Goal: Task Accomplishment & Management: Use online tool/utility

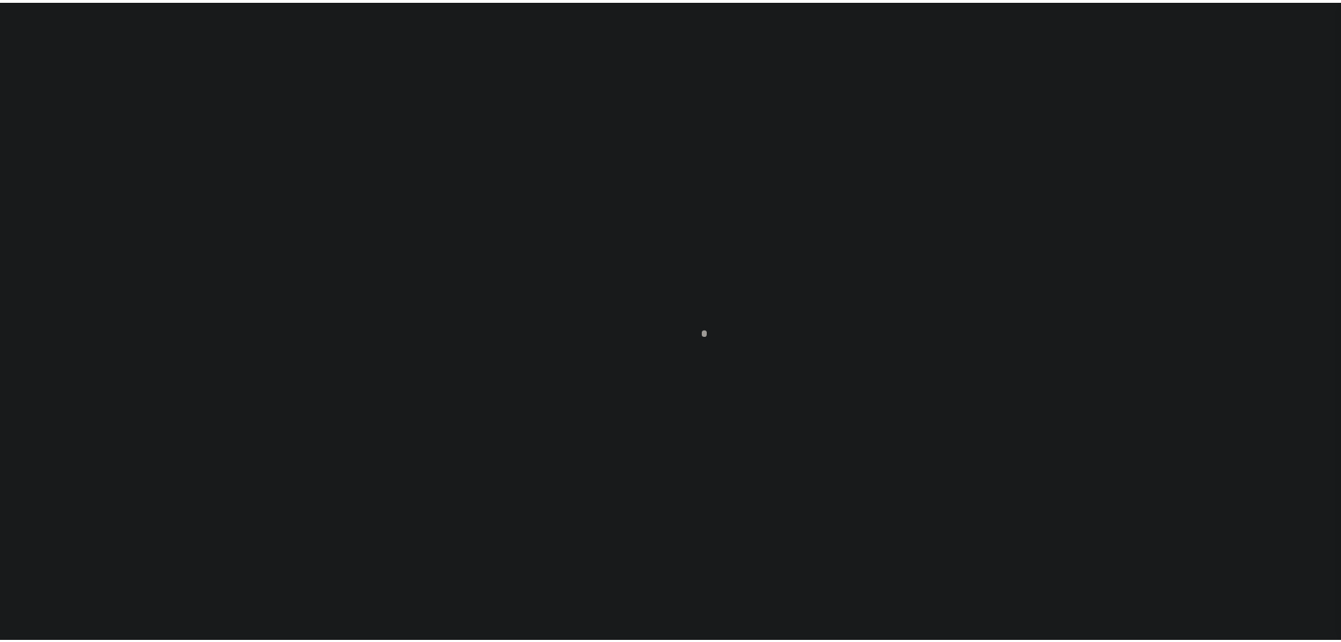
scroll to position [44, 0]
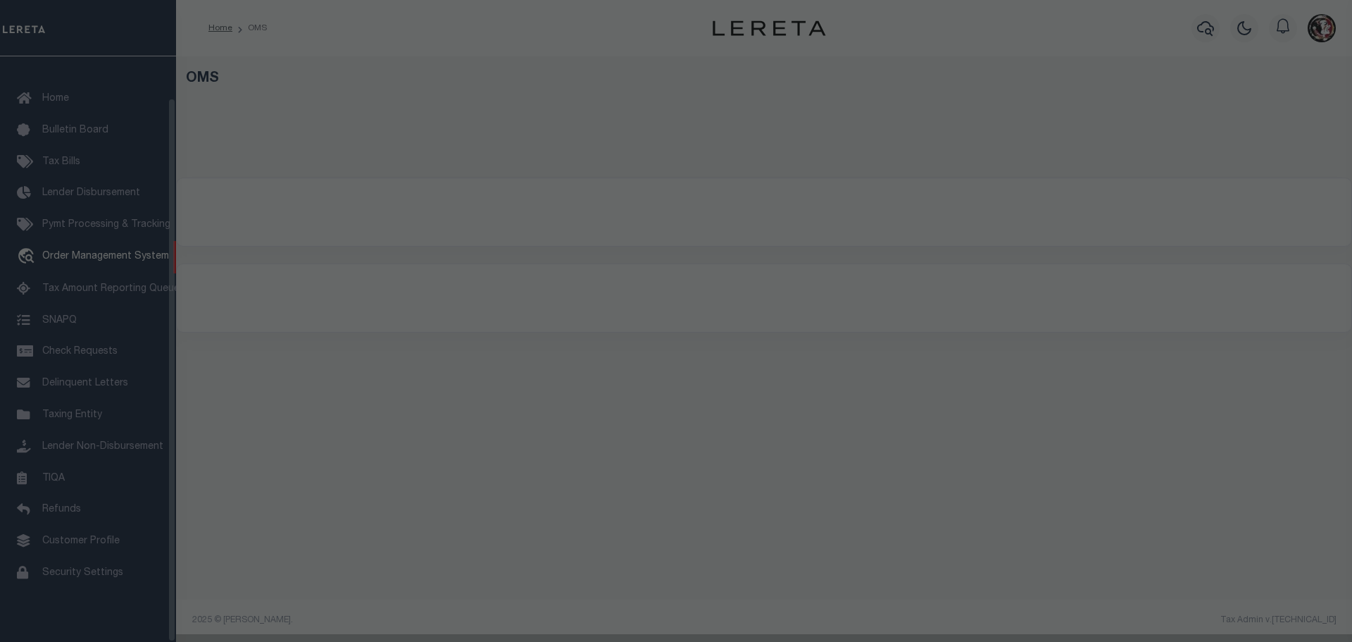
select select "200"
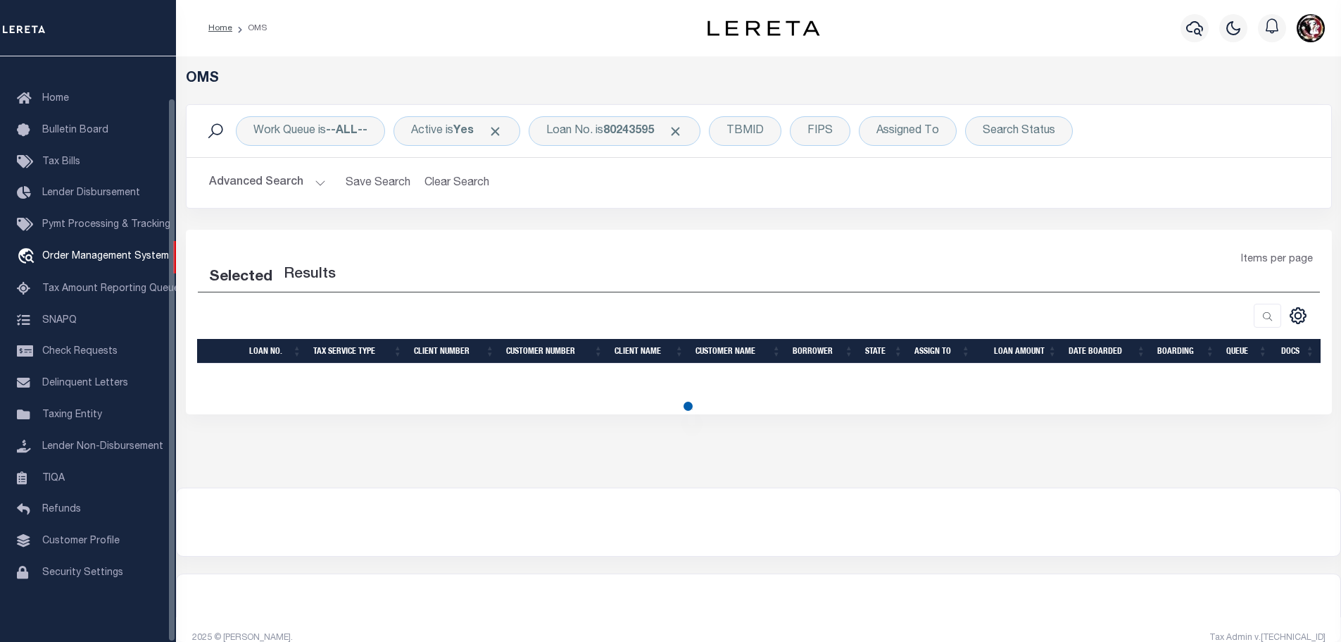
select select "200"
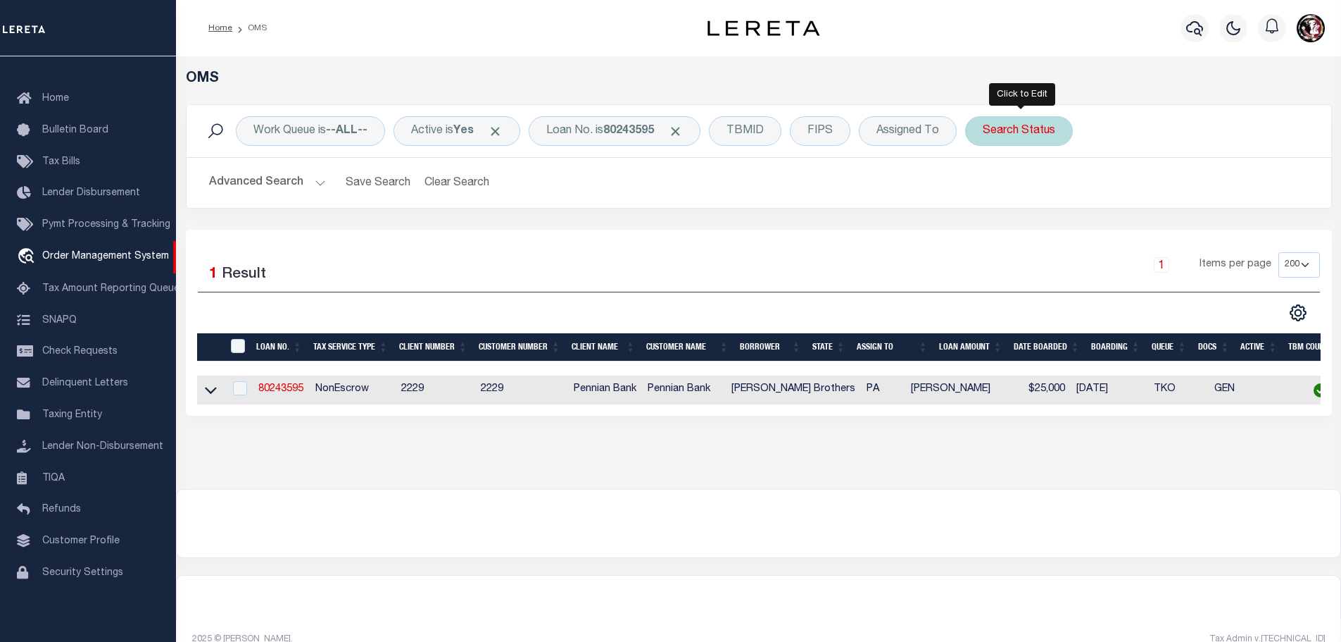
click at [1021, 135] on div "Search Status" at bounding box center [1019, 131] width 108 height 30
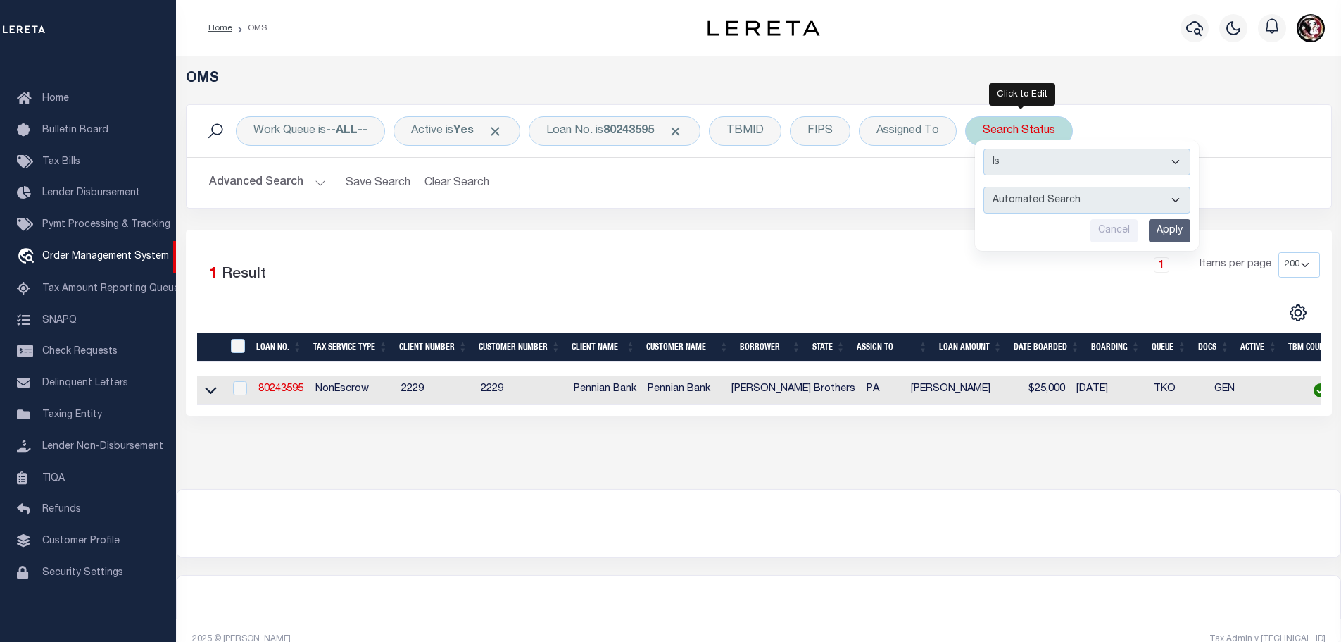
click at [1096, 199] on select "Automated Search Bad Parcel Complete Duplicate Parcel High Dollar Reporting In …" at bounding box center [1087, 200] width 207 height 27
select select "IP"
click at [987, 187] on select "Automated Search Bad Parcel Complete Duplicate Parcel High Dollar Reporting In …" at bounding box center [1087, 200] width 207 height 27
click at [1176, 234] on input "Apply" at bounding box center [1170, 230] width 42 height 23
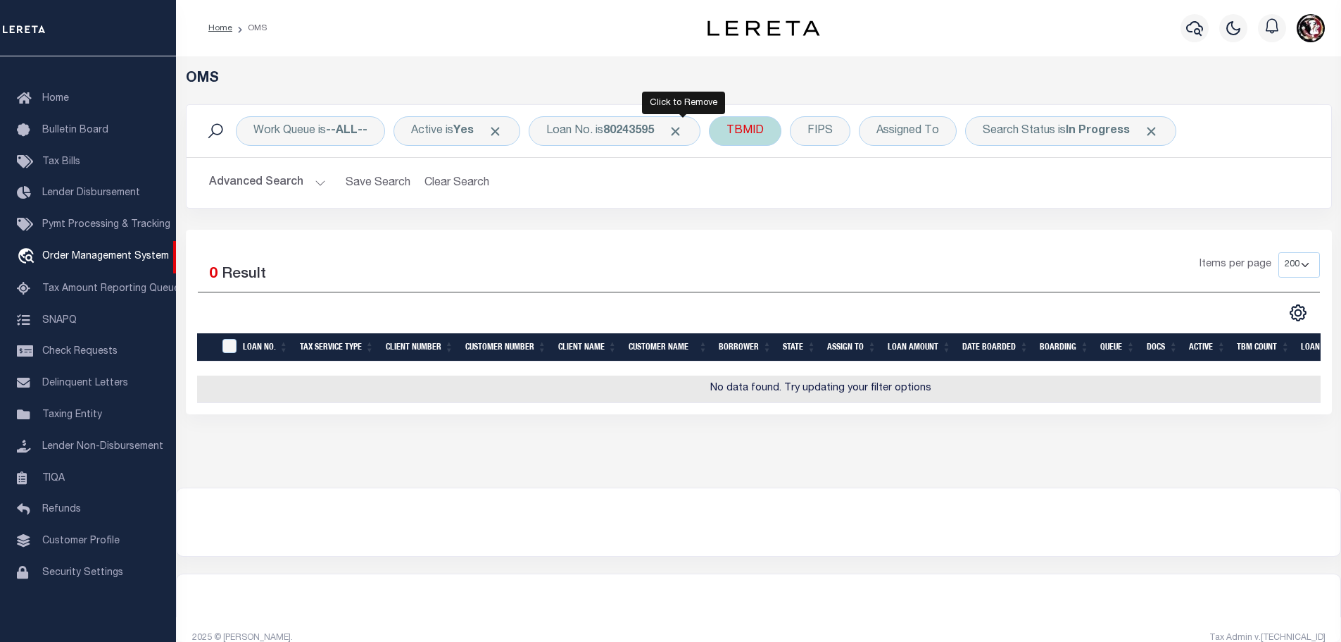
click at [683, 127] on span "Click to Remove" at bounding box center [675, 131] width 15 height 15
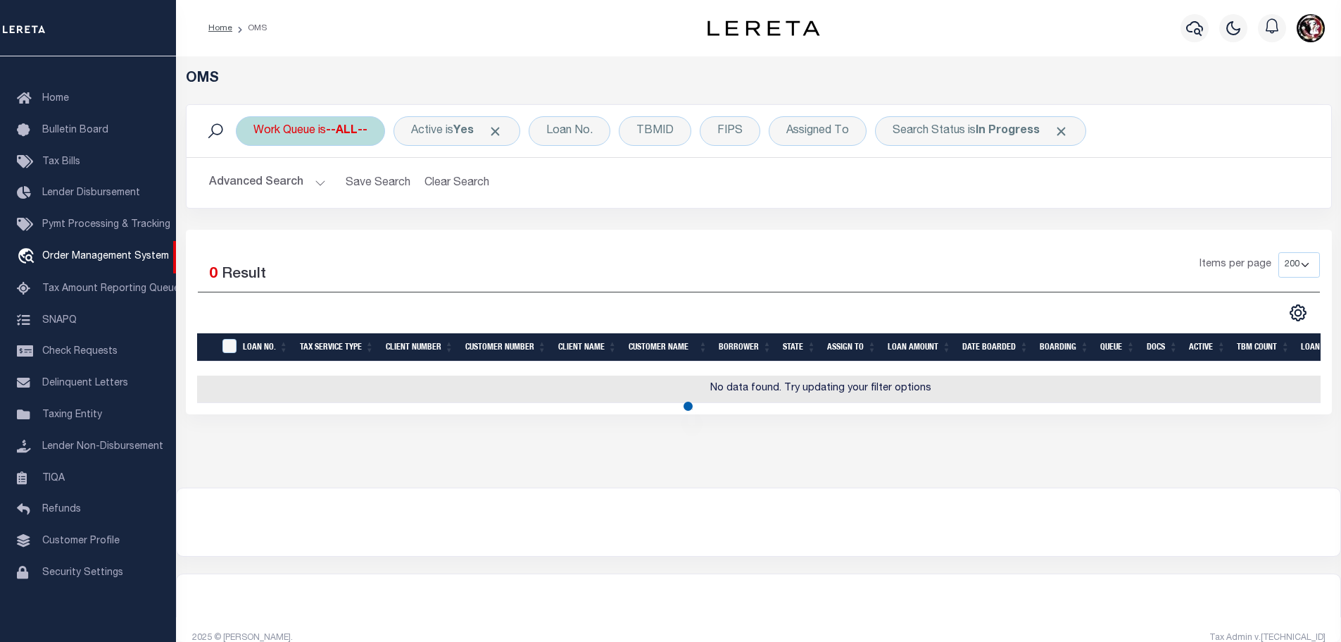
click at [335, 136] on b "--ALL--" at bounding box center [347, 130] width 42 height 11
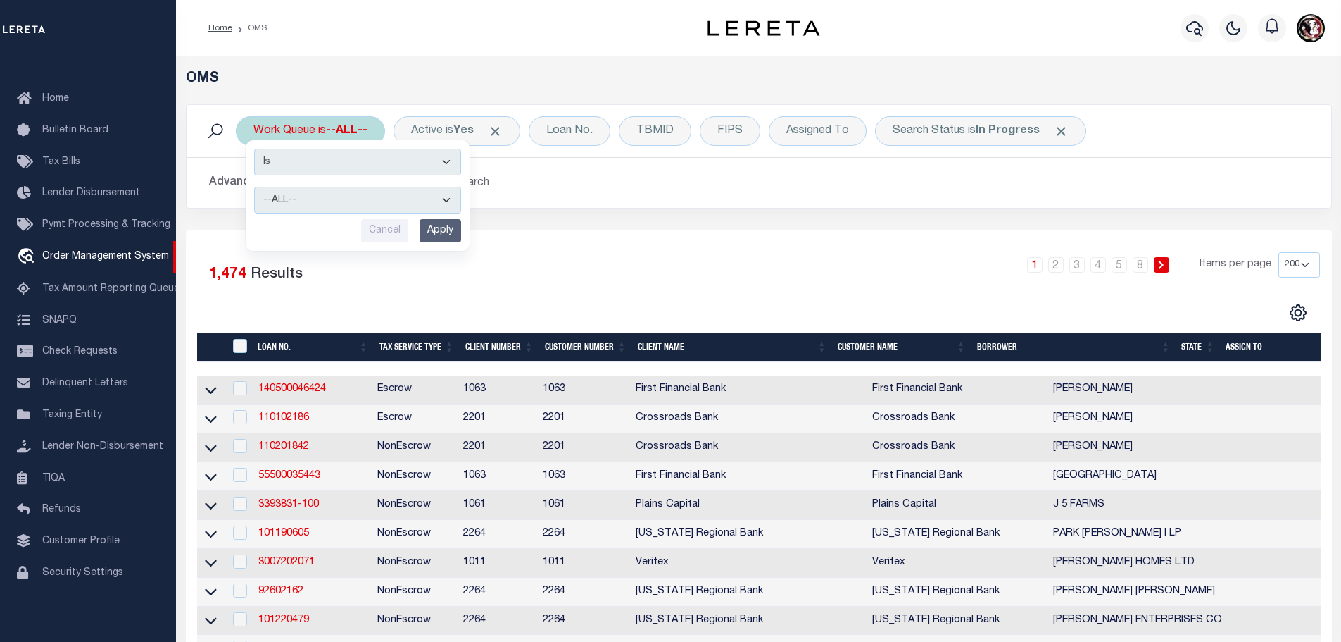
click at [342, 213] on select "--ALL-- factRSystems General ThoughtFocus" at bounding box center [357, 200] width 207 height 27
select select "GEN"
click at [254, 187] on select "--ALL-- factRSystems General ThoughtFocus" at bounding box center [357, 200] width 207 height 27
click at [442, 228] on input "Apply" at bounding box center [441, 230] width 42 height 23
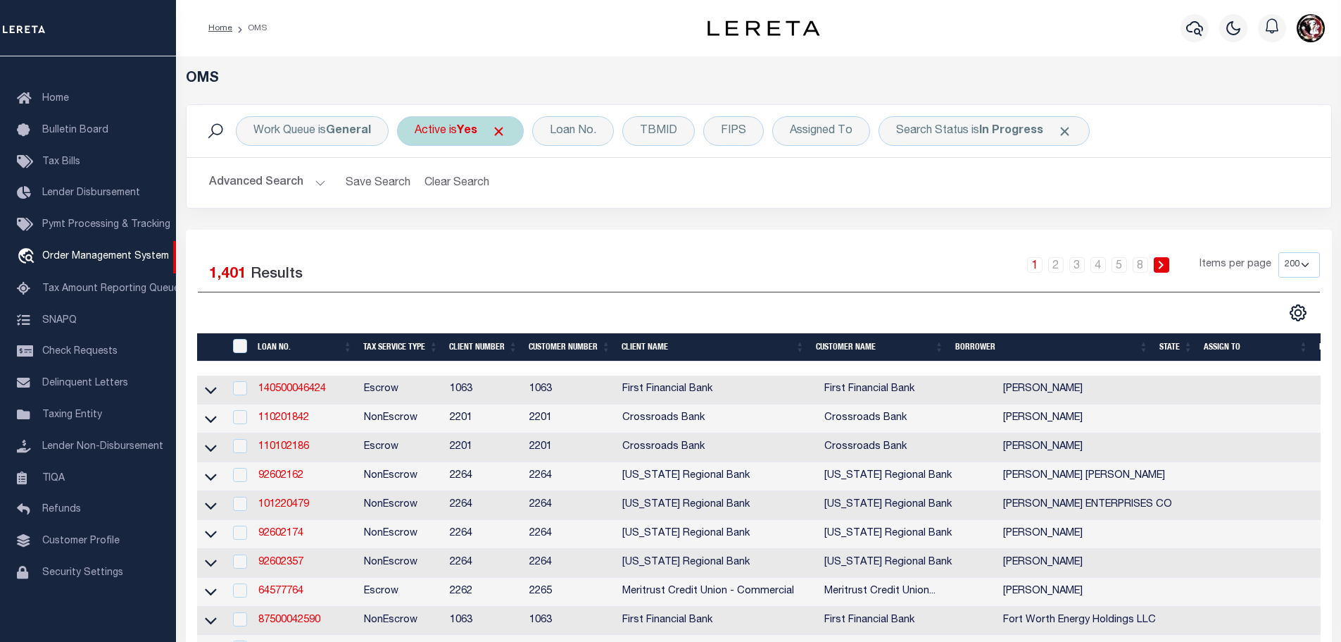
click at [458, 132] on div "Active is Yes" at bounding box center [460, 131] width 127 height 30
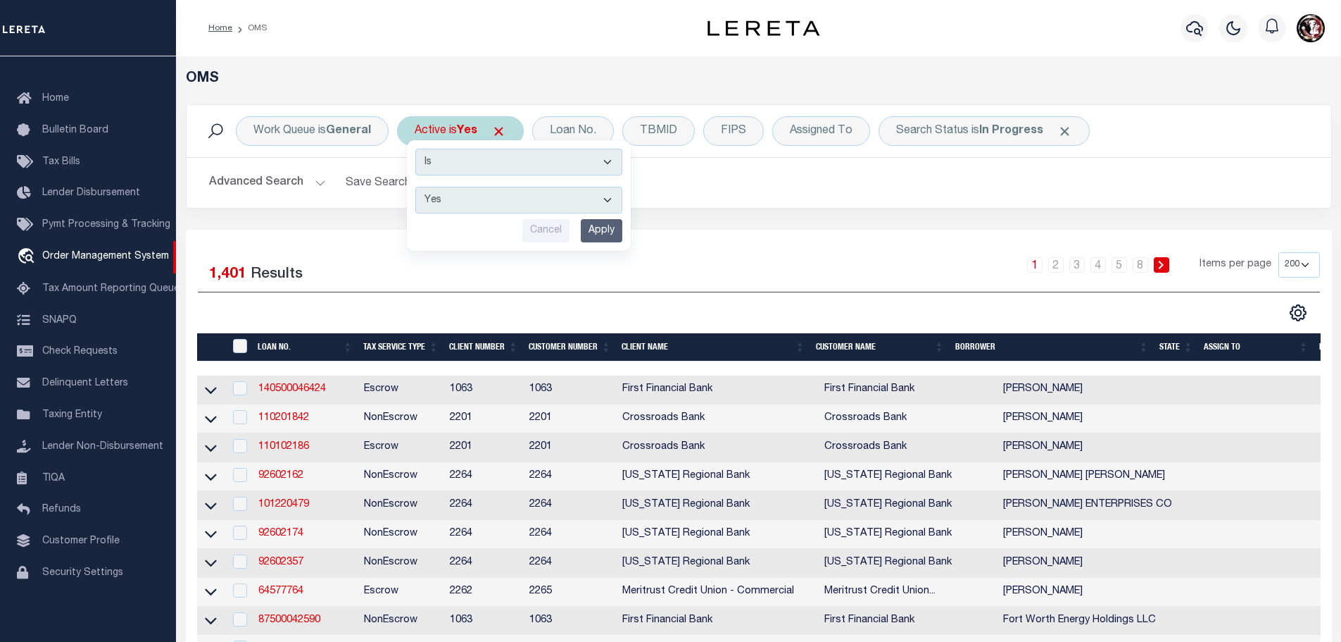
click at [614, 234] on input "Apply" at bounding box center [602, 230] width 42 height 23
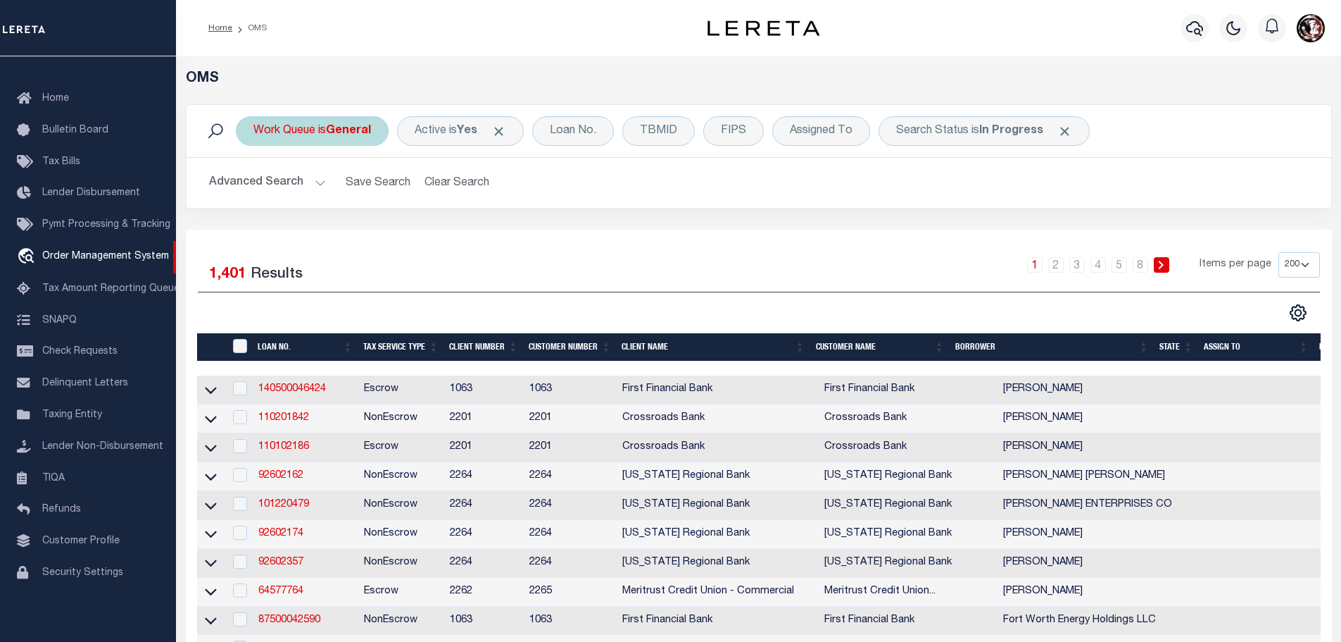
click at [300, 134] on div "Work Queue is General" at bounding box center [312, 131] width 153 height 30
select select "GEN"
click at [442, 233] on input "Apply" at bounding box center [441, 230] width 42 height 23
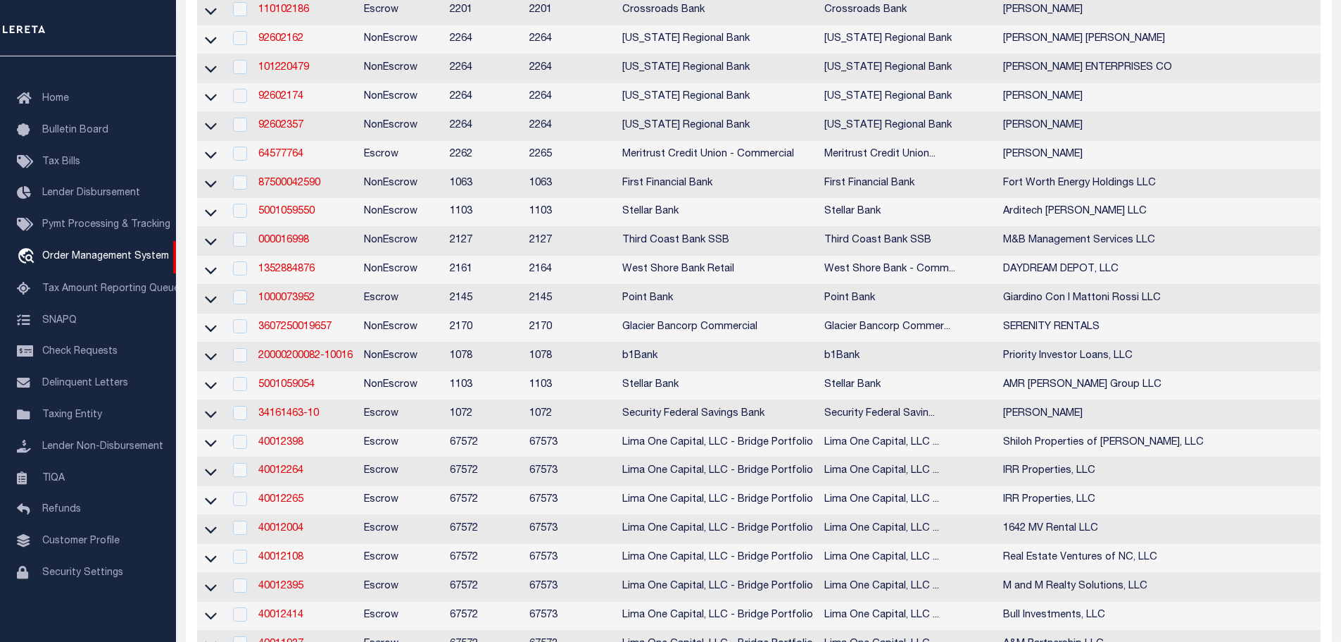
scroll to position [0, 0]
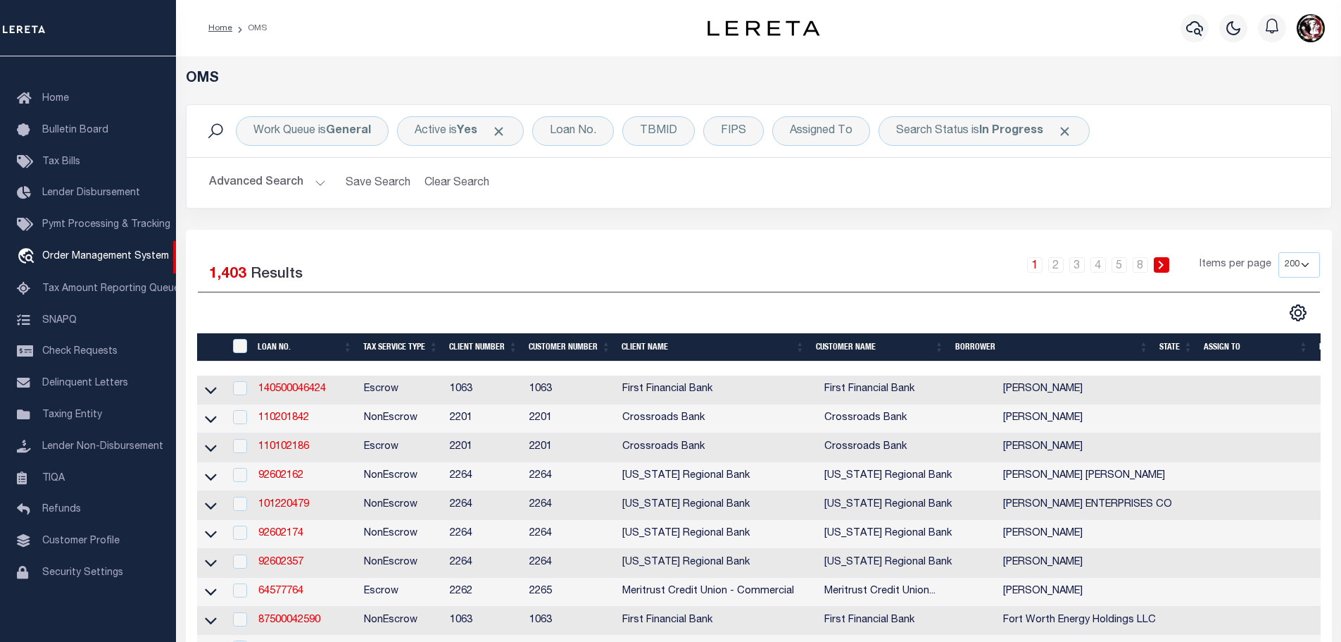
click at [315, 182] on button "Advanced Search" at bounding box center [267, 182] width 117 height 27
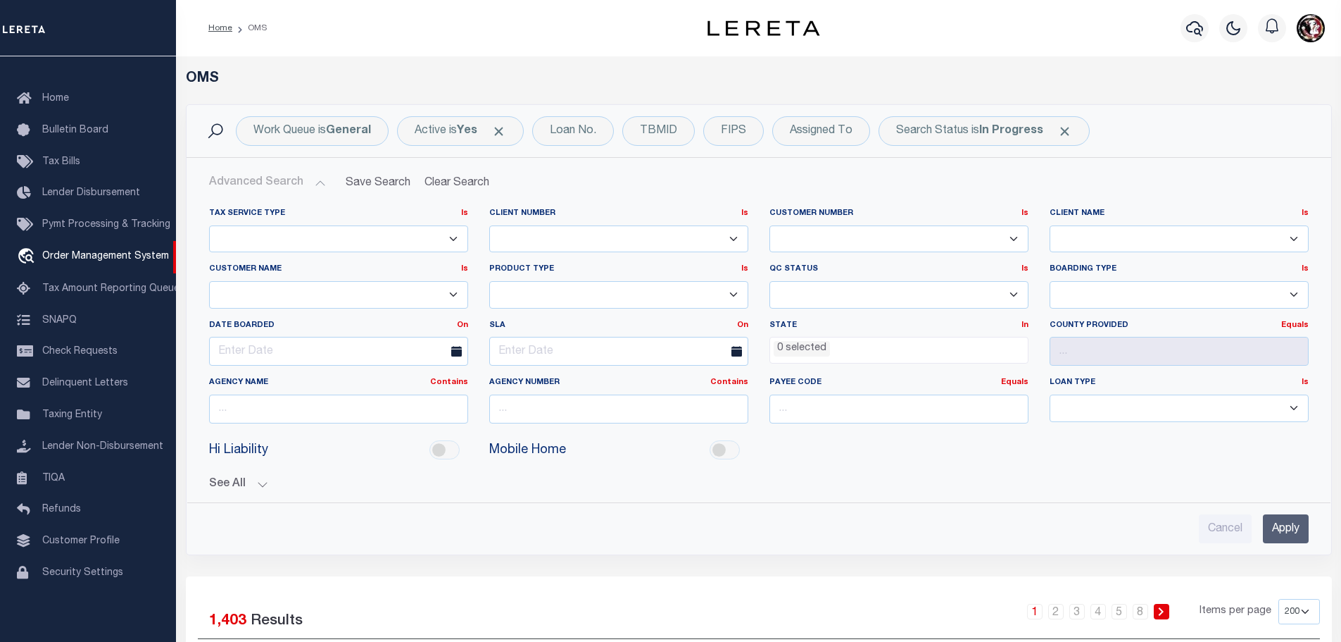
click at [922, 358] on span "0 selected" at bounding box center [899, 350] width 259 height 27
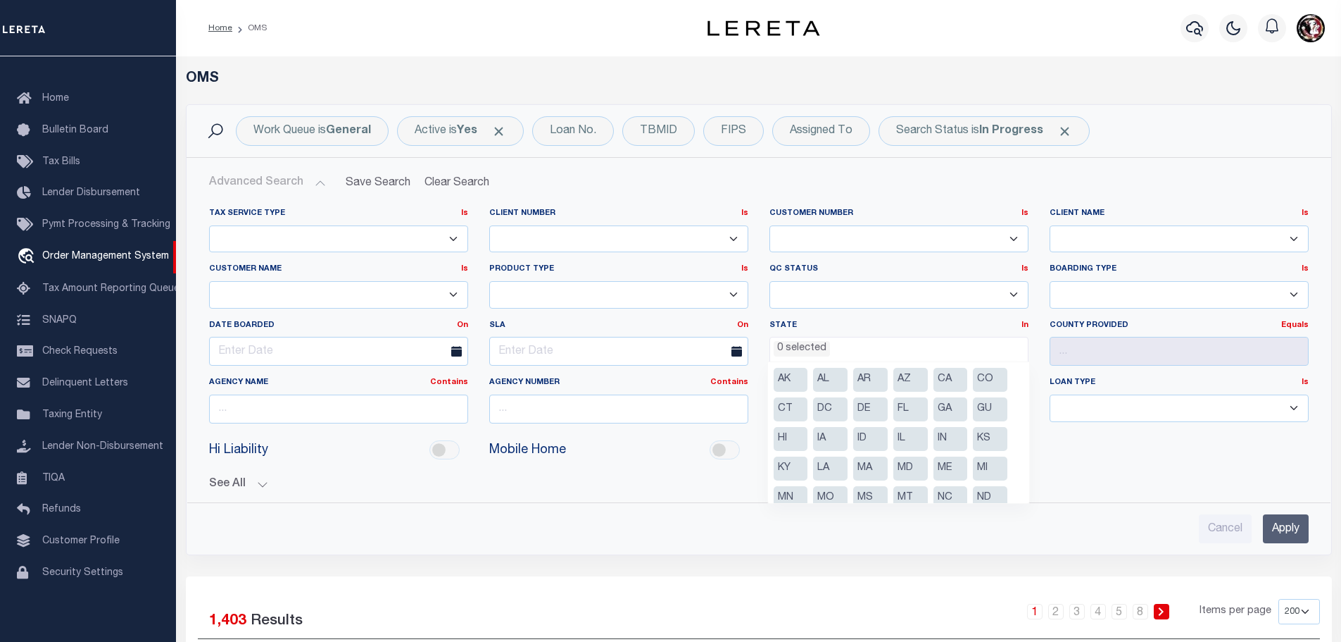
drag, startPoint x: 865, startPoint y: 466, endPoint x: 916, endPoint y: 449, distance: 53.4
click at [865, 465] on li "MA" at bounding box center [870, 468] width 35 height 24
select select "MA"
click at [865, 468] on li "MA" at bounding box center [870, 468] width 35 height 24
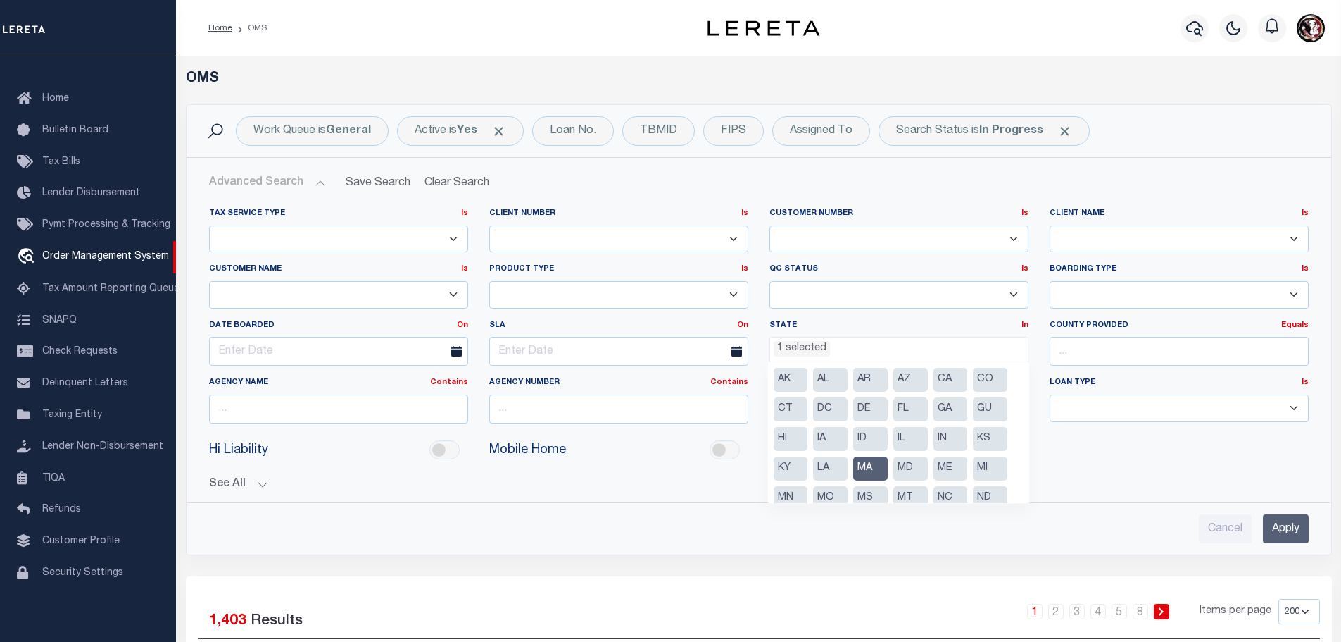
select select "MA"
click at [863, 466] on li "MA" at bounding box center [870, 468] width 35 height 24
click at [781, 378] on li "AK" at bounding box center [791, 380] width 35 height 24
select select "AK"
click at [820, 382] on li "AL" at bounding box center [830, 380] width 35 height 24
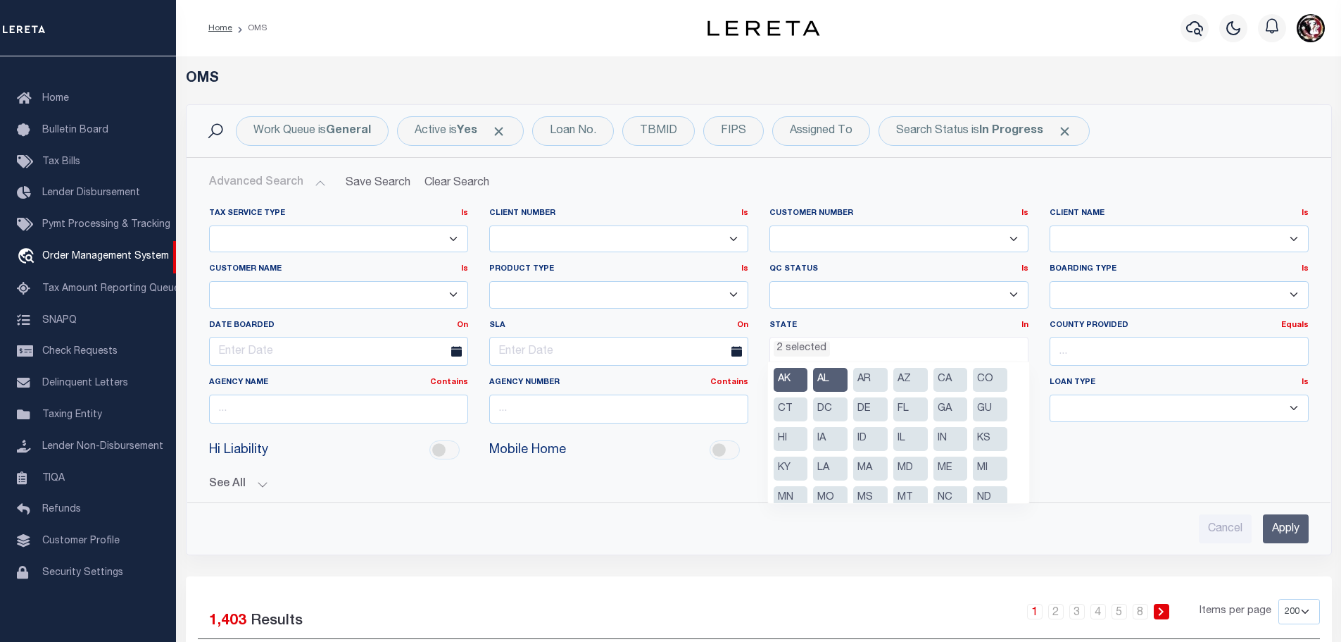
click at [868, 384] on li "AR" at bounding box center [870, 380] width 35 height 24
click at [918, 382] on li "AZ" at bounding box center [911, 380] width 35 height 24
click at [951, 382] on li "CA" at bounding box center [951, 380] width 35 height 24
click at [992, 380] on li "CO" at bounding box center [990, 380] width 35 height 24
click at [785, 410] on li "CT" at bounding box center [791, 409] width 35 height 24
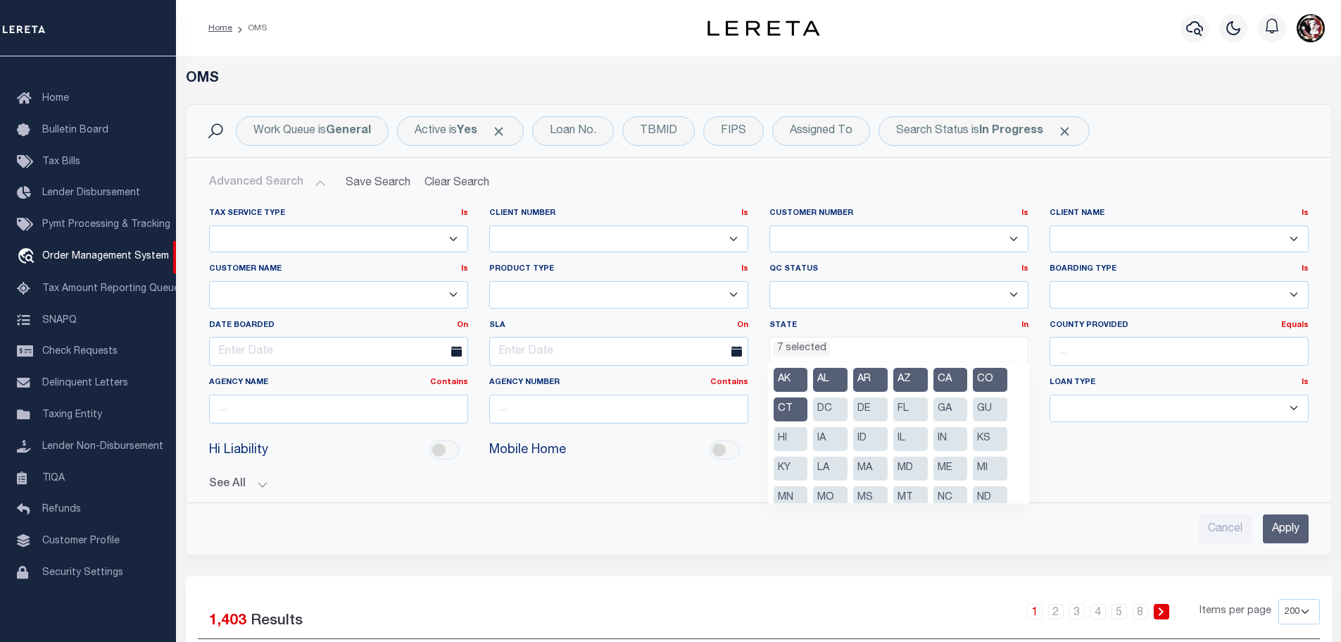
click at [815, 415] on li "DC" at bounding box center [830, 409] width 35 height 24
drag, startPoint x: 865, startPoint y: 410, endPoint x: 884, endPoint y: 409, distance: 19.0
click at [884, 409] on li "DE" at bounding box center [870, 409] width 35 height 24
click at [920, 411] on li "FL" at bounding box center [911, 409] width 35 height 24
click at [957, 408] on li "GA" at bounding box center [951, 409] width 35 height 24
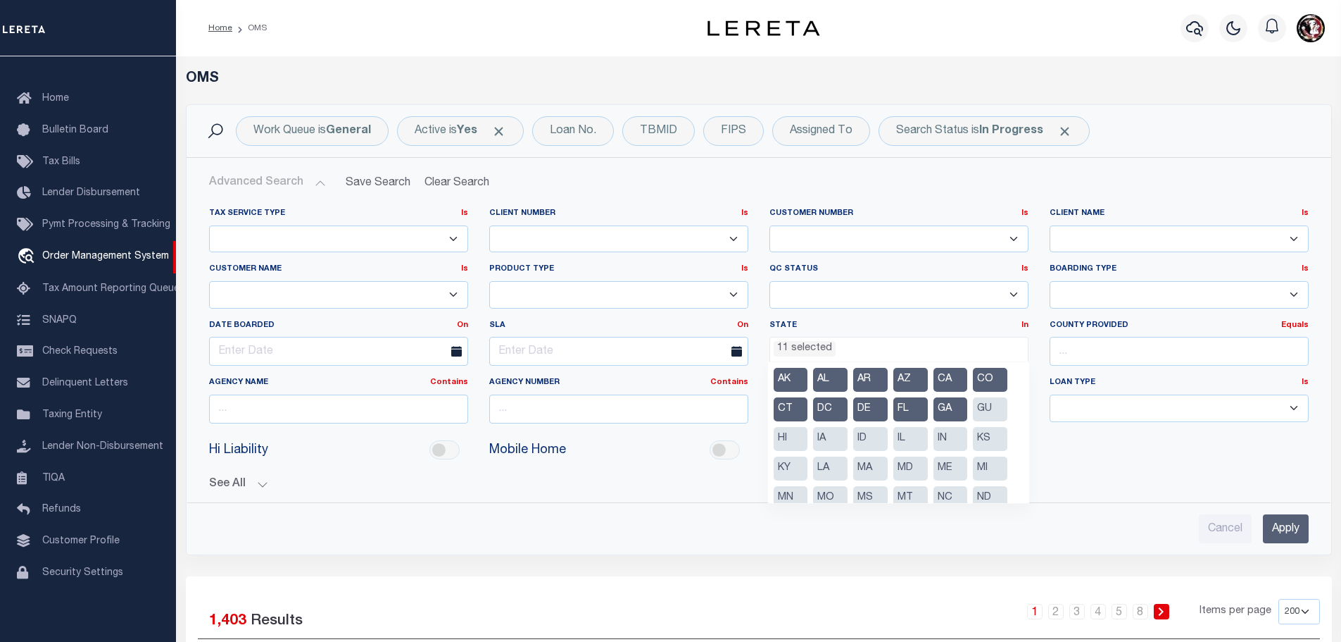
click at [998, 409] on li "GU" at bounding box center [990, 409] width 35 height 24
click at [788, 439] on li "HI" at bounding box center [791, 439] width 35 height 24
click at [831, 438] on li "IA" at bounding box center [830, 439] width 35 height 24
click at [866, 438] on li "ID" at bounding box center [870, 439] width 35 height 24
click at [922, 438] on li "IL" at bounding box center [911, 439] width 35 height 24
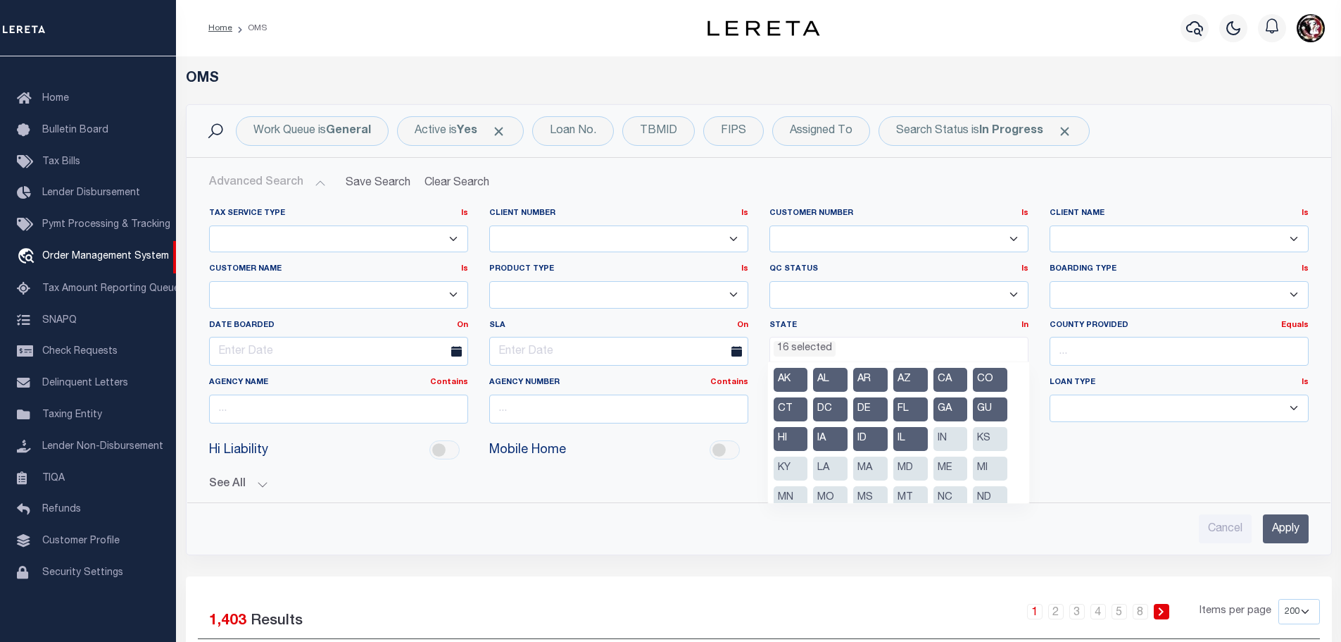
click at [953, 434] on li "IN" at bounding box center [951, 439] width 35 height 24
click at [982, 436] on li "KS" at bounding box center [990, 439] width 35 height 24
click at [804, 465] on li "KY" at bounding box center [791, 468] width 35 height 24
click at [818, 469] on li "LA" at bounding box center [830, 468] width 35 height 24
click at [904, 467] on li "MD" at bounding box center [911, 468] width 35 height 24
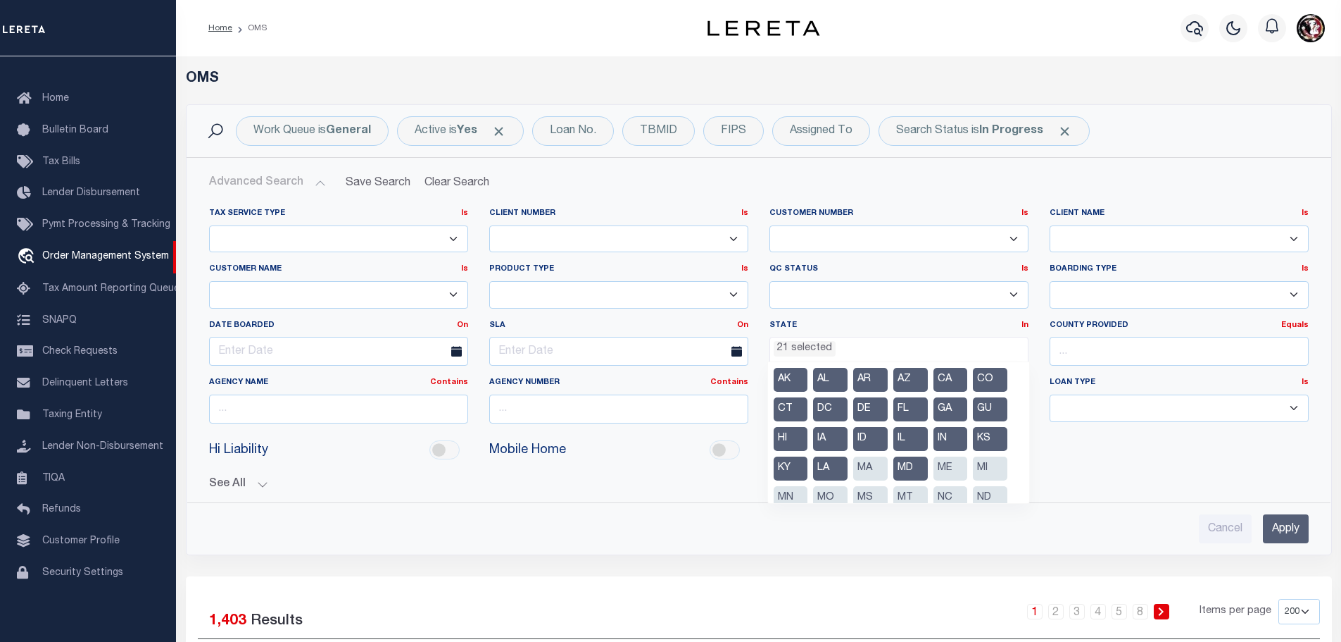
click at [987, 473] on li "MI" at bounding box center [990, 468] width 35 height 24
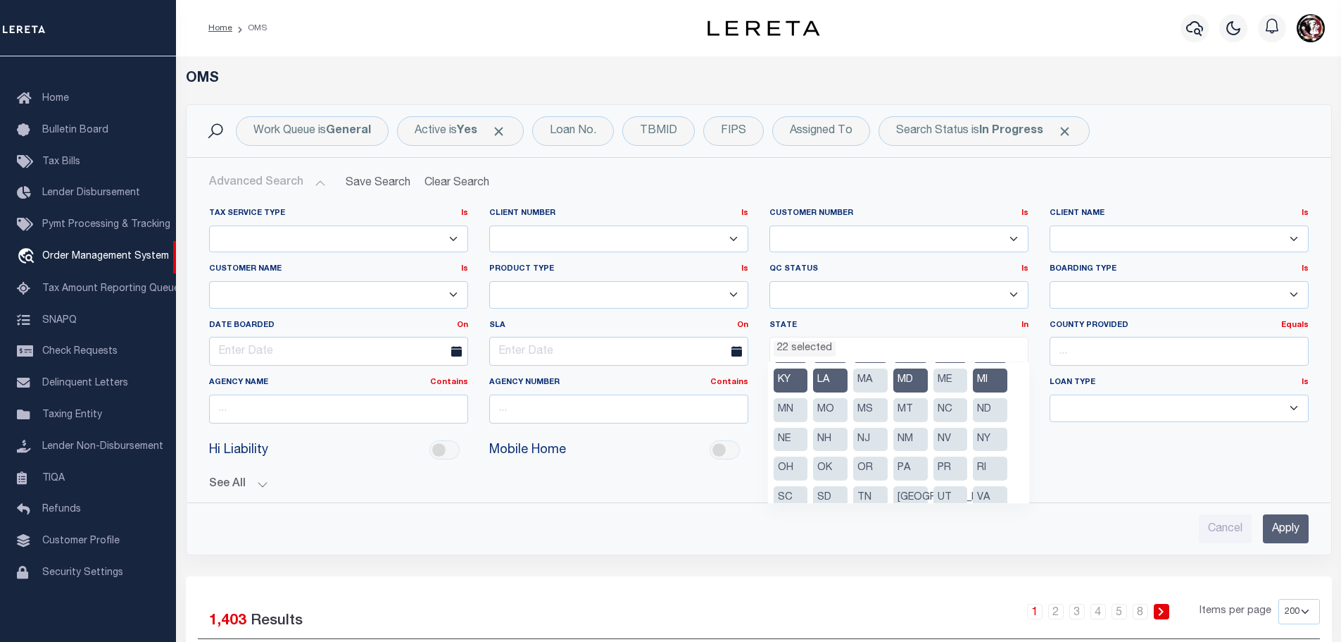
scroll to position [89, 0]
click at [782, 400] on li "MN" at bounding box center [791, 408] width 35 height 24
click at [822, 406] on li "MO" at bounding box center [830, 408] width 35 height 24
drag, startPoint x: 863, startPoint y: 408, endPoint x: 880, endPoint y: 406, distance: 16.3
click at [863, 408] on li "MS" at bounding box center [870, 408] width 35 height 24
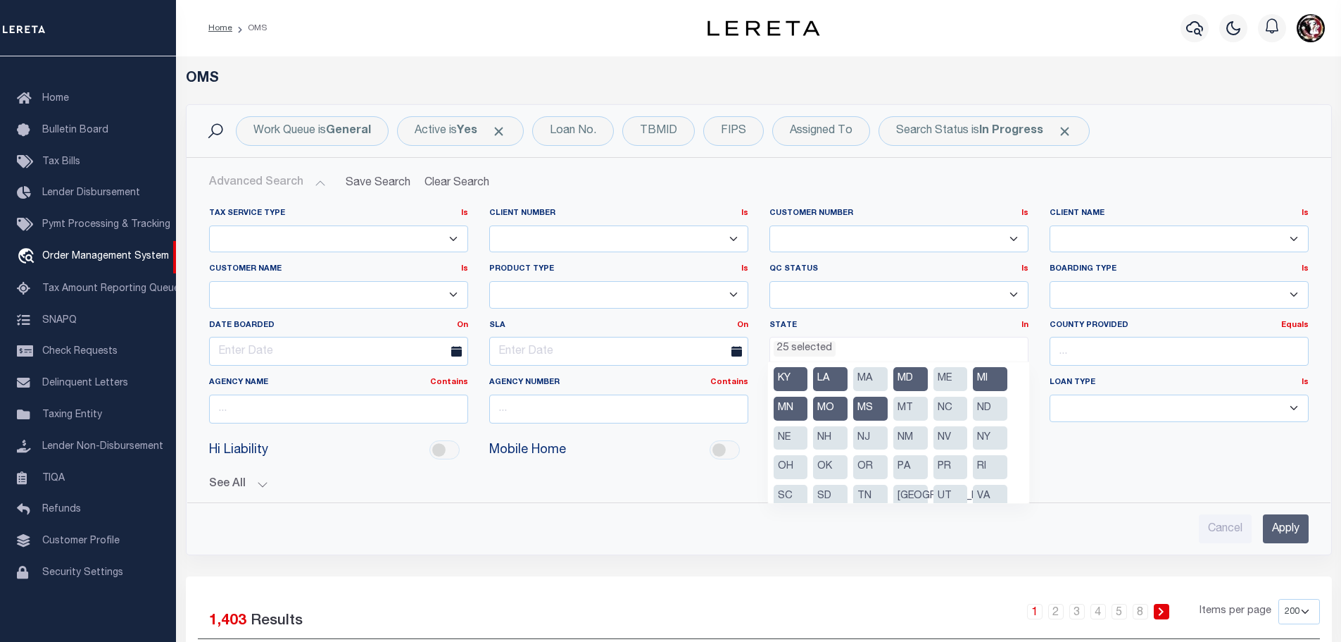
click at [918, 411] on li "MT" at bounding box center [911, 408] width 35 height 24
click at [954, 411] on li "NC" at bounding box center [951, 408] width 35 height 24
click at [987, 408] on li "ND" at bounding box center [990, 408] width 35 height 24
click at [787, 435] on li "NE" at bounding box center [791, 438] width 35 height 24
click at [867, 437] on li "NJ" at bounding box center [870, 438] width 35 height 24
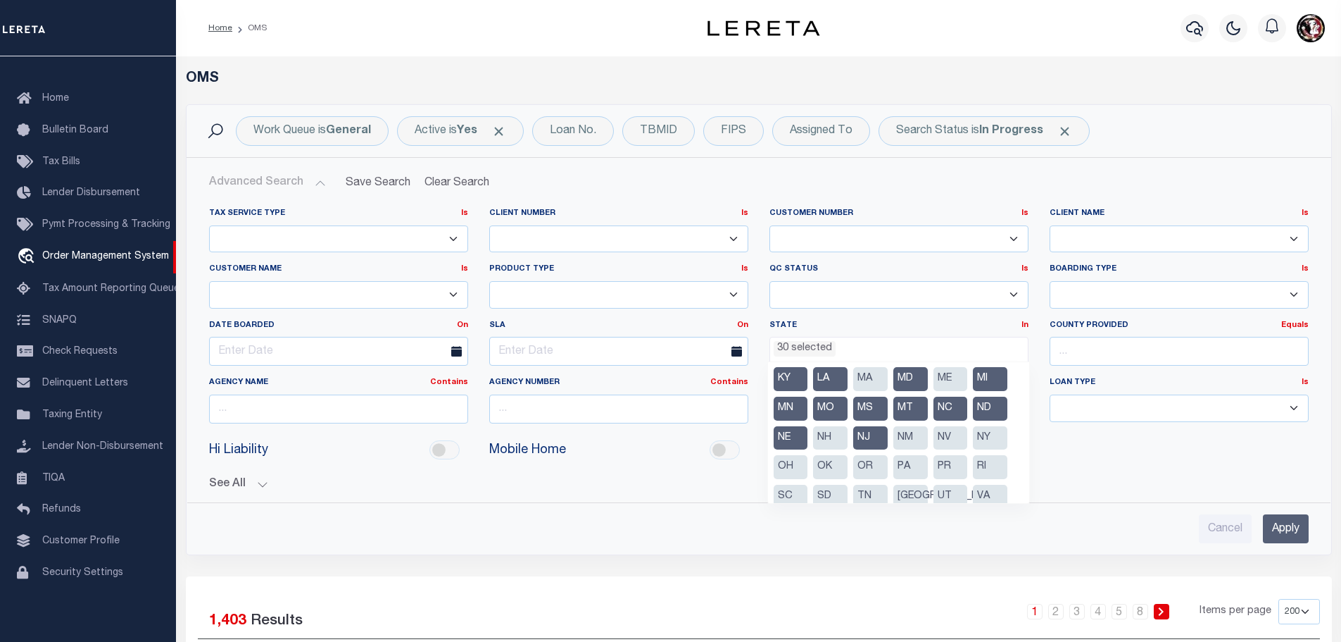
click at [901, 437] on li "NM" at bounding box center [911, 438] width 35 height 24
click at [932, 432] on ul "AK AL AR AZ CA CO CT DC DE FL GA GU HI IA ID IL IN KS [GEOGRAPHIC_DATA] LA MA M…" at bounding box center [898, 432] width 261 height 141
click at [958, 434] on li "NV" at bounding box center [951, 438] width 35 height 24
click at [993, 434] on li "NY" at bounding box center [990, 438] width 35 height 24
click at [781, 468] on li "OH" at bounding box center [791, 467] width 35 height 24
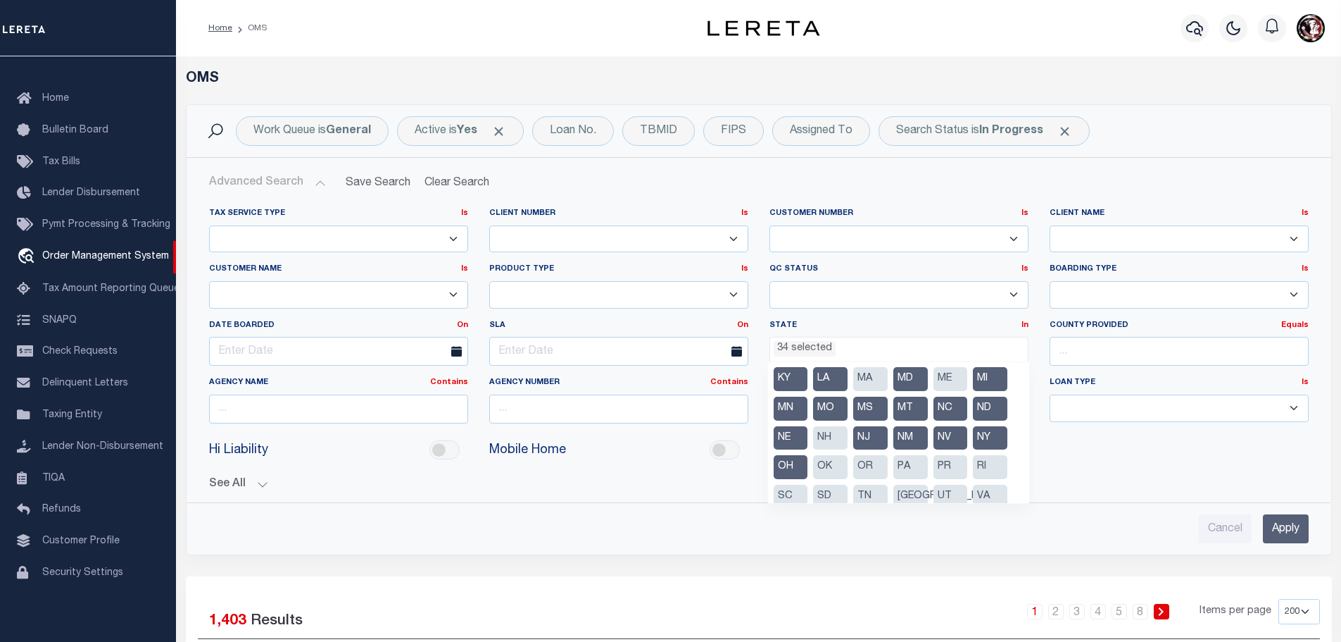
click at [823, 467] on li "OK" at bounding box center [830, 467] width 35 height 24
click at [861, 469] on li "OR" at bounding box center [870, 467] width 35 height 24
click at [901, 461] on li "PA" at bounding box center [911, 467] width 35 height 24
click at [952, 465] on li "PR" at bounding box center [951, 467] width 35 height 24
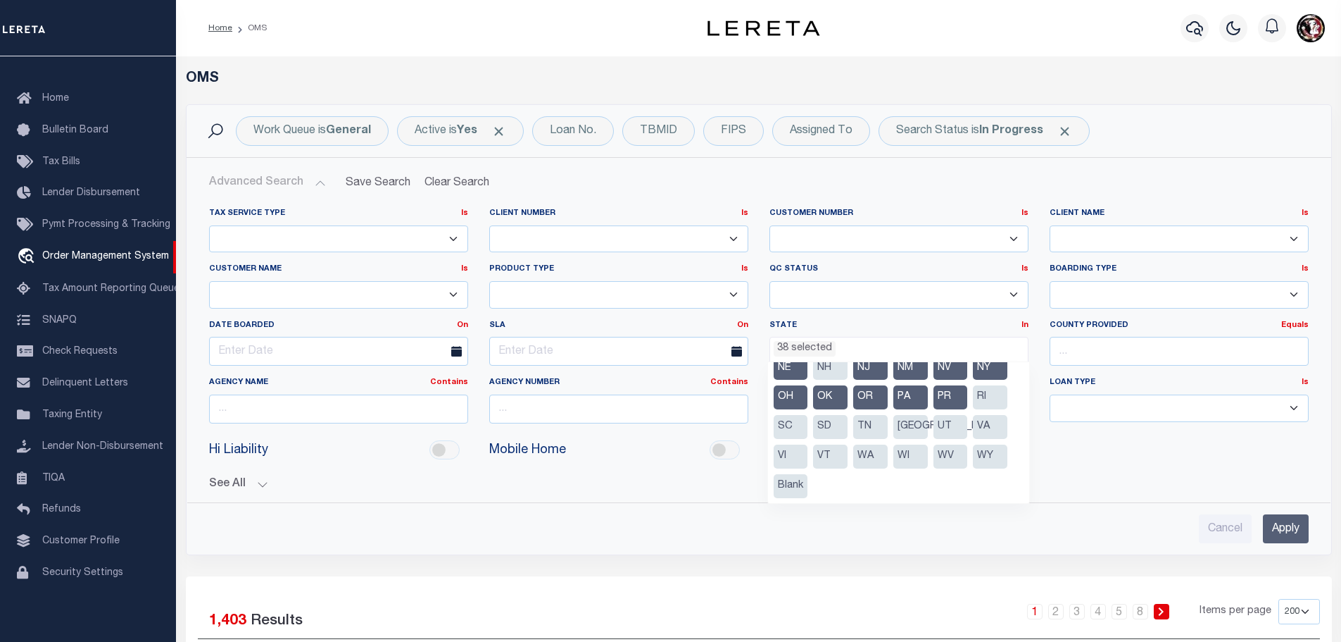
scroll to position [160, 0]
click at [789, 422] on li "SC" at bounding box center [791, 426] width 35 height 24
click at [817, 427] on li "SD" at bounding box center [830, 426] width 35 height 24
drag, startPoint x: 856, startPoint y: 426, endPoint x: 870, endPoint y: 427, distance: 13.5
click at [858, 427] on ul "AK AL AR AZ CA CO CT DC DE FL GA GU HI IA ID IL IN KS [GEOGRAPHIC_DATA] LA MA M…" at bounding box center [898, 432] width 261 height 141
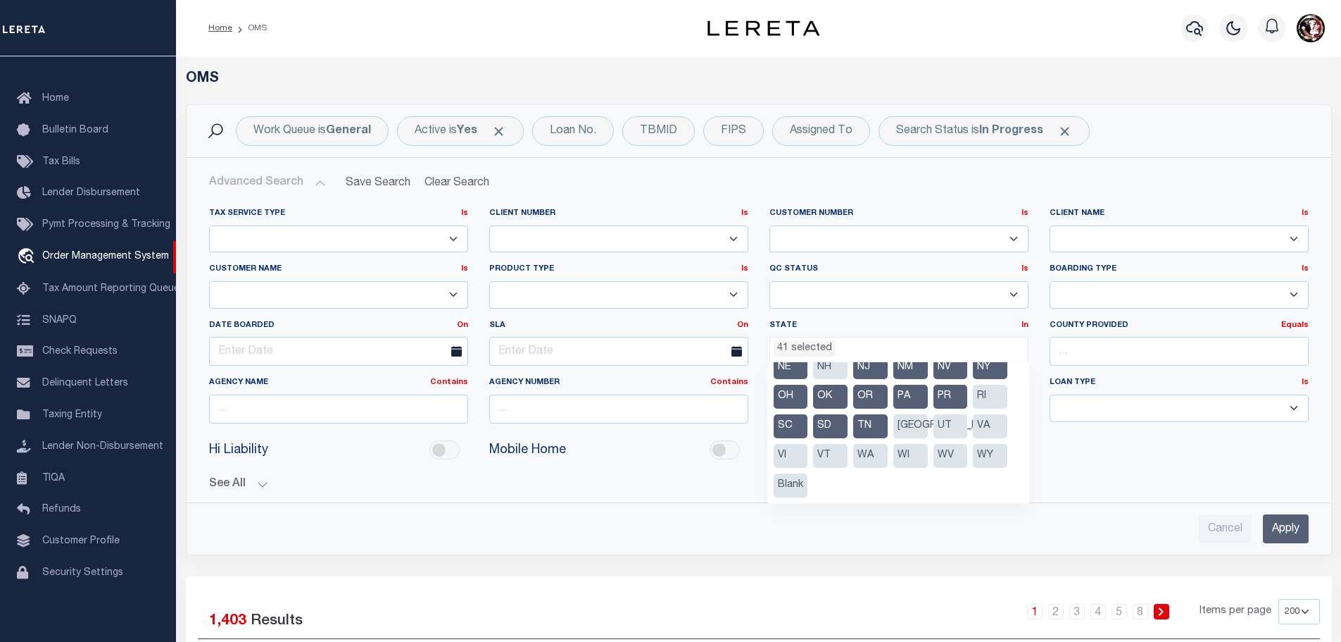
click at [911, 427] on li "[GEOGRAPHIC_DATA]" at bounding box center [911, 426] width 35 height 24
click at [944, 425] on li "UT" at bounding box center [951, 426] width 35 height 24
click at [987, 422] on li "VA" at bounding box center [990, 426] width 35 height 24
click at [787, 456] on li "VI" at bounding box center [791, 456] width 35 height 24
click at [863, 456] on li "WA" at bounding box center [870, 456] width 35 height 24
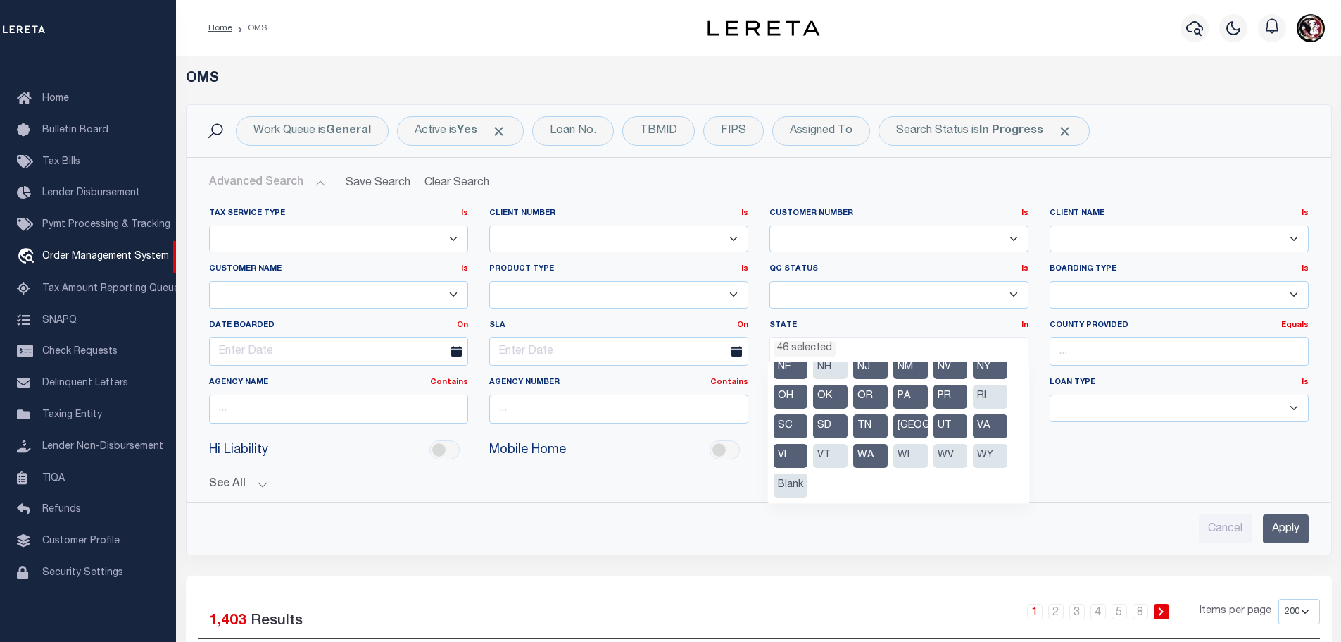
click at [915, 453] on li "WI" at bounding box center [911, 456] width 35 height 24
click at [959, 456] on li "WV" at bounding box center [951, 456] width 35 height 24
click at [986, 456] on li "WY" at bounding box center [990, 456] width 35 height 24
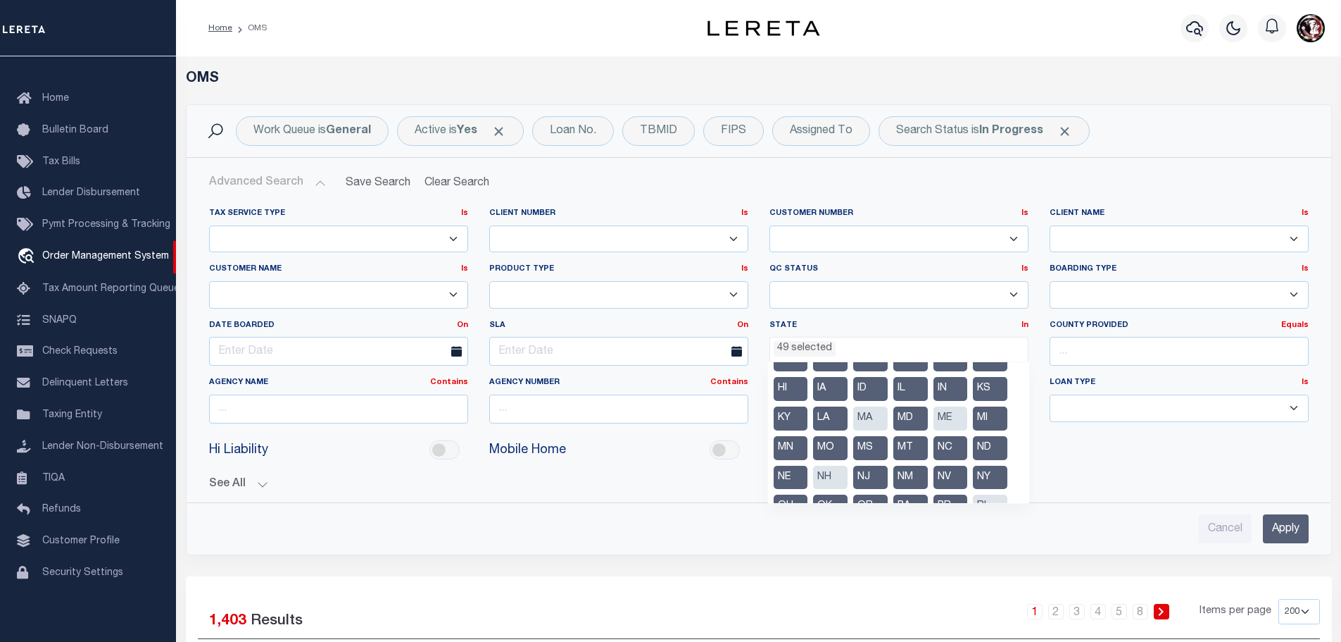
scroll to position [0, 0]
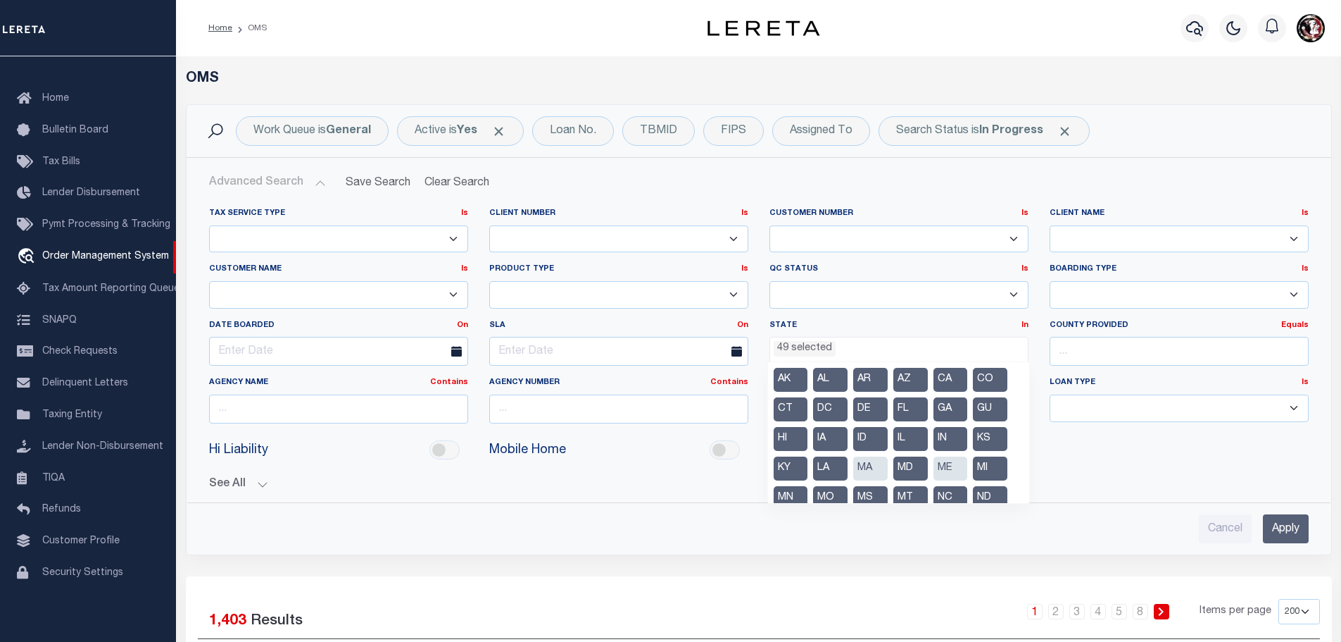
click at [786, 408] on li "CT" at bounding box center [791, 409] width 35 height 24
click at [1291, 528] on input "Apply" at bounding box center [1286, 528] width 46 height 29
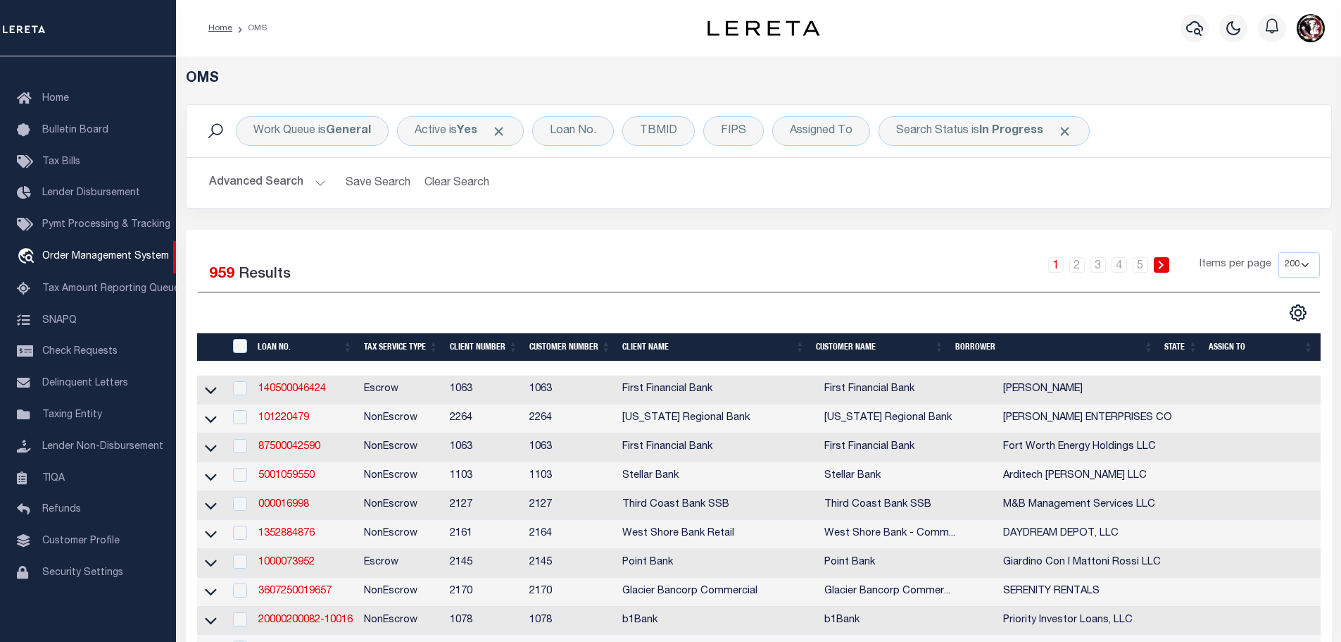
click at [299, 182] on button "Advanced Search" at bounding box center [267, 182] width 117 height 27
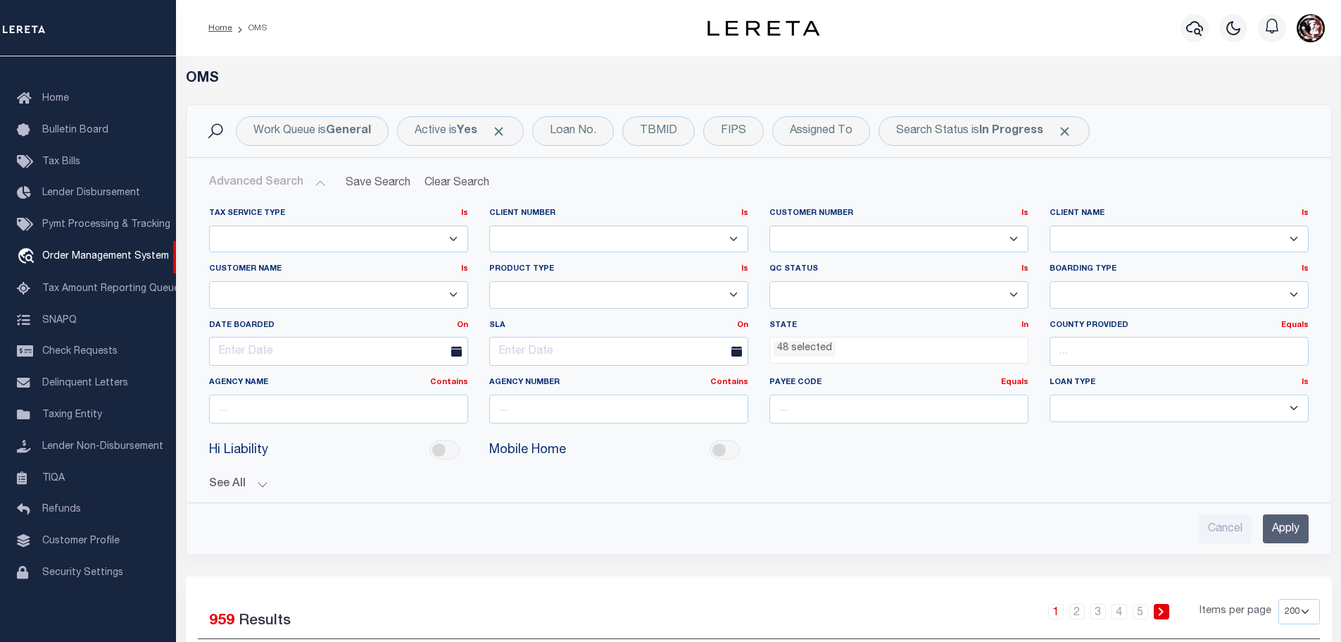
click at [299, 182] on button "Advanced Search" at bounding box center [267, 182] width 117 height 27
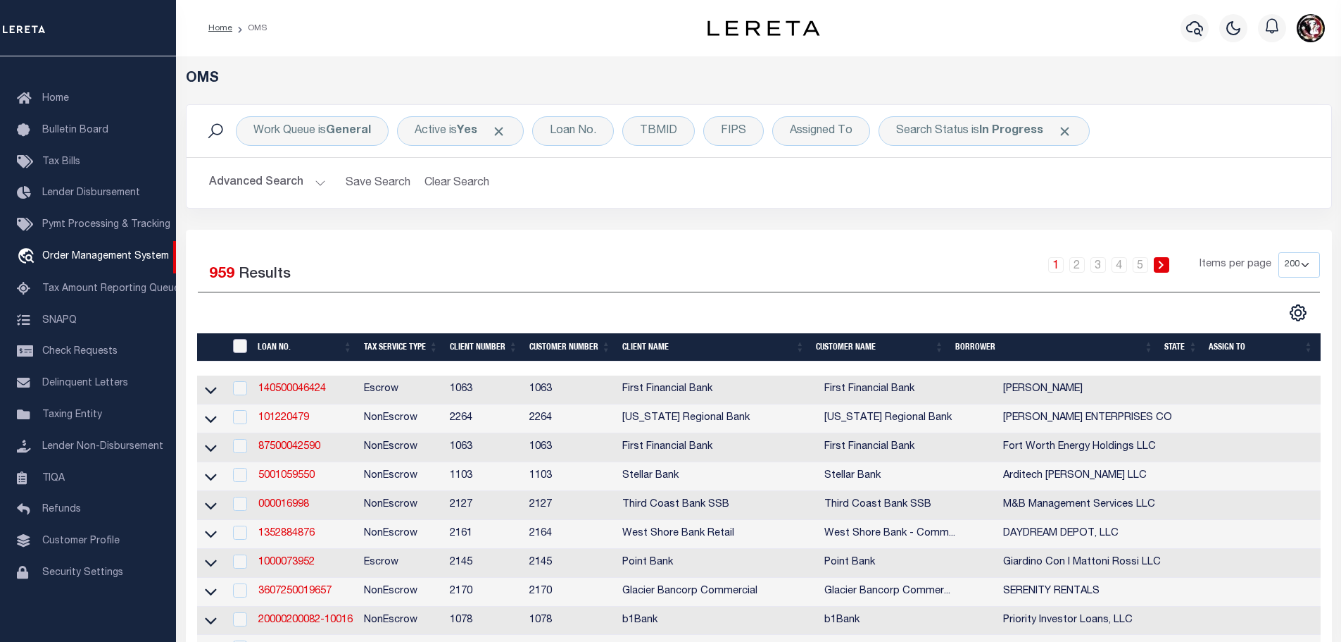
click at [235, 346] on input "" at bounding box center [240, 346] width 14 height 14
checkbox input "true"
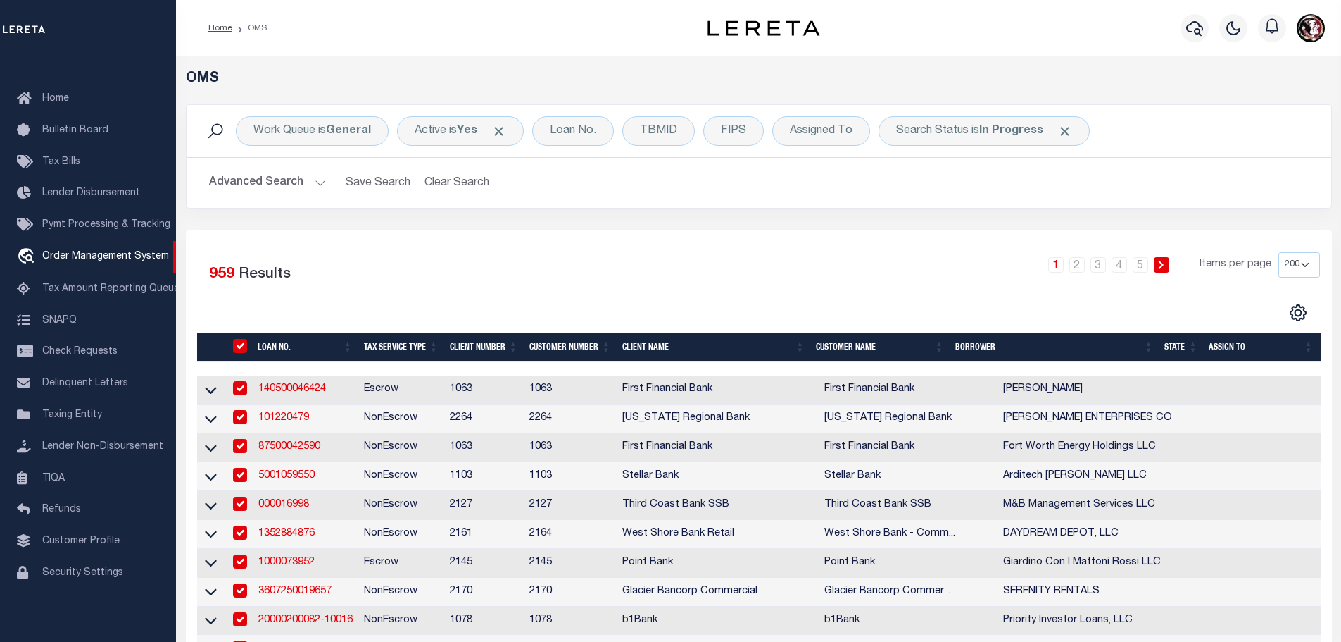
checkbox input "true"
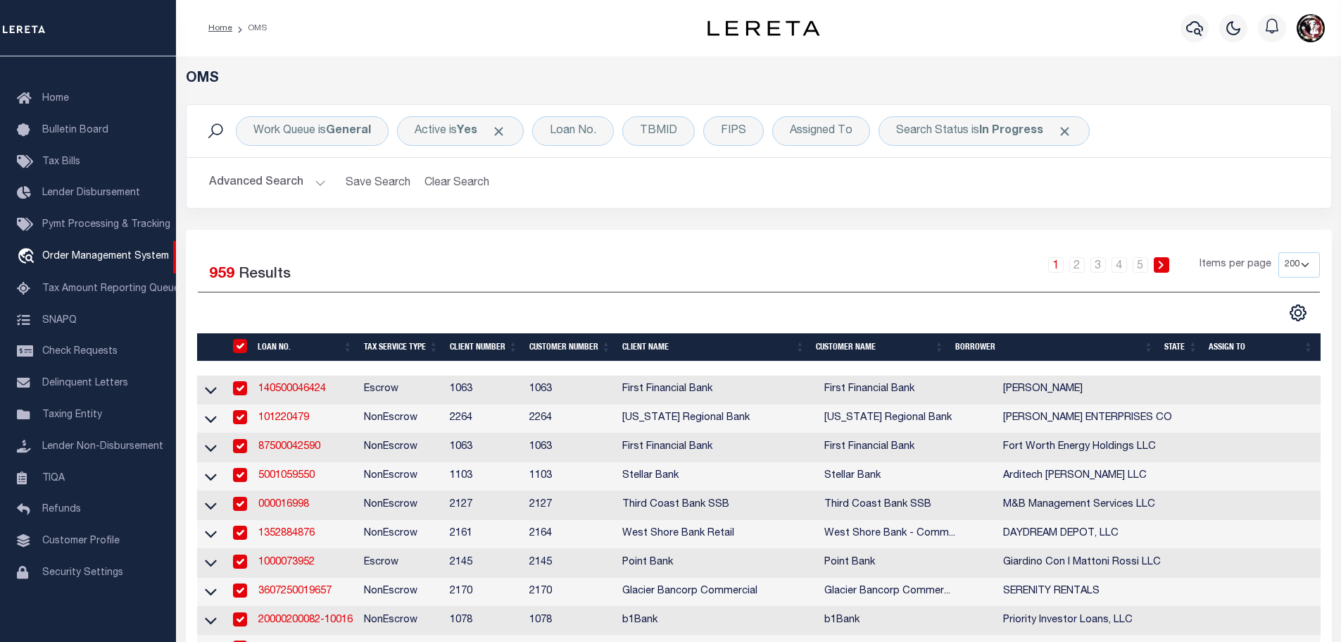
checkbox input "true"
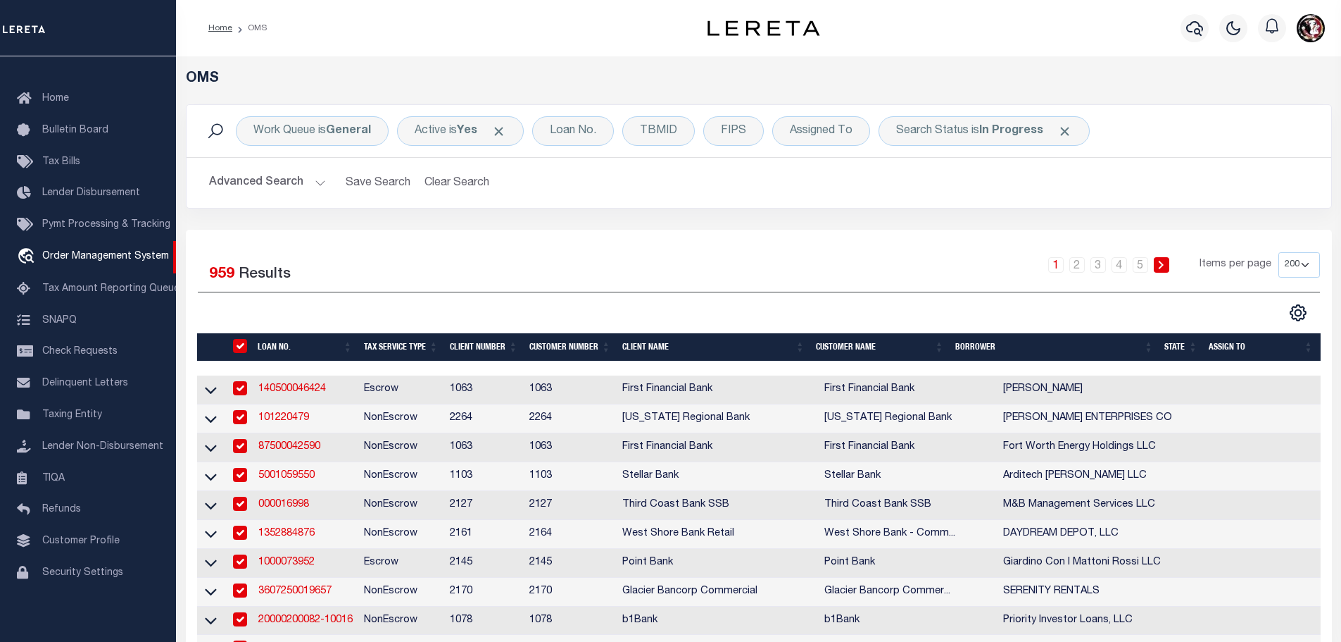
checkbox input "true"
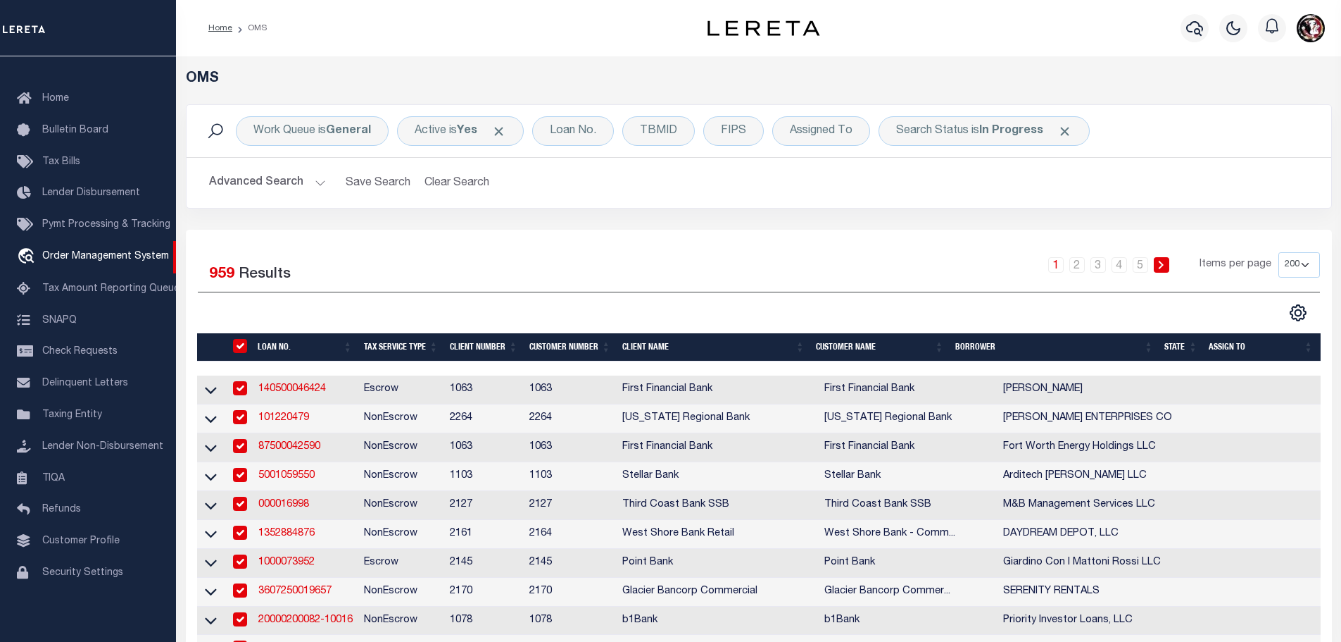
checkbox input "true"
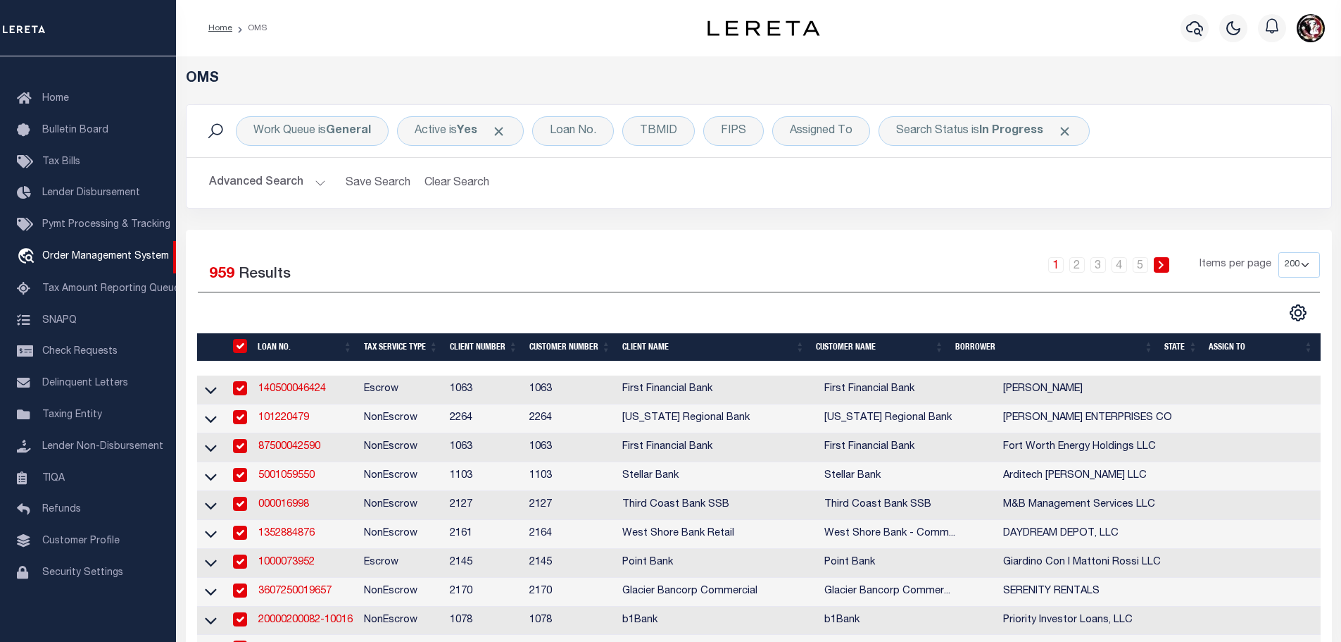
checkbox input "true"
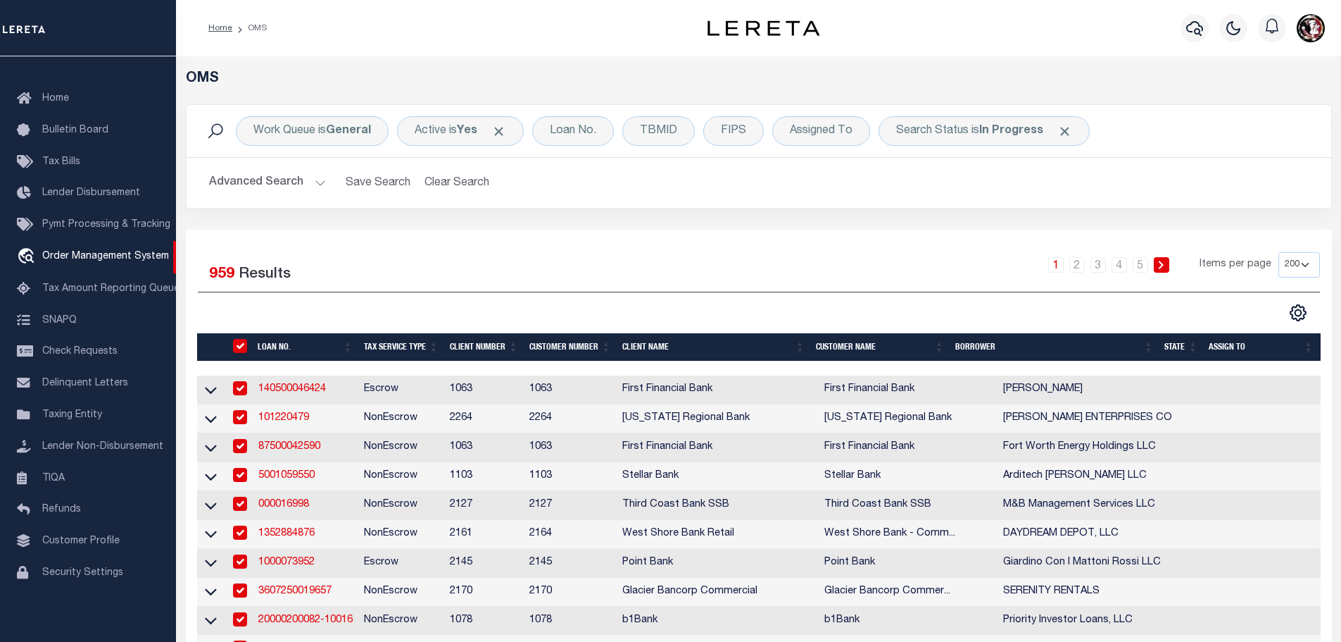
checkbox input "true"
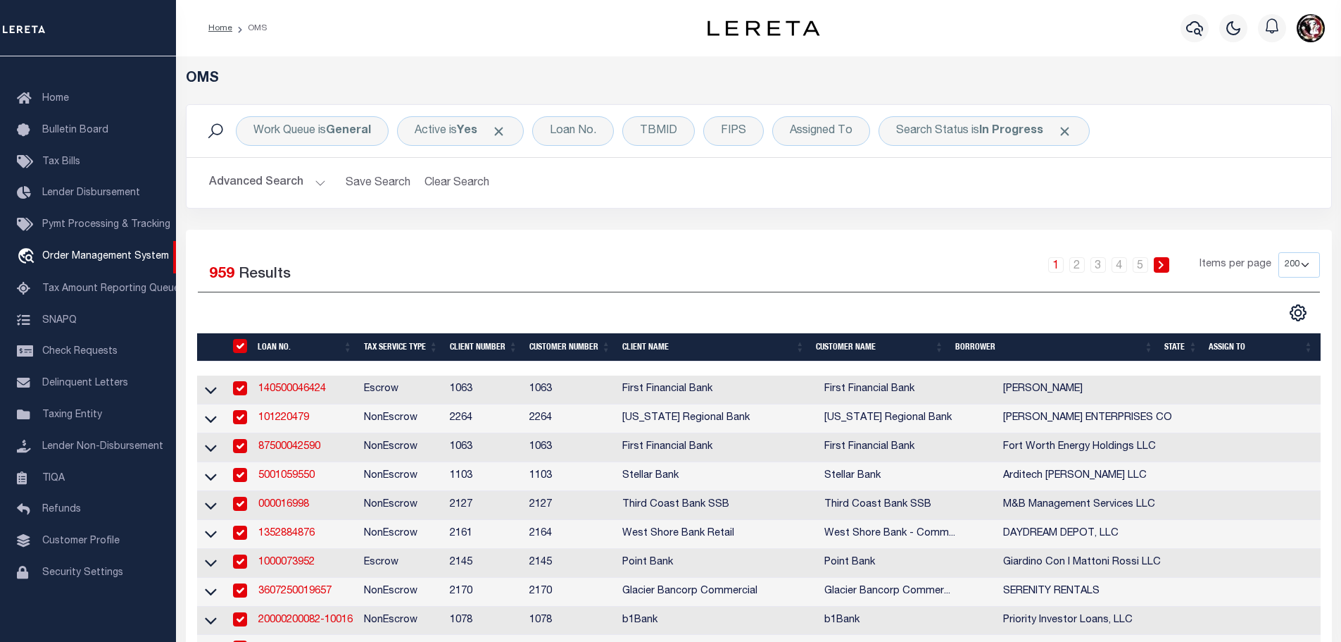
checkbox input "true"
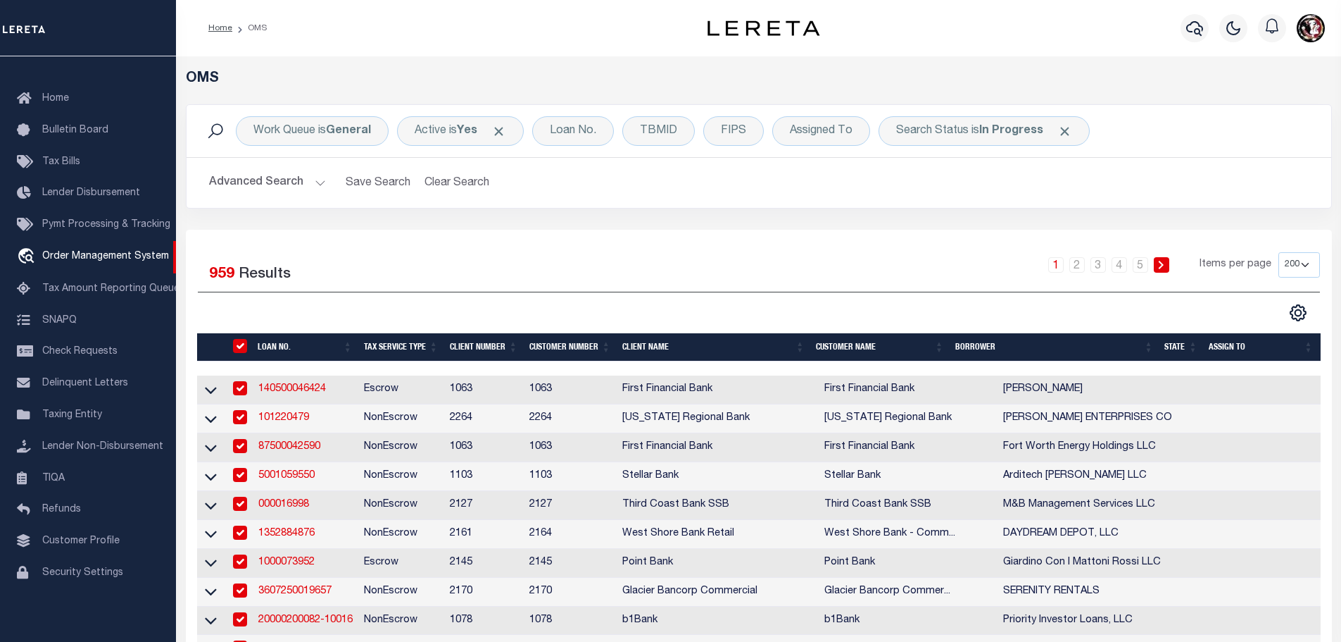
checkbox input "true"
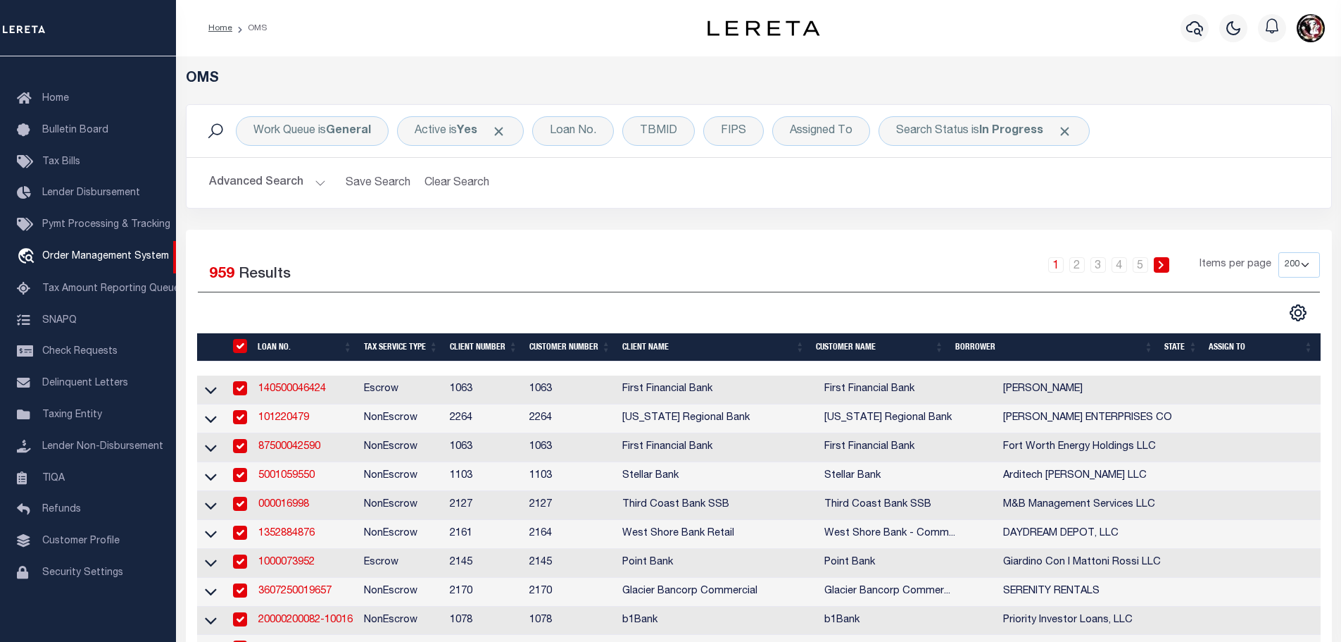
checkbox input "true"
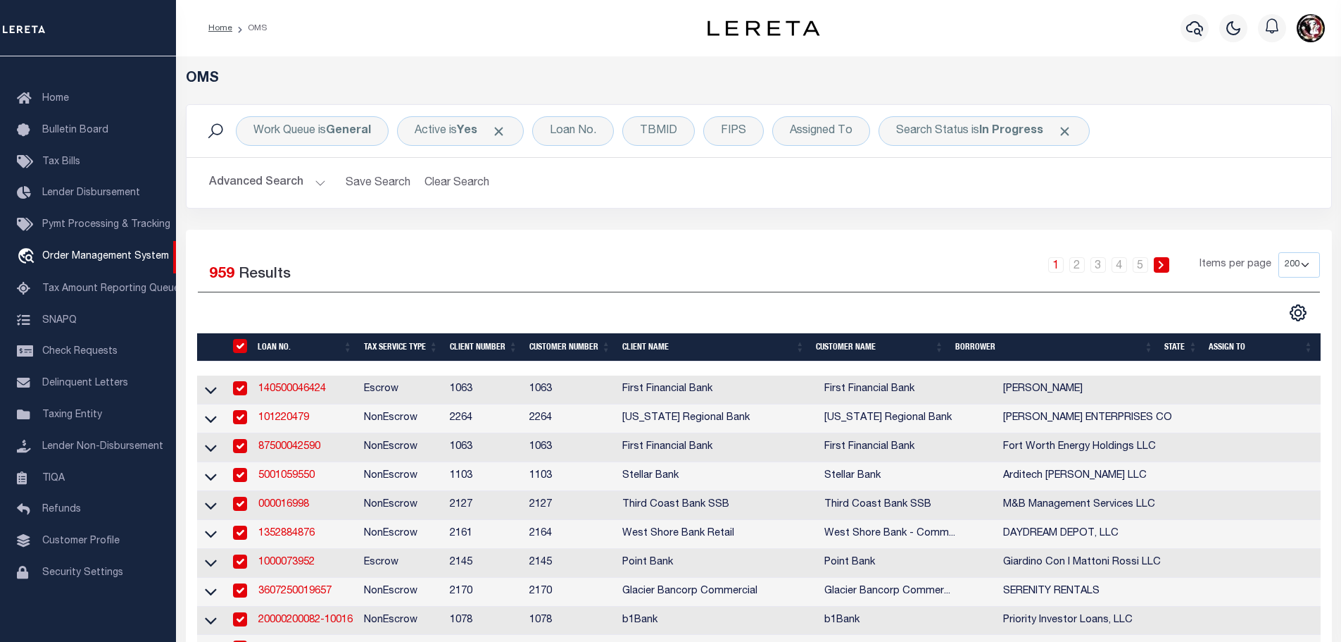
checkbox input "true"
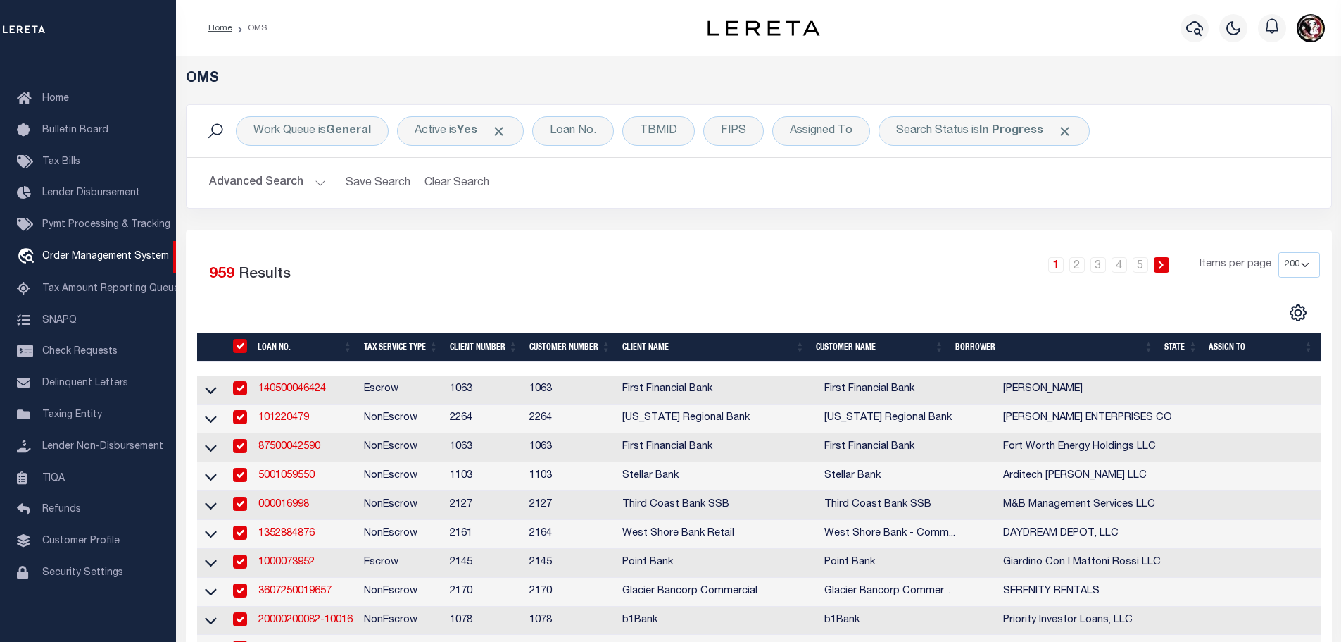
checkbox input "true"
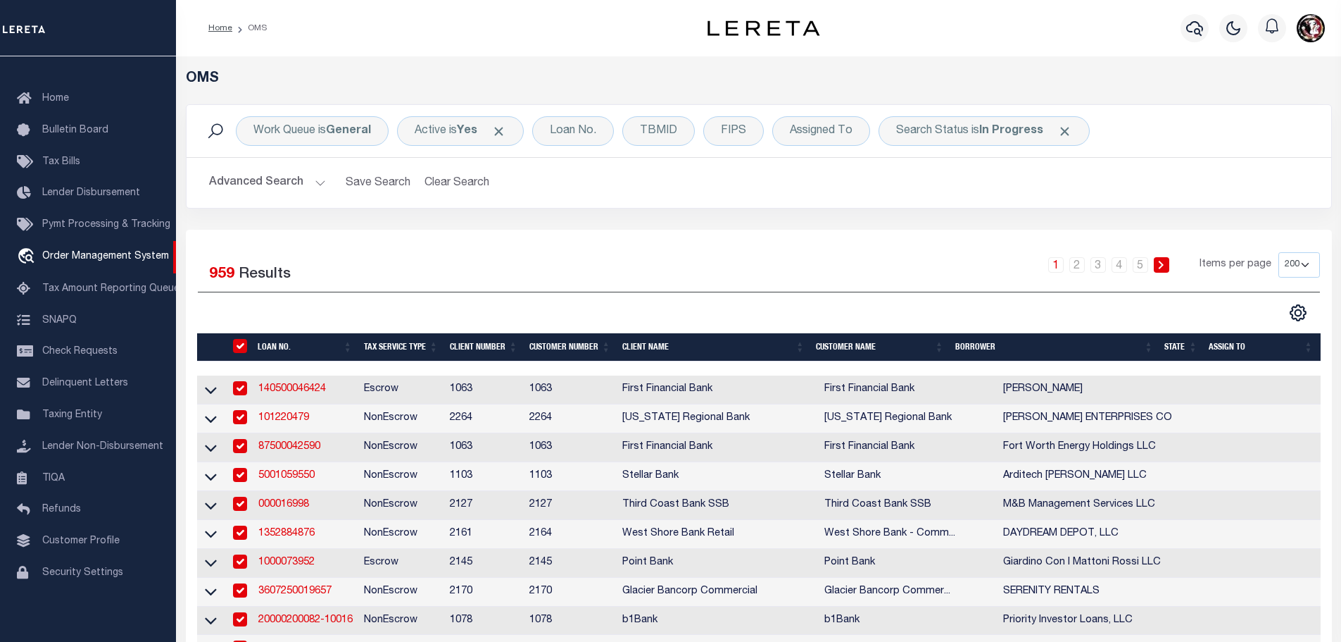
checkbox input "true"
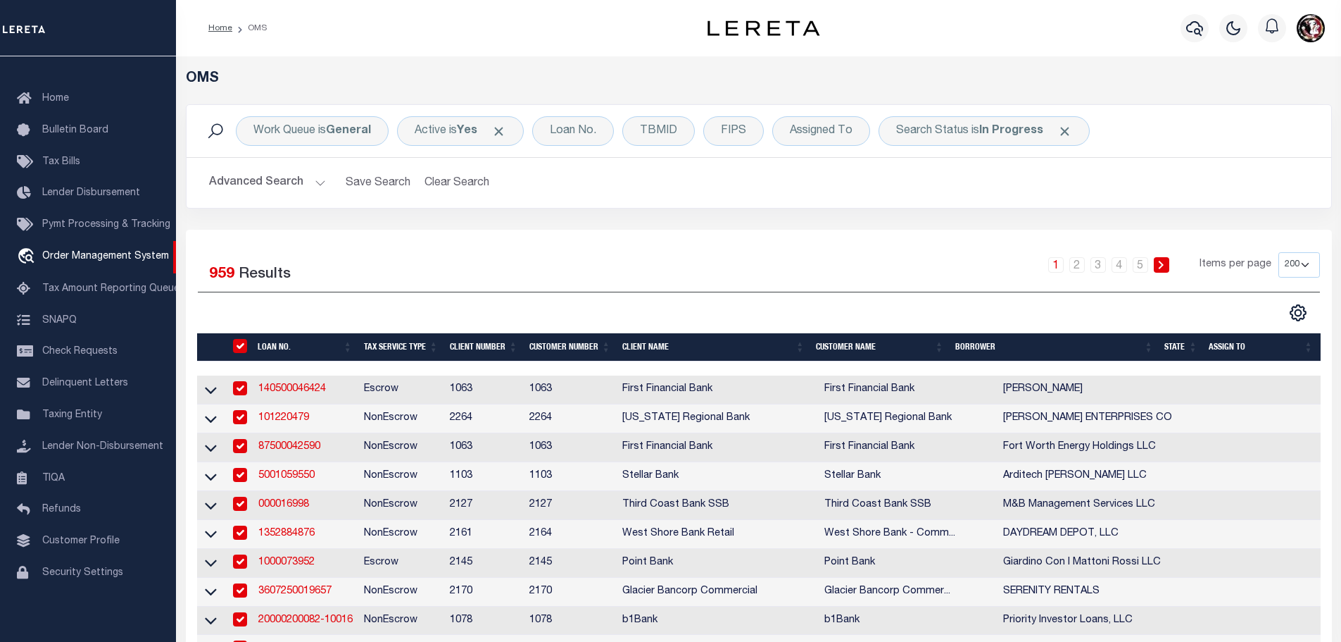
checkbox input "true"
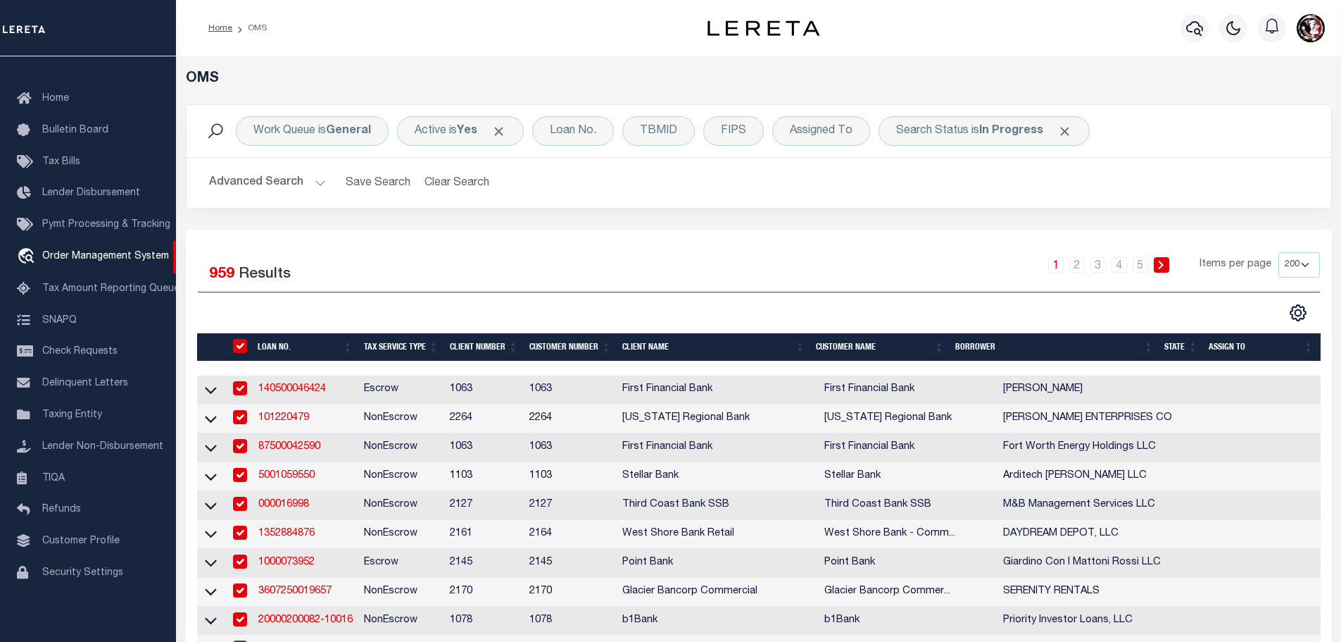
checkbox input "true"
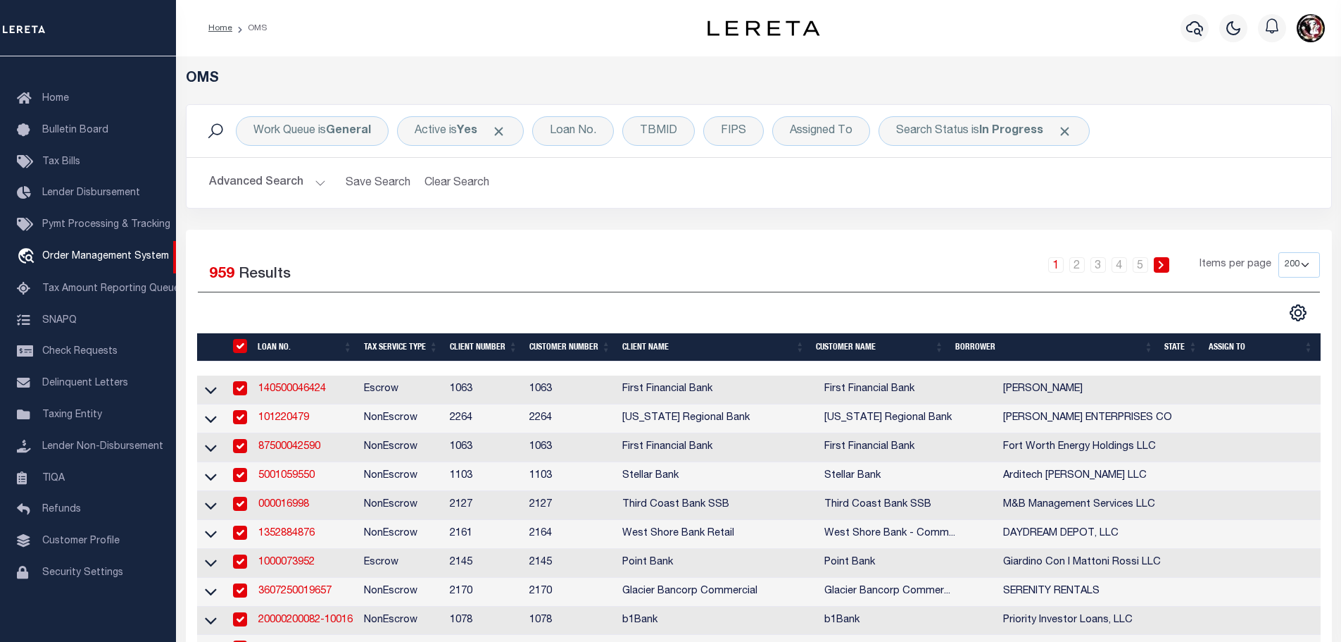
checkbox input "true"
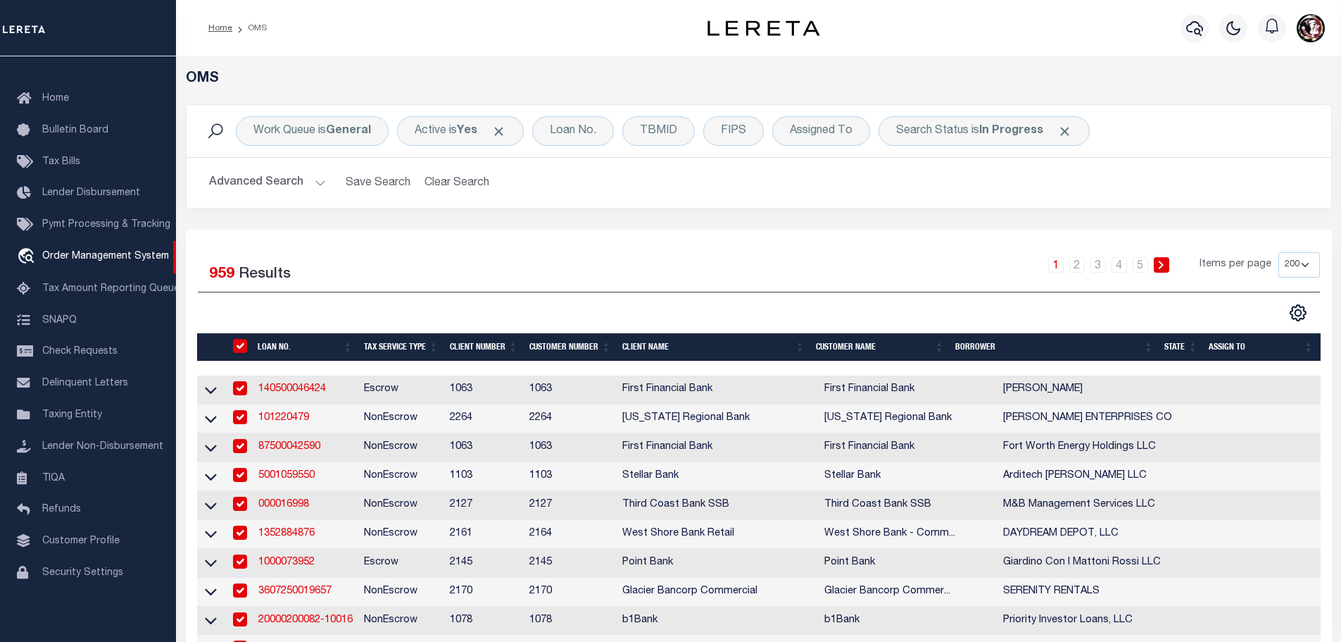
checkbox input "true"
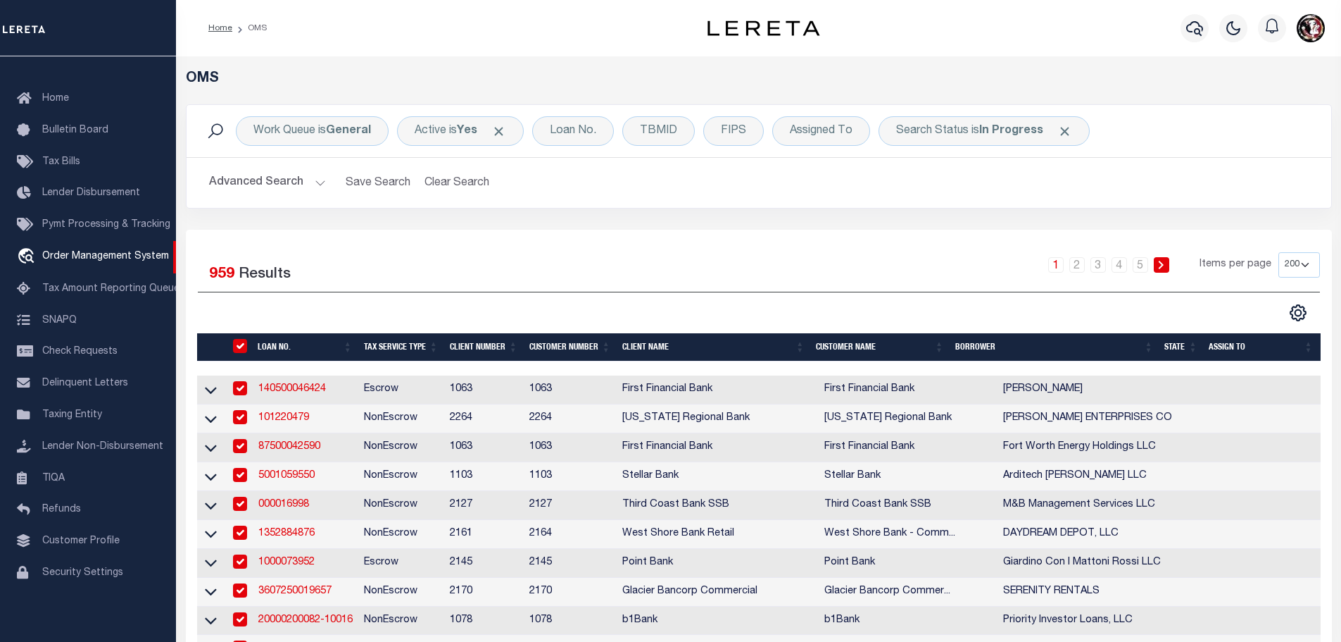
checkbox input "true"
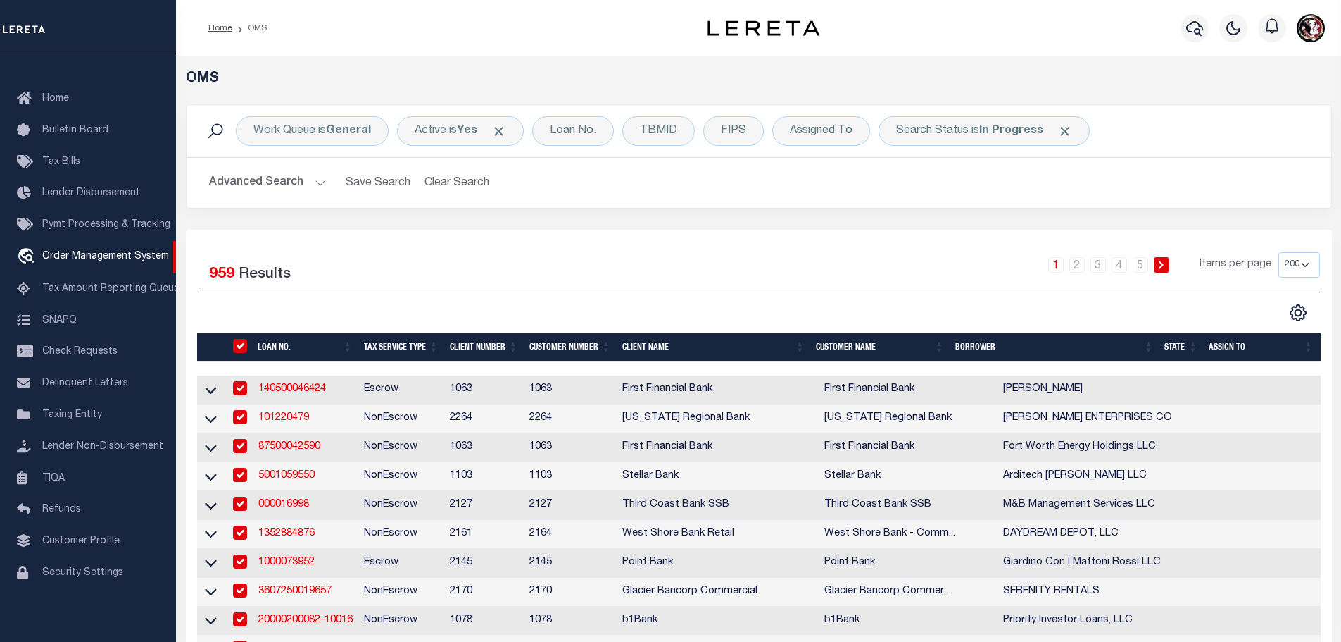
checkbox input "true"
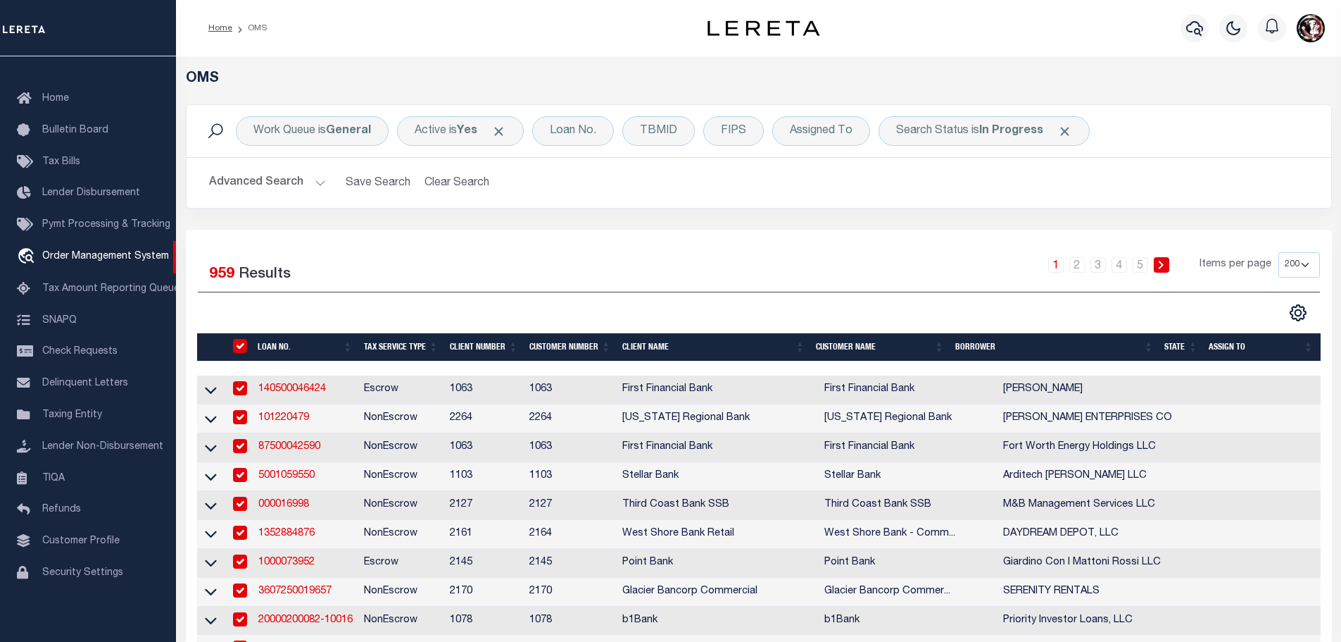
checkbox input "true"
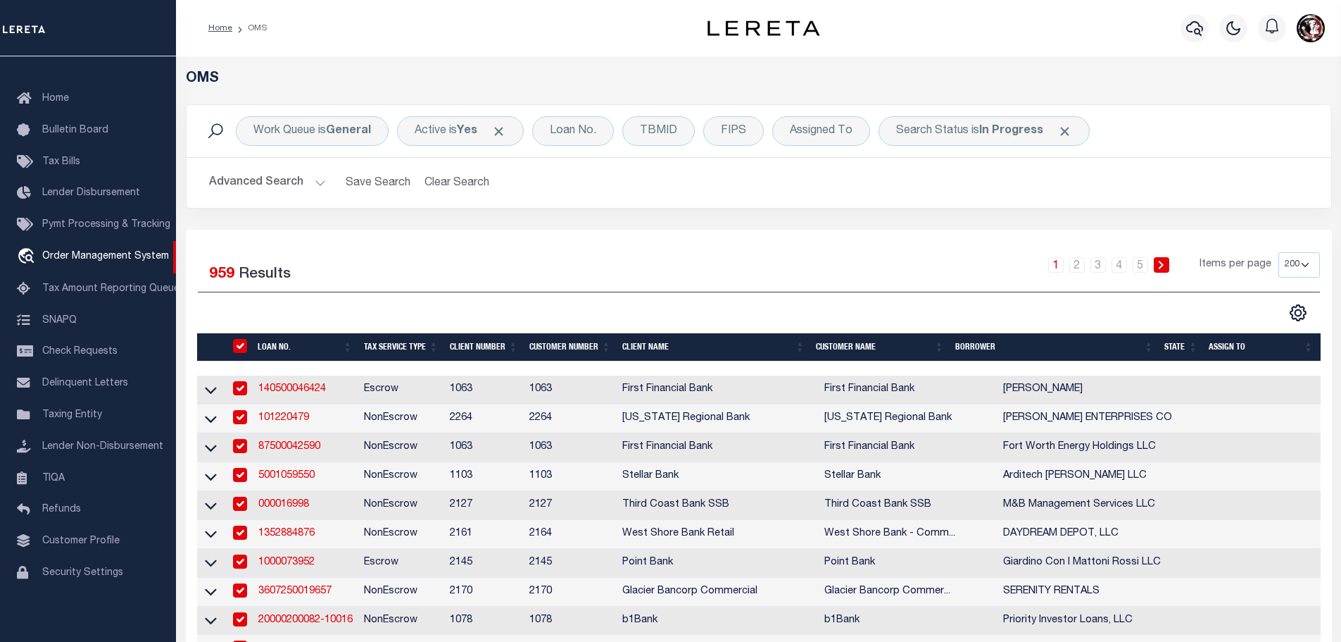
checkbox input "true"
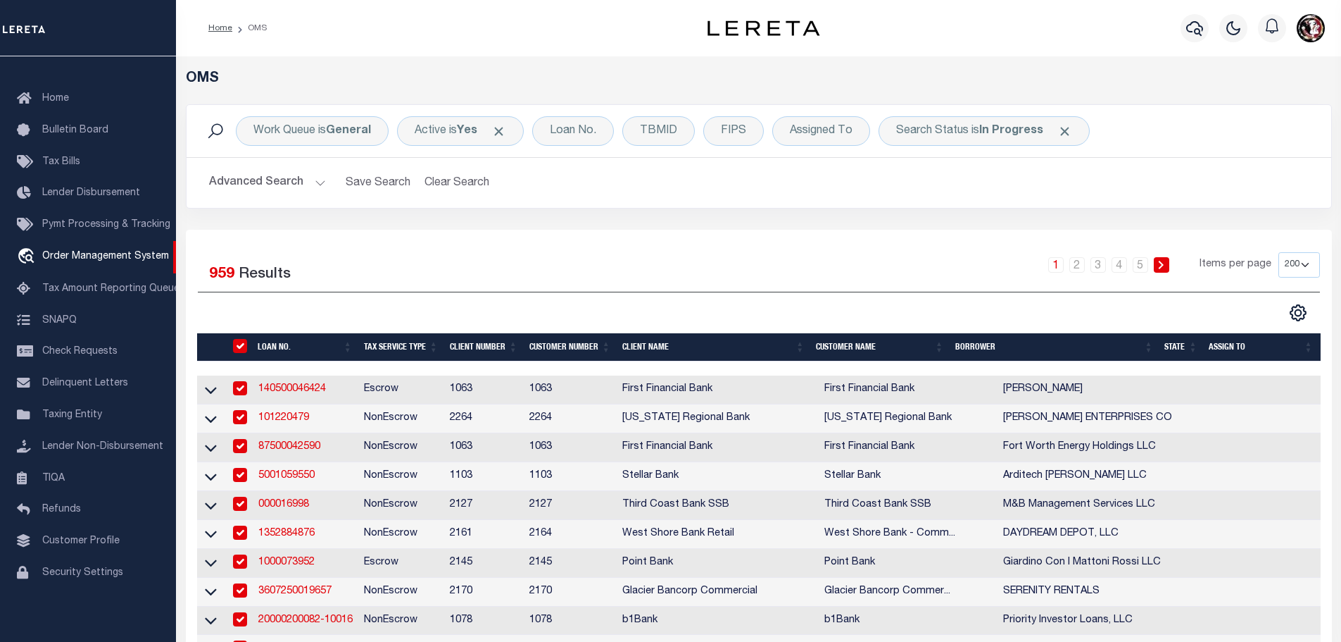
checkbox input "true"
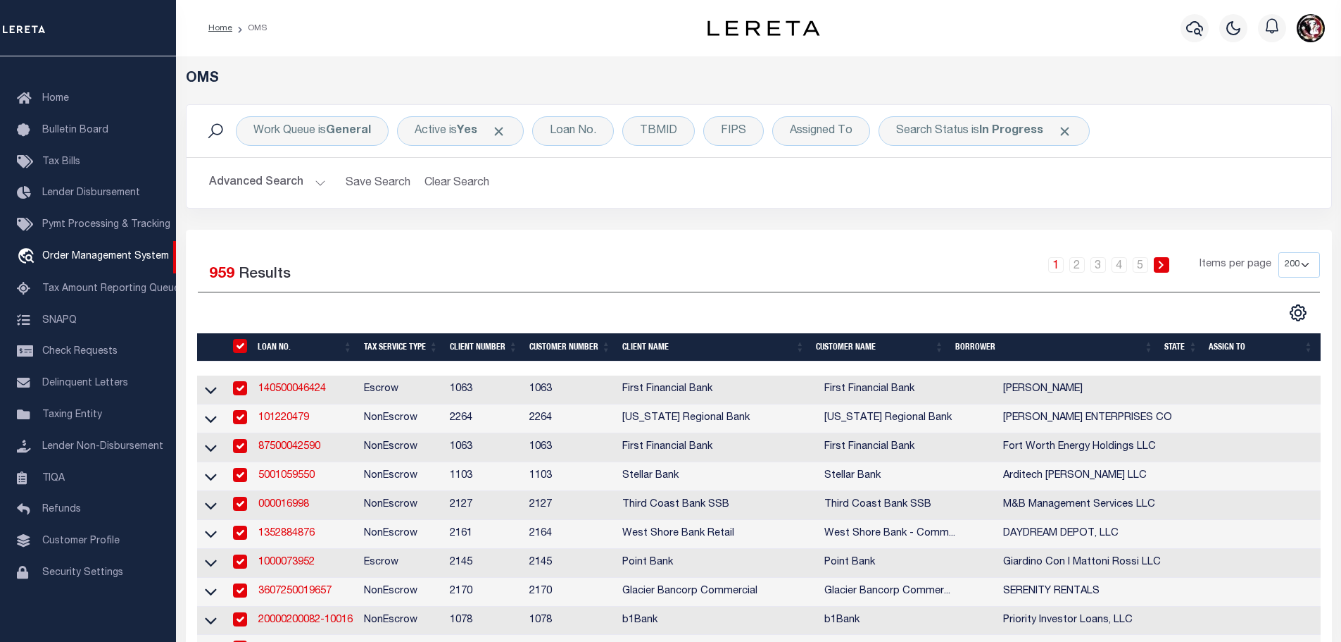
checkbox input "true"
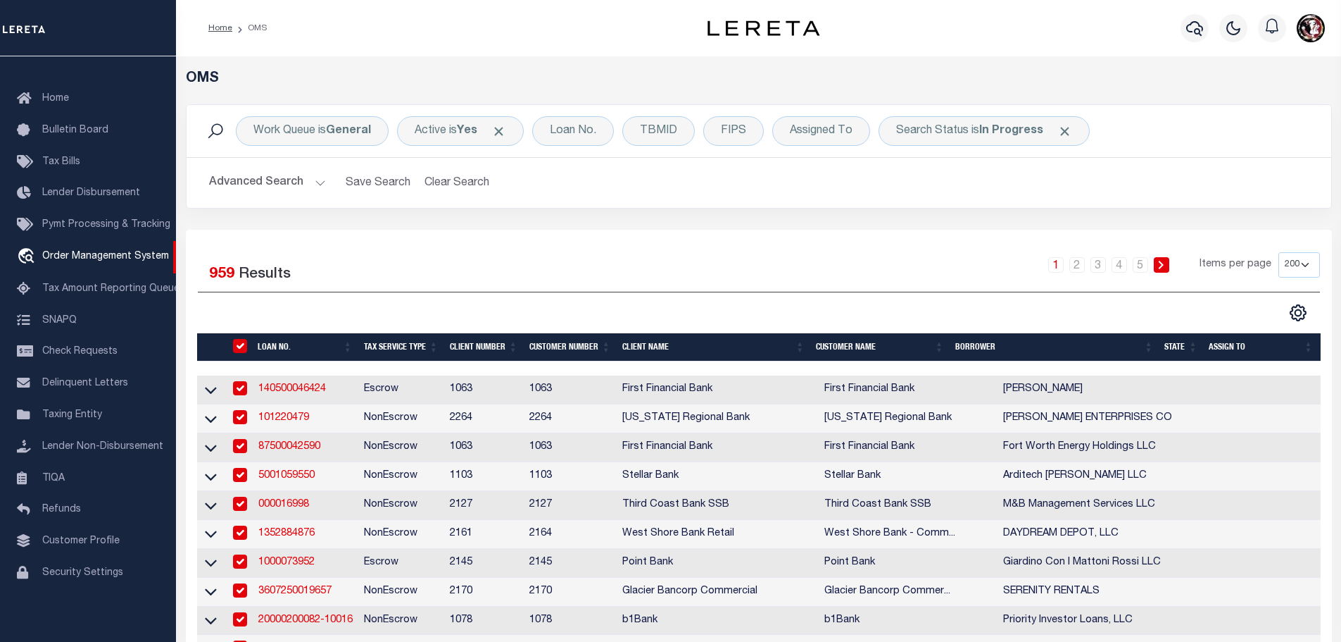
checkbox input "true"
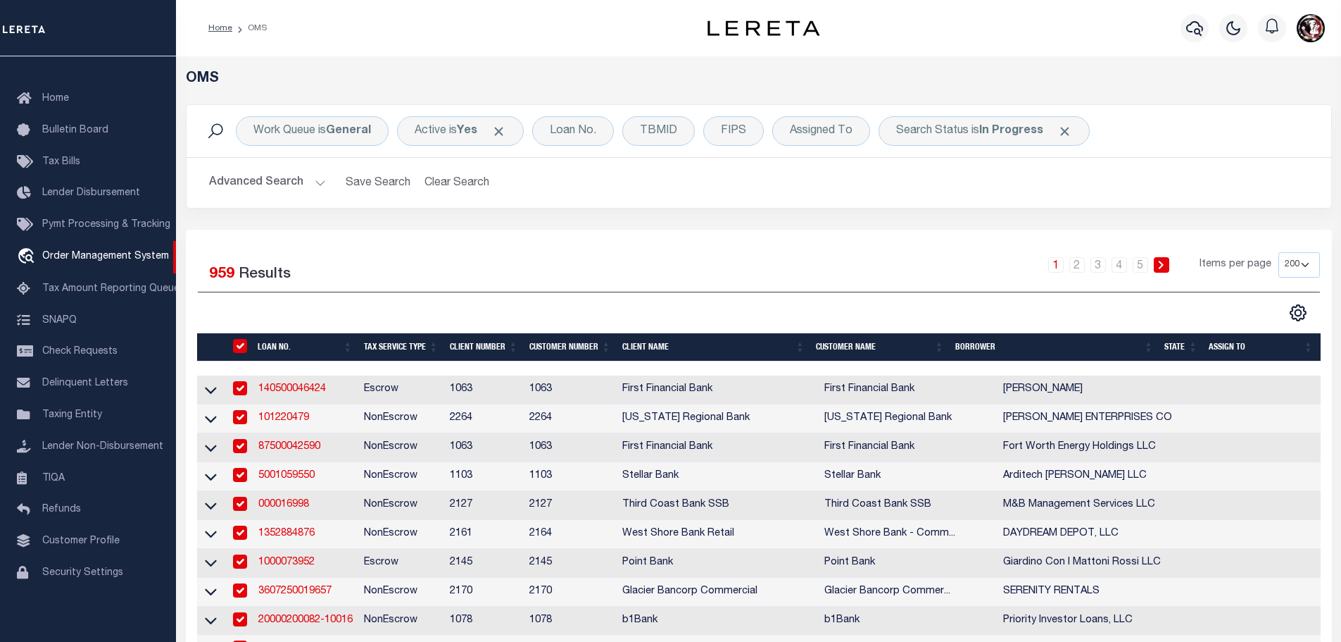
checkbox input "true"
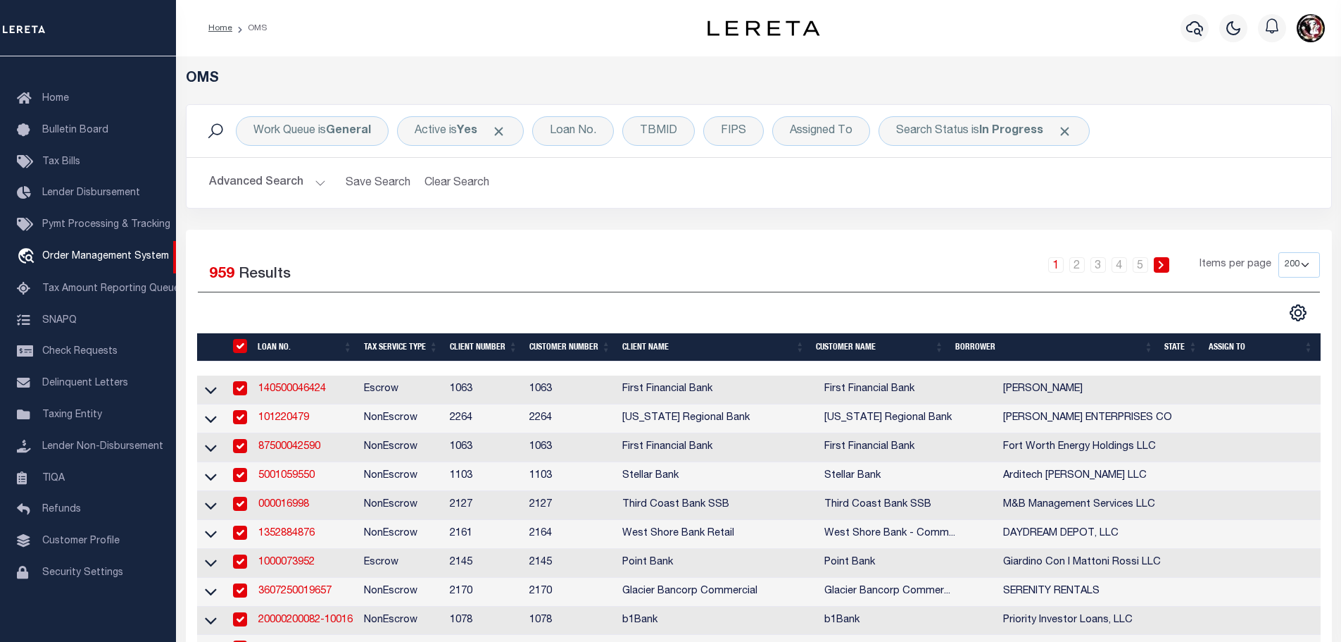
checkbox input "true"
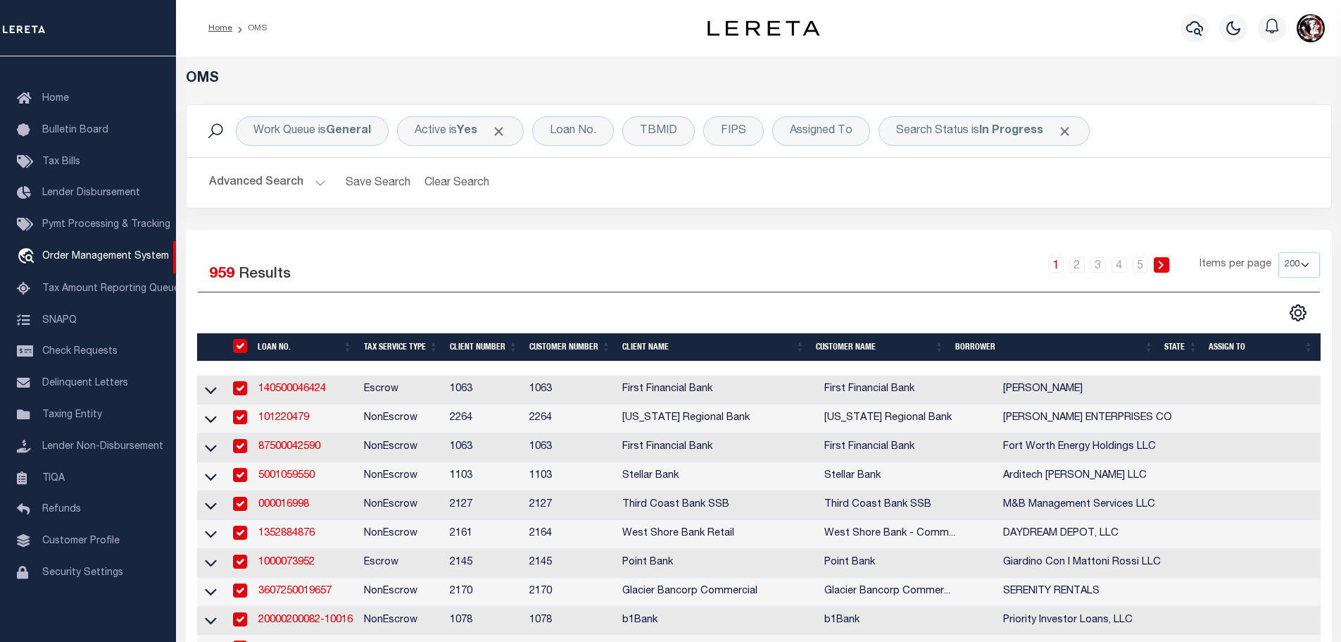
checkbox input "true"
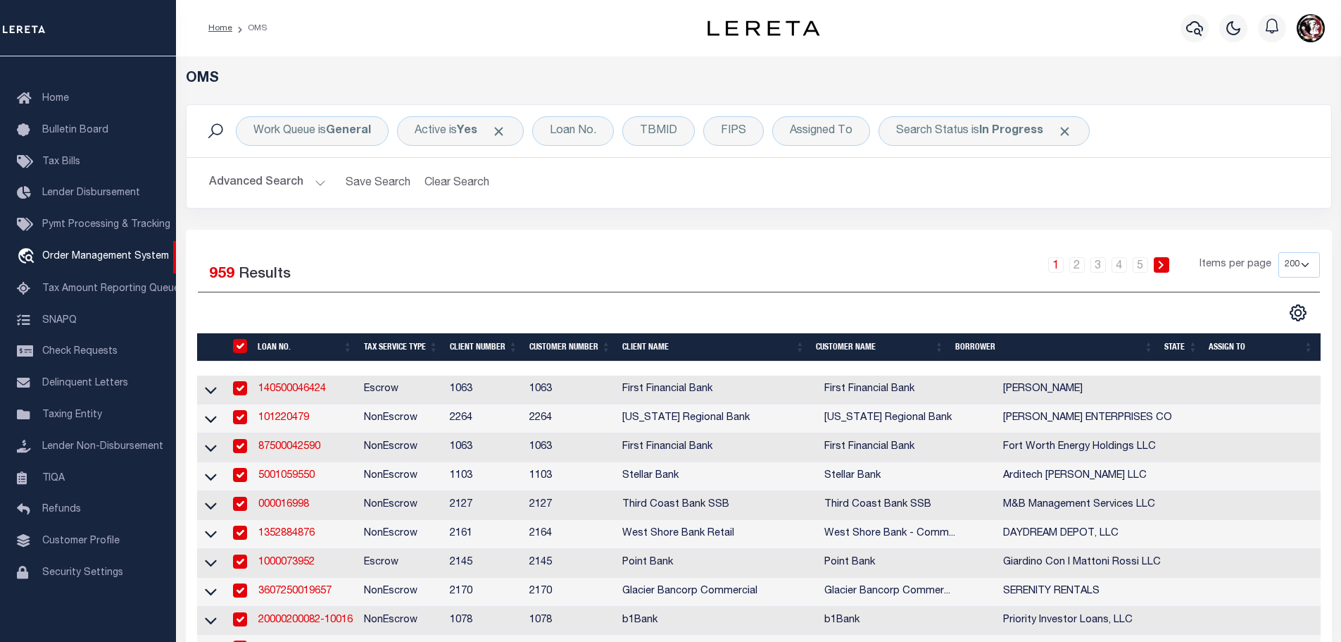
checkbox input "true"
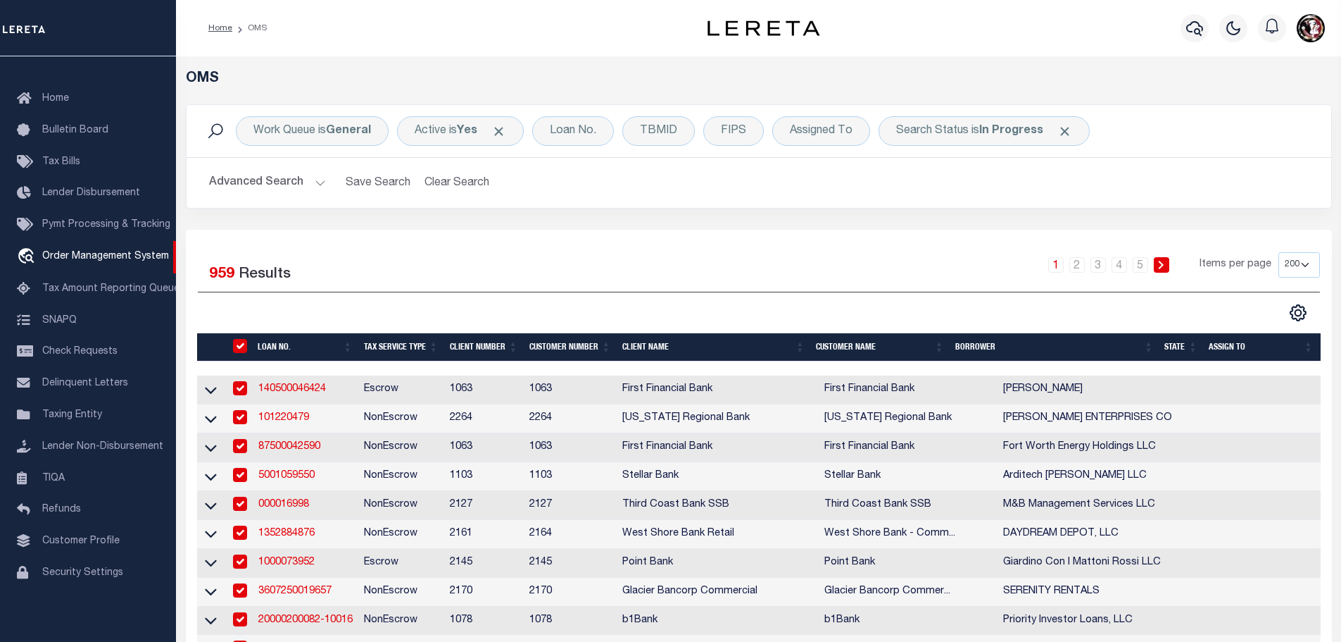
checkbox input "true"
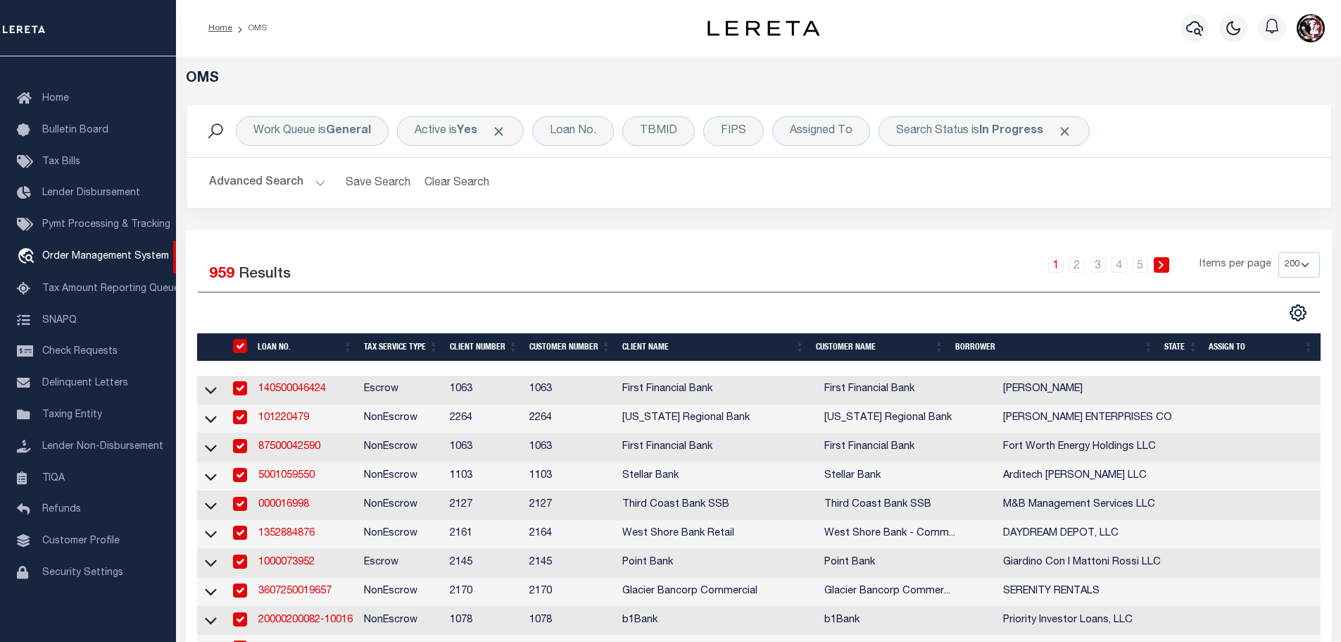
checkbox input "true"
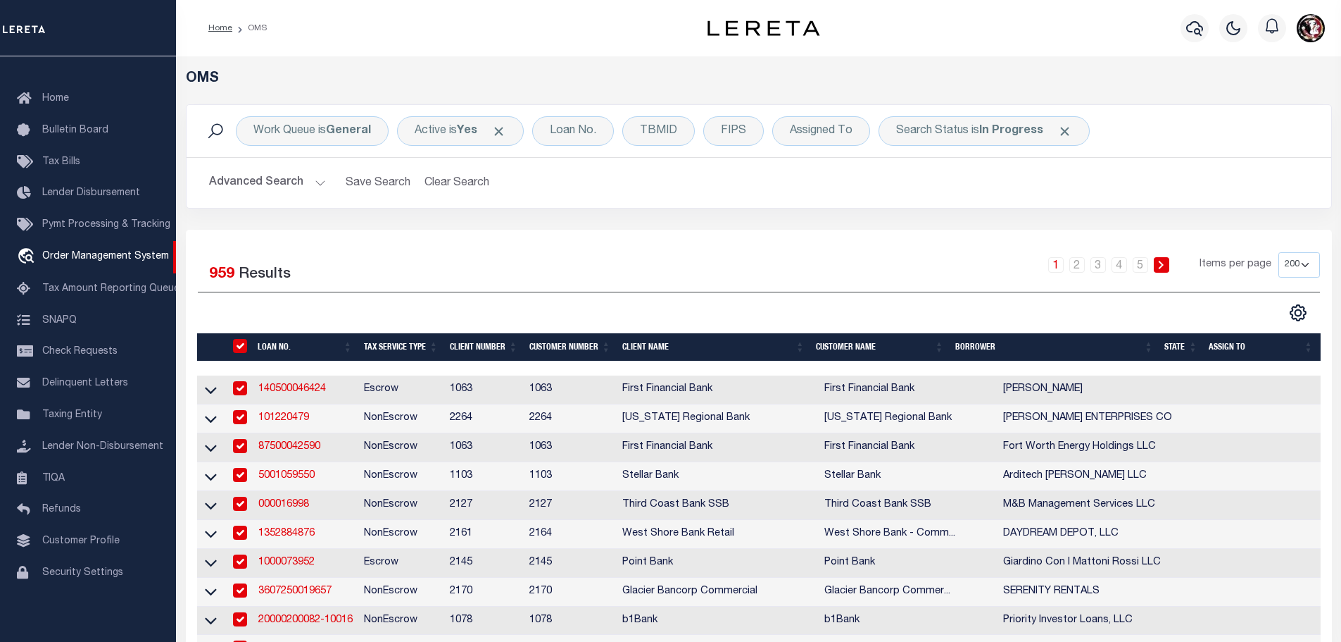
checkbox input "true"
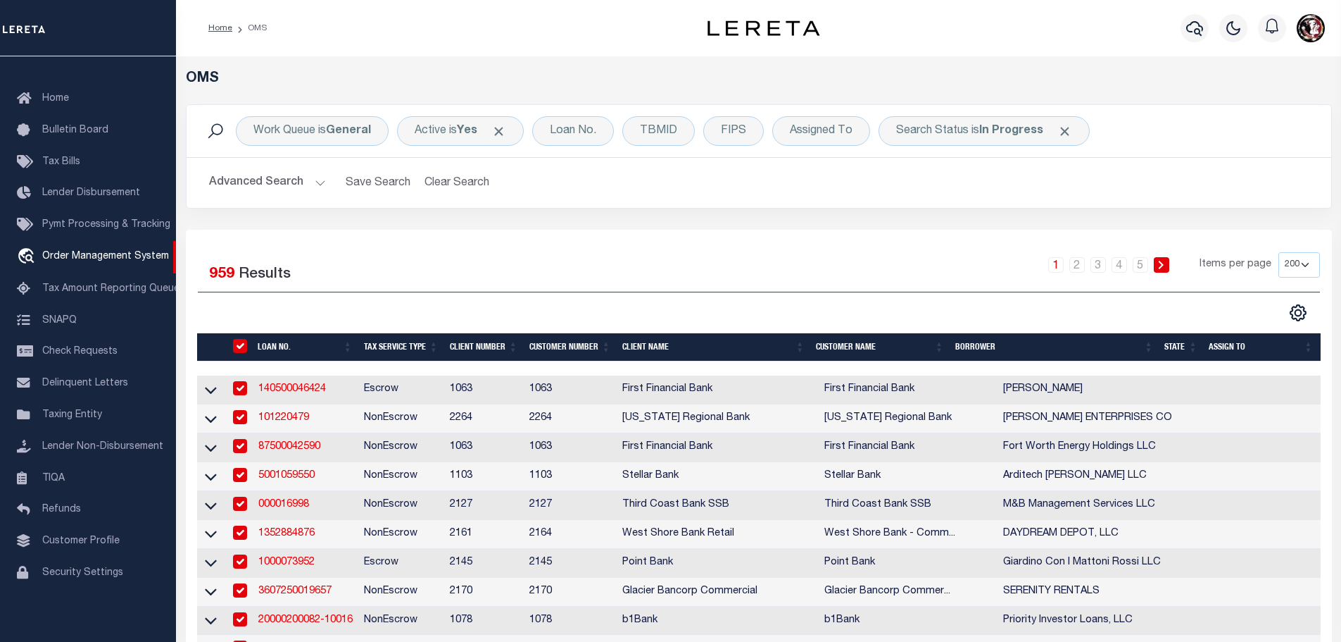
checkbox input "true"
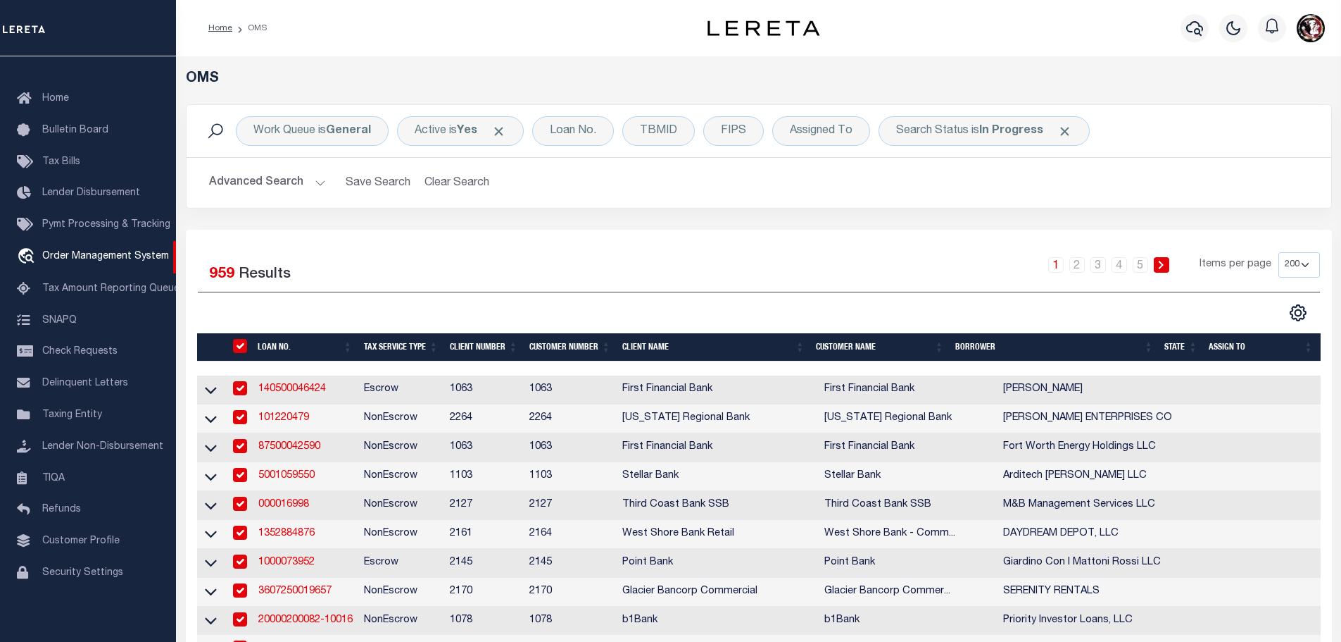
checkbox input "true"
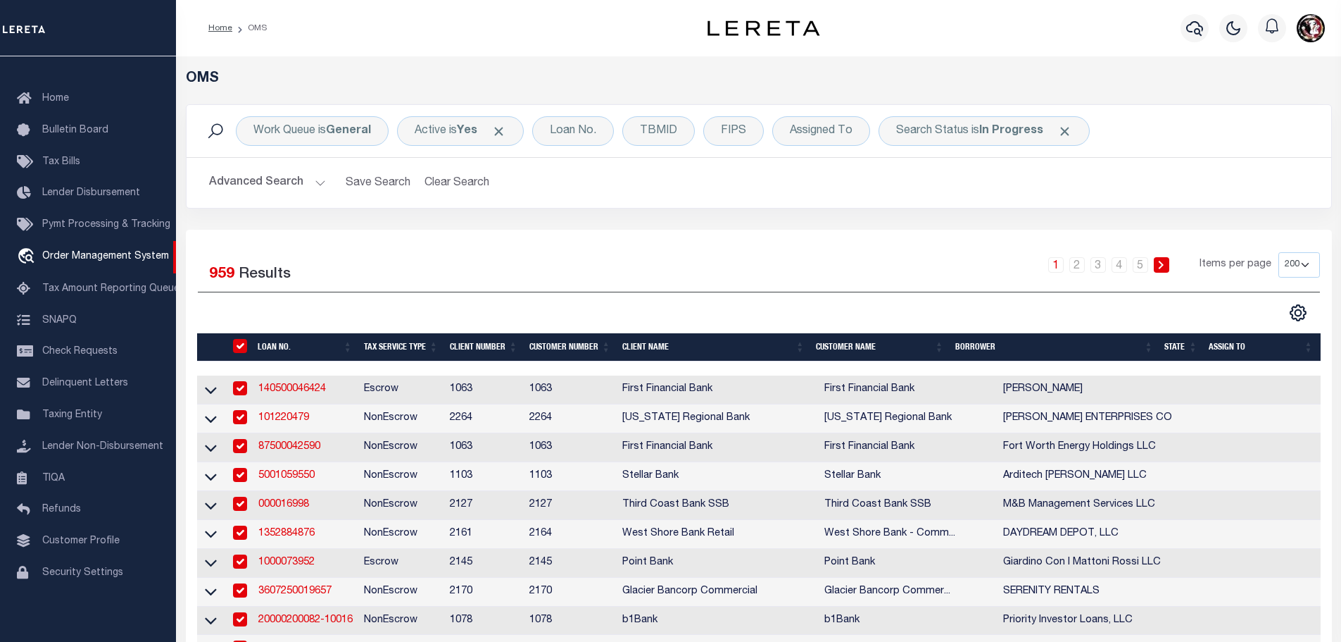
checkbox input "true"
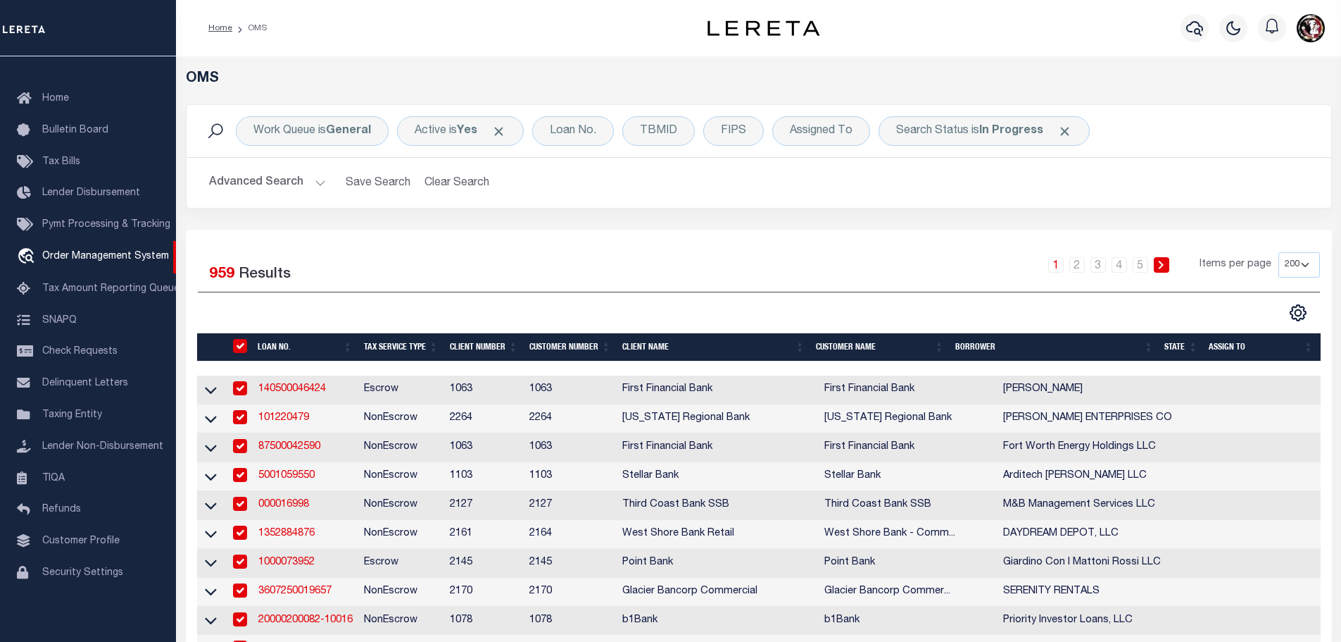
checkbox input "true"
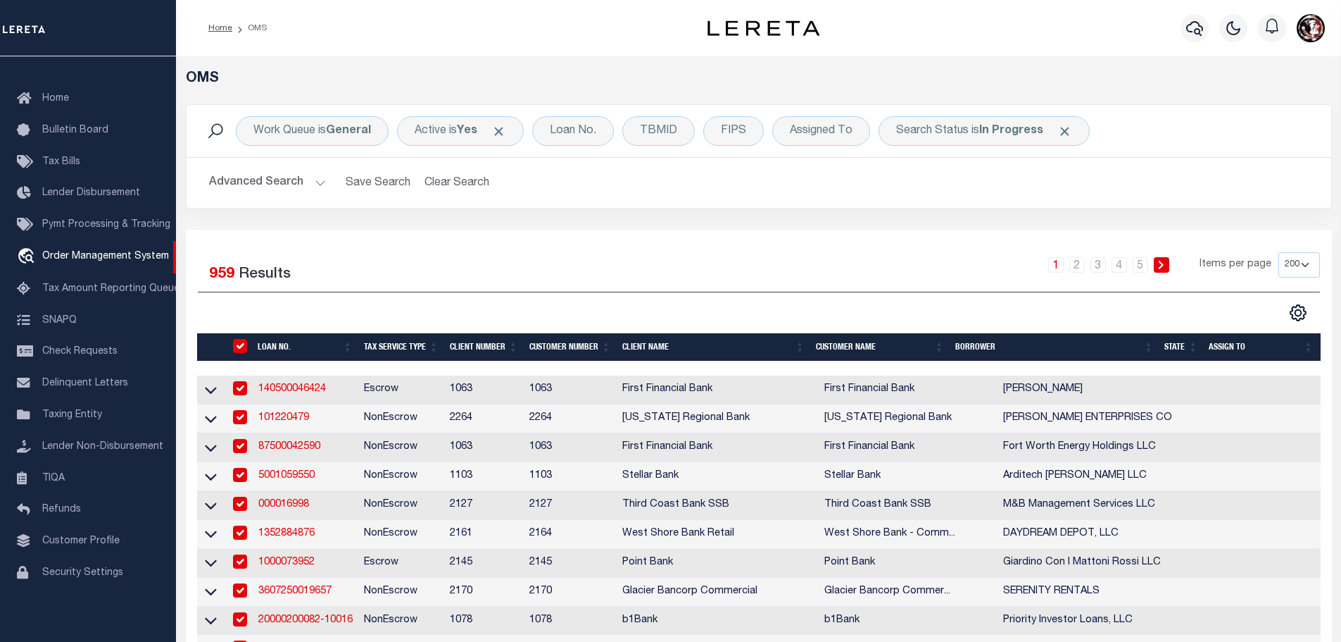
checkbox input "true"
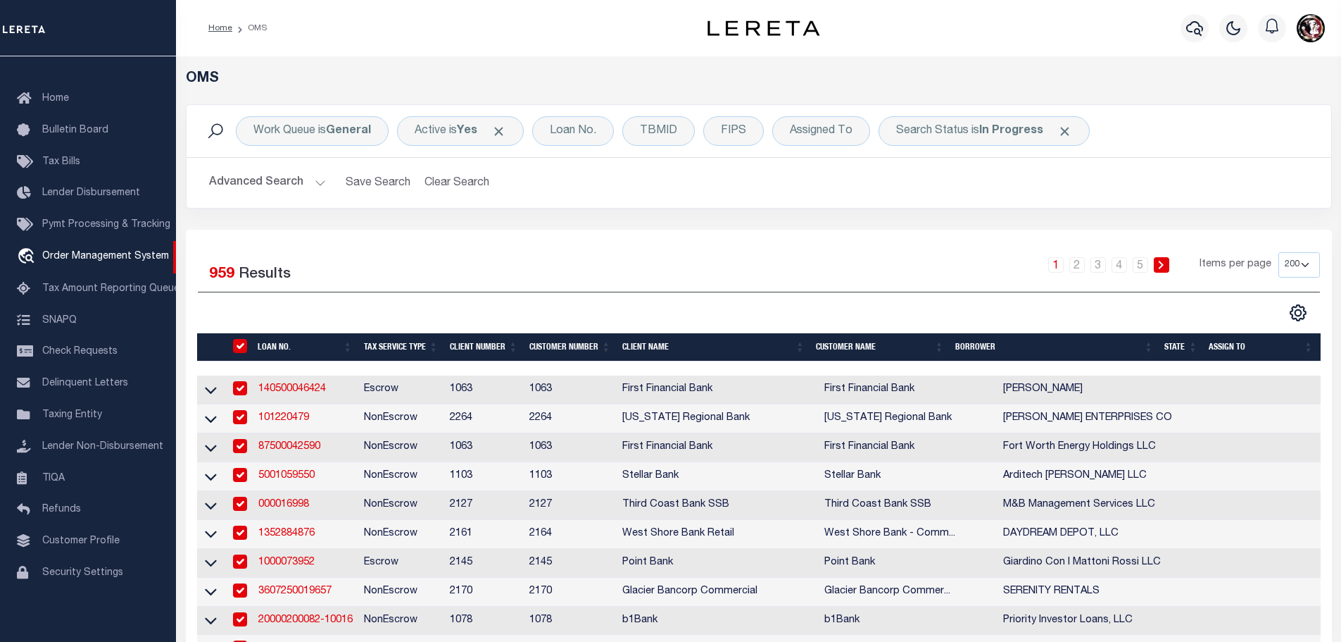
checkbox input "true"
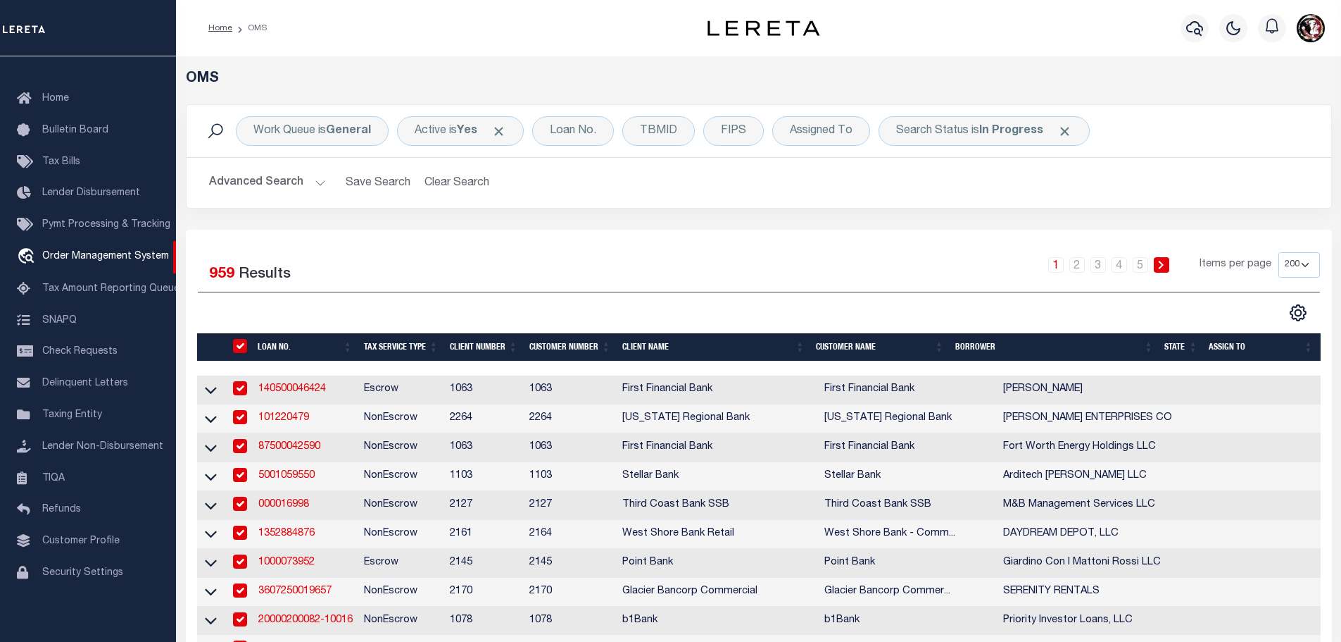
checkbox input "true"
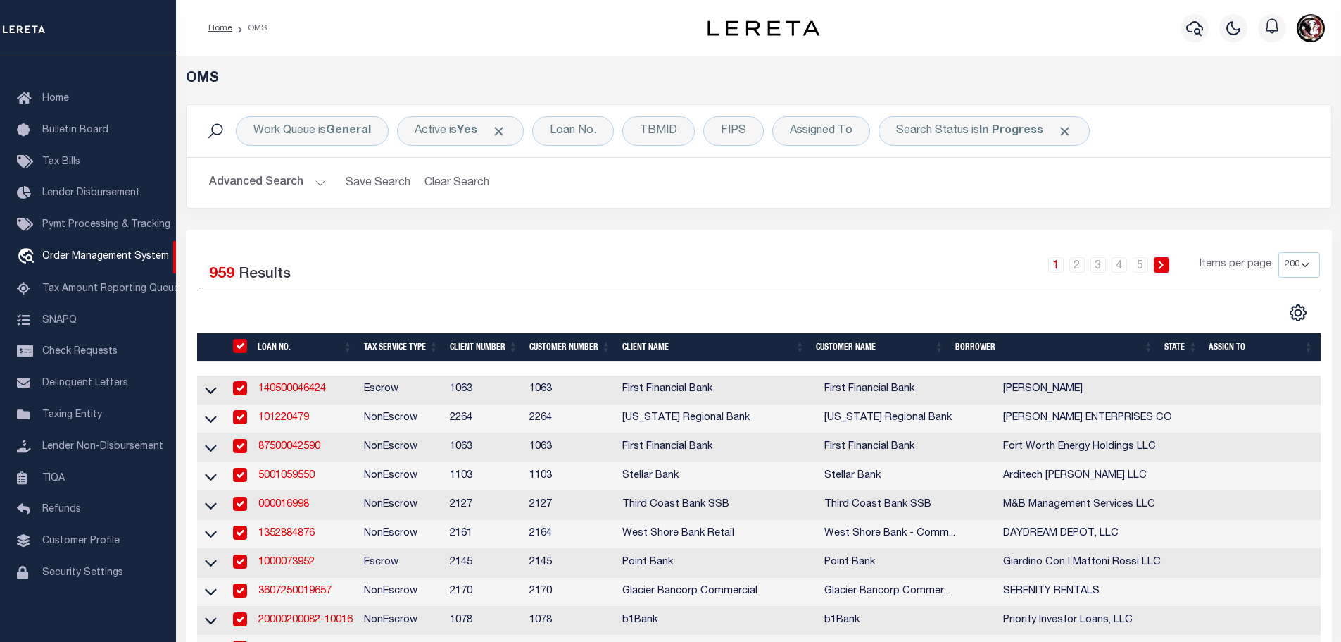
checkbox input "true"
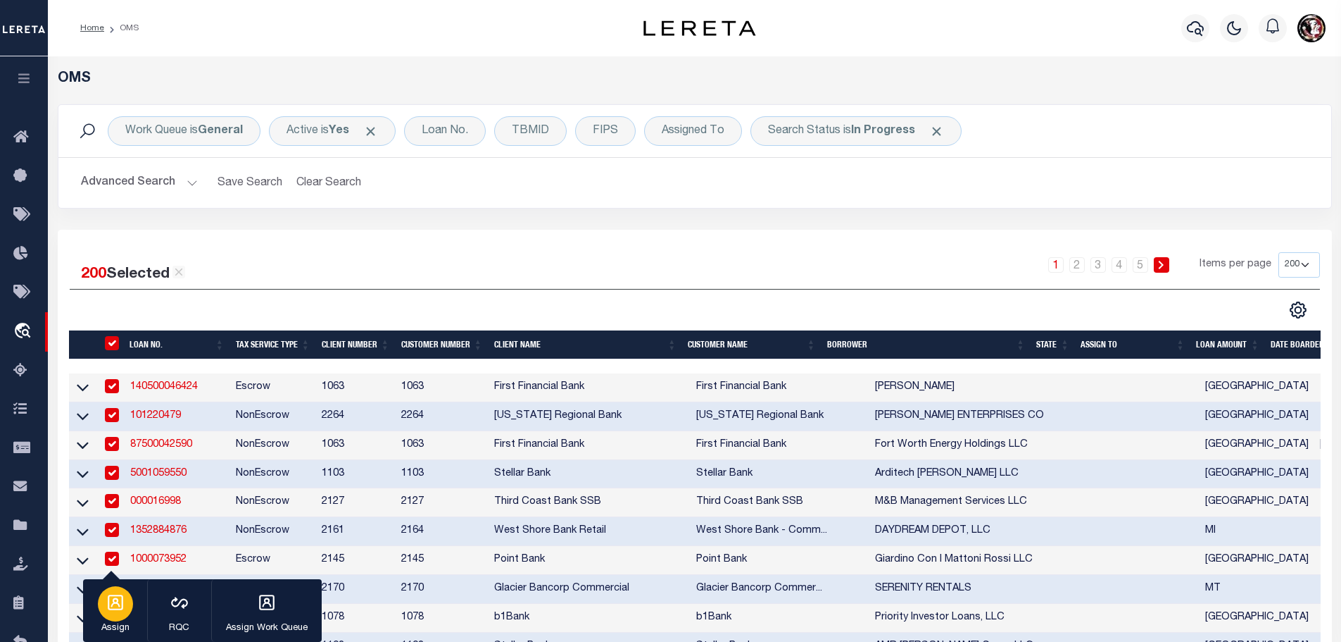
click at [115, 608] on icon "button" at bounding box center [115, 602] width 18 height 18
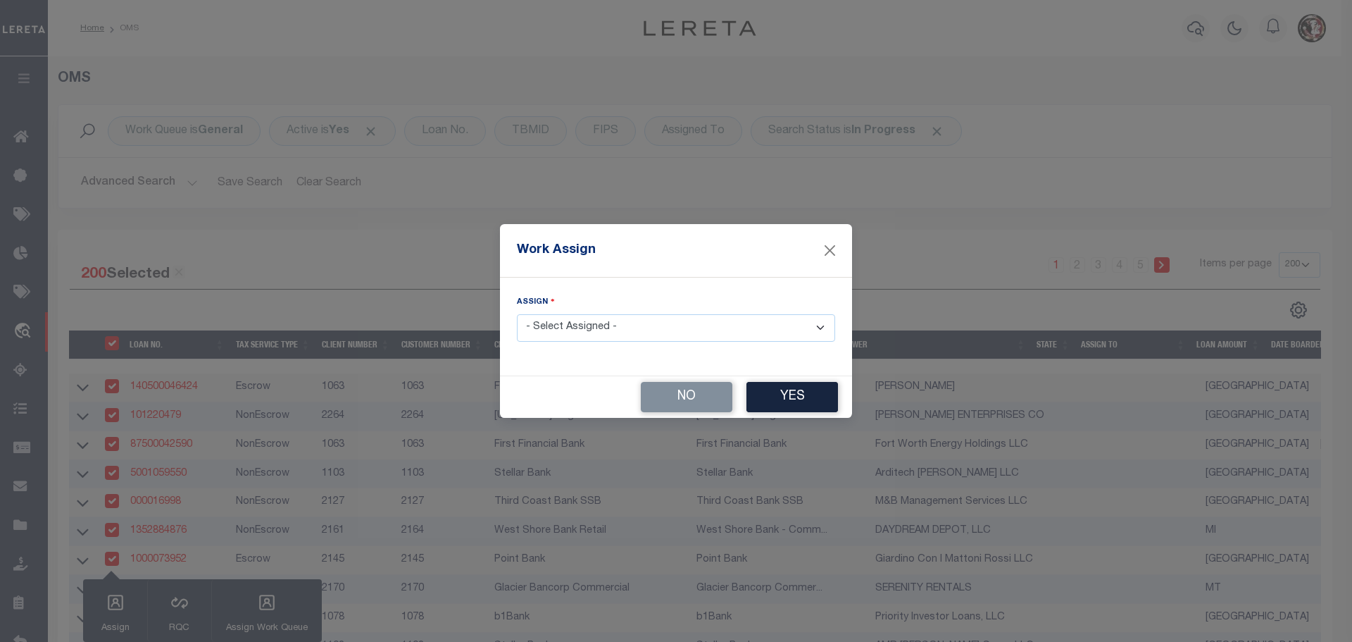
click at [619, 320] on select "- Select Assigned - --Unassigned-- [PERSON_NAME] [PERSON_NAME] [PERSON_NAME] [P…" at bounding box center [676, 327] width 318 height 27
click at [517, 314] on select "- Select Assigned - --Unassigned-- [PERSON_NAME] [PERSON_NAME] [PERSON_NAME] [P…" at bounding box center [676, 327] width 318 height 27
click at [793, 401] on button "Yes" at bounding box center [792, 397] width 92 height 30
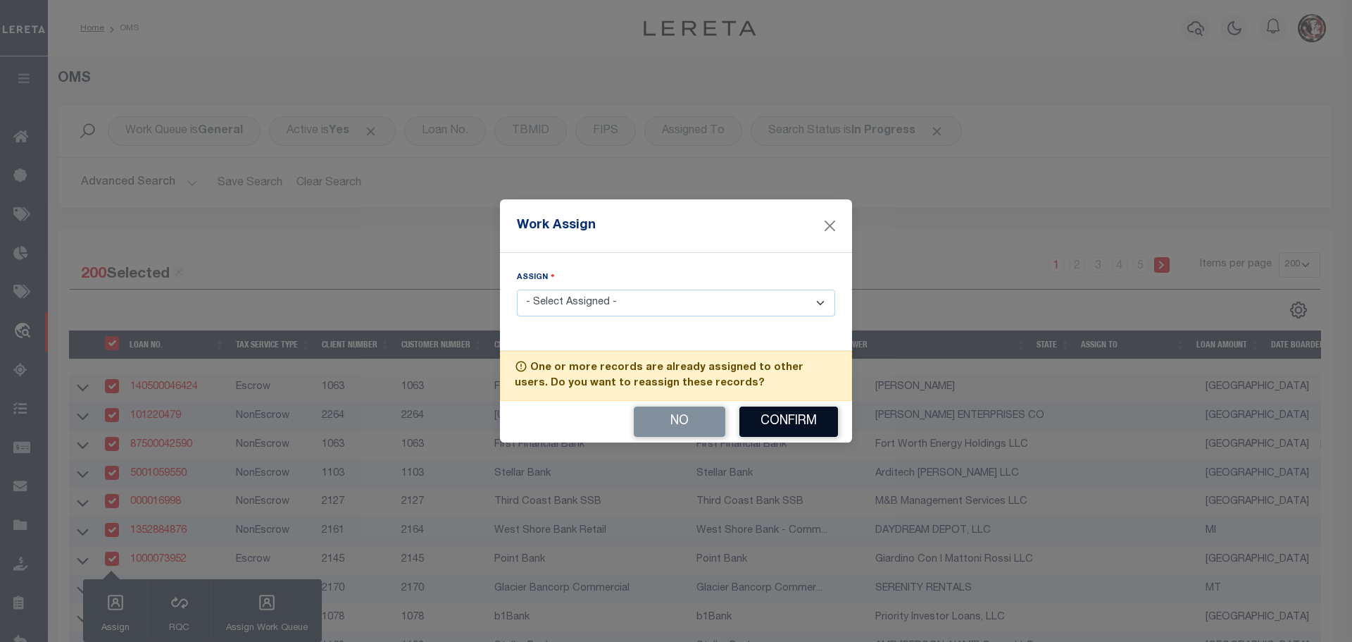
click at [797, 417] on button "Confirm" at bounding box center [788, 421] width 99 height 30
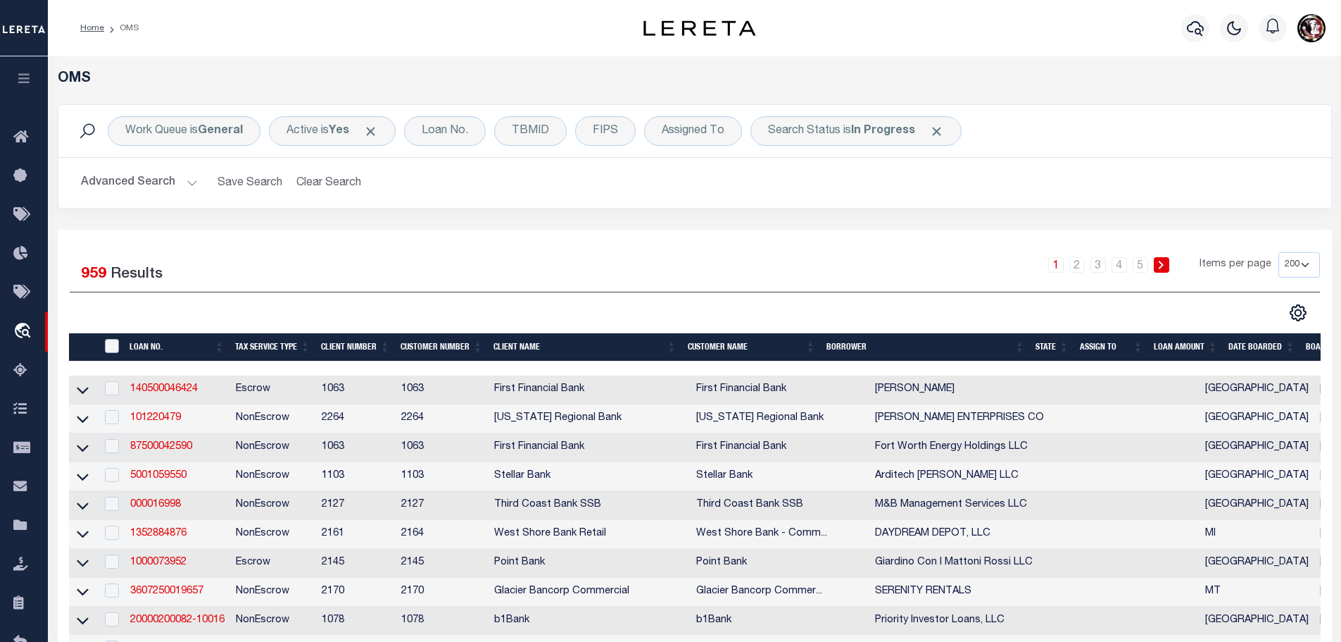
click at [107, 346] on input "" at bounding box center [112, 346] width 14 height 14
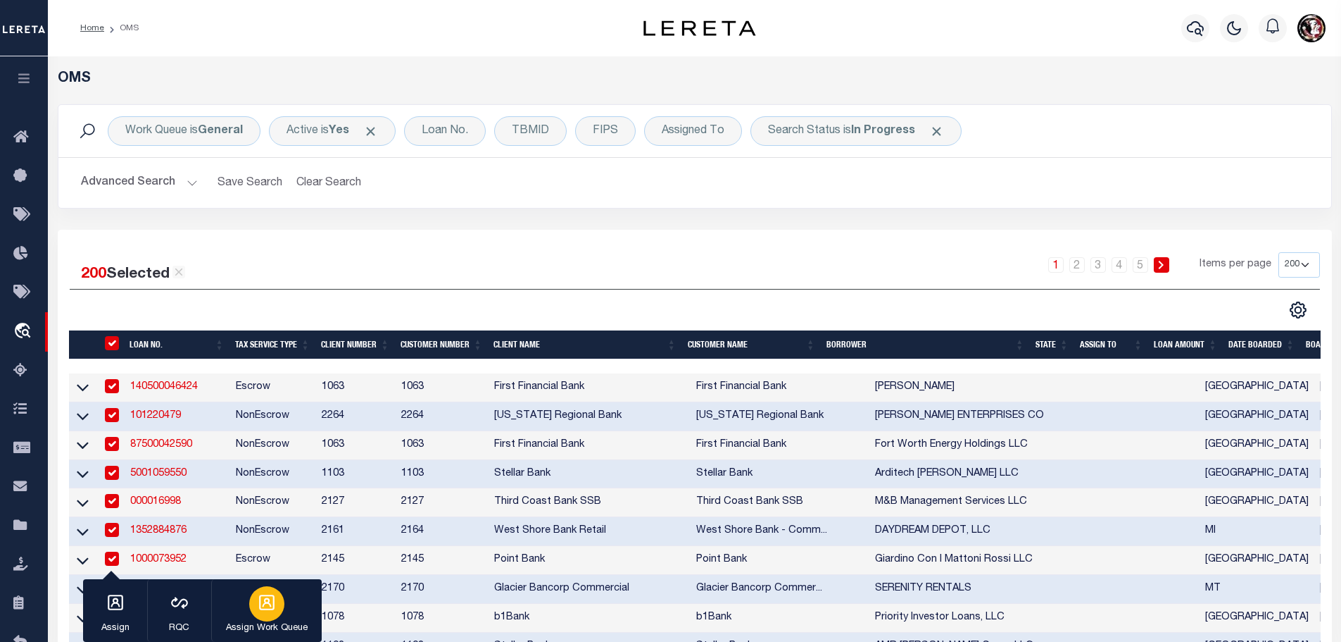
click at [264, 606] on icon "button" at bounding box center [267, 602] width 18 height 18
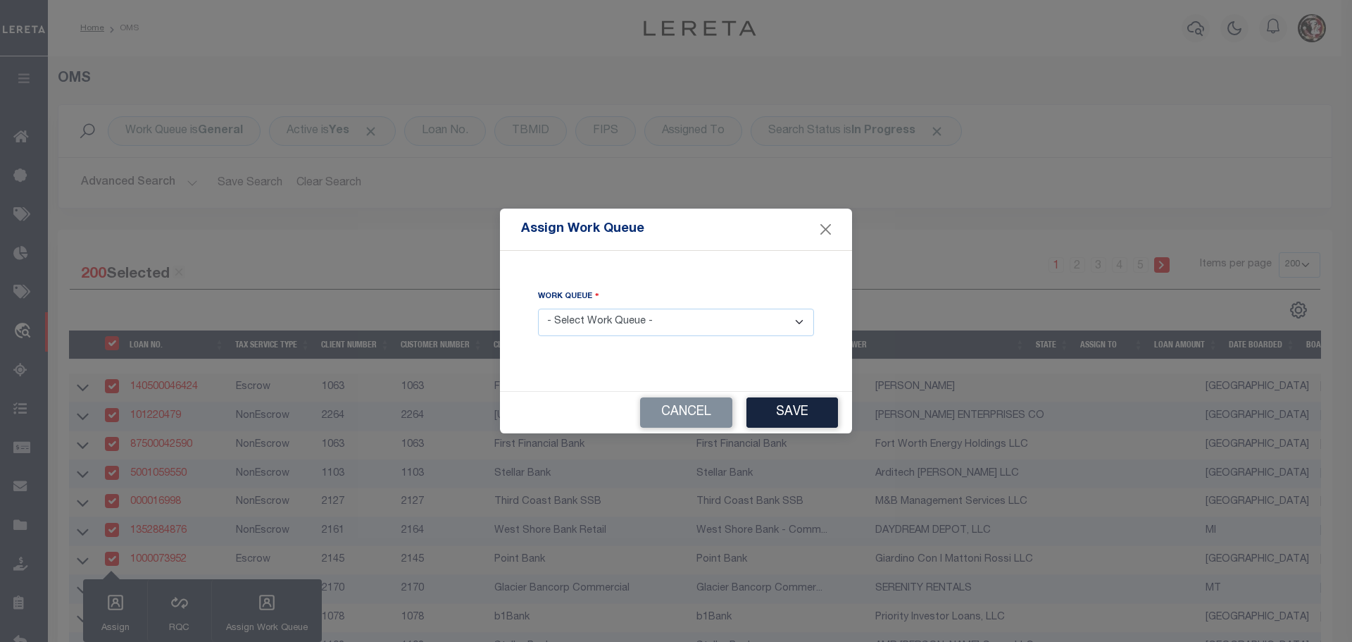
click at [667, 325] on select "- Select Work Queue - factRSystems General ThoughtFocus" at bounding box center [676, 321] width 276 height 27
click at [538, 308] on select "- Select Work Queue - factRSystems General ThoughtFocus" at bounding box center [676, 321] width 276 height 27
click at [784, 414] on button "Save" at bounding box center [792, 412] width 92 height 30
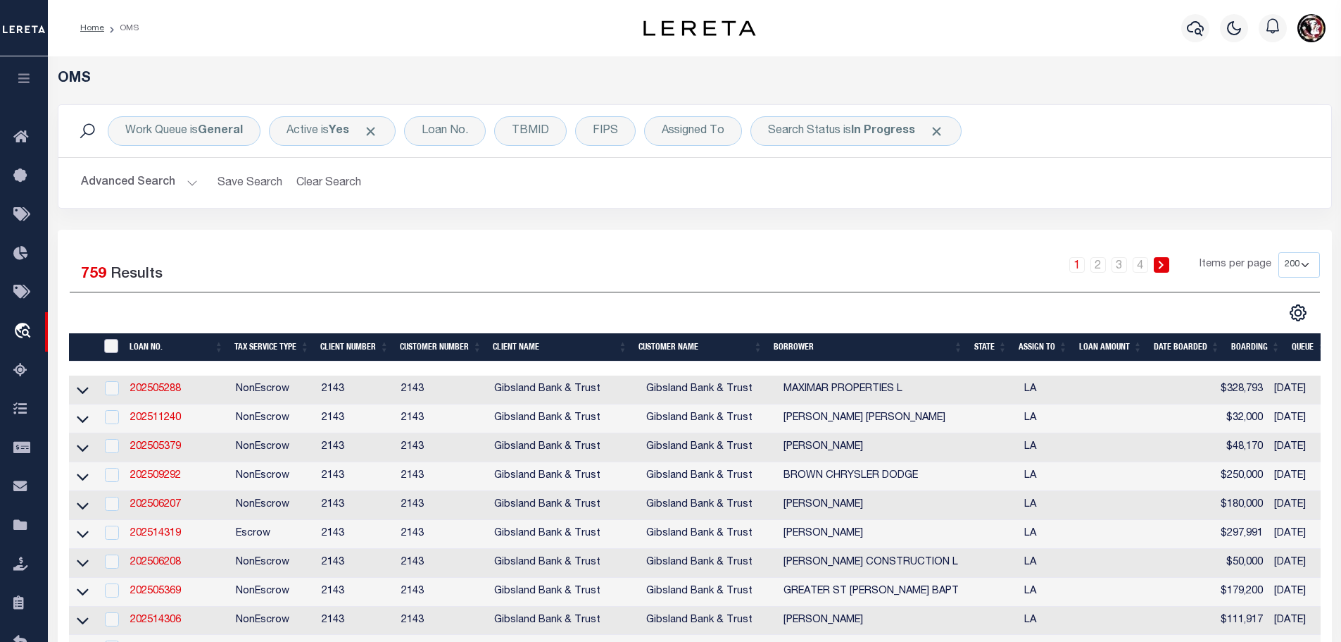
click at [113, 342] on input "" at bounding box center [111, 346] width 14 height 14
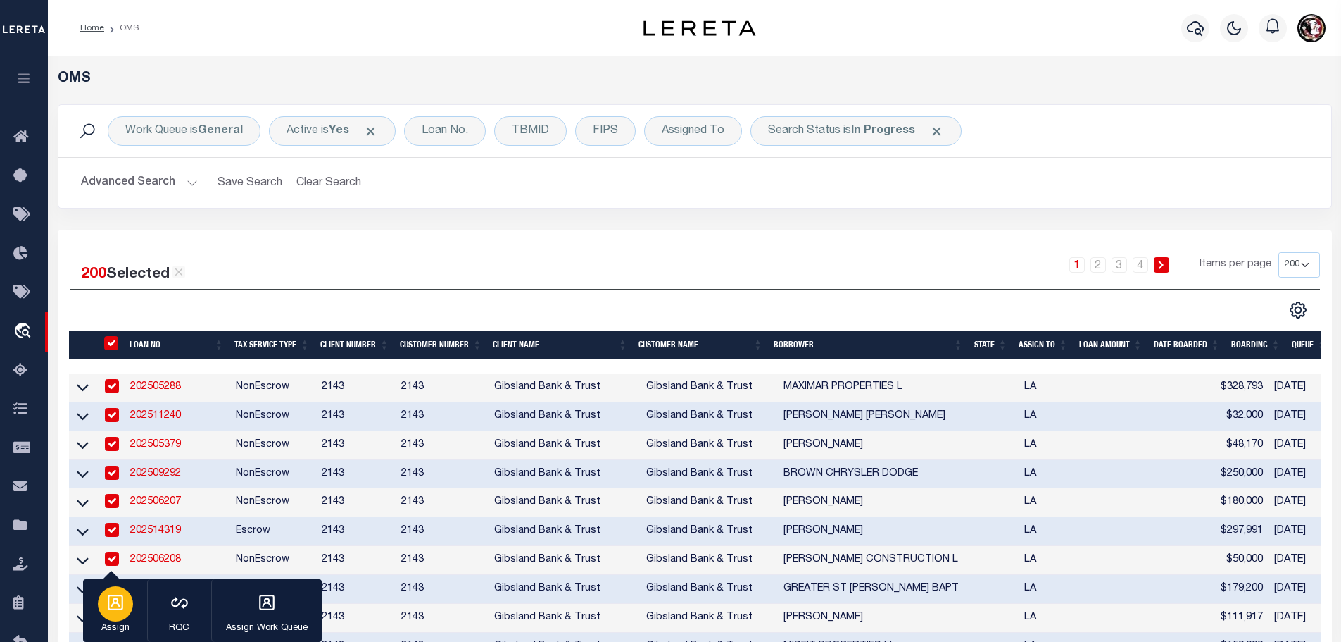
click at [103, 604] on div "button" at bounding box center [115, 603] width 35 height 35
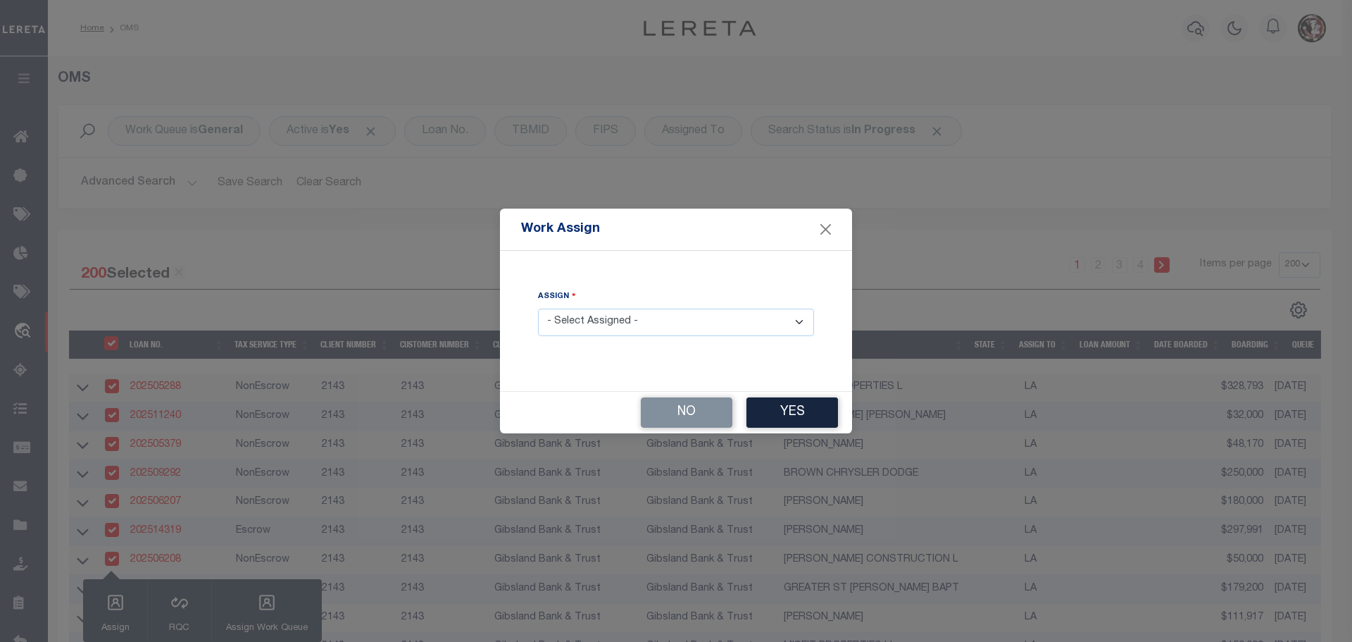
click at [581, 330] on select "- Select Assigned - --Unassigned-- [PERSON_NAME] [PERSON_NAME] [PERSON_NAME] [P…" at bounding box center [676, 321] width 276 height 27
click at [538, 308] on select "- Select Assigned - --Unassigned-- [PERSON_NAME] [PERSON_NAME] [PERSON_NAME] [P…" at bounding box center [676, 321] width 276 height 27
click at [799, 409] on button "Yes" at bounding box center [792, 412] width 92 height 30
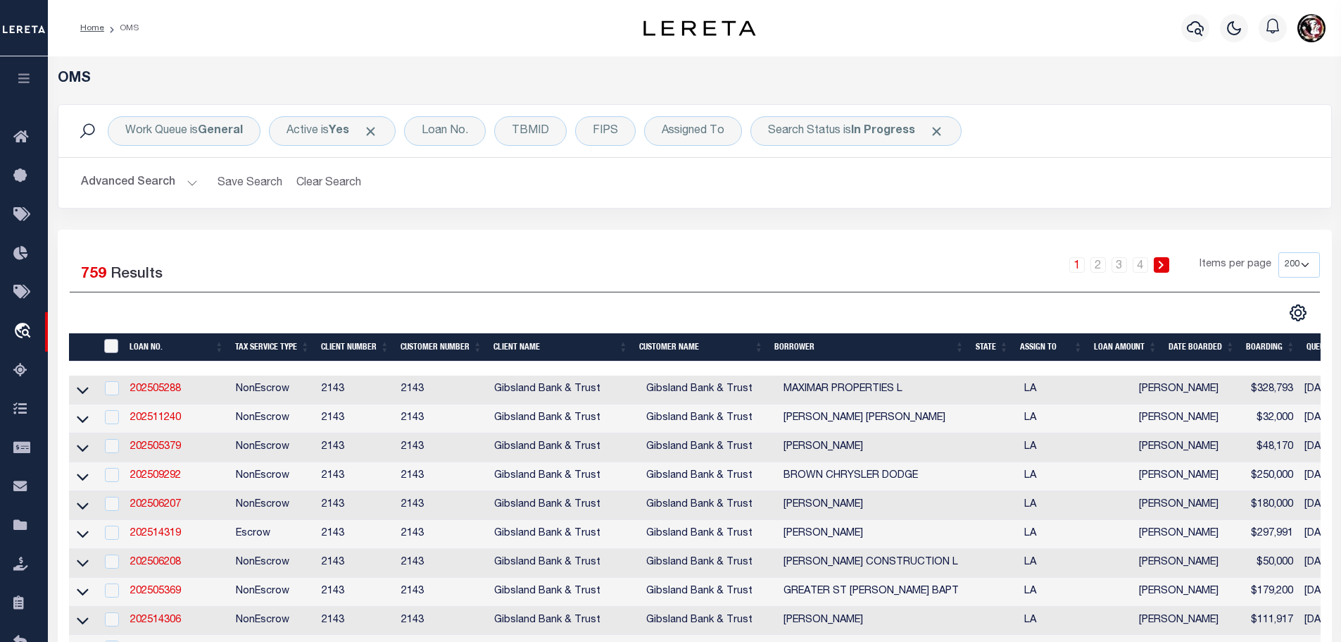
click at [112, 344] on input "" at bounding box center [111, 346] width 14 height 14
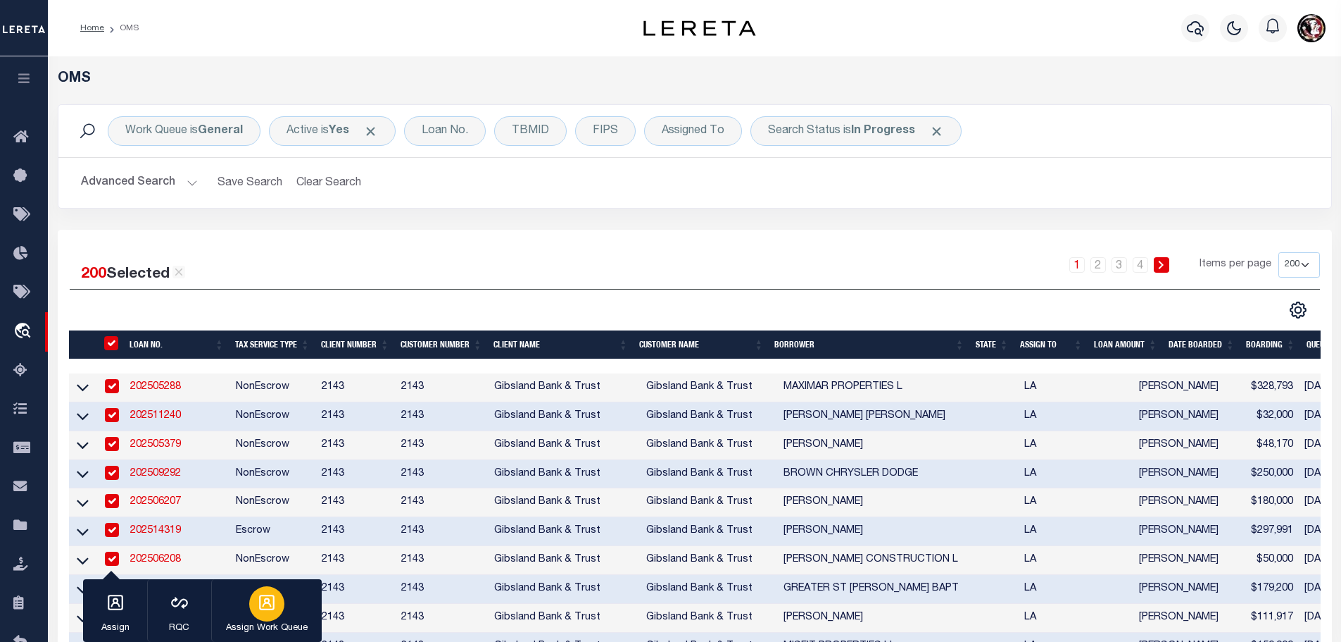
click at [284, 618] on button "Assign Work Queue" at bounding box center [266, 610] width 111 height 63
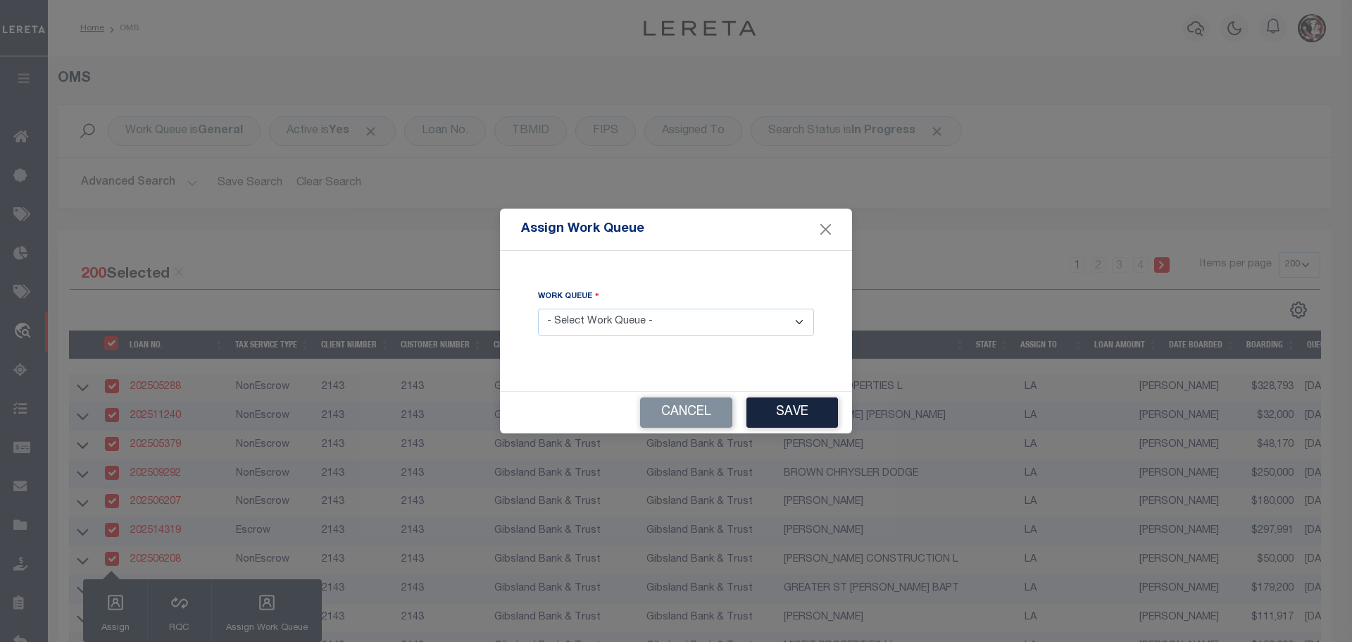
click at [632, 324] on select "- Select Work Queue - factRSystems General ThoughtFocus" at bounding box center [676, 321] width 276 height 27
click at [538, 308] on select "- Select Work Queue - factRSystems General ThoughtFocus" at bounding box center [676, 321] width 276 height 27
click at [801, 406] on button "Save" at bounding box center [792, 412] width 92 height 30
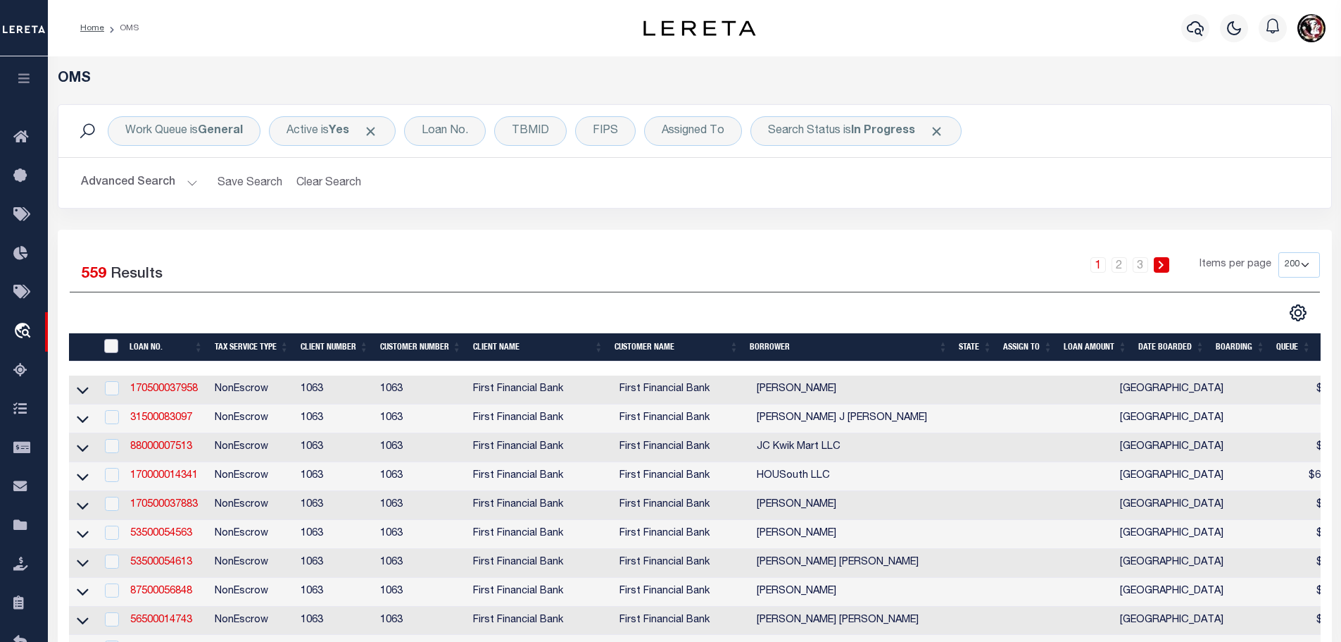
drag, startPoint x: 106, startPoint y: 342, endPoint x: 240, endPoint y: 466, distance: 183.4
click at [106, 342] on input "" at bounding box center [111, 346] width 14 height 14
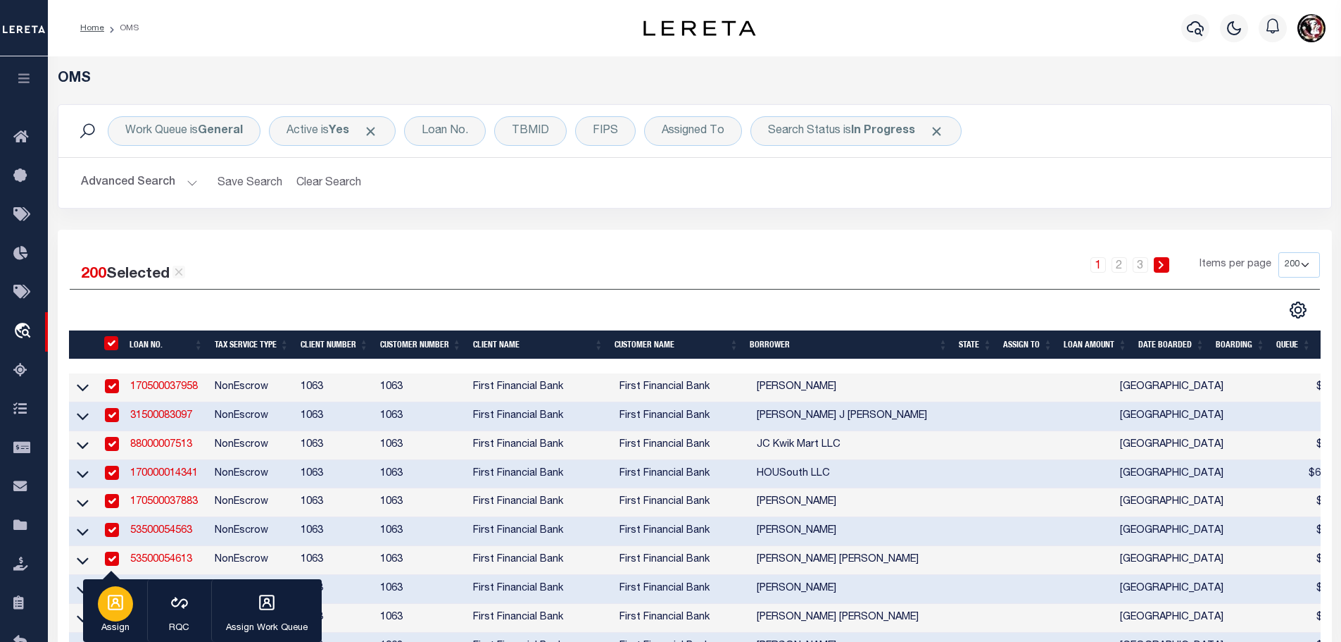
click at [112, 616] on div "button" at bounding box center [115, 603] width 35 height 35
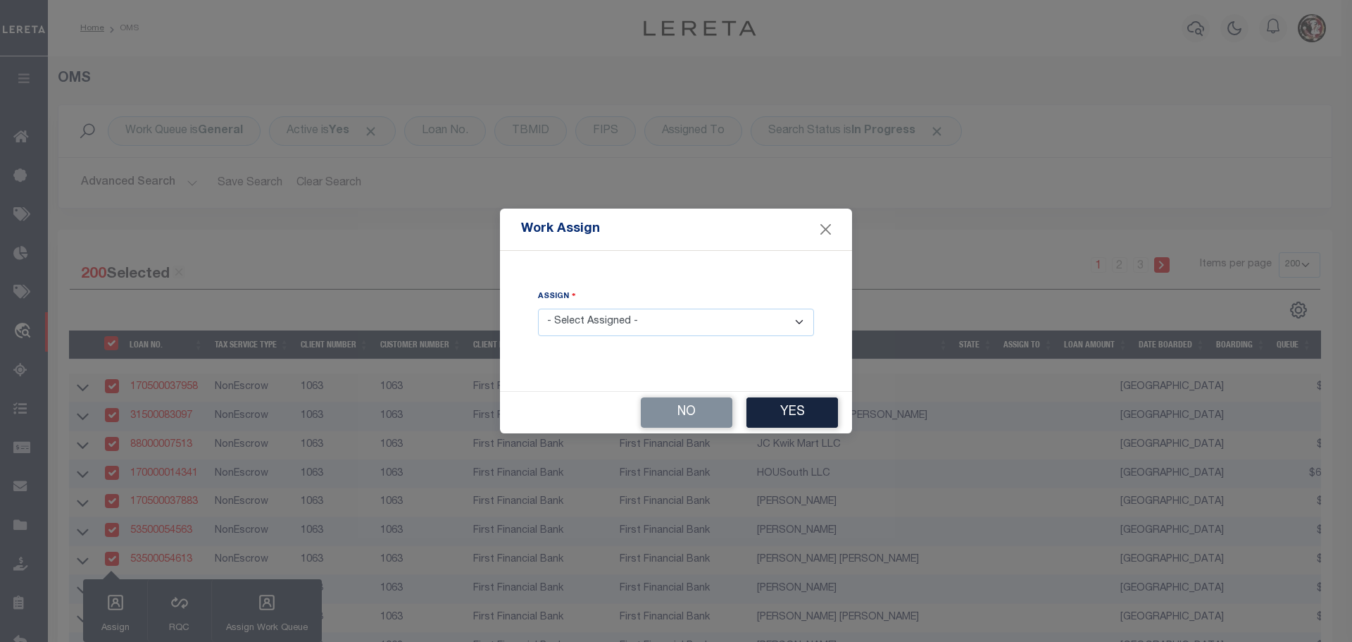
click at [649, 323] on select "- Select Assigned - --Unassigned-- [PERSON_NAME] [PERSON_NAME] [PERSON_NAME] [P…" at bounding box center [676, 321] width 276 height 27
click at [538, 308] on select "- Select Assigned - --Unassigned-- [PERSON_NAME] [PERSON_NAME] [PERSON_NAME] [P…" at bounding box center [676, 321] width 276 height 27
click at [780, 411] on button "Yes" at bounding box center [792, 412] width 92 height 30
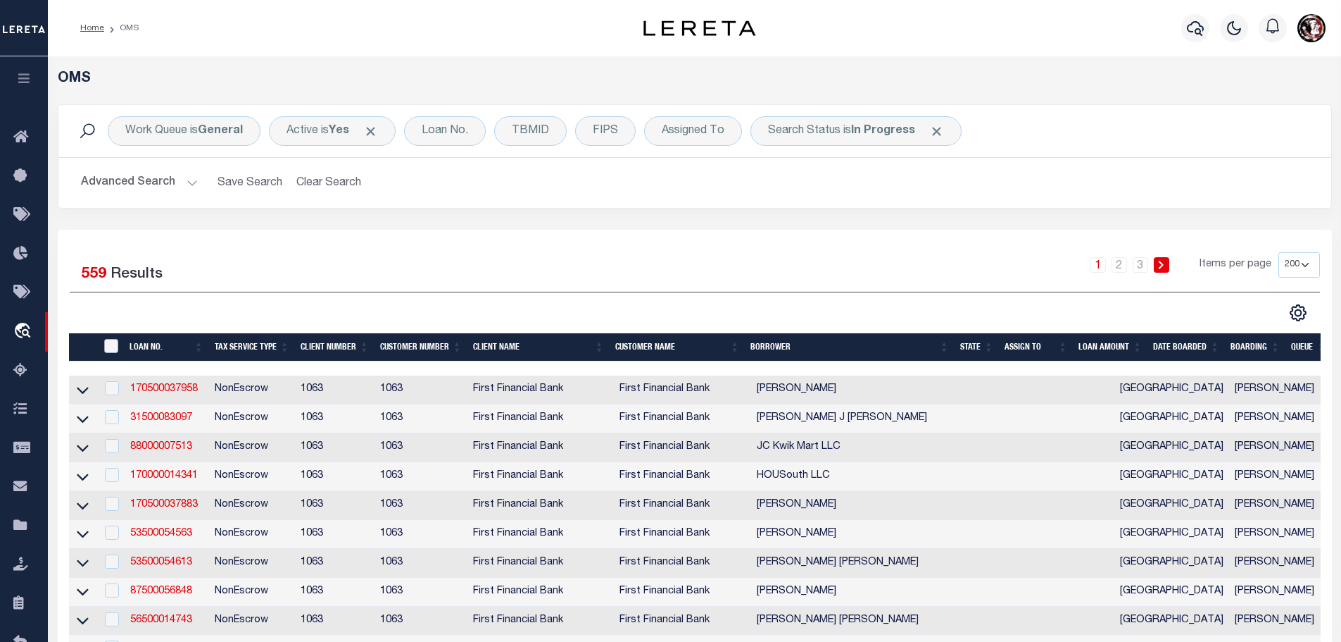
click at [108, 339] on input "" at bounding box center [111, 346] width 14 height 14
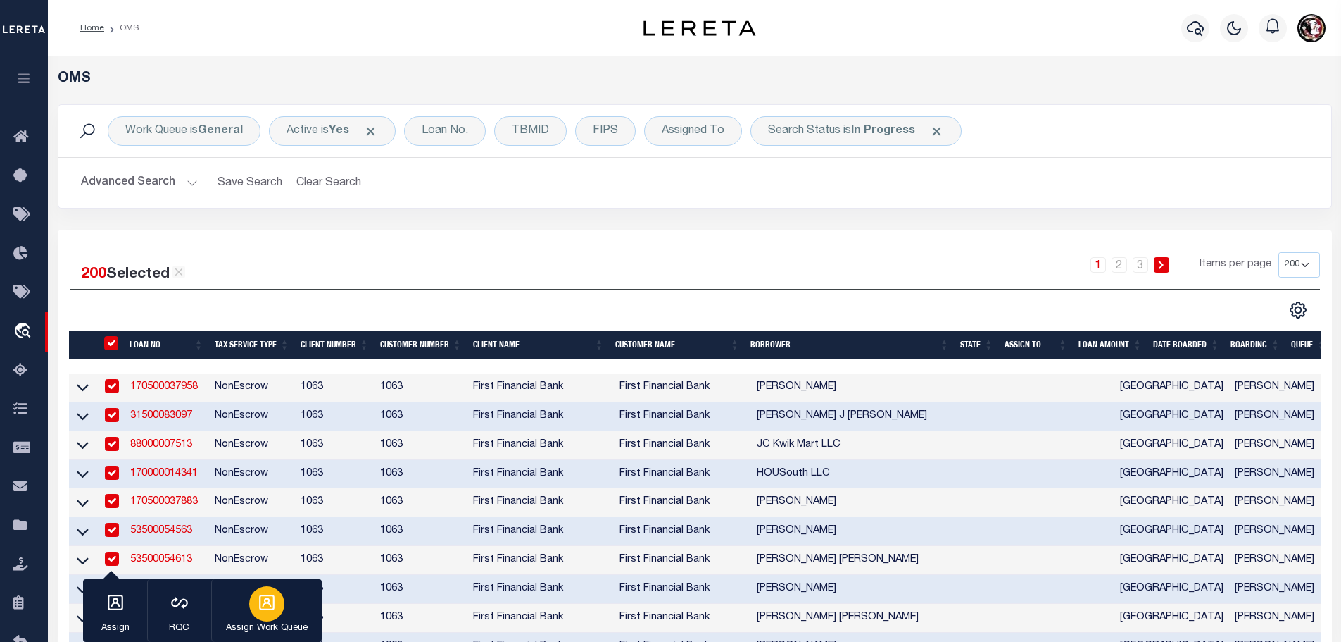
click at [272, 609] on icon "button" at bounding box center [266, 601] width 15 height 15
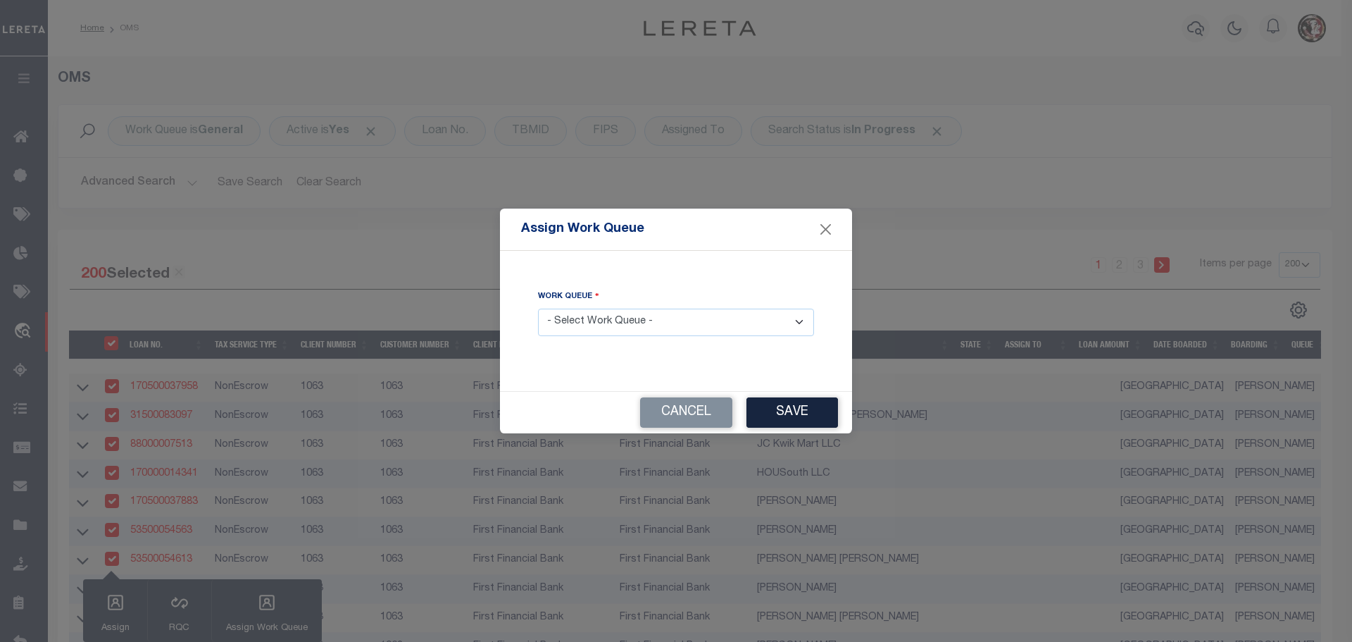
click at [653, 325] on select "- Select Work Queue - factRSystems General ThoughtFocus" at bounding box center [676, 321] width 276 height 27
click at [538, 308] on select "- Select Work Queue - factRSystems General ThoughtFocus" at bounding box center [676, 321] width 276 height 27
click at [798, 420] on button "Save" at bounding box center [792, 412] width 92 height 30
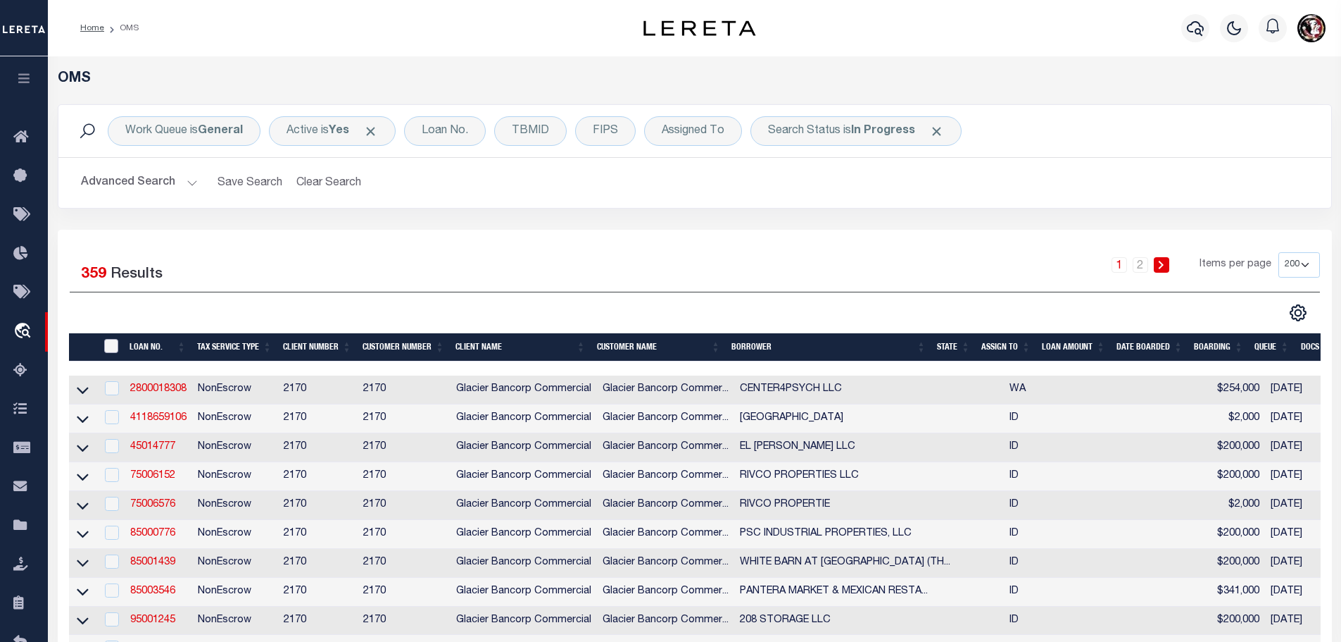
click at [109, 345] on input "" at bounding box center [111, 346] width 14 height 14
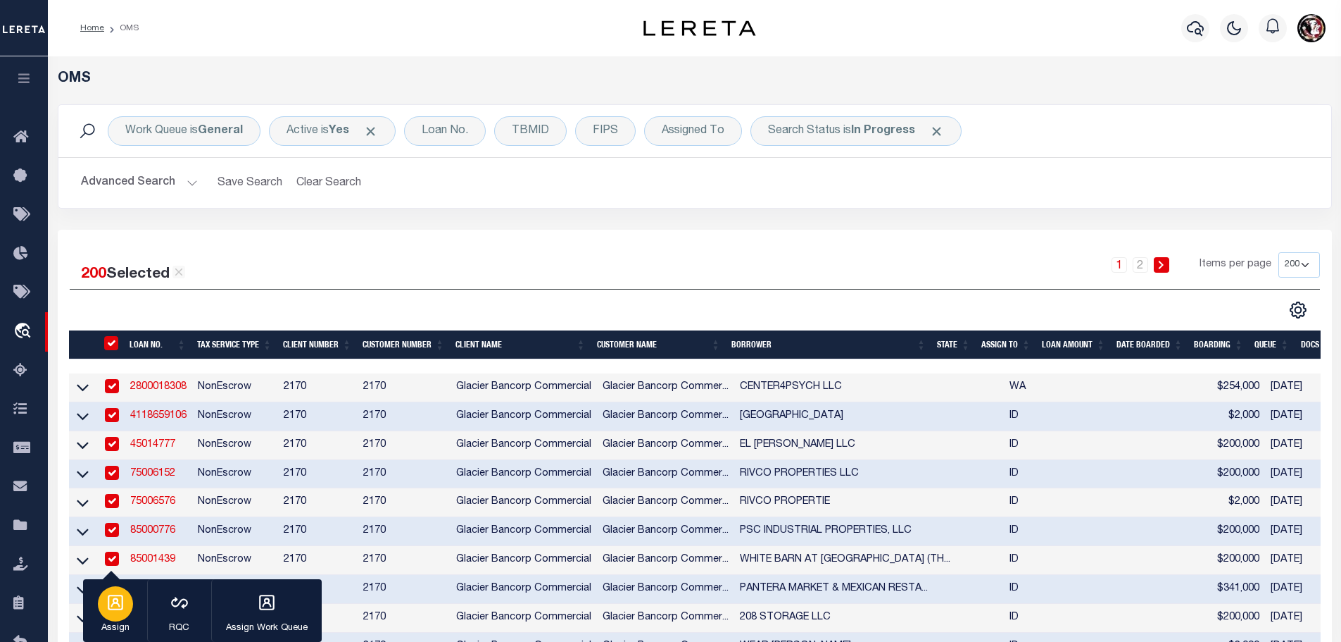
click at [110, 603] on icon "button" at bounding box center [115, 602] width 18 height 18
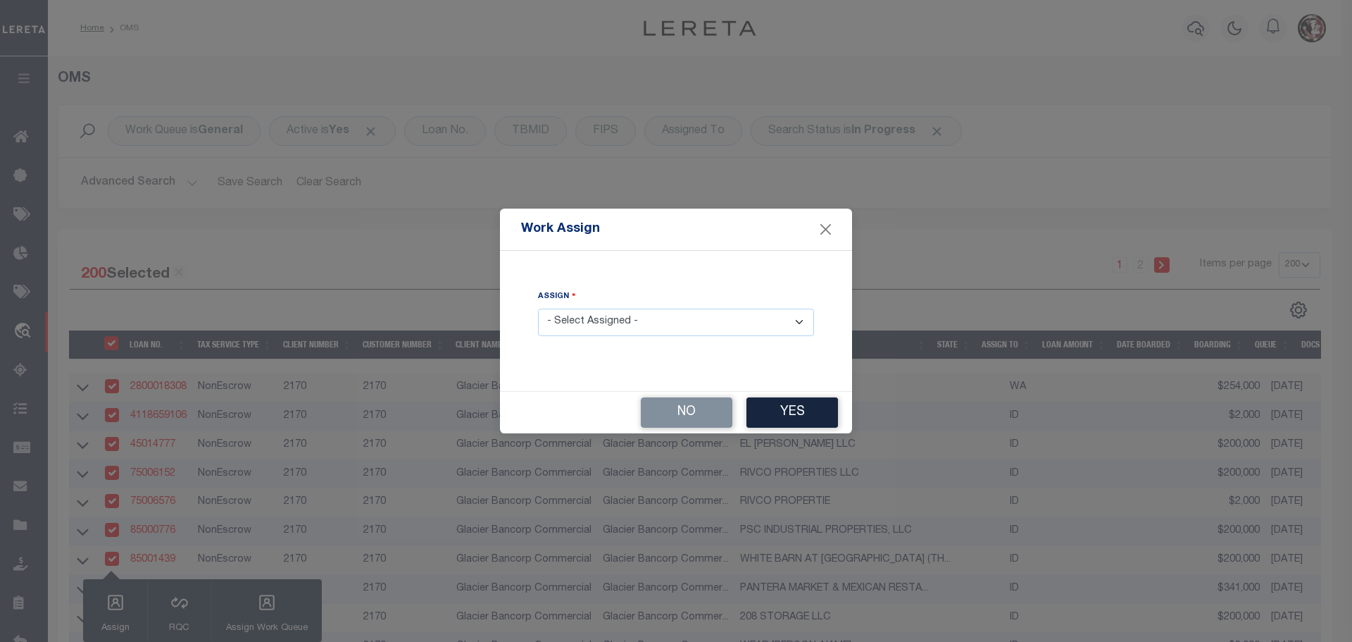
click at [673, 320] on select "- Select Assigned - --Unassigned-- [PERSON_NAME] [PERSON_NAME] [PERSON_NAME] [P…" at bounding box center [676, 321] width 276 height 27
click at [538, 308] on select "- Select Assigned - --Unassigned-- [PERSON_NAME] [PERSON_NAME] [PERSON_NAME] [P…" at bounding box center [676, 321] width 276 height 27
click at [811, 406] on button "Yes" at bounding box center [792, 412] width 92 height 30
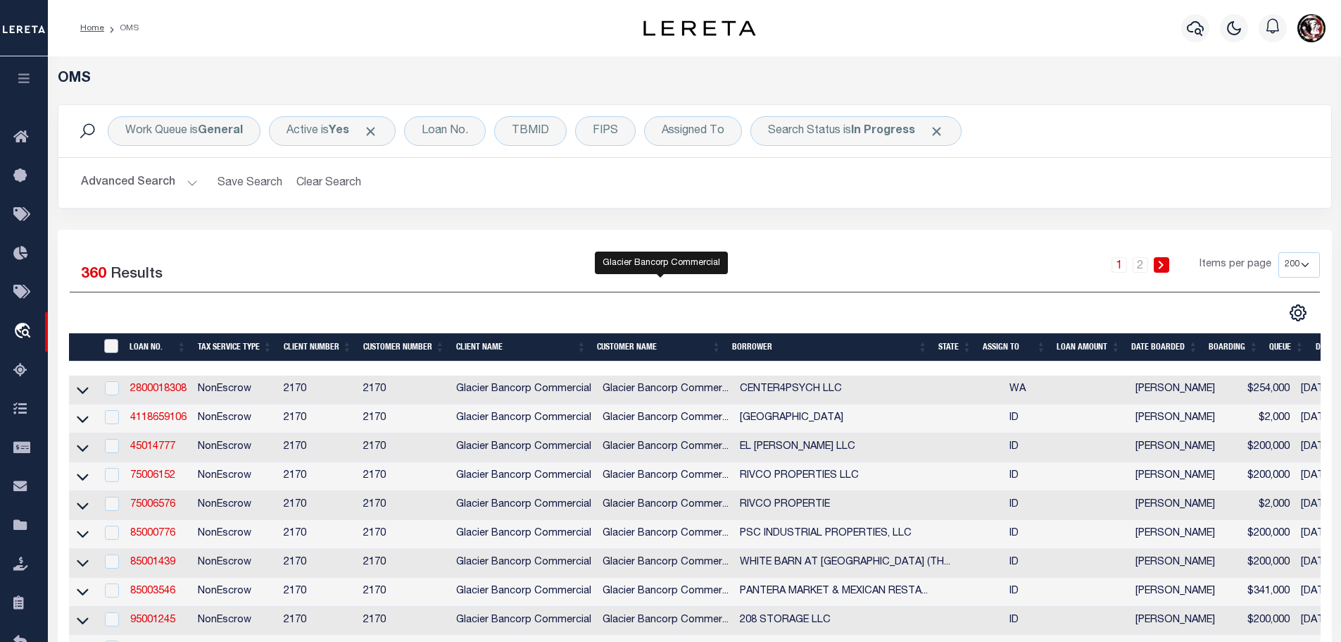
click at [106, 344] on input "" at bounding box center [111, 346] width 14 height 14
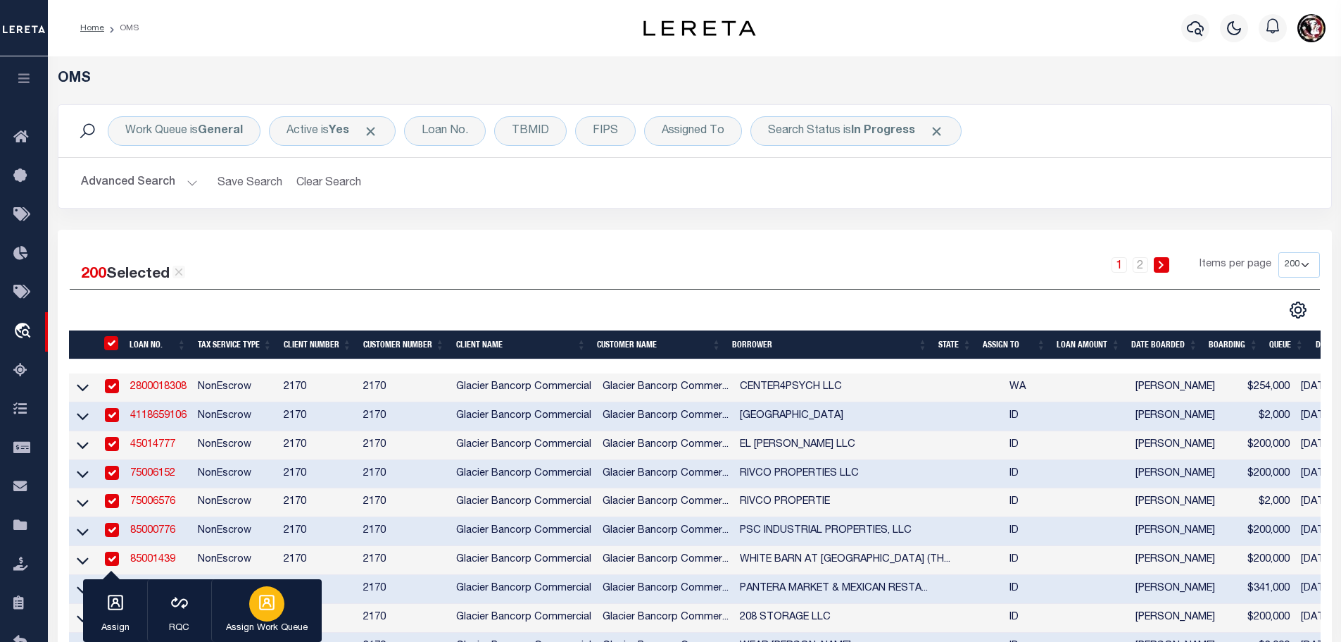
click at [263, 599] on icon "button" at bounding box center [267, 602] width 18 height 18
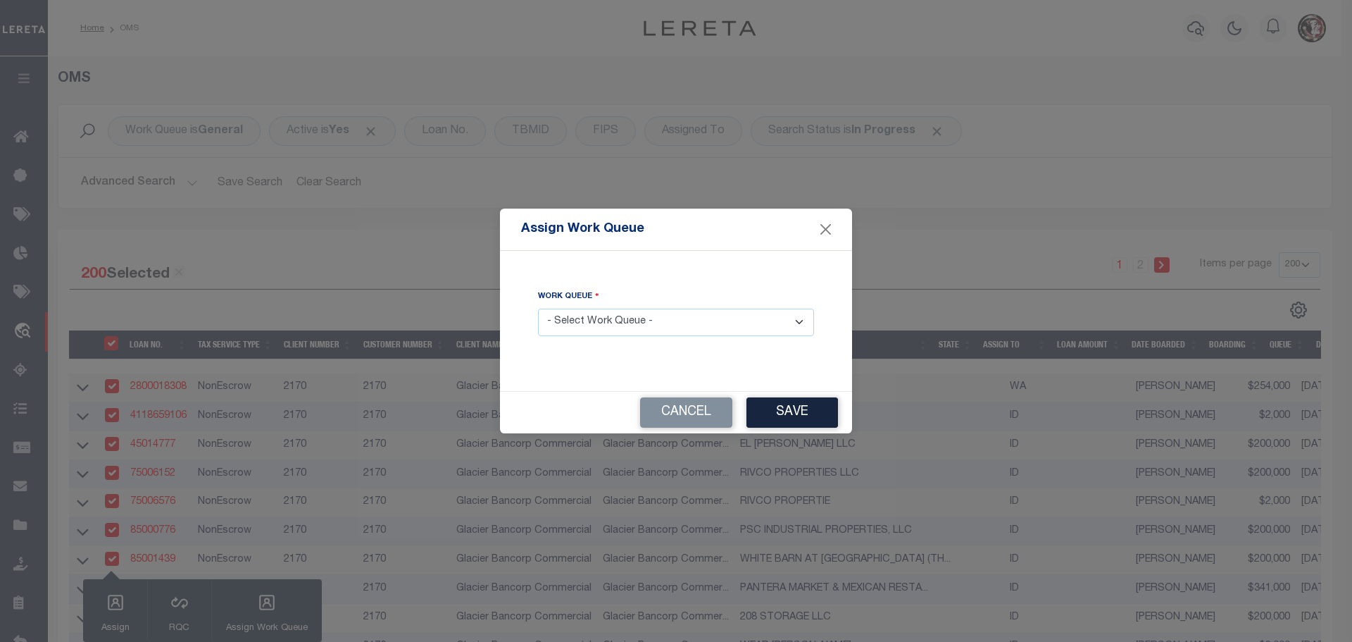
click at [604, 323] on select "- Select Work Queue - factRSystems General ThoughtFocus" at bounding box center [676, 321] width 276 height 27
click at [538, 308] on select "- Select Work Queue - factRSystems General ThoughtFocus" at bounding box center [676, 321] width 276 height 27
click at [823, 419] on button "Save" at bounding box center [792, 412] width 92 height 30
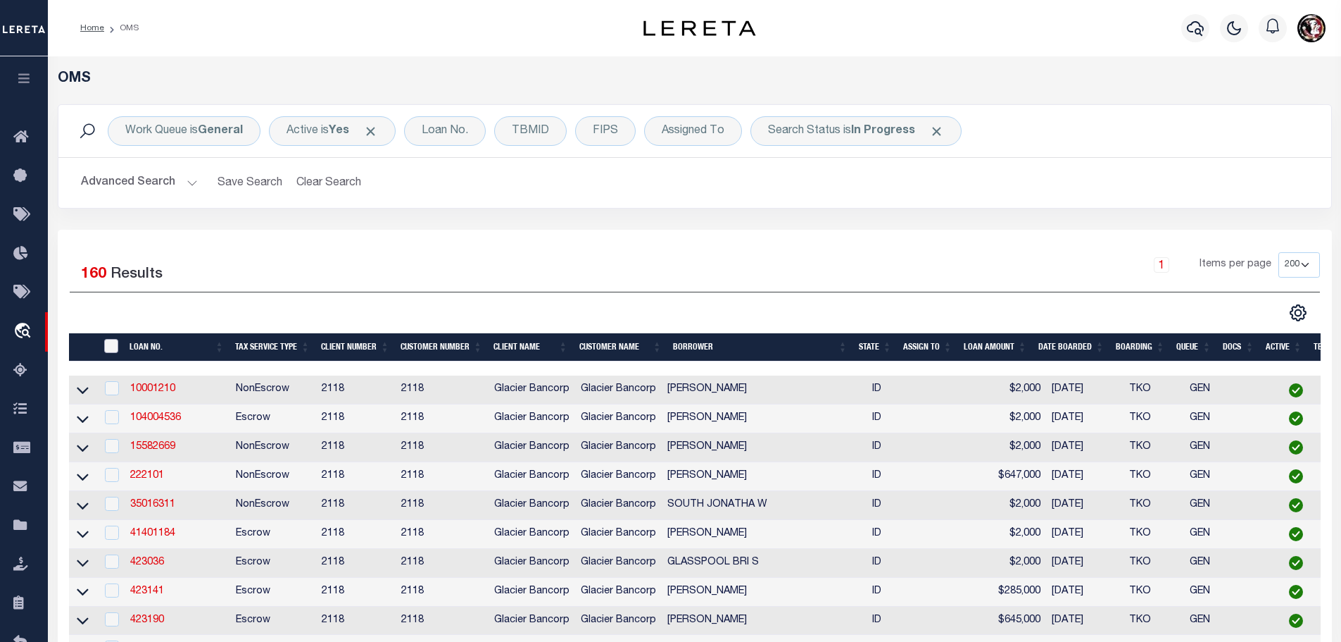
click at [110, 346] on input "" at bounding box center [111, 346] width 14 height 14
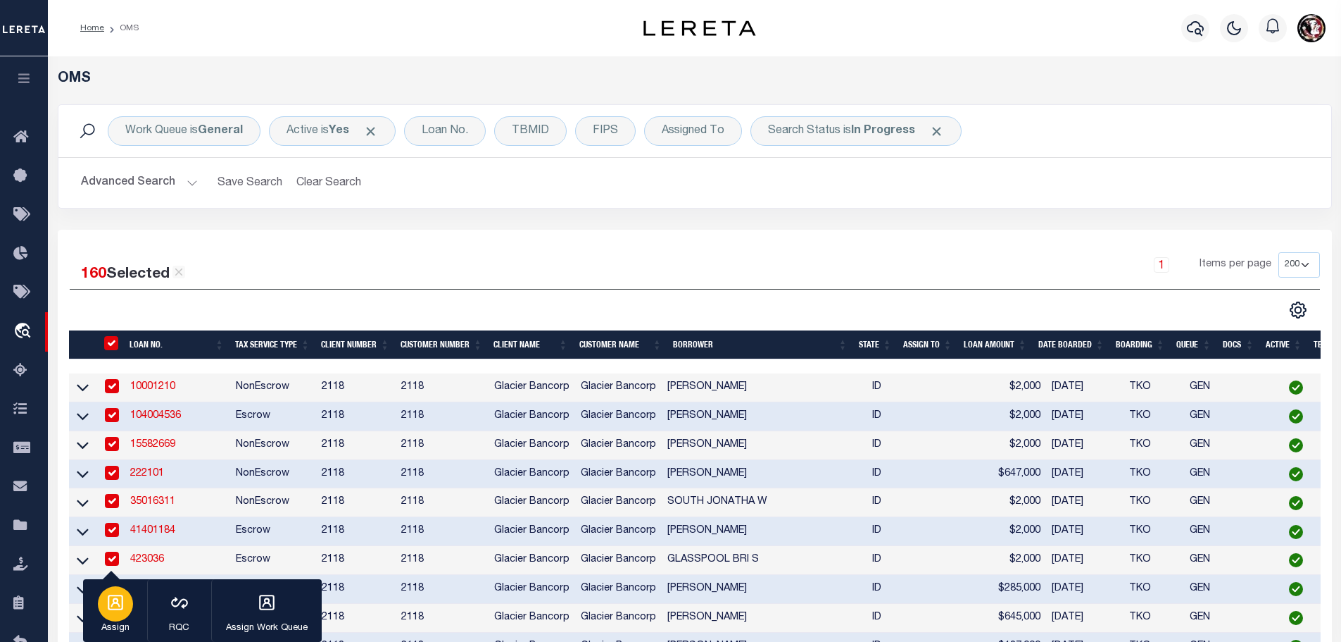
click at [120, 596] on icon "button" at bounding box center [115, 602] width 18 height 18
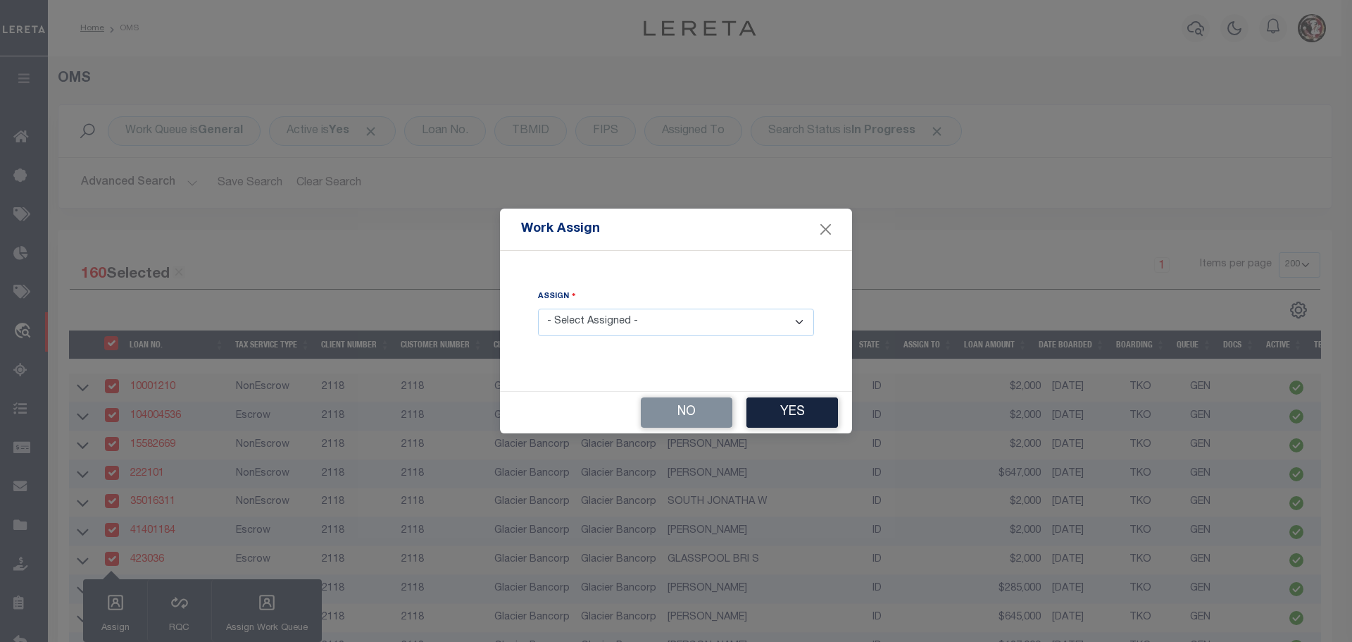
click at [625, 315] on select "- Select Assigned - --Unassigned-- [PERSON_NAME] [PERSON_NAME] [PERSON_NAME] [P…" at bounding box center [676, 321] width 276 height 27
click at [538, 308] on select "- Select Assigned - --Unassigned-- [PERSON_NAME] [PERSON_NAME] [PERSON_NAME] [P…" at bounding box center [676, 321] width 276 height 27
click at [798, 412] on button "Yes" at bounding box center [792, 412] width 92 height 30
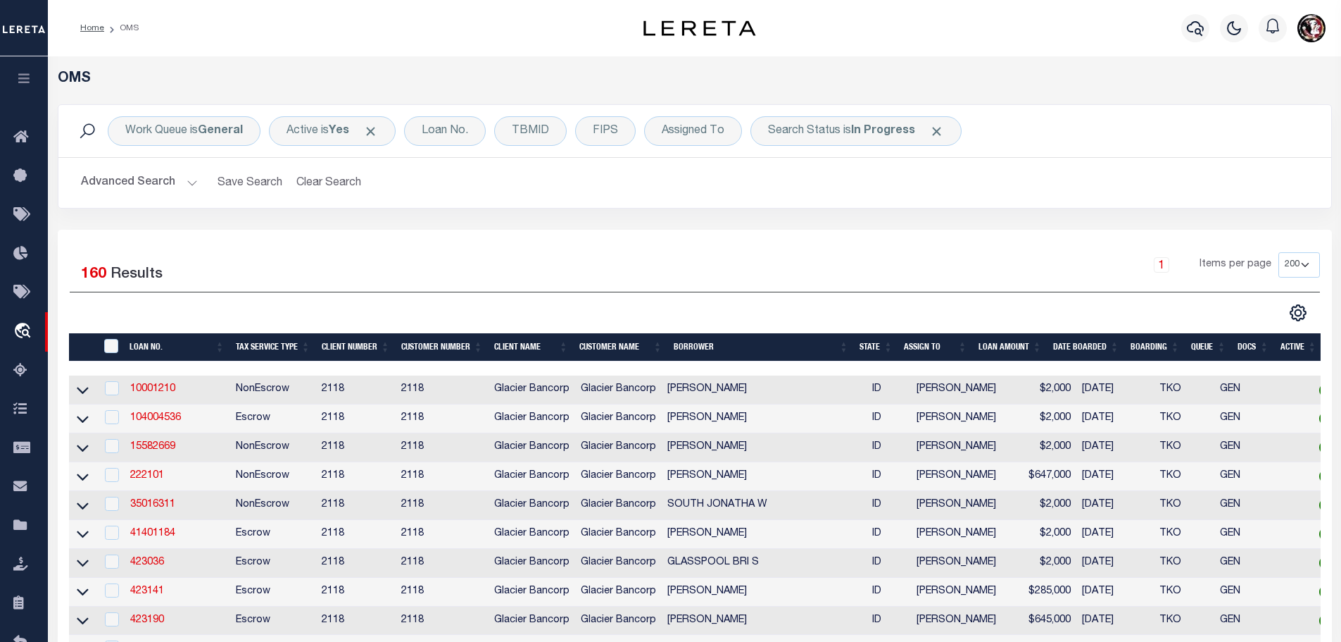
click at [190, 181] on button "Advanced Search" at bounding box center [139, 182] width 117 height 27
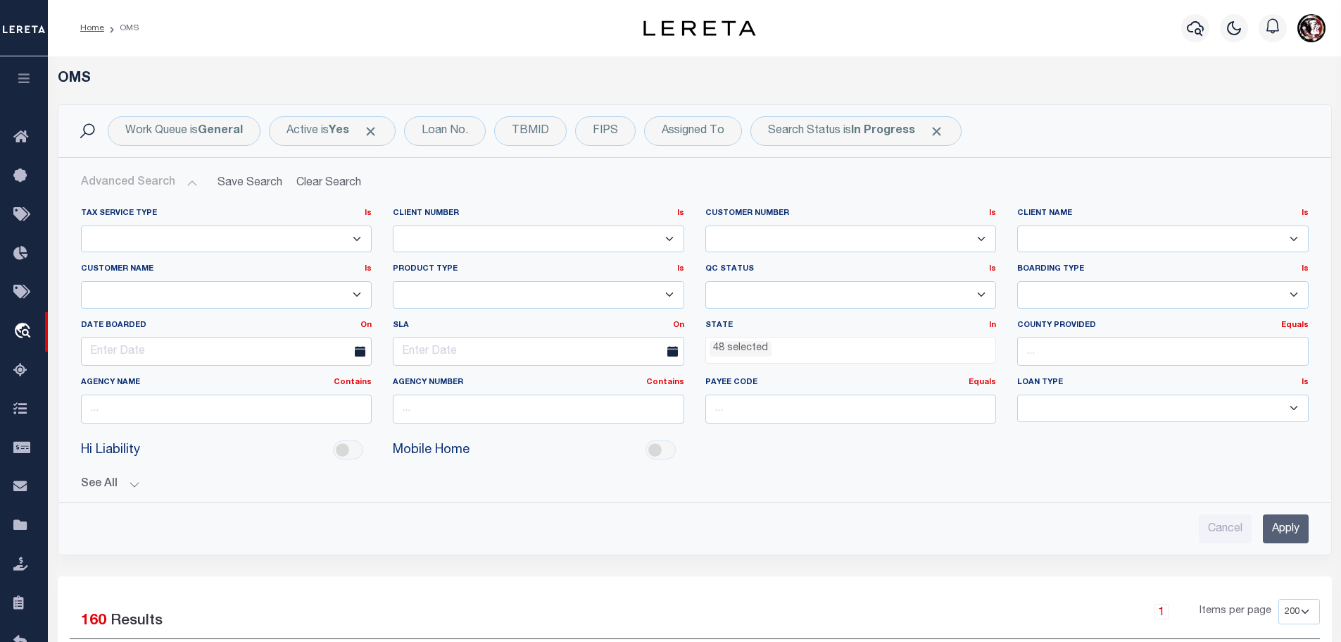
click at [824, 351] on ul "48 selected" at bounding box center [851, 346] width 290 height 19
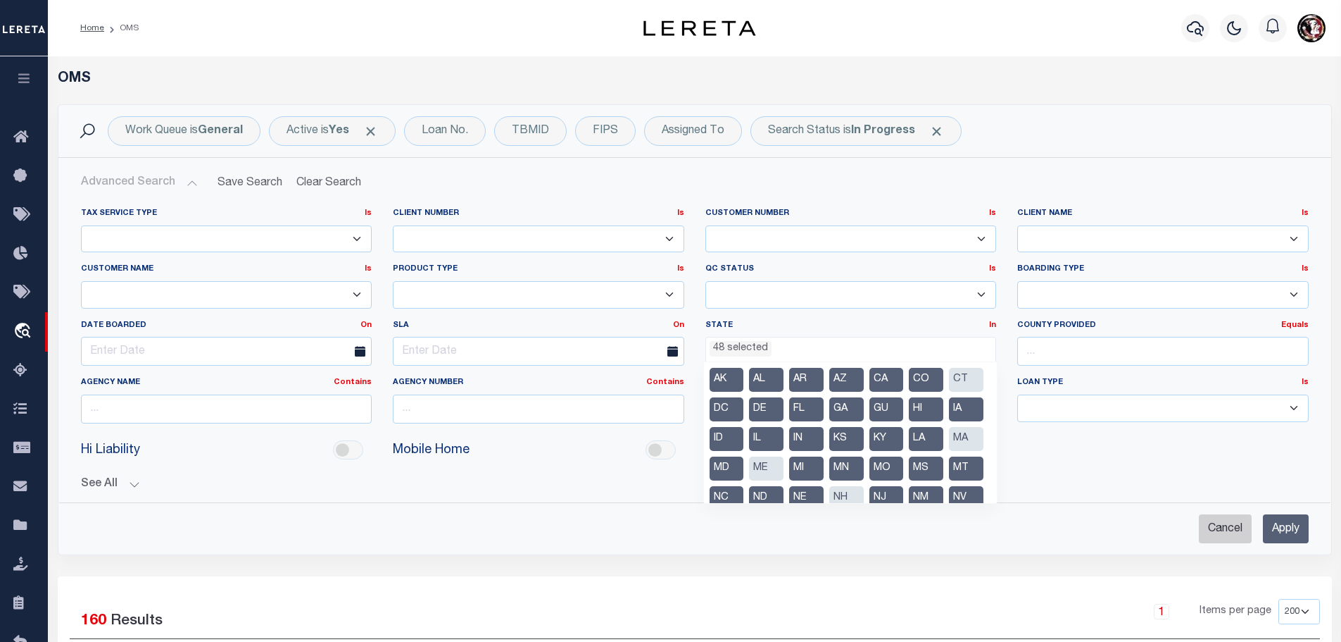
click at [1231, 537] on input "Cancel" at bounding box center [1225, 528] width 53 height 29
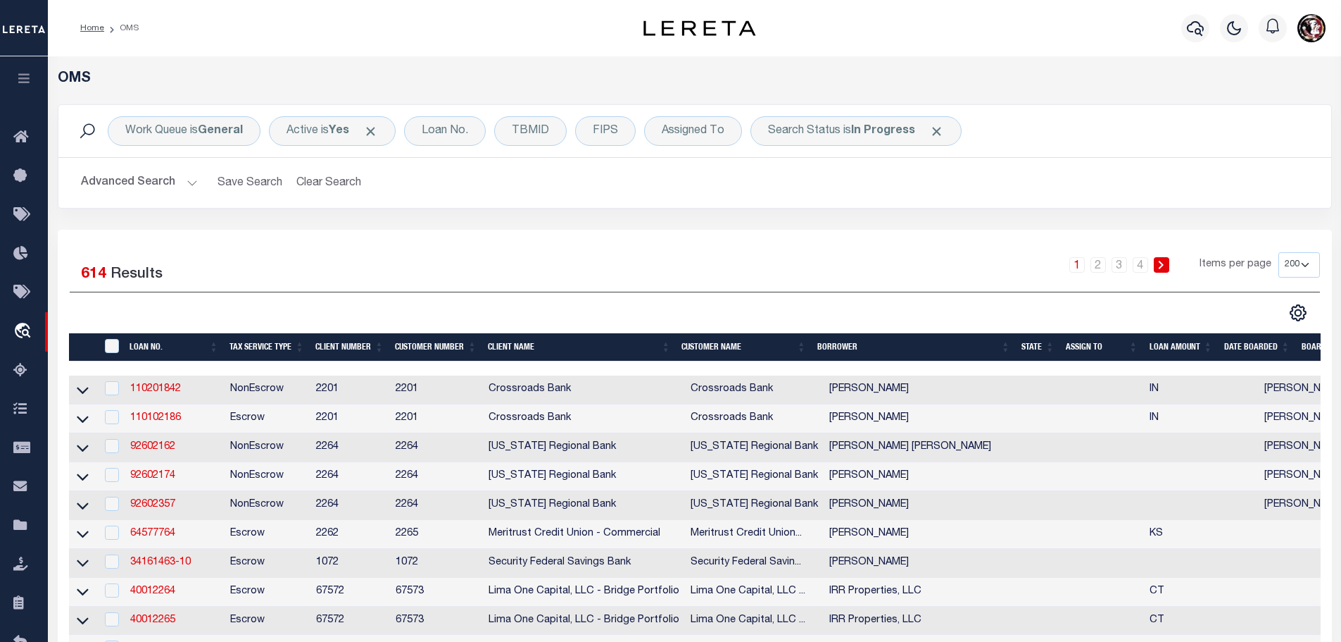
click at [182, 177] on button "Advanced Search" at bounding box center [139, 182] width 117 height 27
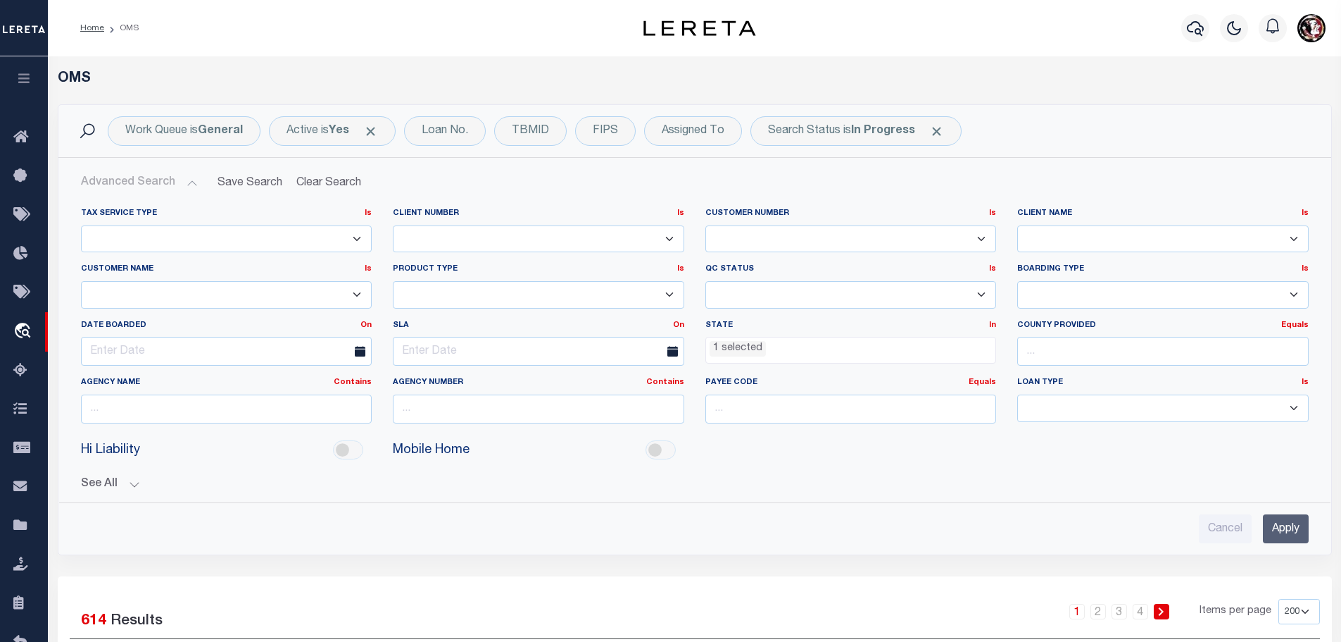
click at [835, 356] on ul "1 selected" at bounding box center [851, 346] width 290 height 19
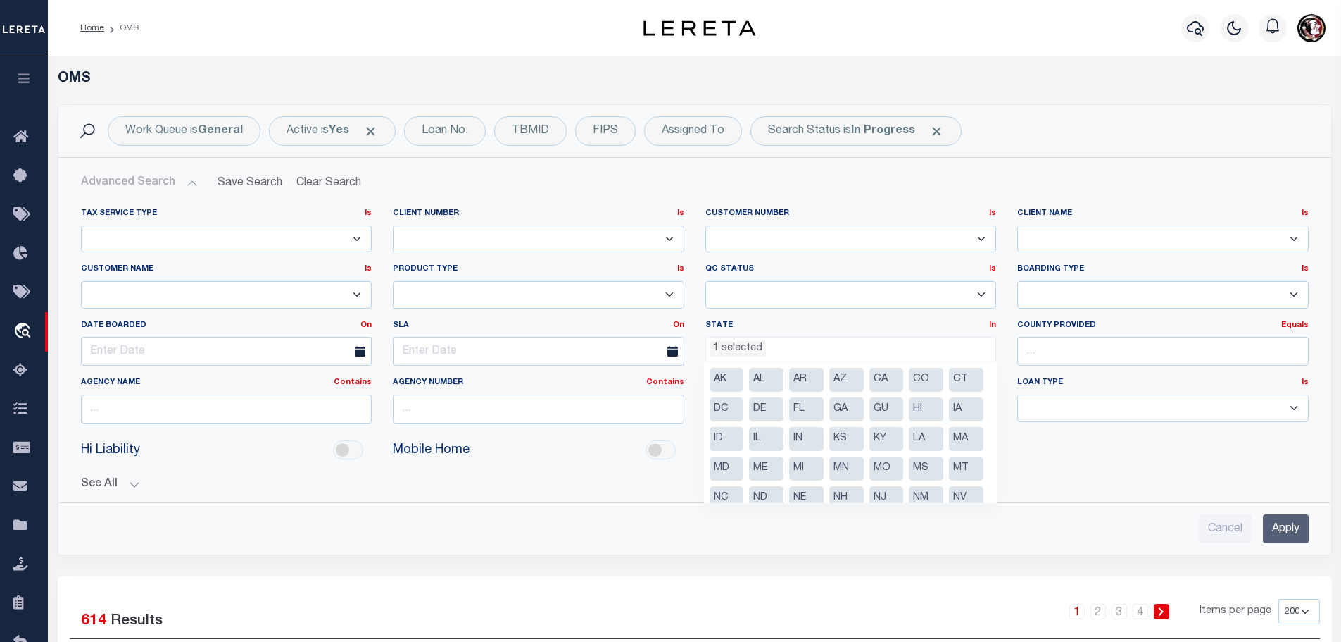
click at [729, 375] on li "AK" at bounding box center [727, 380] width 35 height 24
click at [763, 382] on li "AL" at bounding box center [766, 380] width 35 height 24
drag, startPoint x: 799, startPoint y: 377, endPoint x: 807, endPoint y: 377, distance: 7.7
click at [806, 376] on li "AR" at bounding box center [806, 380] width 35 height 24
click at [834, 376] on li "AZ" at bounding box center [847, 380] width 35 height 24
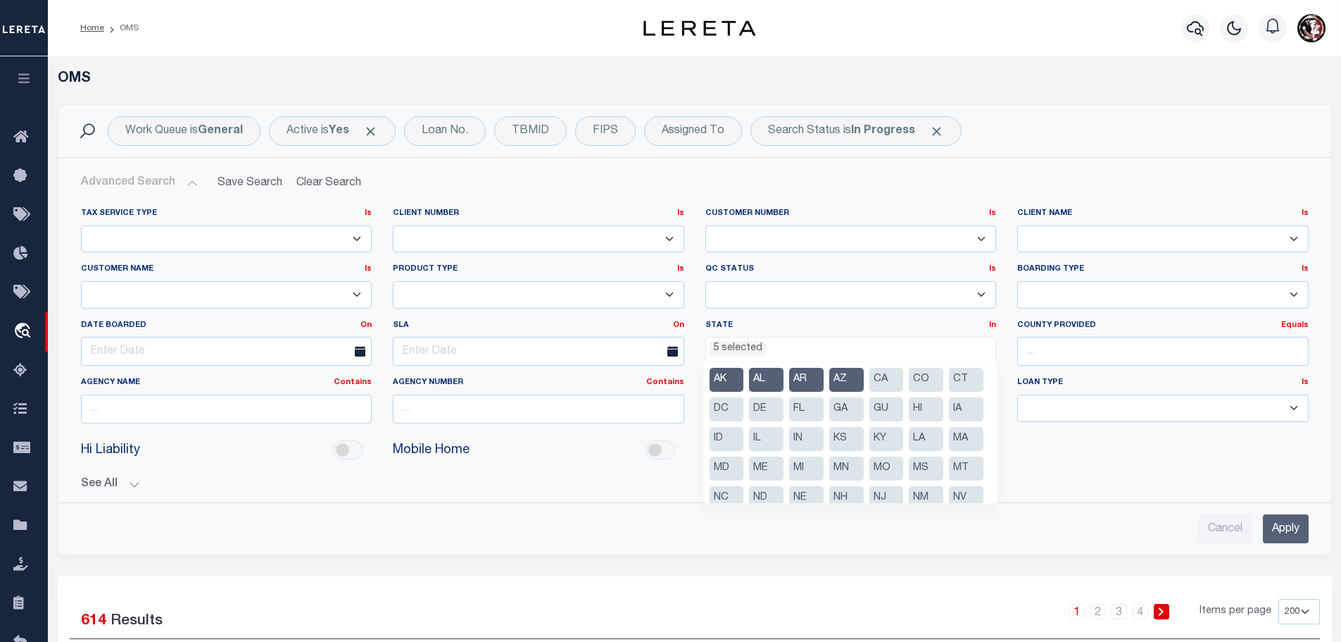
click at [885, 380] on li "CA" at bounding box center [887, 380] width 35 height 24
click at [924, 378] on li "CO" at bounding box center [926, 380] width 35 height 24
click at [744, 408] on li "DC" at bounding box center [727, 409] width 35 height 24
click at [784, 408] on li "DE" at bounding box center [766, 409] width 35 height 24
click at [824, 415] on li "FL" at bounding box center [806, 409] width 35 height 24
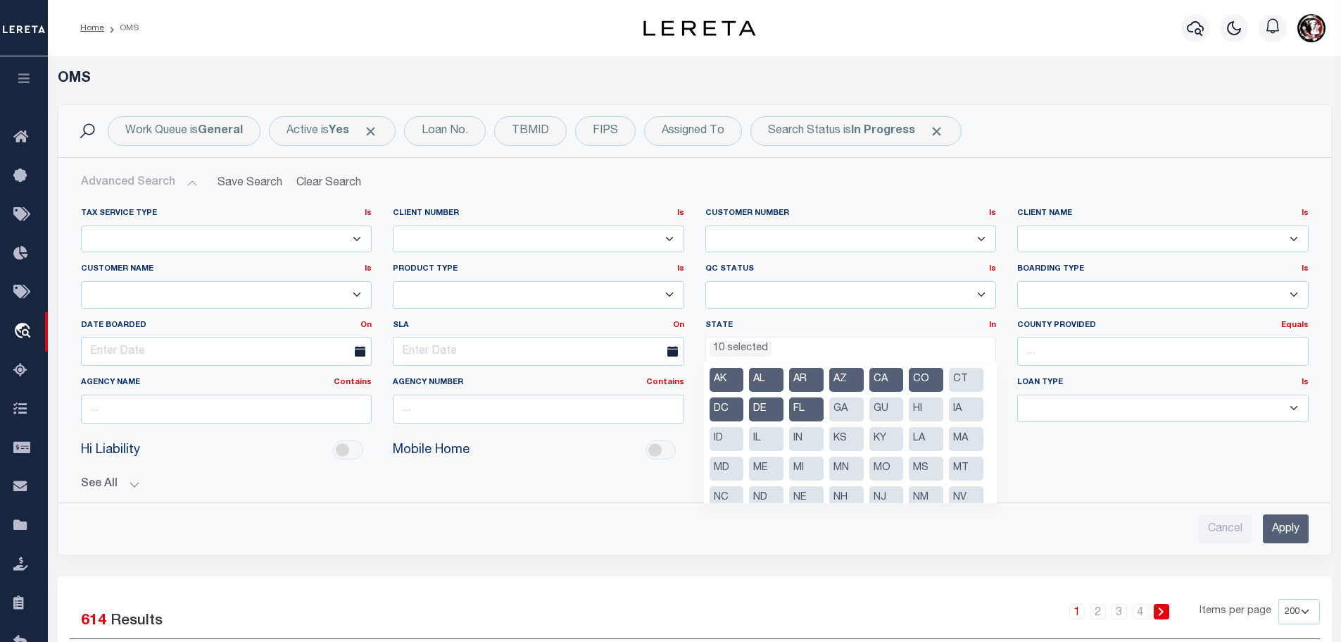
click at [864, 415] on li "GA" at bounding box center [847, 409] width 35 height 24
click at [904, 413] on li "GU" at bounding box center [887, 409] width 35 height 24
click at [909, 421] on li "HI" at bounding box center [926, 409] width 35 height 24
drag, startPoint x: 767, startPoint y: 442, endPoint x: 784, endPoint y: 439, distance: 17.0
click at [949, 421] on li "IA" at bounding box center [966, 409] width 35 height 24
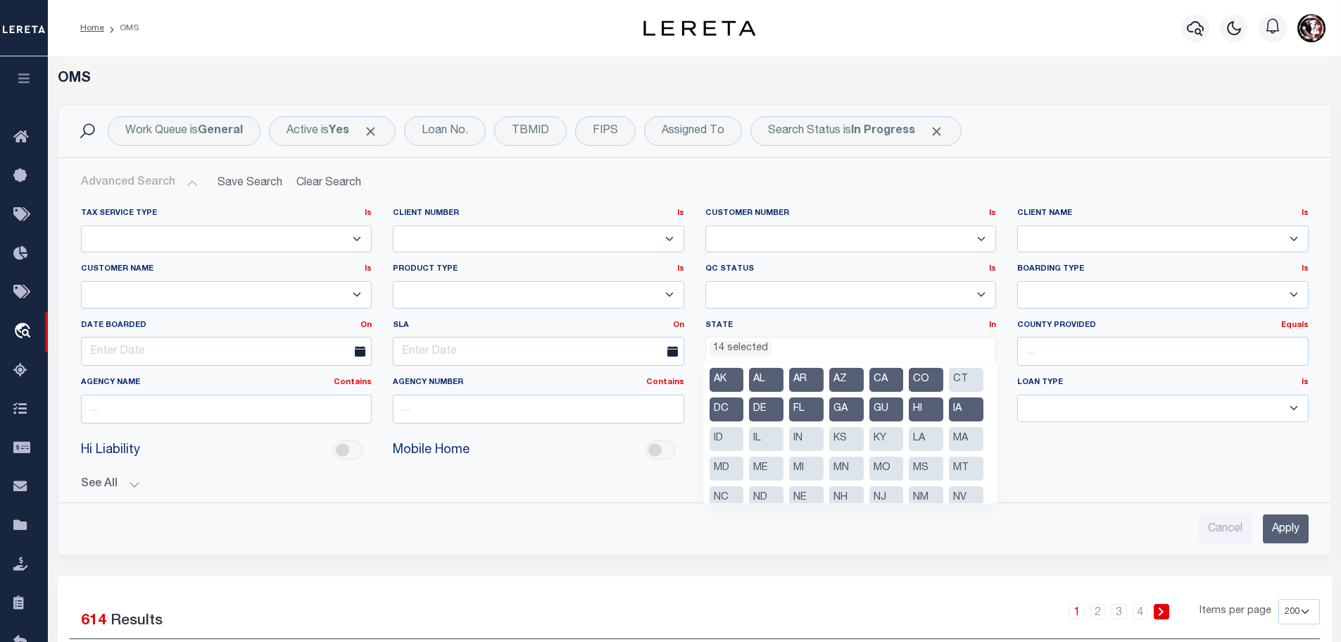
drag, startPoint x: 817, startPoint y: 439, endPoint x: 826, endPoint y: 438, distance: 9.2
click at [824, 438] on ul "AK AL AR AZ CA CO CT DC DE FL GA GU HI IA ID IL IN KS [GEOGRAPHIC_DATA] LA MA M…" at bounding box center [851, 432] width 294 height 141
click at [784, 437] on li "IL" at bounding box center [766, 439] width 35 height 24
click at [824, 442] on li "IN" at bounding box center [806, 439] width 35 height 24
click at [864, 444] on li "KS" at bounding box center [847, 439] width 35 height 24
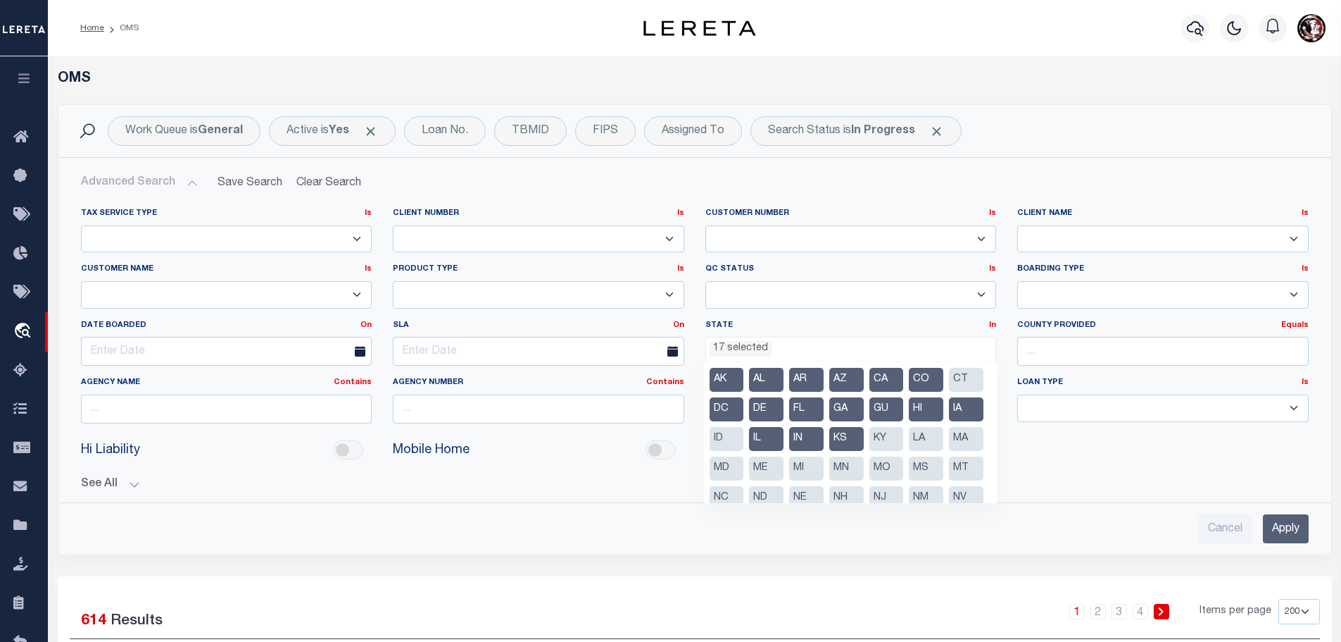
click at [744, 442] on li "ID" at bounding box center [727, 439] width 35 height 24
click at [709, 471] on ul "AK AL AR AZ CA CO CT DC DE FL GA GU HI IA ID IL IN KS [GEOGRAPHIC_DATA] LA MA M…" at bounding box center [851, 432] width 294 height 141
click at [909, 451] on li "LA" at bounding box center [926, 439] width 35 height 24
click at [744, 474] on li "MD" at bounding box center [727, 468] width 35 height 24
click at [824, 474] on li "MI" at bounding box center [806, 468] width 35 height 24
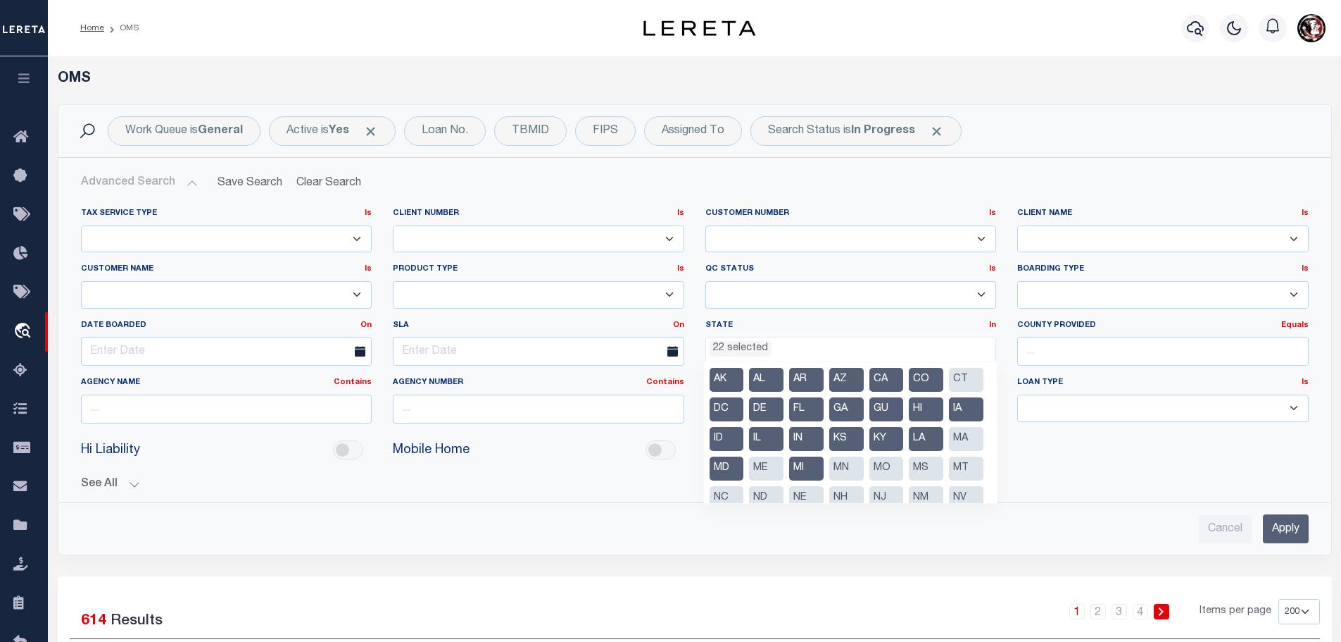
drag, startPoint x: 720, startPoint y: 496, endPoint x: 737, endPoint y: 496, distance: 16.2
click at [830, 480] on li "MN" at bounding box center [847, 468] width 35 height 24
click at [870, 480] on li "MO" at bounding box center [887, 468] width 35 height 24
click at [909, 480] on li "MS" at bounding box center [926, 468] width 35 height 24
click at [949, 480] on li "MT" at bounding box center [966, 468] width 35 height 24
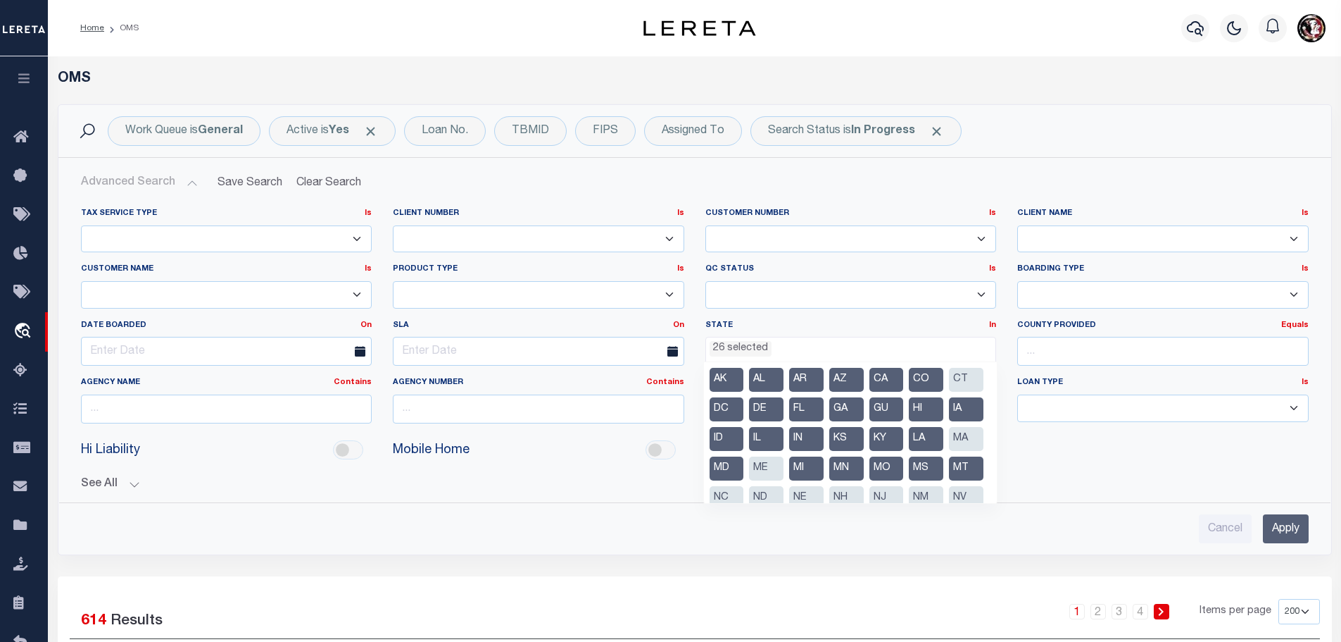
click at [744, 495] on li "NC" at bounding box center [727, 498] width 35 height 24
click at [784, 501] on li "ND" at bounding box center [766, 498] width 35 height 24
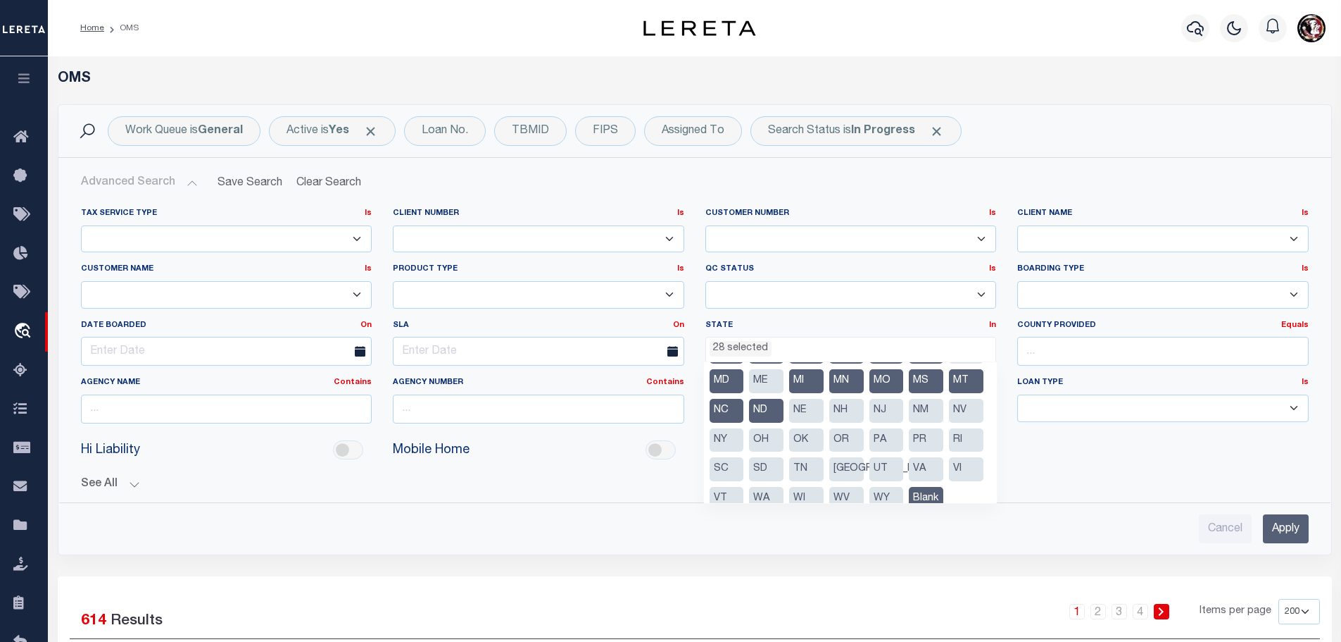
scroll to position [89, 0]
click at [789, 420] on li "NE" at bounding box center [806, 408] width 35 height 24
click at [870, 420] on li "NJ" at bounding box center [887, 408] width 35 height 24
drag, startPoint x: 841, startPoint y: 442, endPoint x: 857, endPoint y: 440, distance: 16.3
click at [909, 420] on li "NM" at bounding box center [926, 408] width 35 height 24
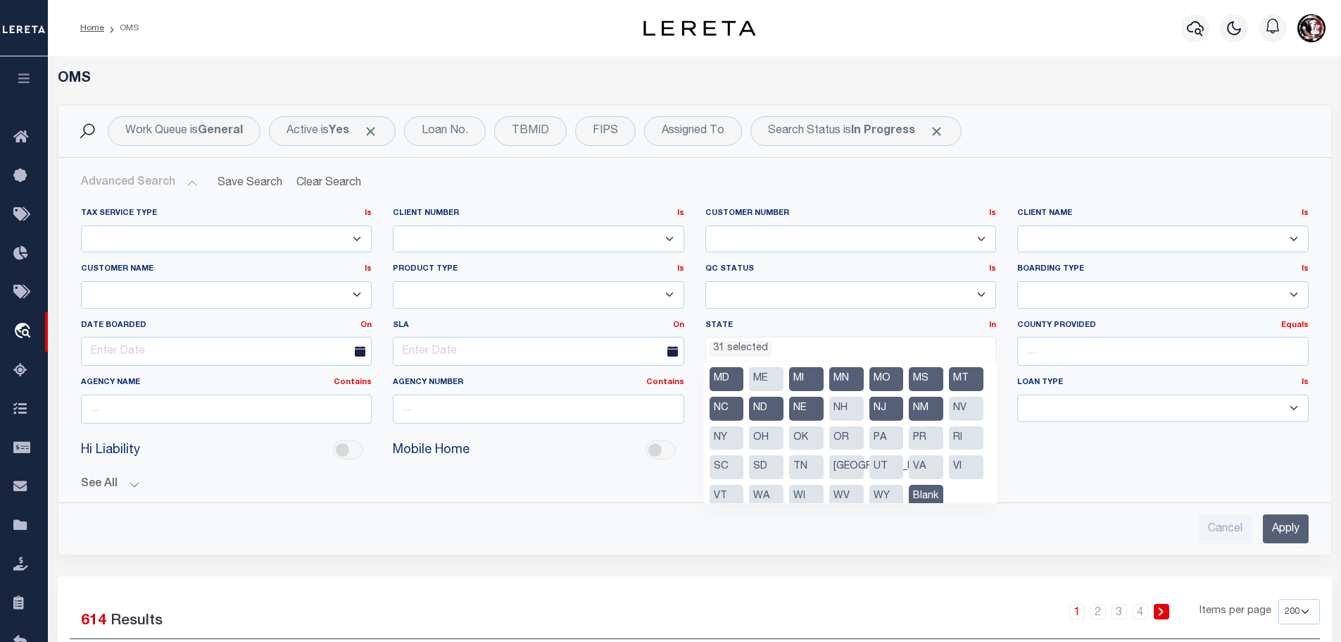
click at [949, 420] on li "NV" at bounding box center [966, 408] width 35 height 24
click at [744, 444] on li "NY" at bounding box center [727, 438] width 35 height 24
click at [749, 450] on li "OH" at bounding box center [766, 438] width 35 height 24
click at [789, 450] on li "OK" at bounding box center [806, 438] width 35 height 24
click at [830, 450] on li "OR" at bounding box center [847, 438] width 35 height 24
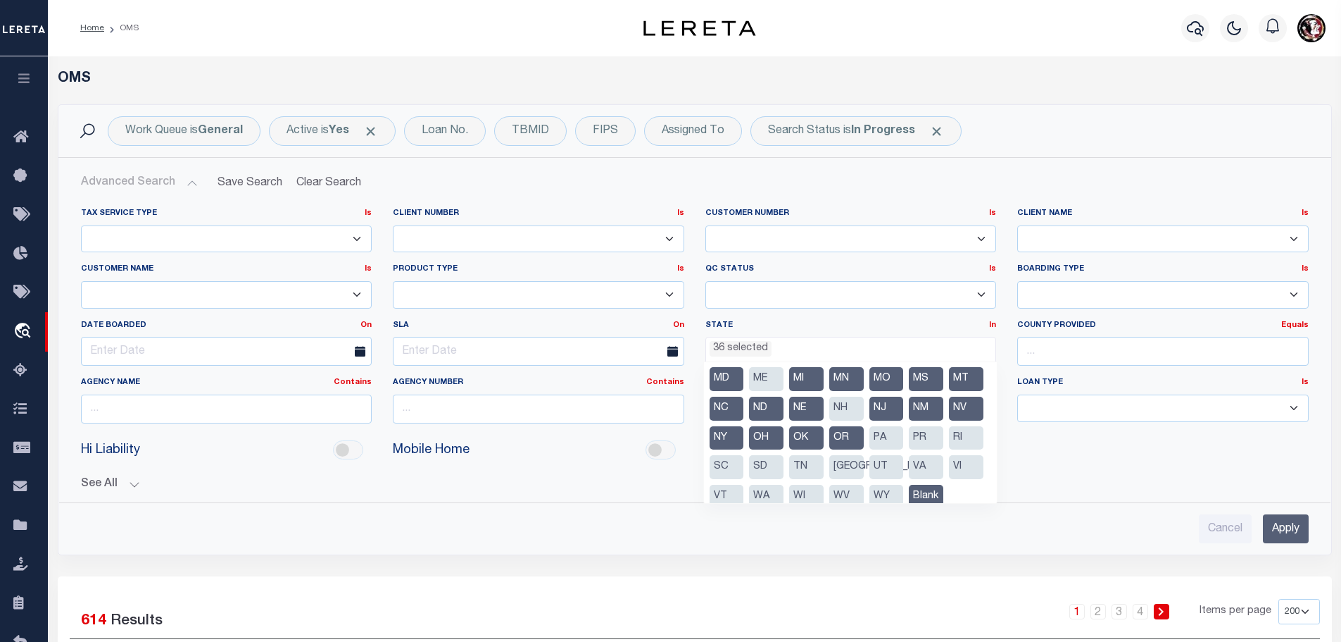
click at [870, 450] on li "PA" at bounding box center [887, 438] width 35 height 24
click at [909, 450] on li "PR" at bounding box center [926, 438] width 35 height 24
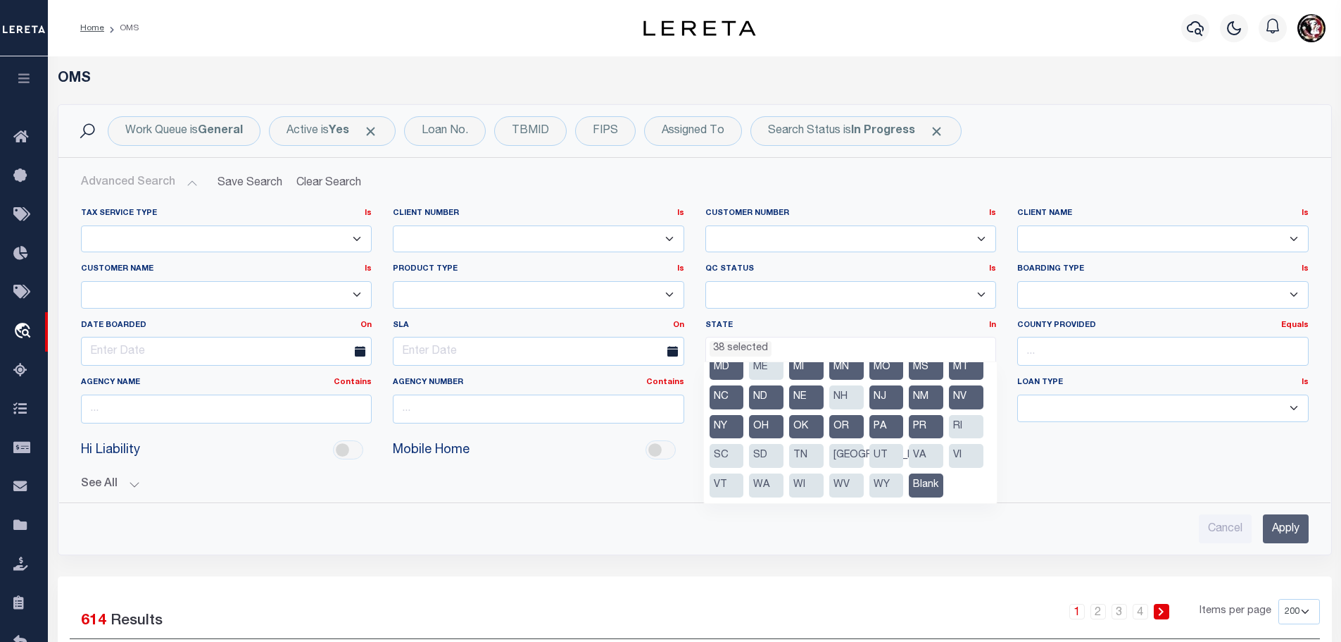
click at [712, 444] on li "SC" at bounding box center [727, 456] width 35 height 24
click at [764, 444] on li "SD" at bounding box center [766, 456] width 35 height 24
click at [796, 444] on li "TN" at bounding box center [806, 456] width 35 height 24
click at [840, 444] on li "[GEOGRAPHIC_DATA]" at bounding box center [847, 456] width 35 height 24
click at [886, 444] on li "UT" at bounding box center [887, 456] width 35 height 24
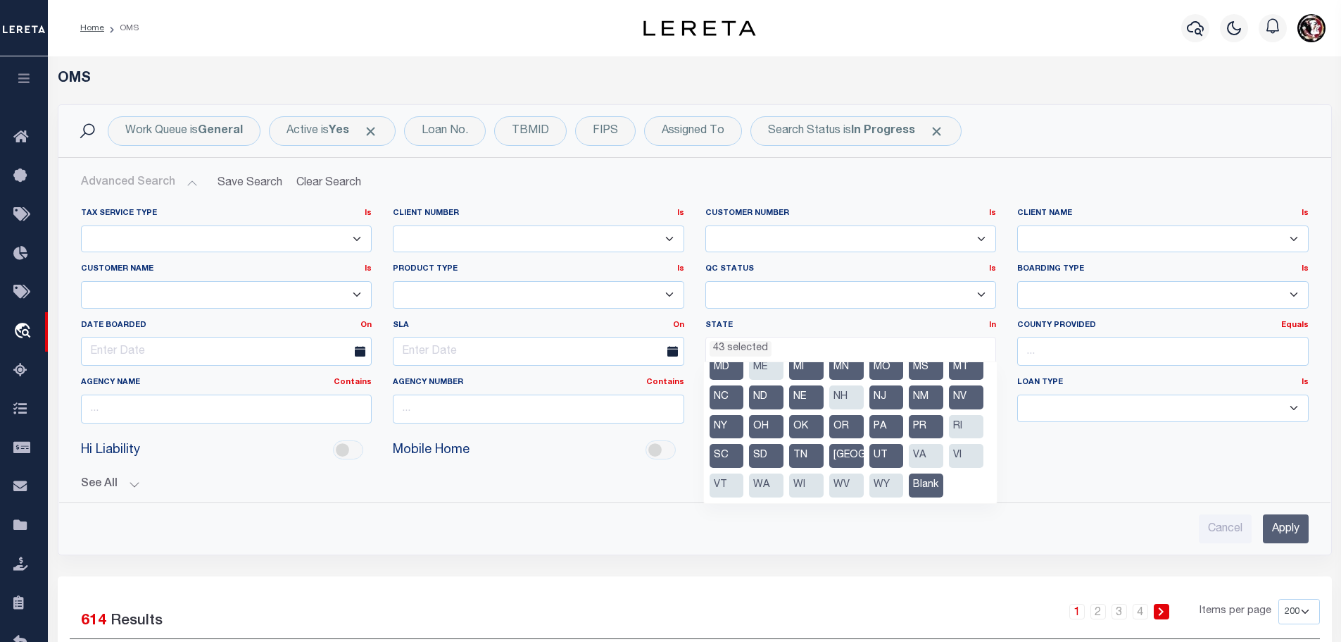
click at [911, 444] on li "VA" at bounding box center [926, 456] width 35 height 24
drag, startPoint x: 720, startPoint y: 462, endPoint x: 730, endPoint y: 461, distance: 10.7
click at [949, 461] on li "VI" at bounding box center [966, 456] width 35 height 24
click at [784, 473] on li "WA" at bounding box center [766, 485] width 35 height 24
click at [864, 473] on li "WV" at bounding box center [847, 485] width 35 height 24
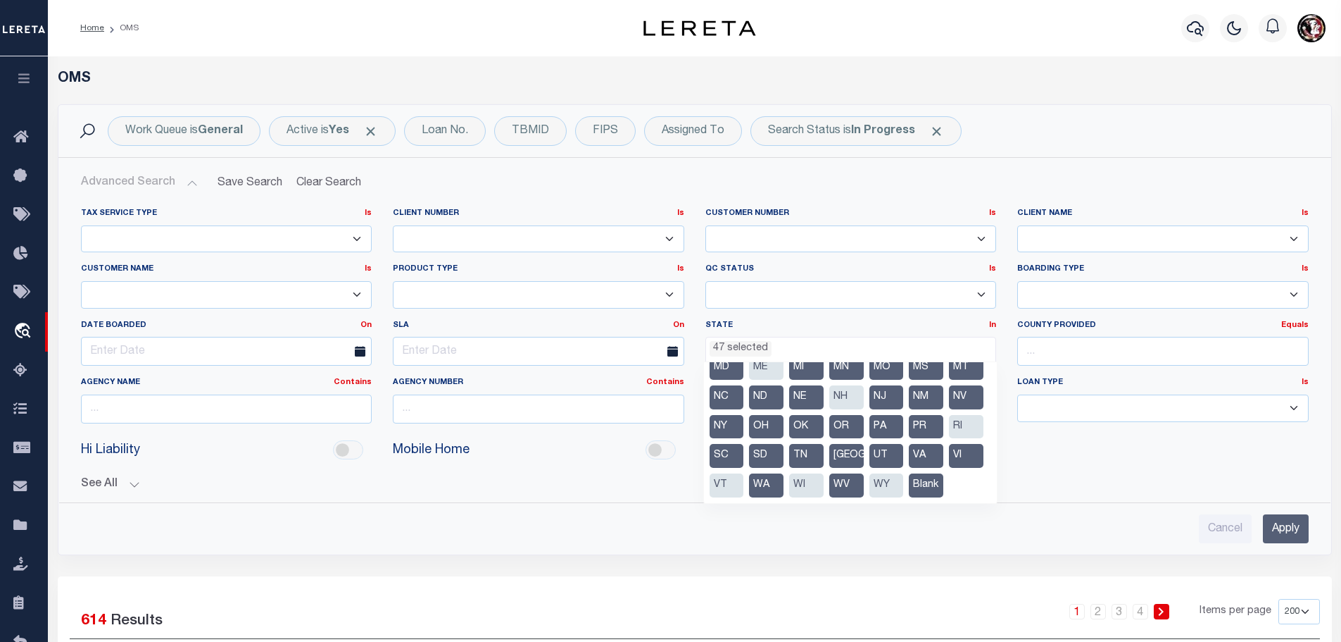
click at [824, 473] on li "WI" at bounding box center [806, 485] width 35 height 24
click at [904, 473] on li "WY" at bounding box center [887, 485] width 35 height 24
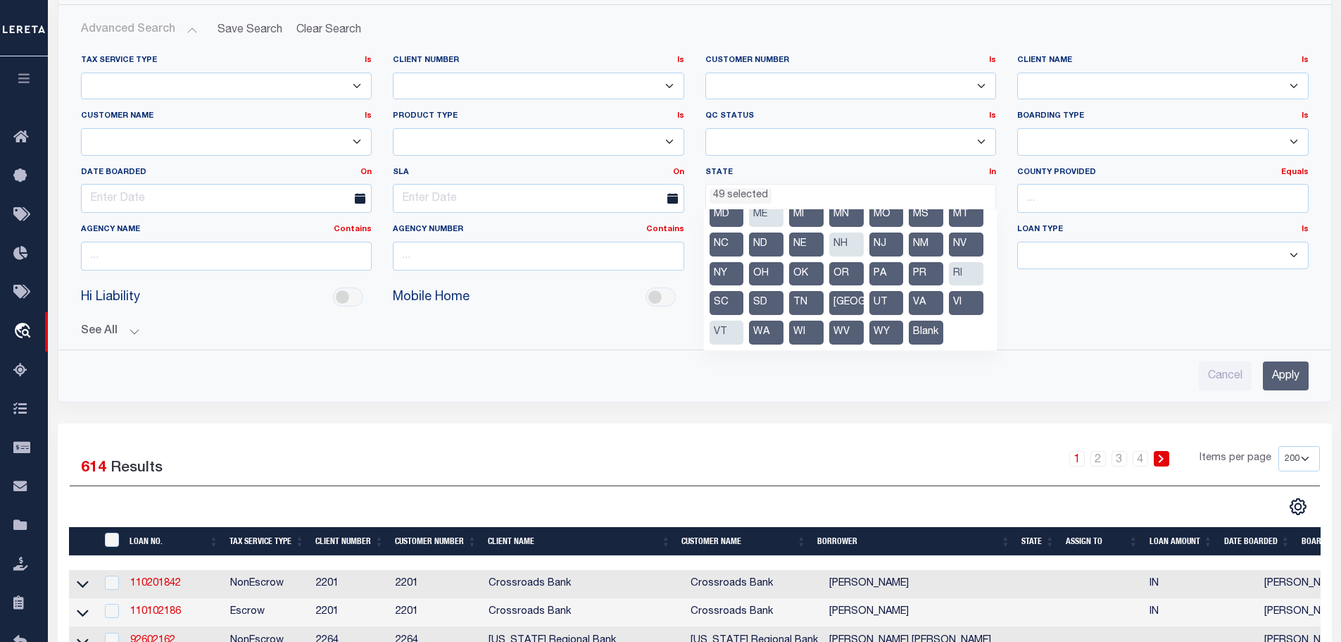
scroll to position [141, 0]
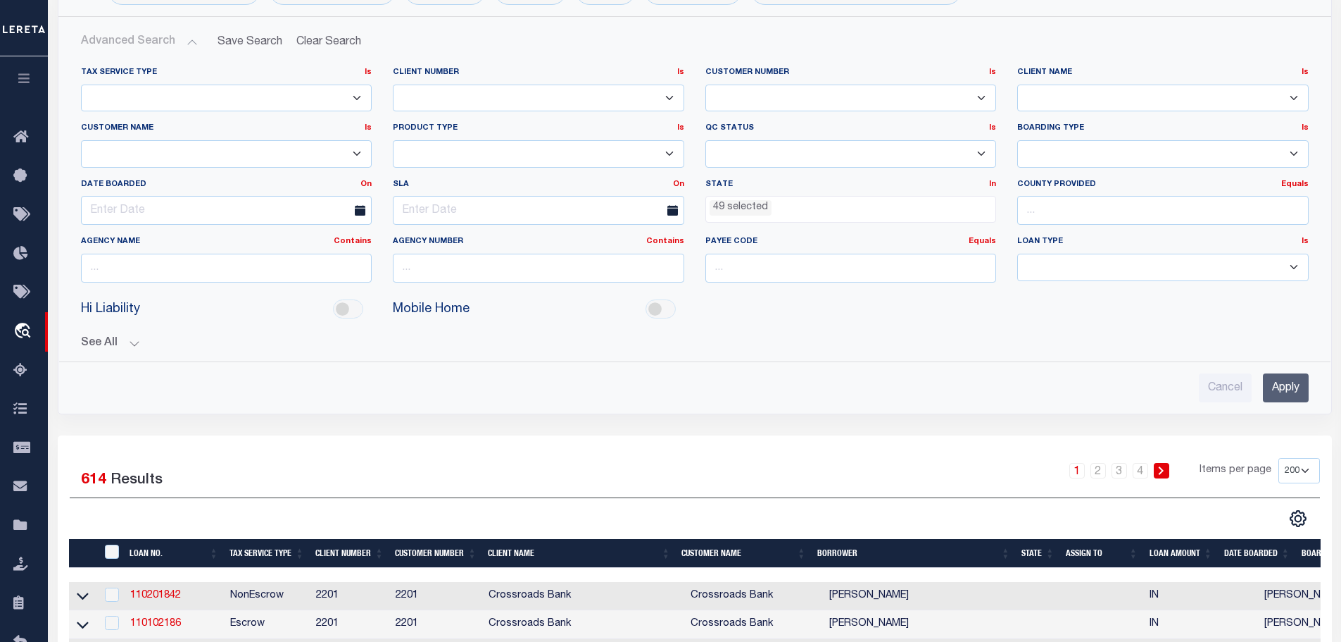
click at [892, 462] on div "1 2 3 4 Items per page 10 25 50 100 200" at bounding box center [853, 476] width 933 height 37
click at [1269, 387] on input "Apply" at bounding box center [1286, 387] width 46 height 29
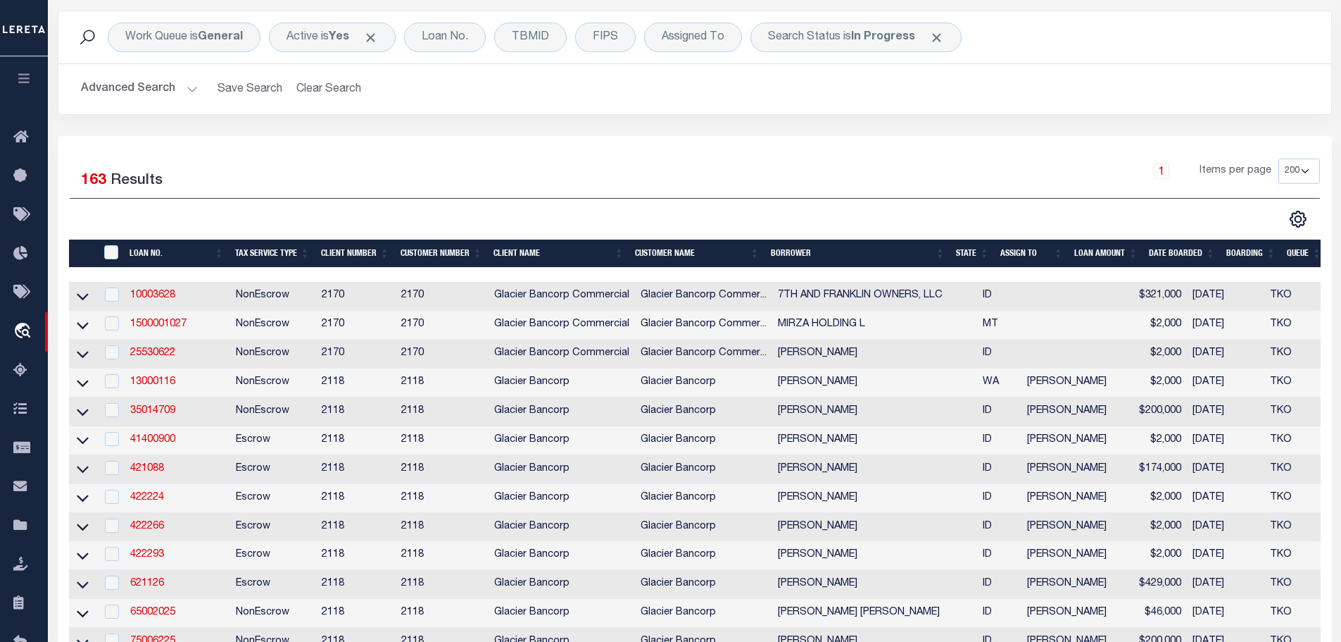
scroll to position [0, 0]
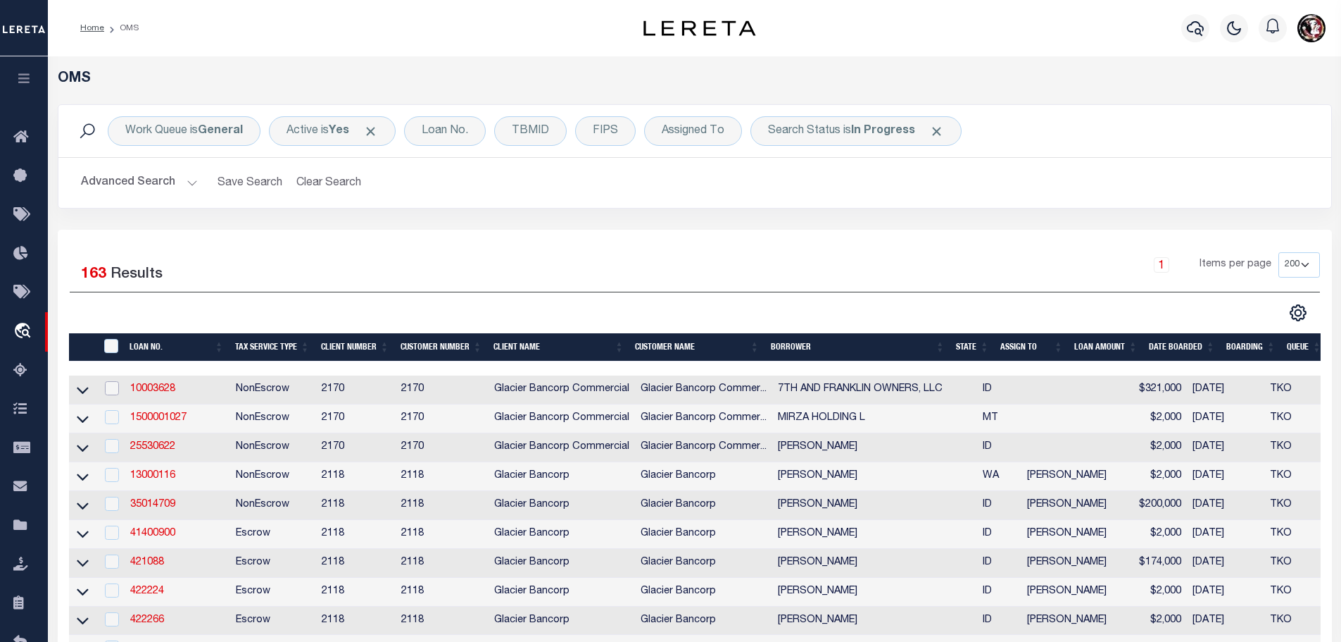
click at [113, 388] on input "checkbox" at bounding box center [112, 388] width 14 height 14
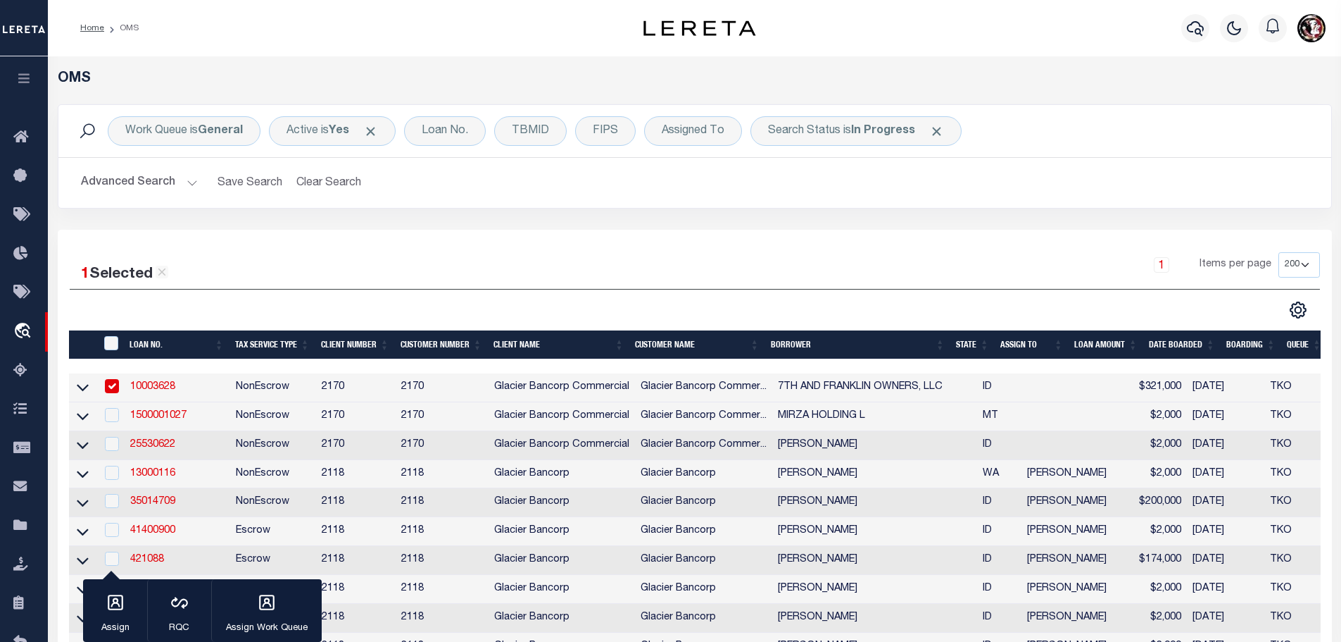
click at [118, 416] on td at bounding box center [110, 416] width 29 height 29
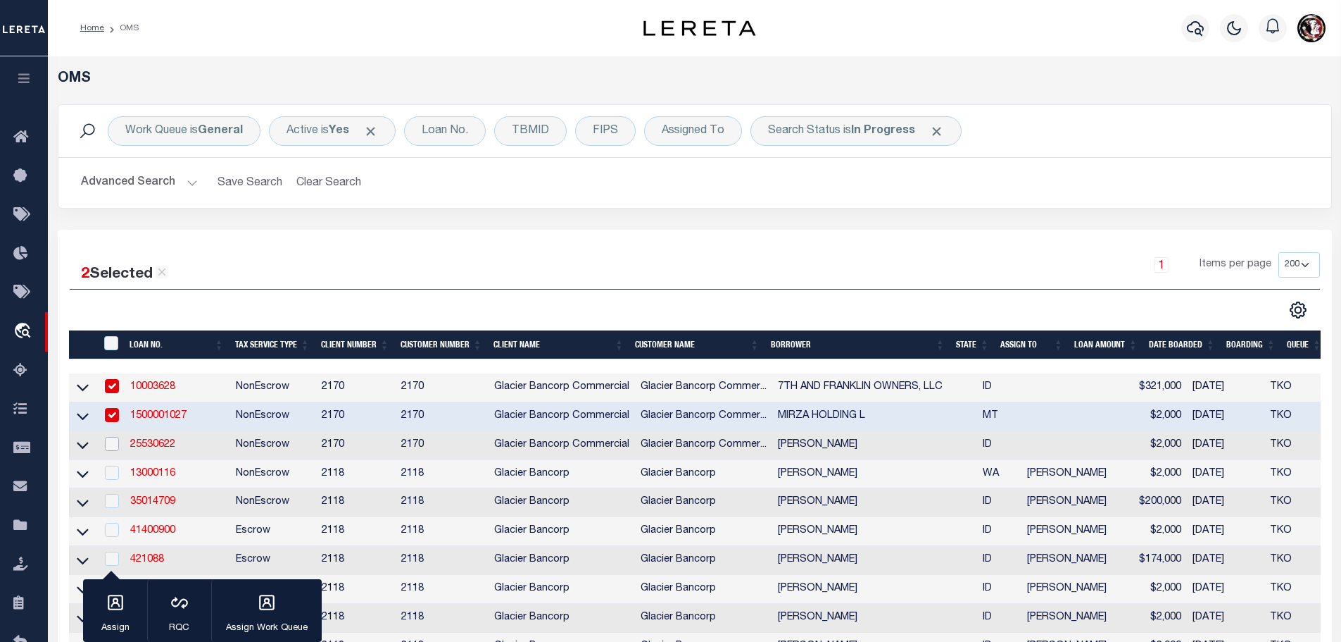
click at [113, 443] on input "checkbox" at bounding box center [112, 444] width 14 height 14
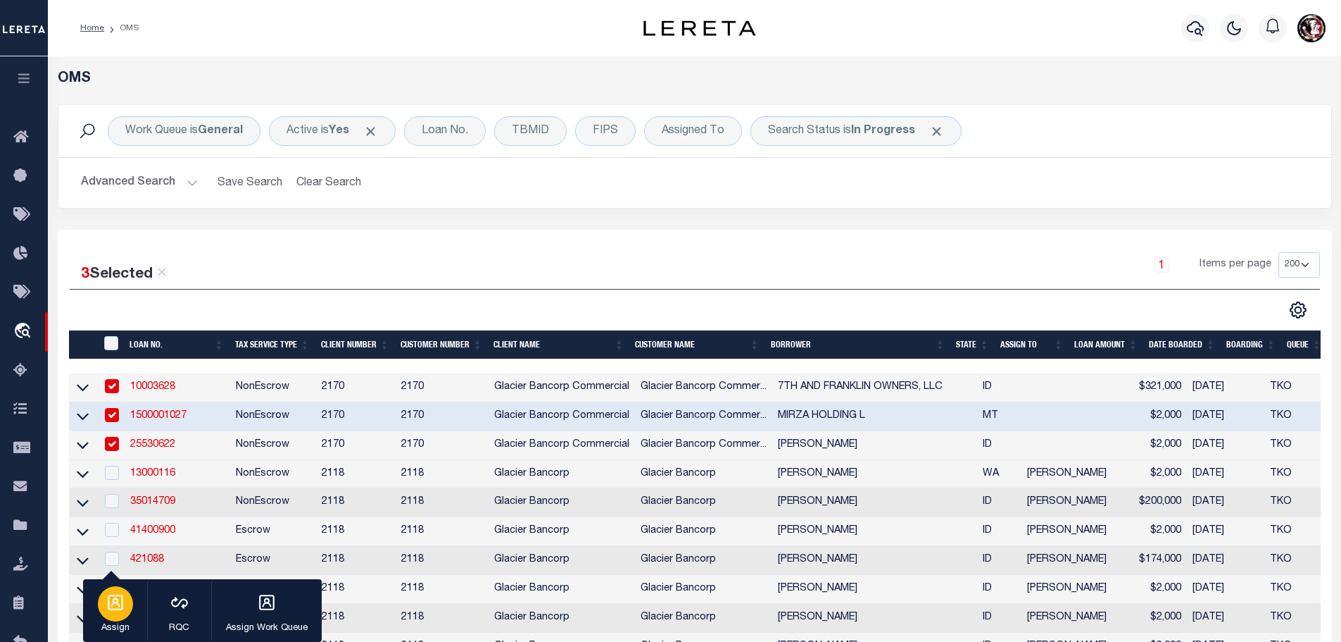
click at [112, 611] on icon "button" at bounding box center [115, 602] width 18 height 18
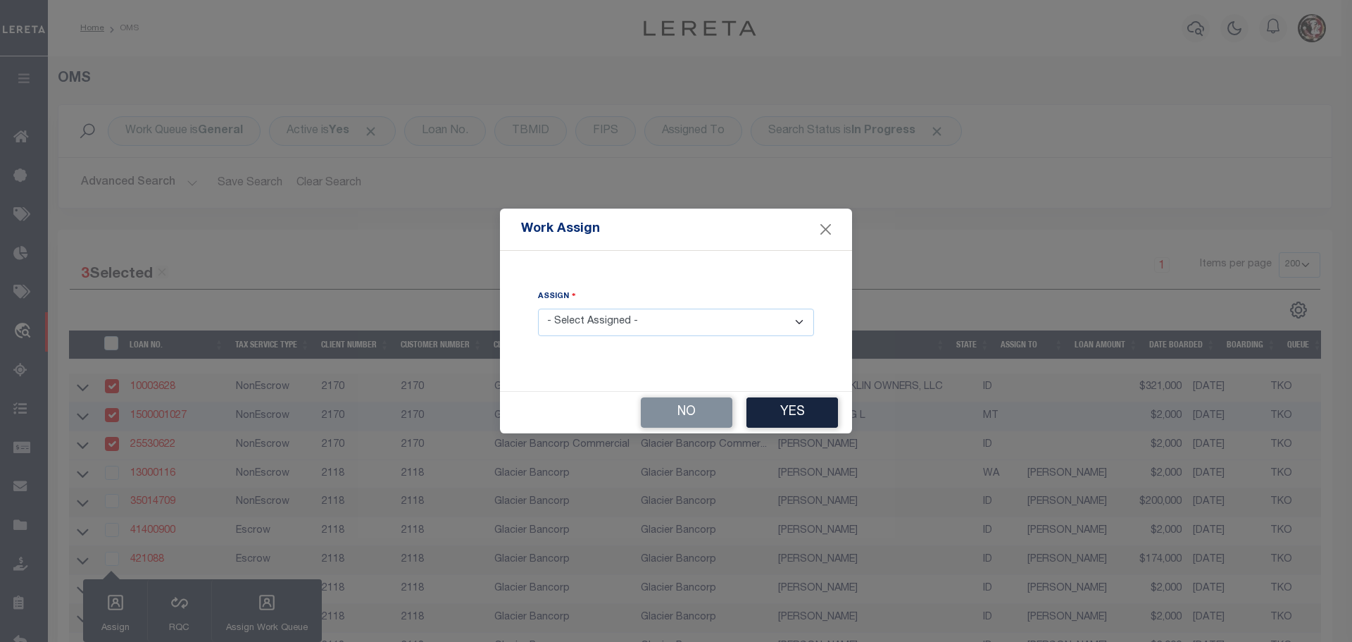
click at [674, 318] on select "- Select Assigned - --Unassigned-- [PERSON_NAME] [PERSON_NAME] [PERSON_NAME] [P…" at bounding box center [676, 321] width 276 height 27
drag, startPoint x: 673, startPoint y: 323, endPoint x: 670, endPoint y: 316, distance: 7.3
click at [670, 315] on select "- Select Assigned - --Unassigned-- [PERSON_NAME] [PERSON_NAME] [PERSON_NAME] [P…" at bounding box center [676, 321] width 276 height 27
click at [538, 308] on select "- Select Assigned - --Unassigned-- [PERSON_NAME] [PERSON_NAME] [PERSON_NAME] [P…" at bounding box center [676, 321] width 276 height 27
click at [778, 413] on button "Yes" at bounding box center [792, 412] width 92 height 30
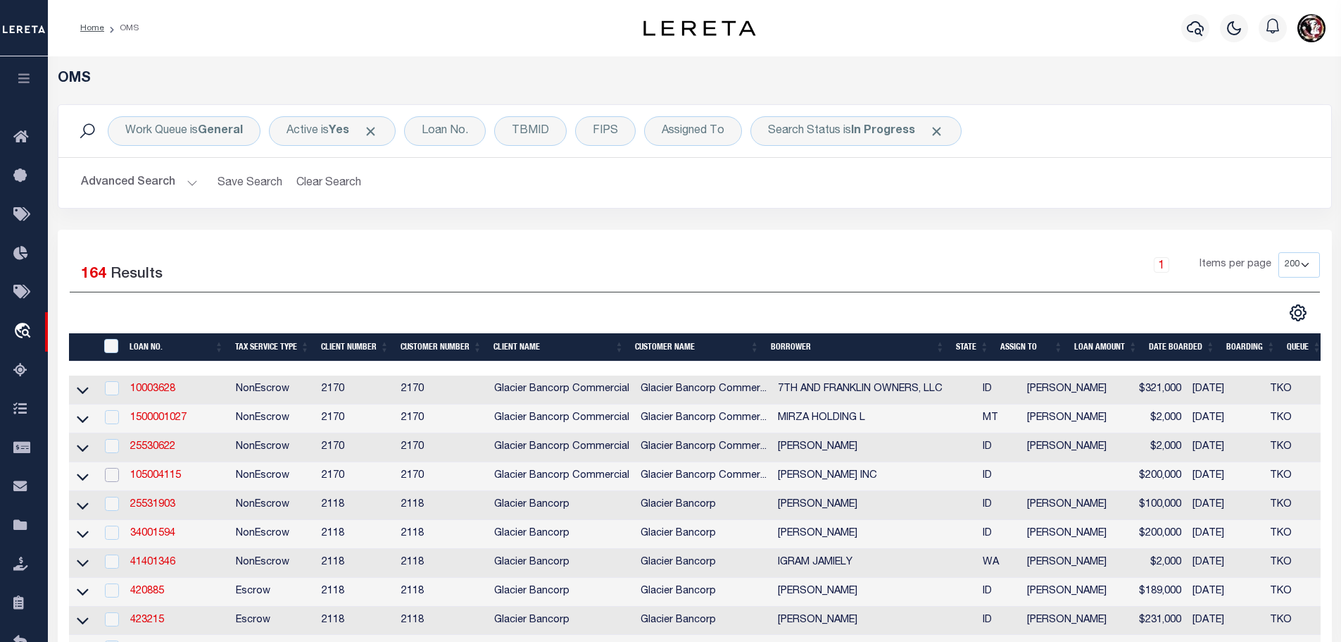
click at [113, 473] on input "checkbox" at bounding box center [112, 475] width 14 height 14
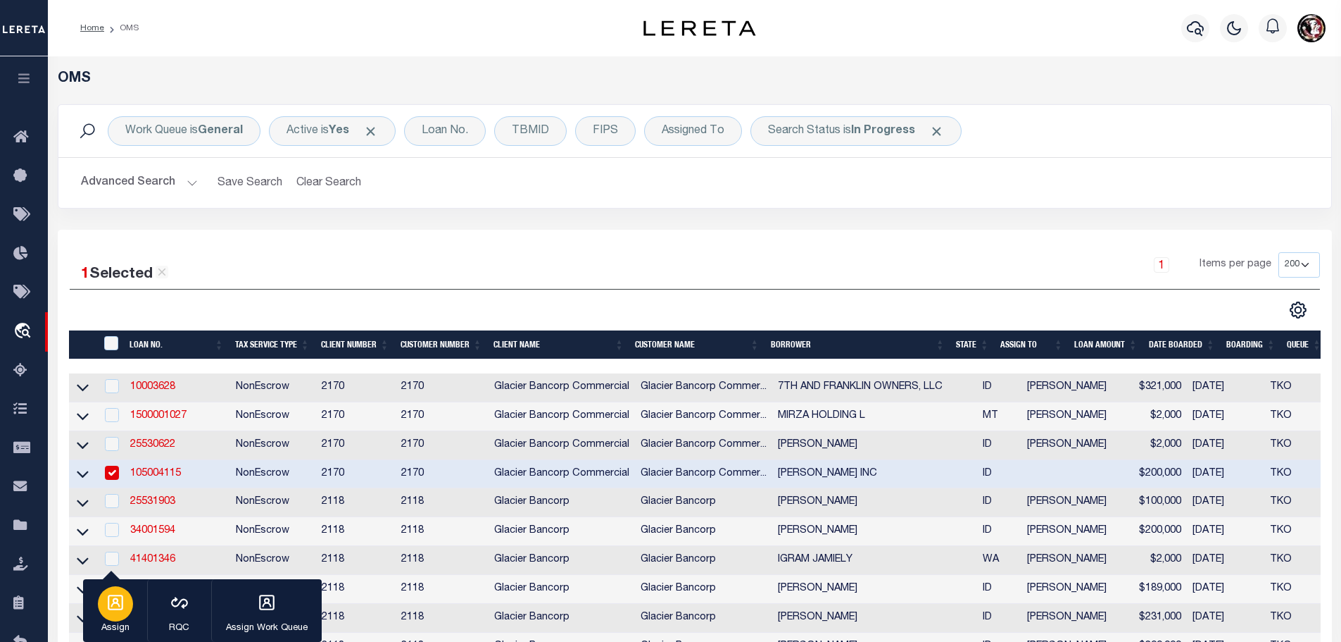
click at [111, 606] on icon "button" at bounding box center [115, 601] width 15 height 15
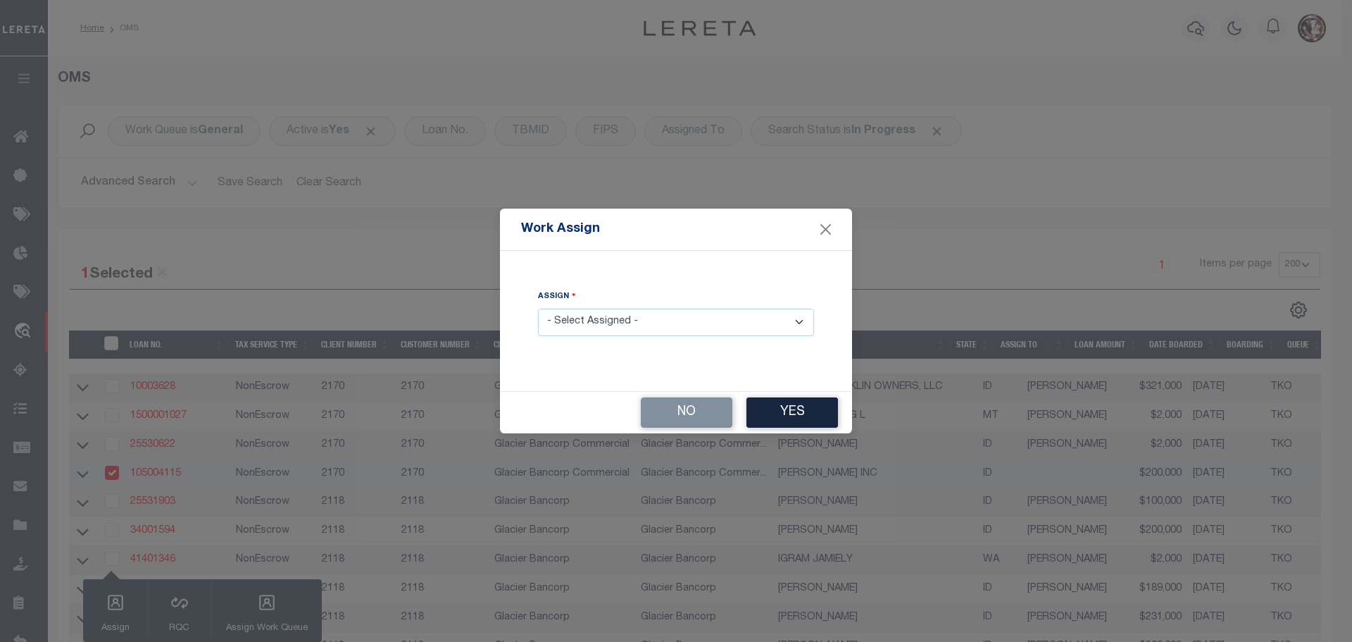
click at [653, 328] on select "- Select Assigned - --Unassigned-- [PERSON_NAME] [PERSON_NAME] [PERSON_NAME] [P…" at bounding box center [676, 321] width 276 height 27
click at [538, 308] on select "- Select Assigned - --Unassigned-- [PERSON_NAME] [PERSON_NAME] [PERSON_NAME] [P…" at bounding box center [676, 321] width 276 height 27
click at [787, 415] on button "Yes" at bounding box center [792, 412] width 92 height 30
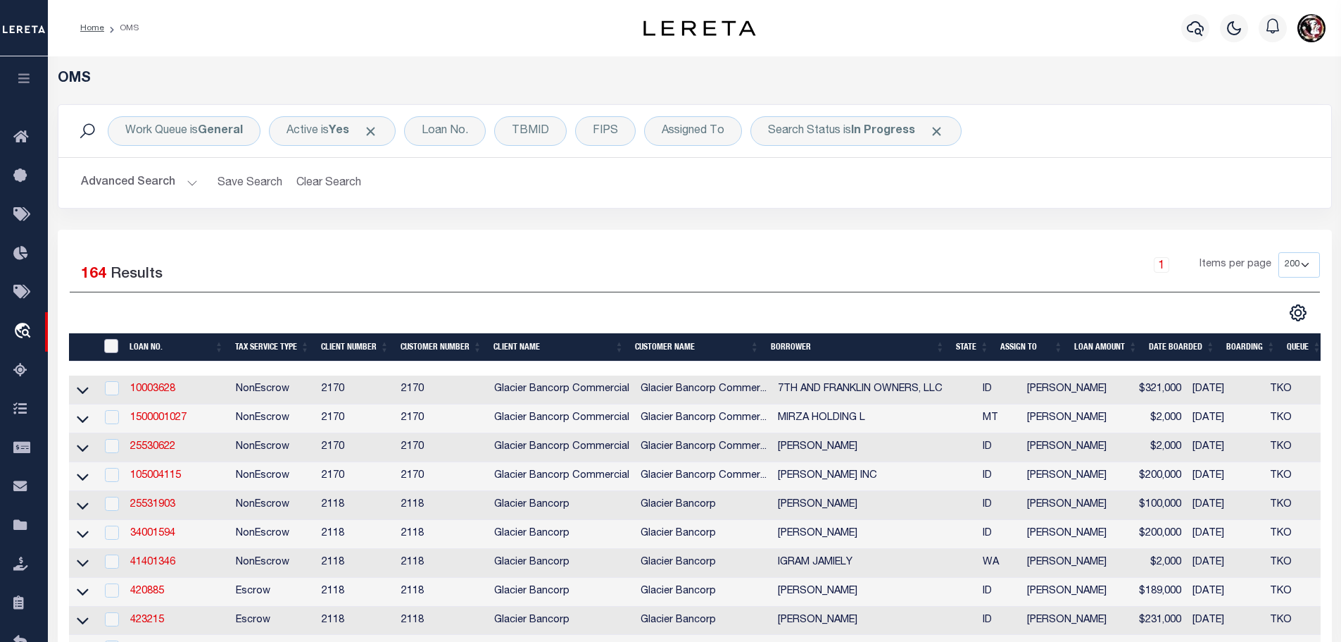
click at [111, 346] on input "" at bounding box center [111, 346] width 14 height 14
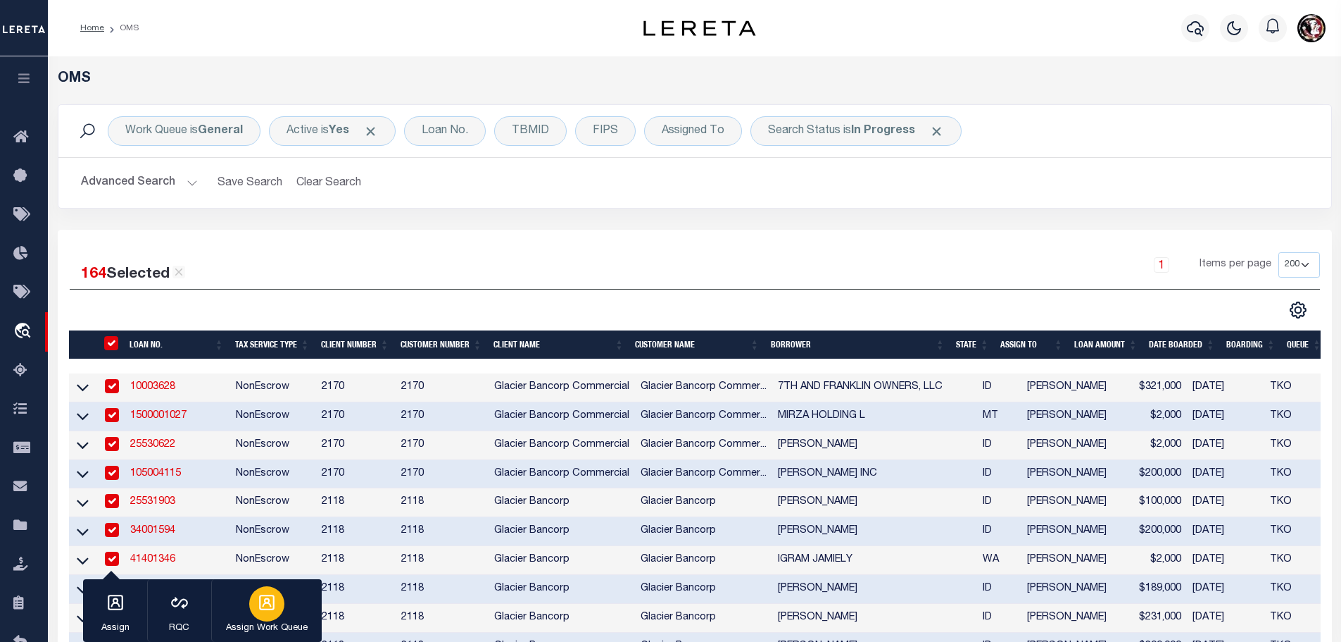
click at [257, 615] on div "button" at bounding box center [266, 603] width 35 height 35
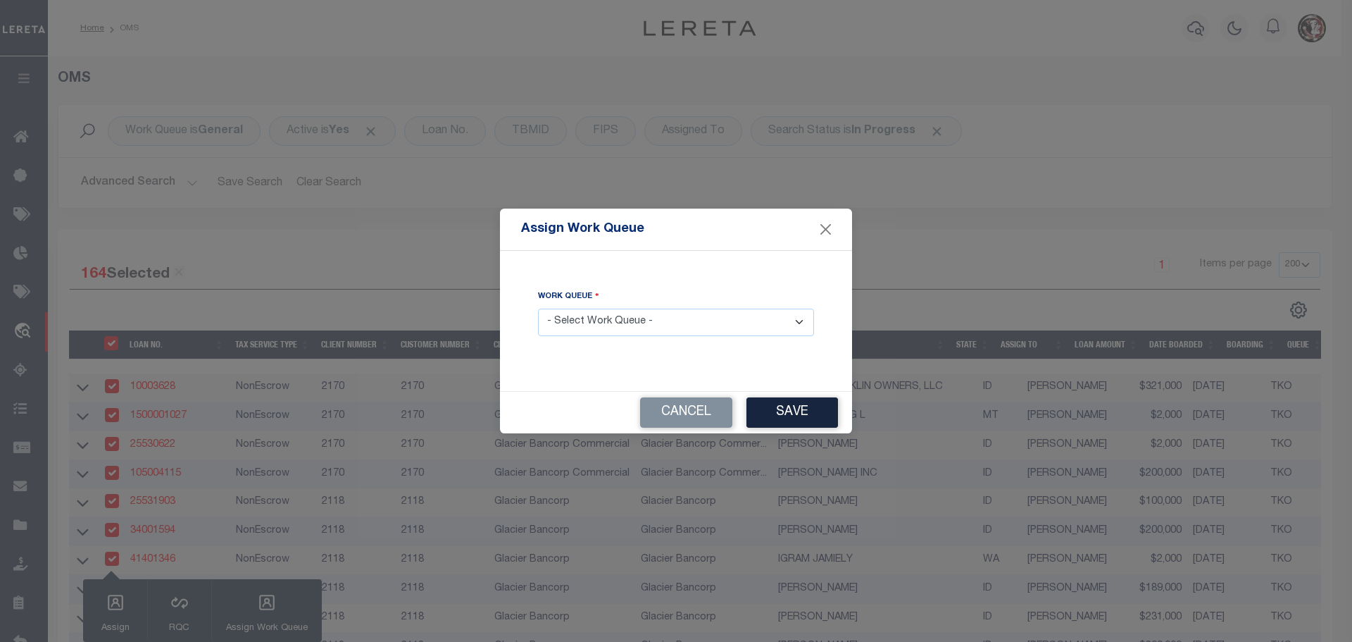
click at [698, 332] on select "- Select Work Queue - factRSystems General ThoughtFocus" at bounding box center [676, 321] width 276 height 27
click at [538, 308] on select "- Select Work Queue - factRSystems General ThoughtFocus" at bounding box center [676, 321] width 276 height 27
click at [790, 406] on button "Save" at bounding box center [792, 412] width 92 height 30
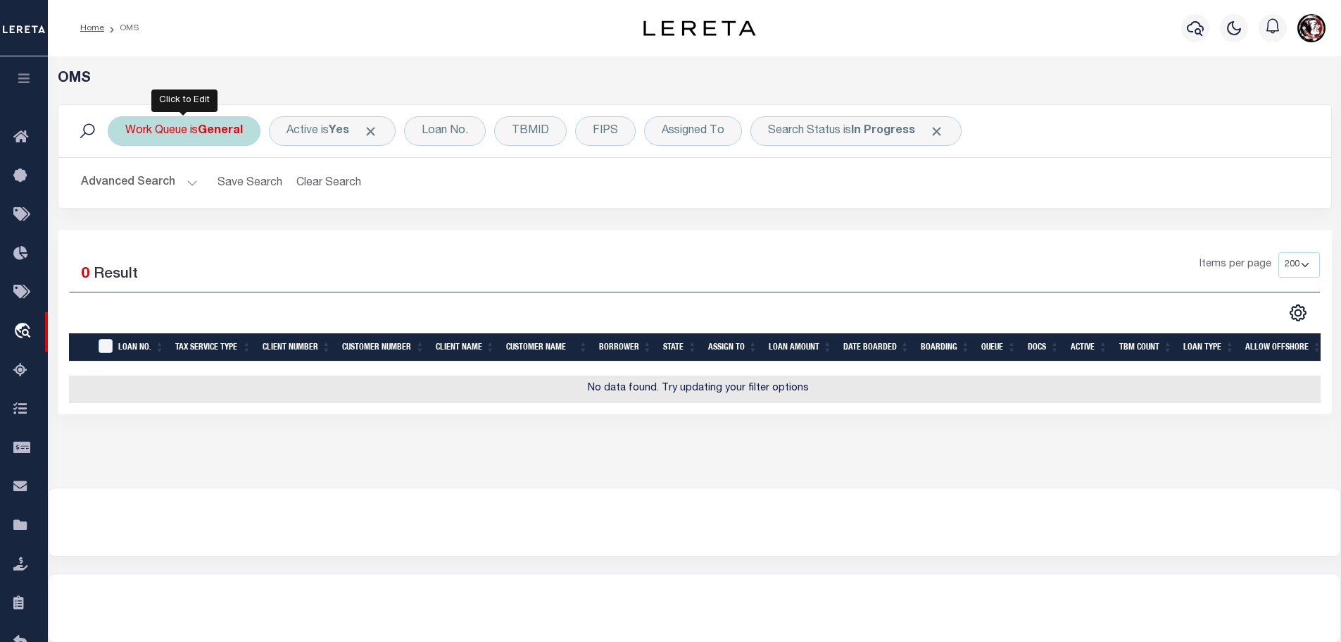
click at [175, 132] on div "Work Queue is General" at bounding box center [184, 131] width 153 height 30
click at [189, 205] on select "--ALL-- factRSystems General ThoughtFocus" at bounding box center [229, 200] width 207 height 27
click at [126, 187] on select "--ALL-- factRSystems General ThoughtFocus" at bounding box center [229, 200] width 207 height 27
click at [312, 236] on input "Apply" at bounding box center [313, 230] width 42 height 23
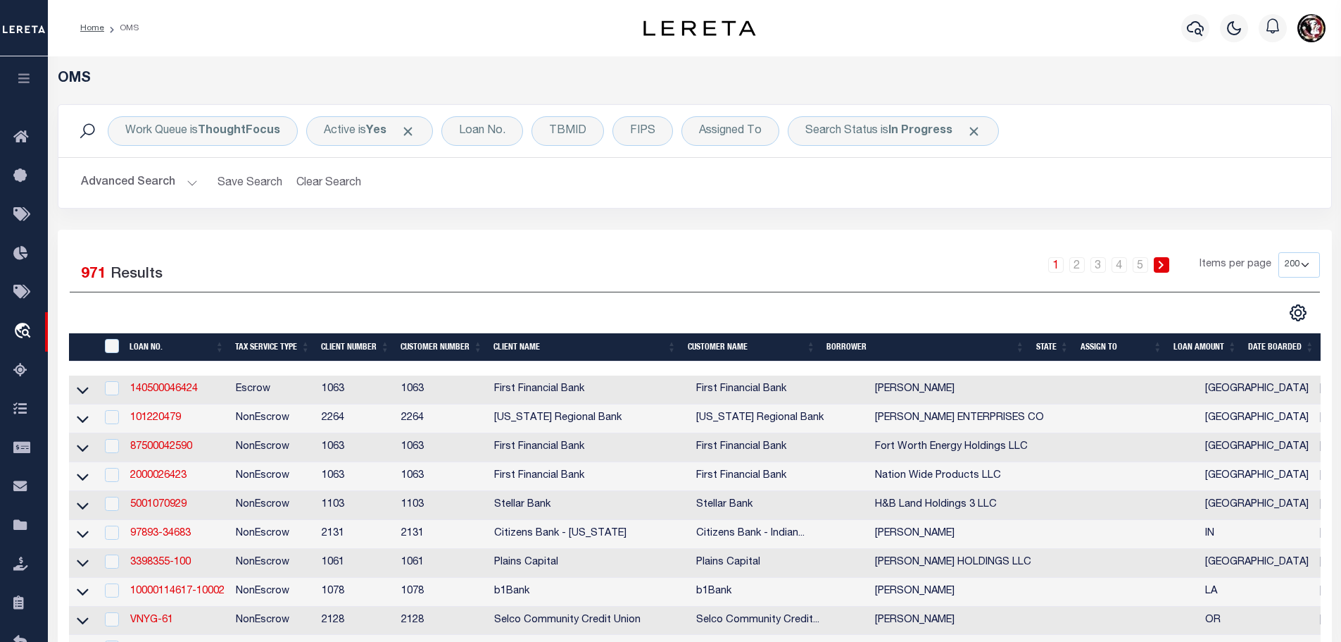
click at [1108, 346] on th "ASSIGN TO" at bounding box center [1121, 347] width 93 height 29
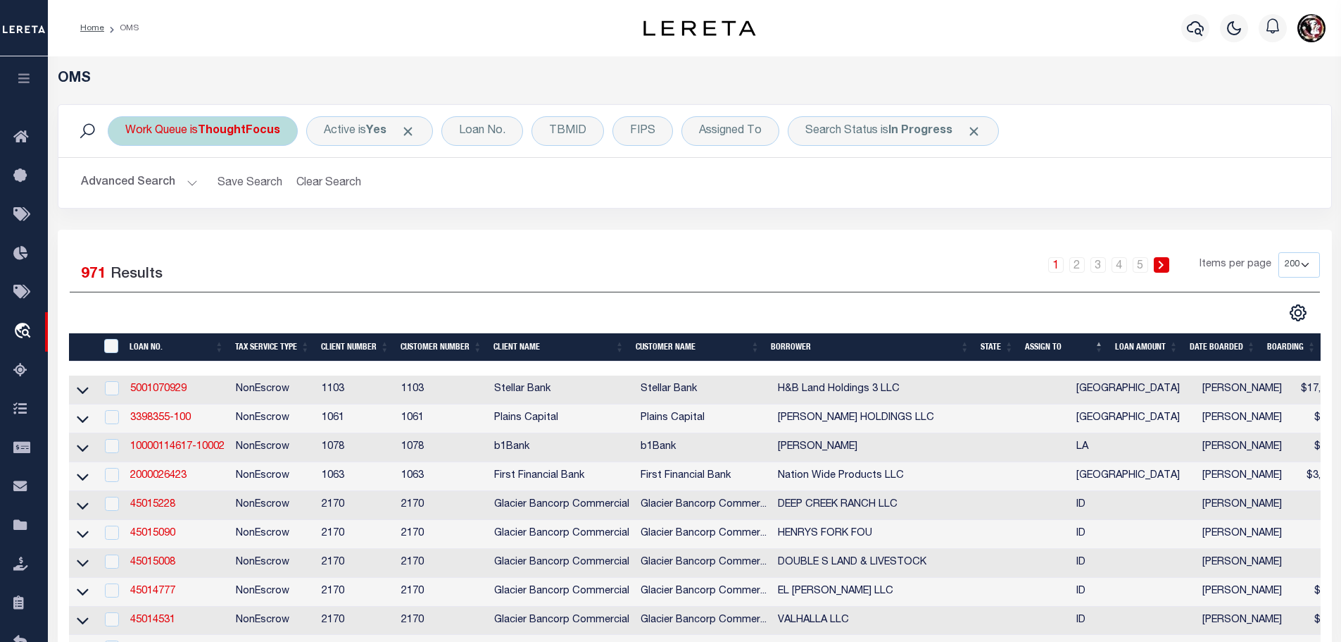
click at [243, 134] on b "ThoughtFocus" at bounding box center [239, 130] width 82 height 11
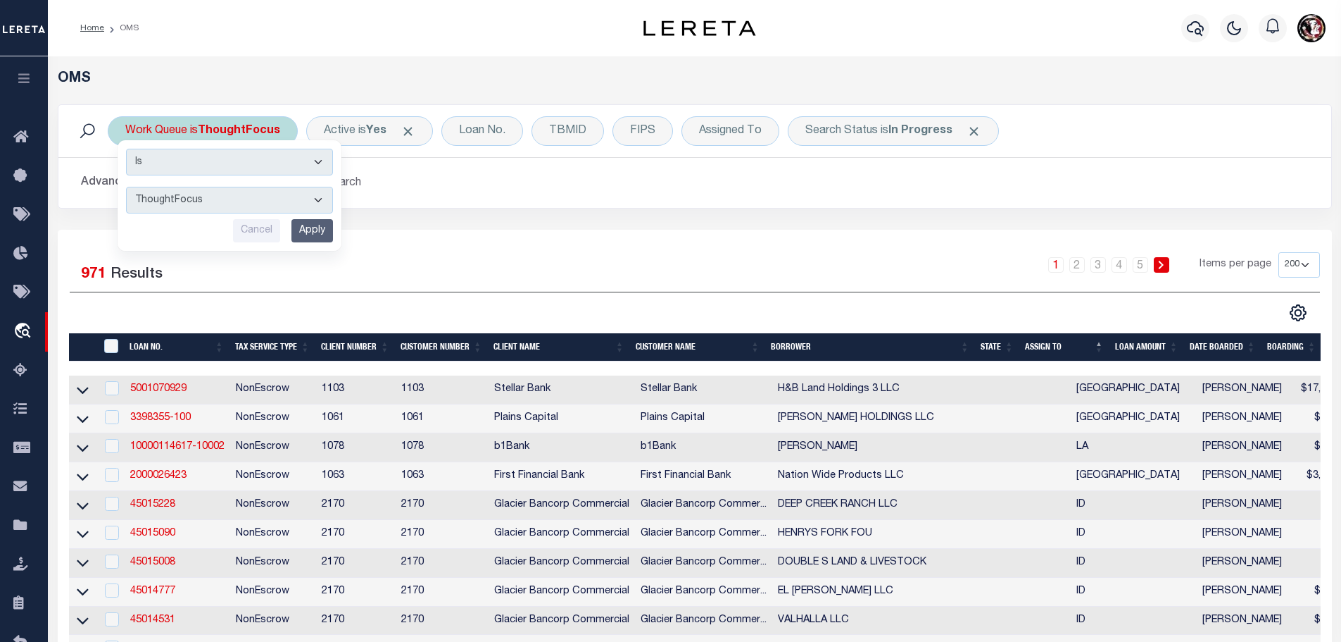
click at [249, 202] on select "--ALL-- factRSystems General ThoughtFocus" at bounding box center [229, 200] width 207 height 27
click at [126, 187] on select "--ALL-- factRSystems General ThoughtFocus" at bounding box center [229, 200] width 207 height 27
click at [311, 221] on input "Apply" at bounding box center [313, 230] width 42 height 23
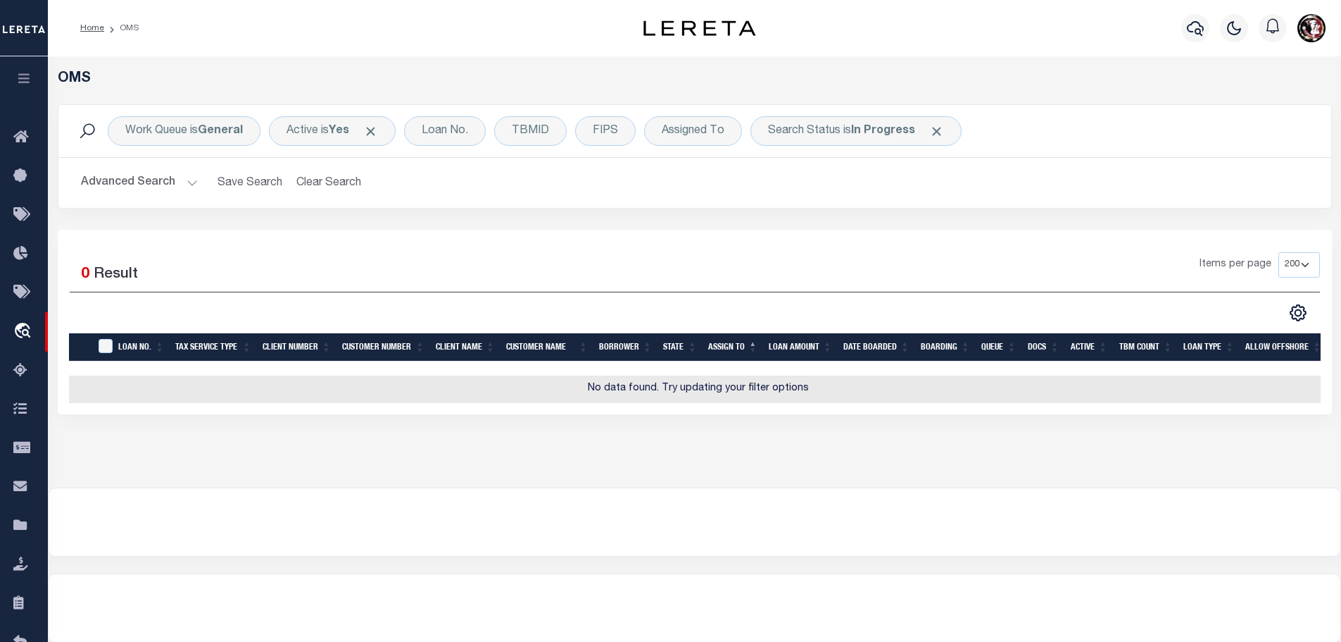
click at [175, 185] on button "Advanced Search" at bounding box center [139, 182] width 117 height 27
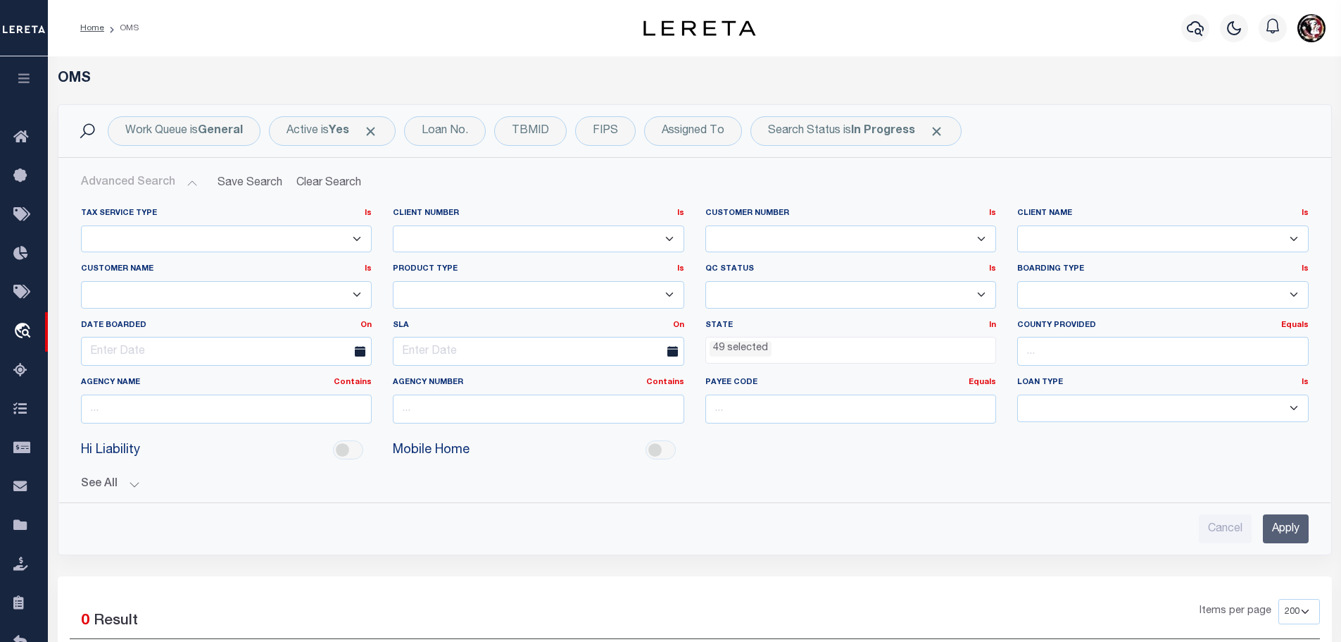
click at [821, 348] on ul "49 selected" at bounding box center [851, 346] width 290 height 19
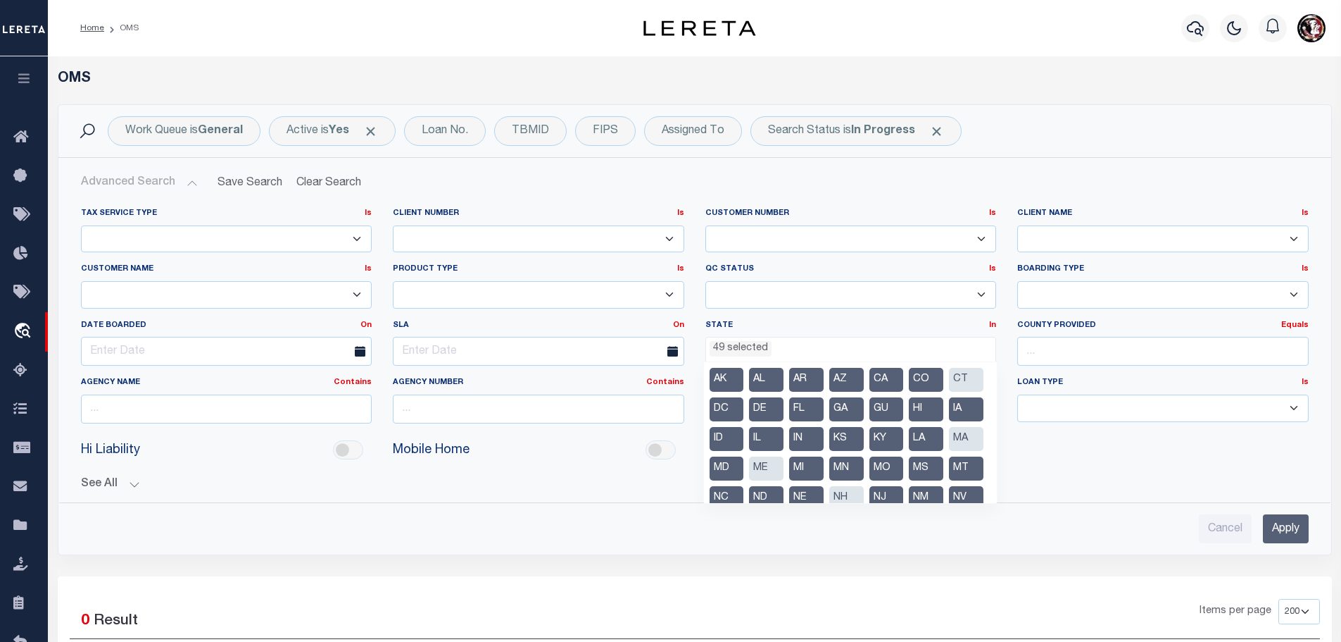
click at [821, 348] on ul "49 selected" at bounding box center [851, 346] width 290 height 19
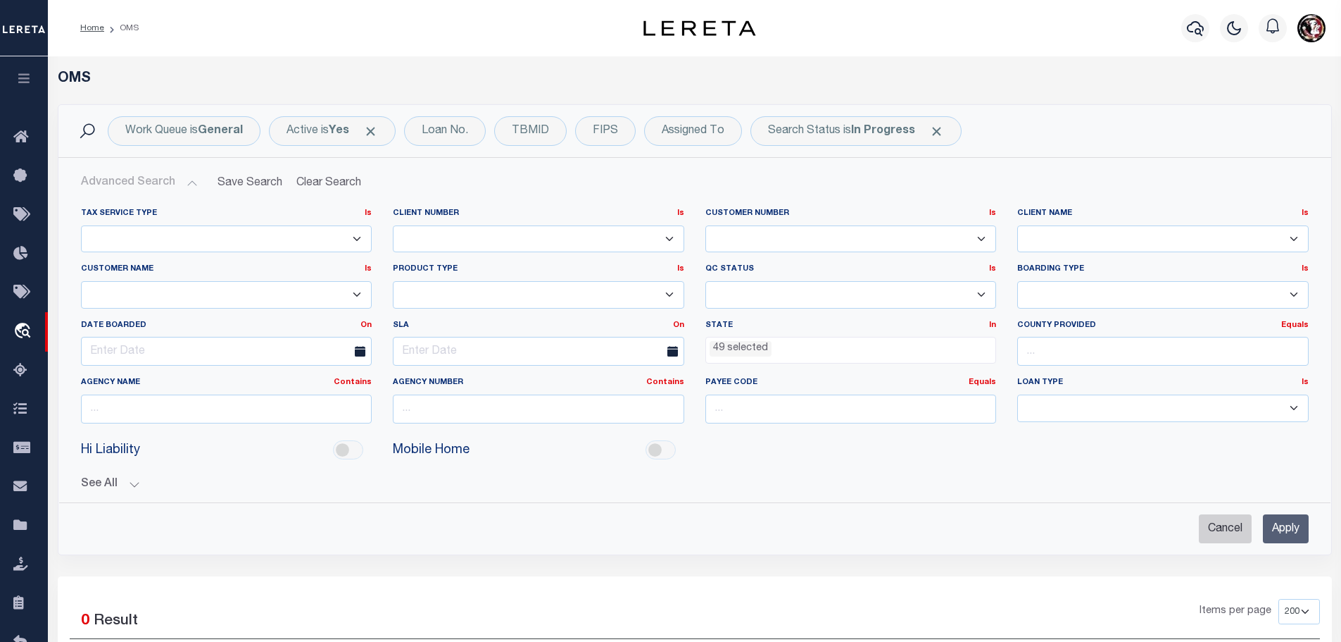
click at [1224, 526] on input "Cancel" at bounding box center [1225, 528] width 53 height 29
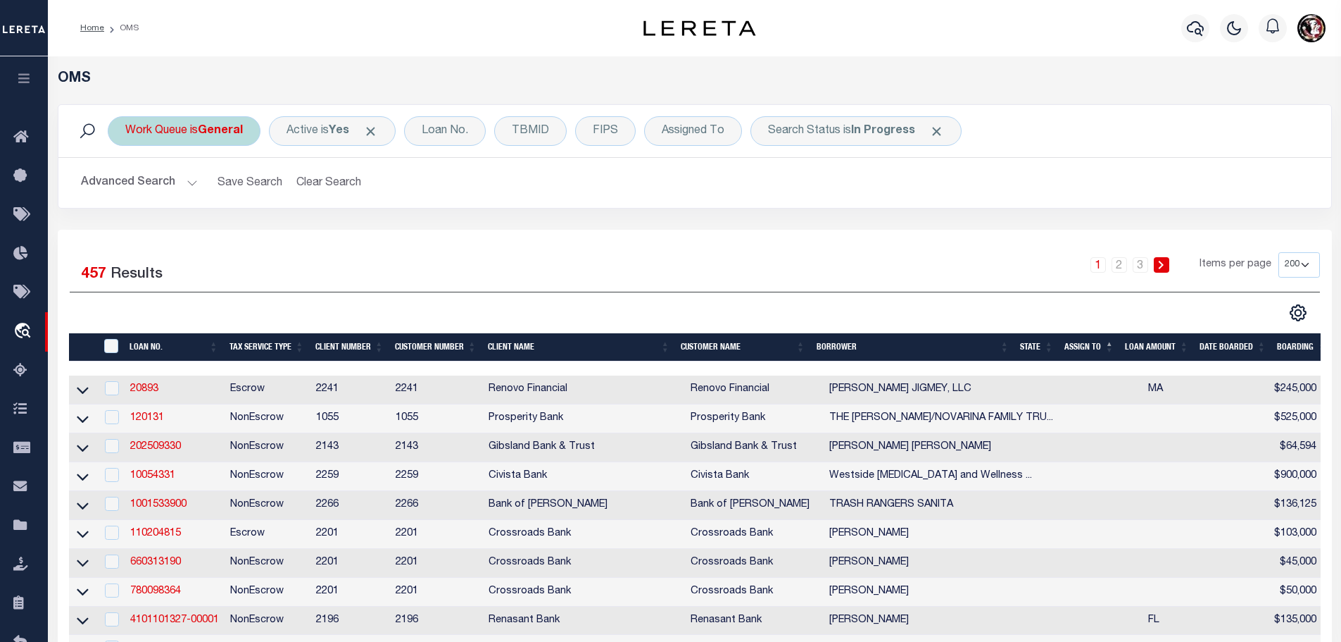
click at [238, 129] on b "General" at bounding box center [220, 130] width 45 height 11
click at [253, 201] on select "--ALL-- factRSystems General ThoughtFocus" at bounding box center [229, 200] width 207 height 27
click at [126, 187] on select "--ALL-- factRSystems General ThoughtFocus" at bounding box center [229, 200] width 207 height 27
click at [299, 227] on input "Apply" at bounding box center [313, 230] width 42 height 23
click at [192, 182] on button "Advanced Search" at bounding box center [139, 182] width 117 height 27
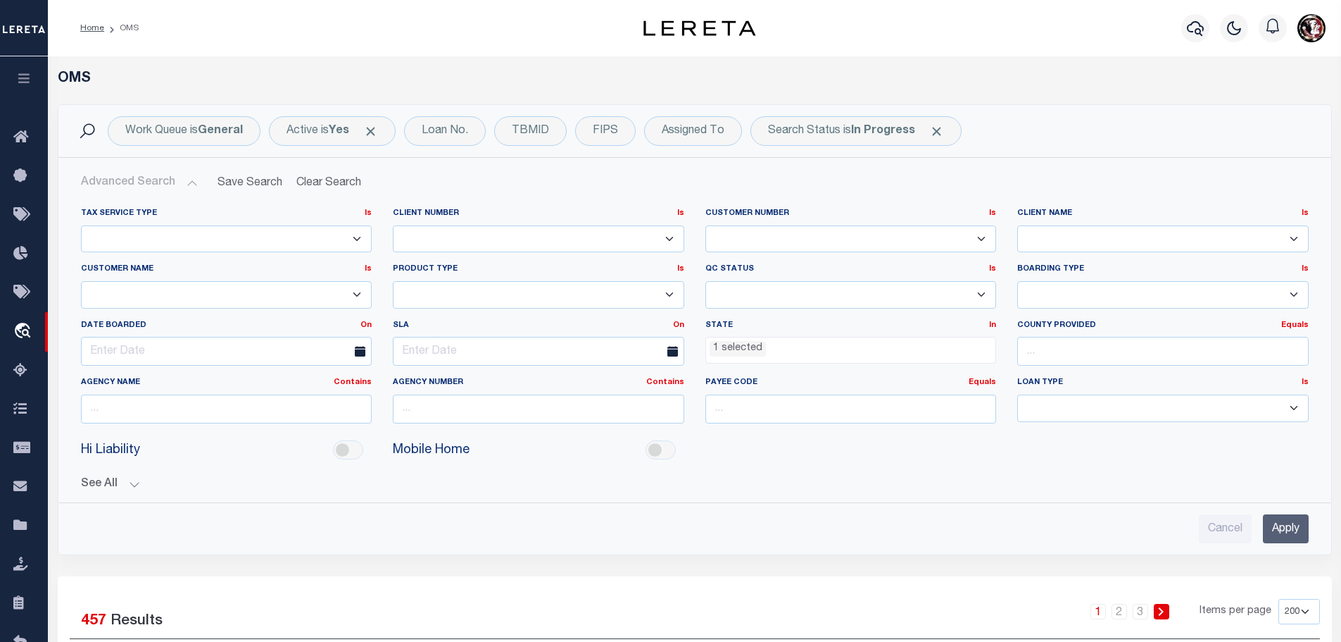
click at [815, 357] on span "1 selected" at bounding box center [852, 350] width 292 height 27
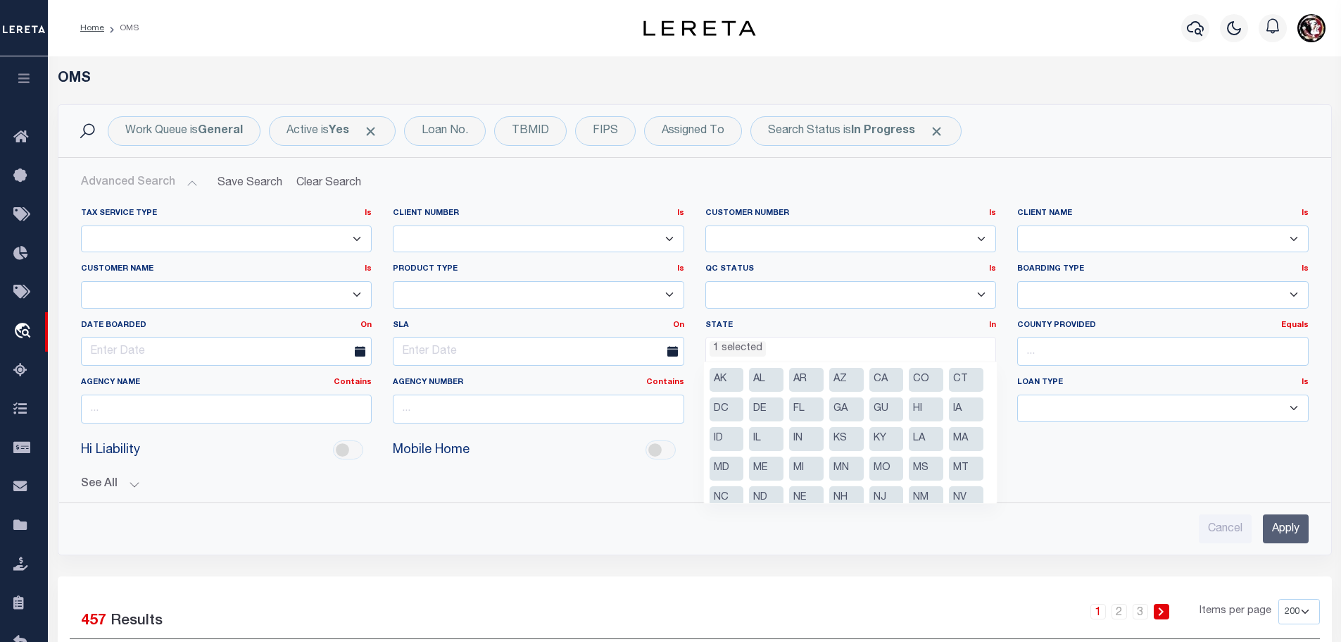
click at [949, 392] on li "CT" at bounding box center [966, 380] width 35 height 24
click at [949, 451] on li "MA" at bounding box center [966, 439] width 35 height 24
click at [784, 468] on li "ME" at bounding box center [766, 468] width 35 height 24
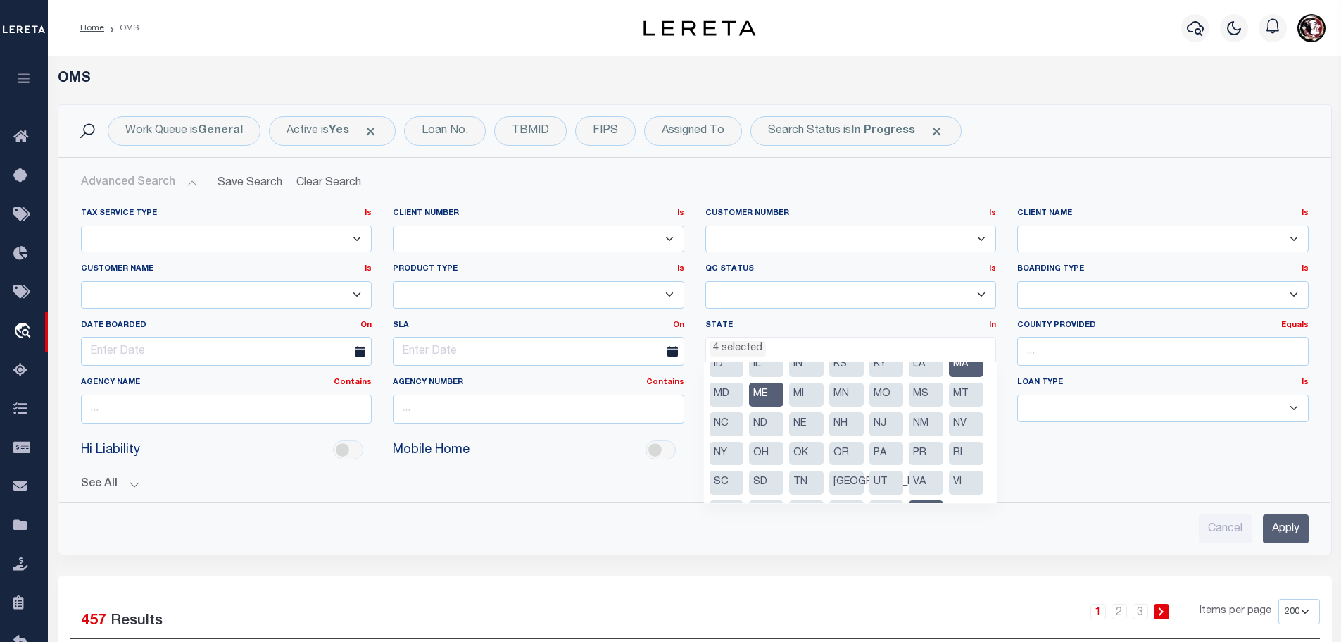
scroll to position [70, 0]
click at [830, 439] on li "NH" at bounding box center [847, 427] width 35 height 24
click at [949, 469] on li "RI" at bounding box center [966, 457] width 35 height 24
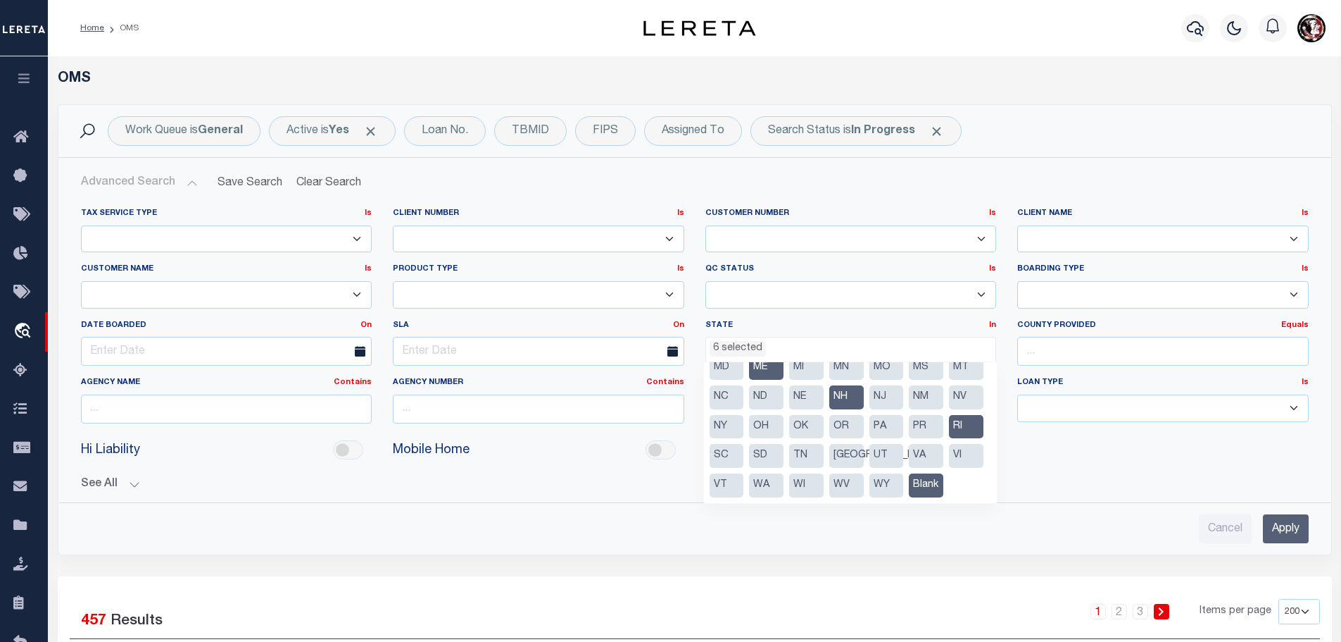
scroll to position [141, 0]
click at [744, 477] on li "VT" at bounding box center [727, 485] width 35 height 24
click at [1284, 523] on input "Apply" at bounding box center [1286, 528] width 46 height 29
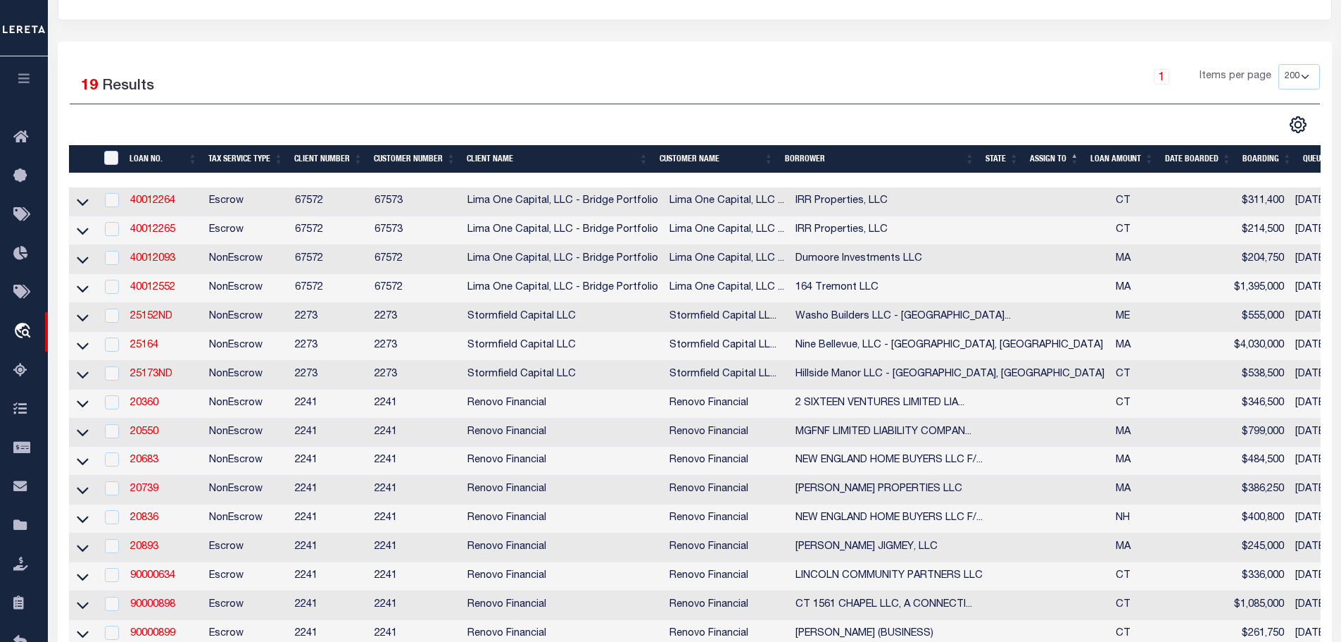
scroll to position [141, 0]
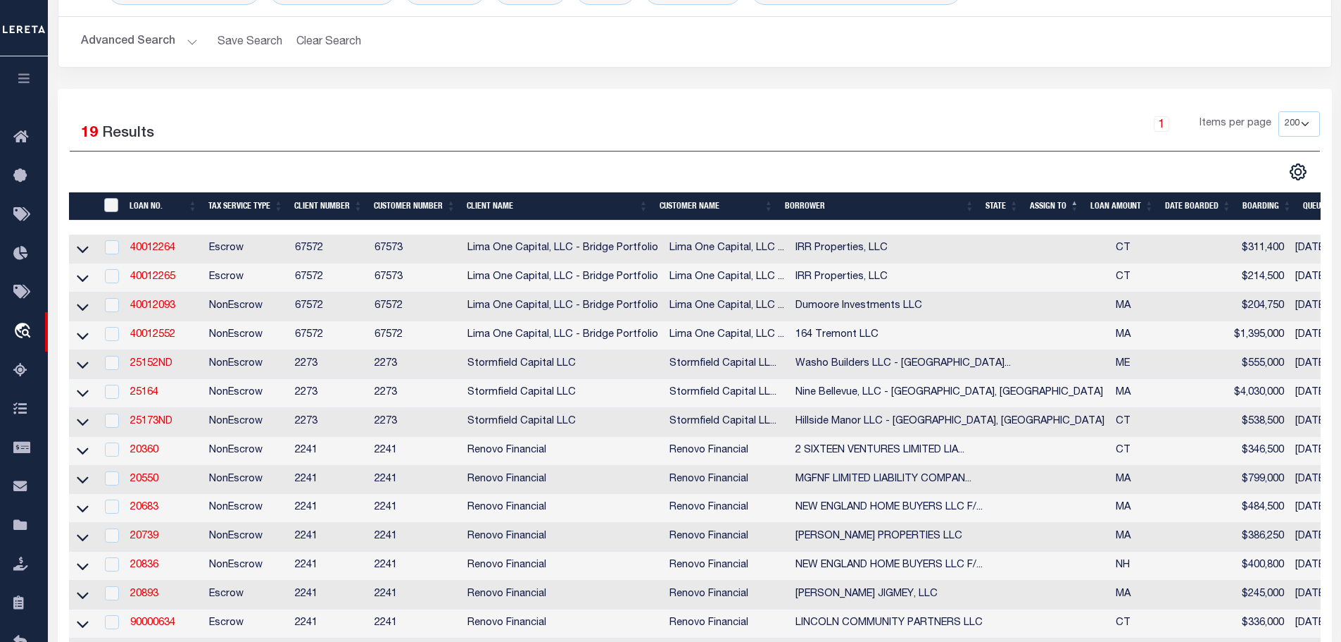
click at [115, 201] on input "" at bounding box center [111, 205] width 14 height 14
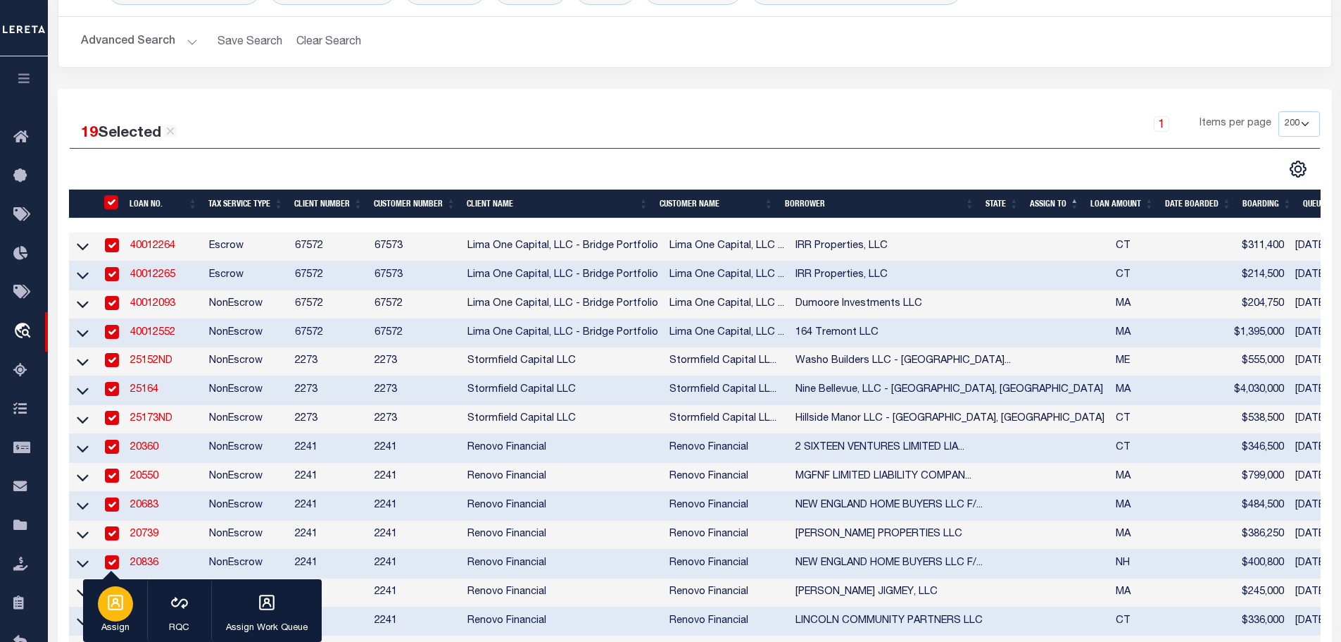
click at [104, 615] on div "button" at bounding box center [115, 603] width 35 height 35
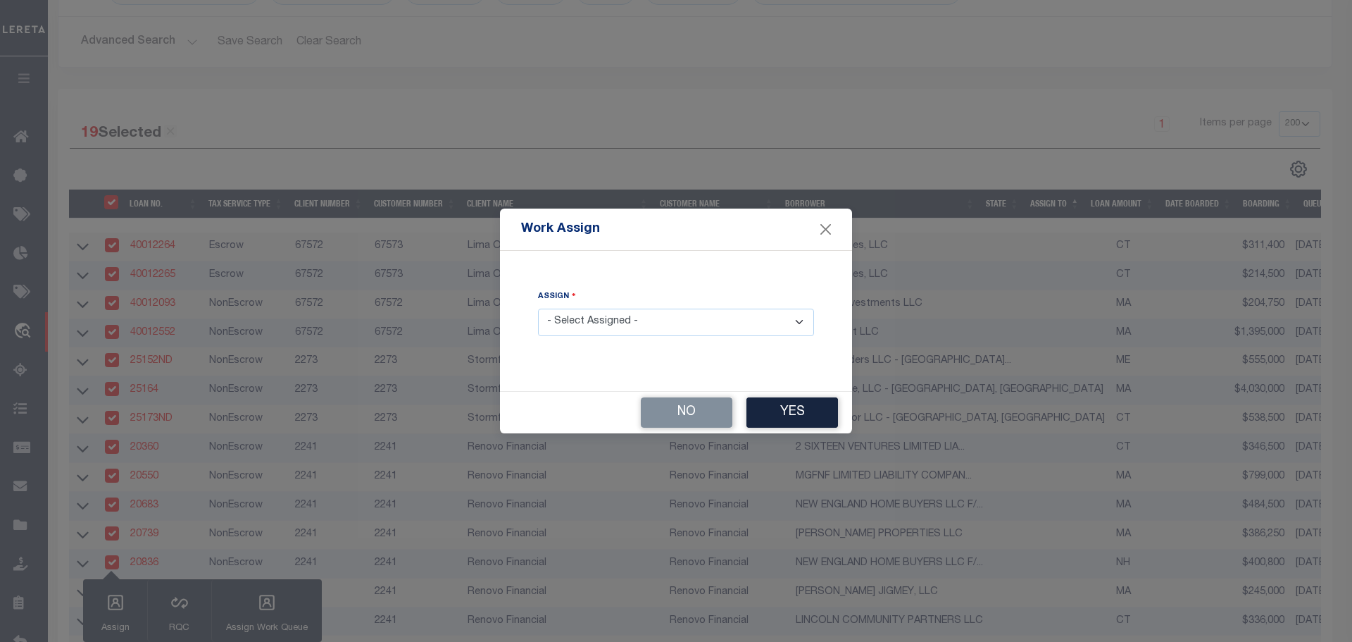
click at [675, 323] on select "- Select Assigned - --Unassigned-- [PERSON_NAME] [PERSON_NAME] [PERSON_NAME] [P…" at bounding box center [676, 321] width 276 height 27
click at [538, 308] on select "- Select Assigned - --Unassigned-- [PERSON_NAME] [PERSON_NAME] [PERSON_NAME] [P…" at bounding box center [676, 321] width 276 height 27
click at [802, 413] on button "Yes" at bounding box center [792, 412] width 92 height 30
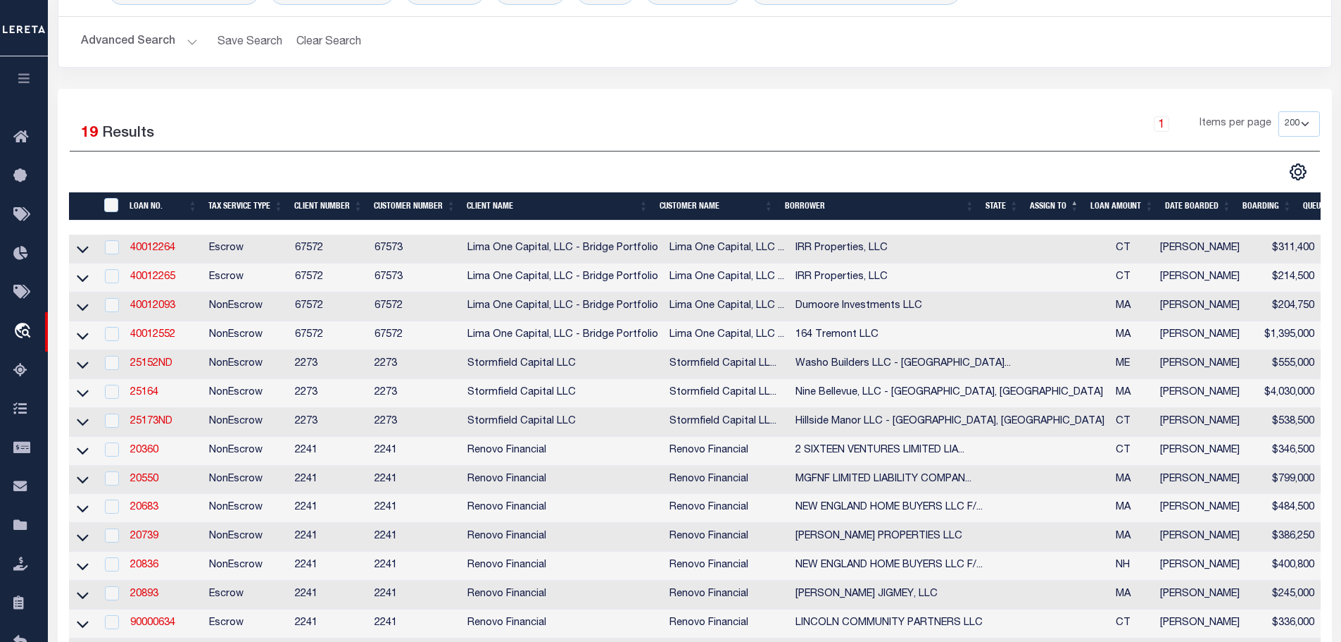
click at [121, 206] on div "" at bounding box center [112, 205] width 23 height 15
click at [105, 201] on input "" at bounding box center [111, 205] width 14 height 14
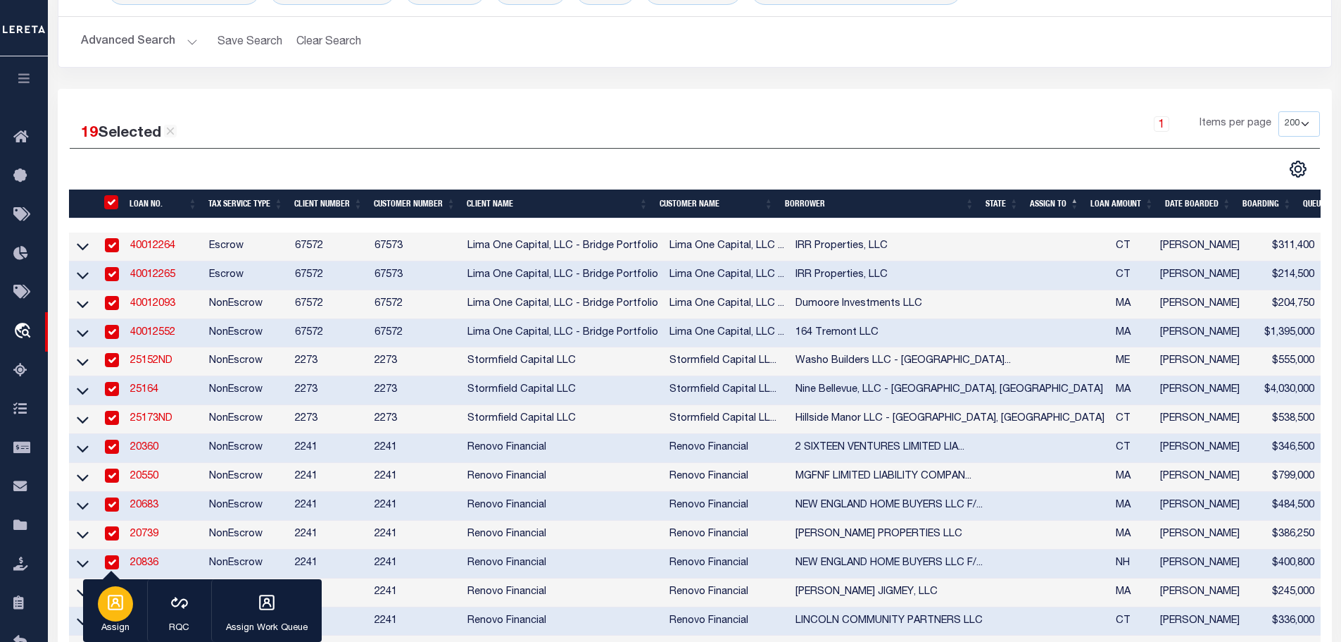
click at [131, 613] on button "Assign" at bounding box center [115, 610] width 64 height 63
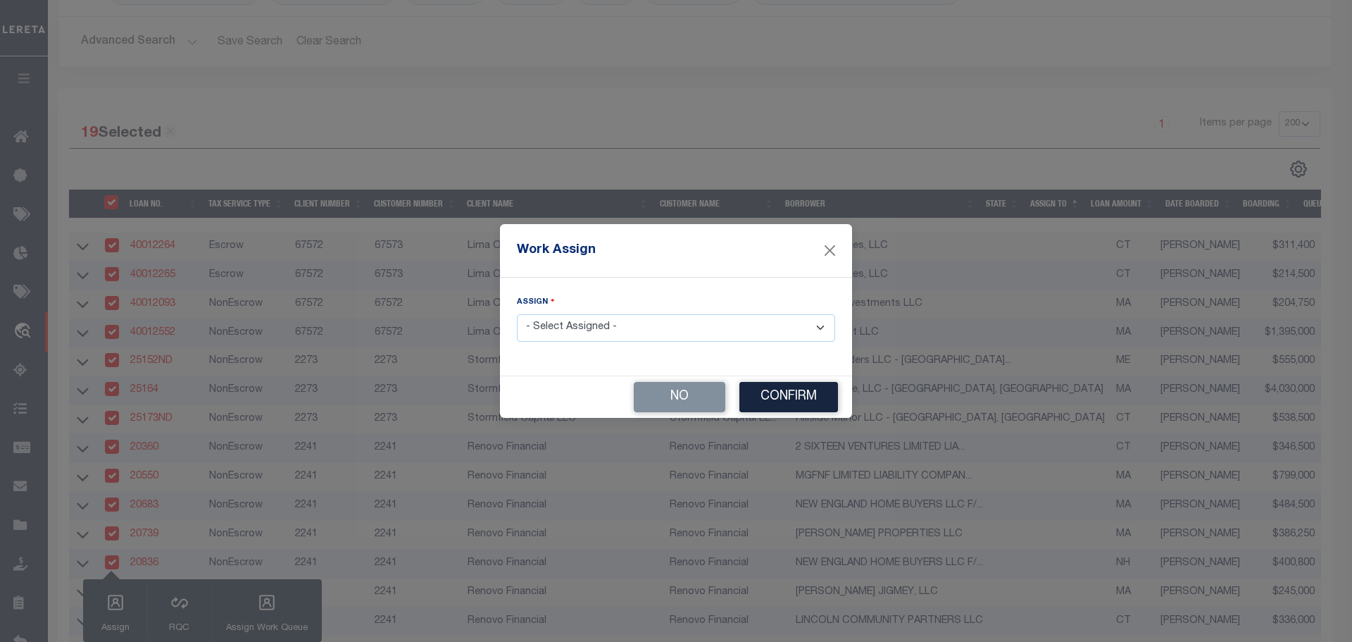
click at [715, 334] on select "- Select Assigned - --Unassigned-- [PERSON_NAME] [PERSON_NAME] [PERSON_NAME] [P…" at bounding box center [676, 327] width 318 height 27
click at [994, 345] on div "Work Assign Assign - Select Assigned - --Unassigned-- [PERSON_NAME] [PERSON_NAM…" at bounding box center [676, 321] width 1352 height 642
click at [821, 254] on button "Close" at bounding box center [830, 251] width 18 height 18
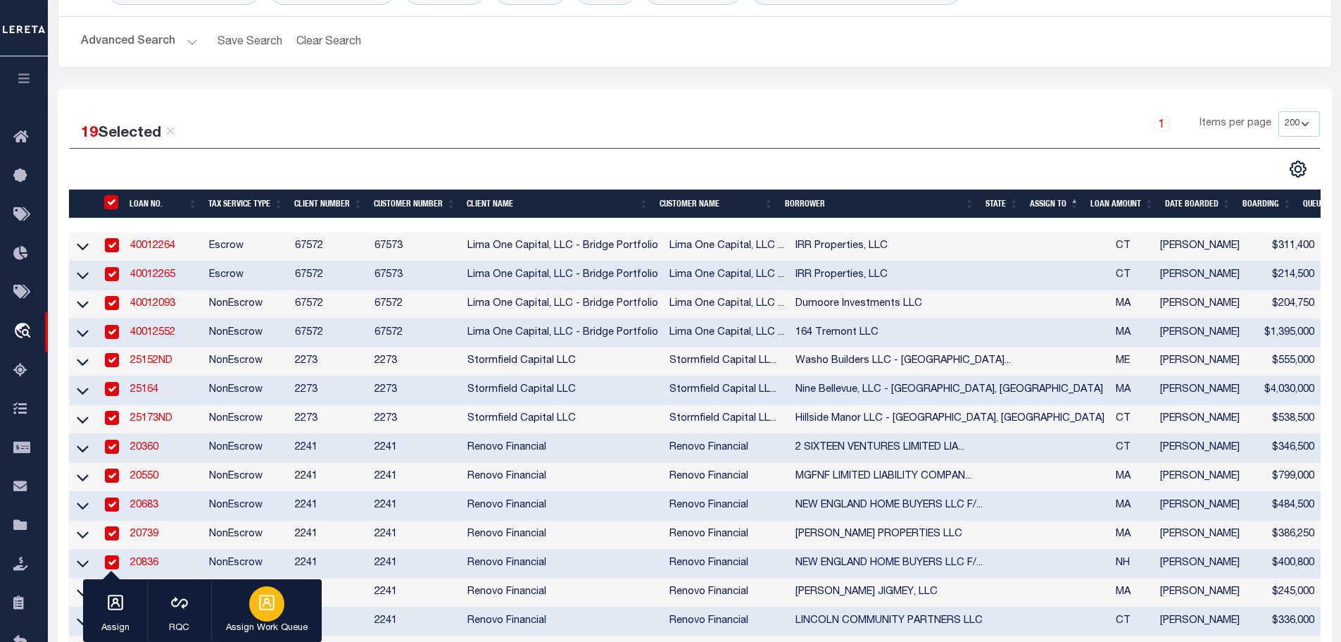
click at [259, 601] on icon "button" at bounding box center [266, 601] width 15 height 15
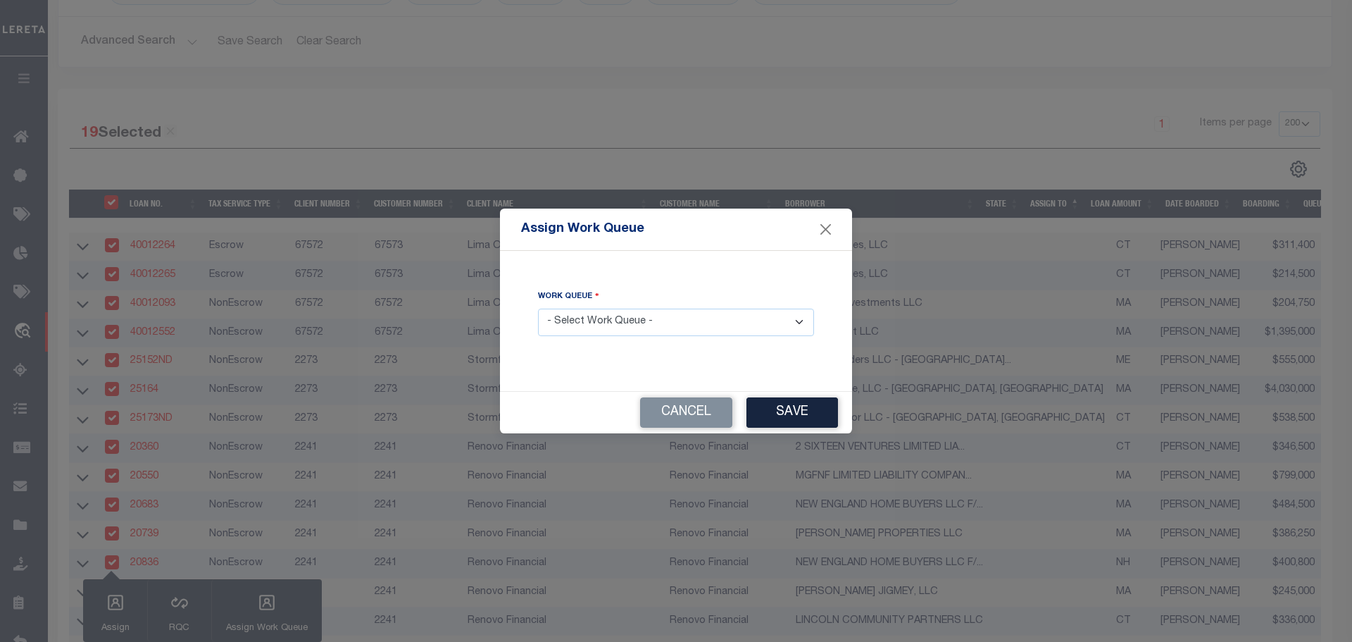
click at [722, 325] on select "- Select Work Queue - factRSystems General ThoughtFocus" at bounding box center [676, 321] width 276 height 27
click at [538, 308] on select "- Select Work Queue - factRSystems General ThoughtFocus" at bounding box center [676, 321] width 276 height 27
click at [802, 405] on button "Save" at bounding box center [792, 412] width 92 height 30
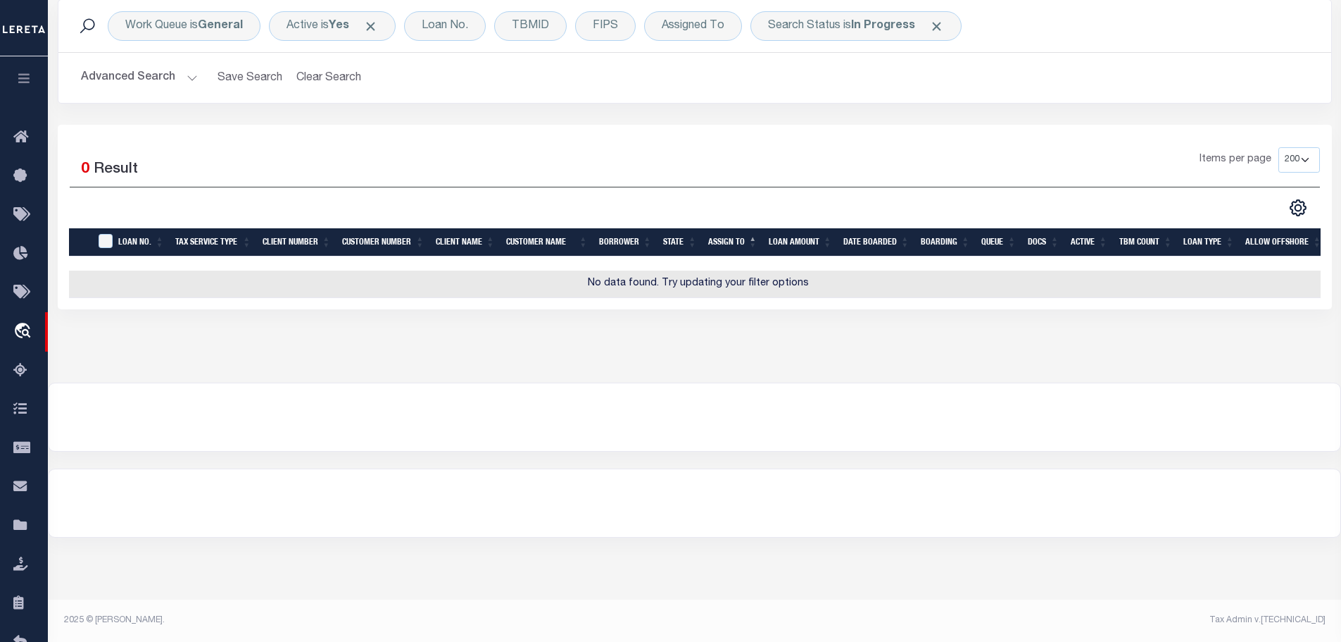
scroll to position [105, 0]
click at [878, 26] on b "In Progress" at bounding box center [883, 25] width 64 height 11
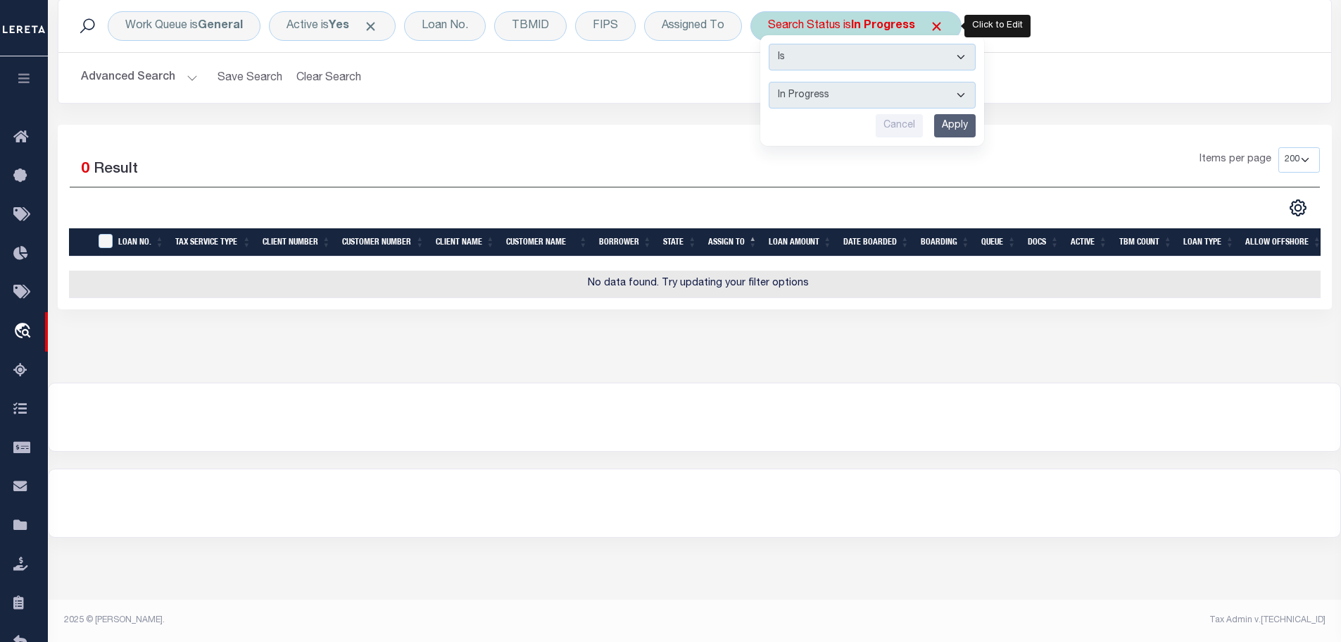
click at [886, 101] on select "Automated Search Bad Parcel Complete Duplicate Parcel High Dollar Reporting In …" at bounding box center [872, 95] width 207 height 27
click at [769, 82] on select "Automated Search Bad Parcel Complete Duplicate Parcel High Dollar Reporting In …" at bounding box center [872, 95] width 207 height 27
click at [934, 95] on select "Automated Search Bad Parcel Complete Duplicate Parcel High Dollar Reporting In …" at bounding box center [872, 95] width 207 height 27
click at [769, 82] on select "Automated Search Bad Parcel Complete Duplicate Parcel High Dollar Reporting In …" at bounding box center [872, 95] width 207 height 27
click at [961, 126] on input "Apply" at bounding box center [955, 125] width 42 height 23
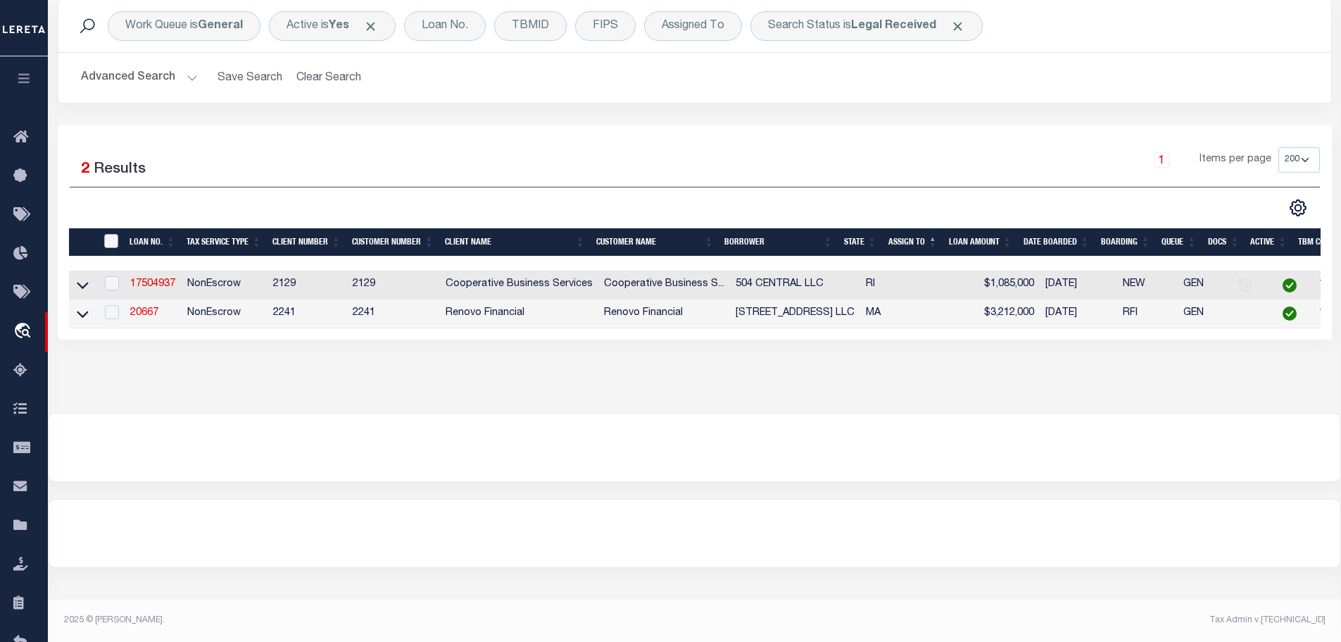
click at [109, 238] on input "" at bounding box center [111, 241] width 14 height 14
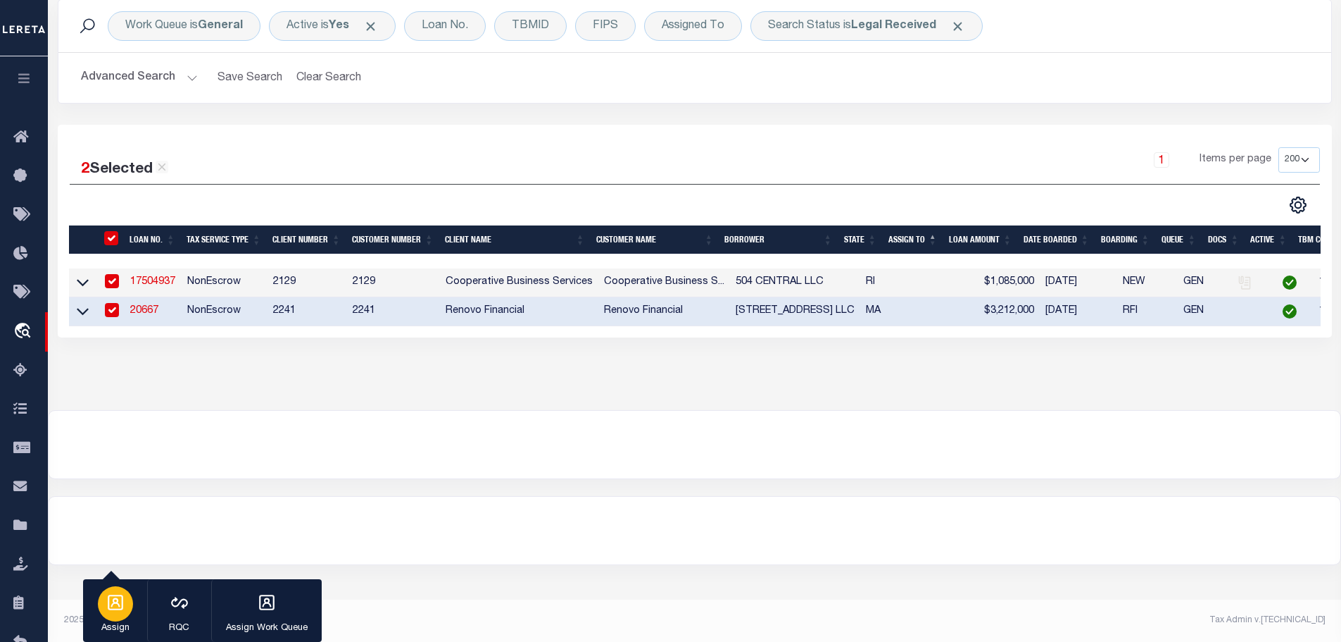
click at [100, 615] on button "Assign" at bounding box center [115, 610] width 64 height 63
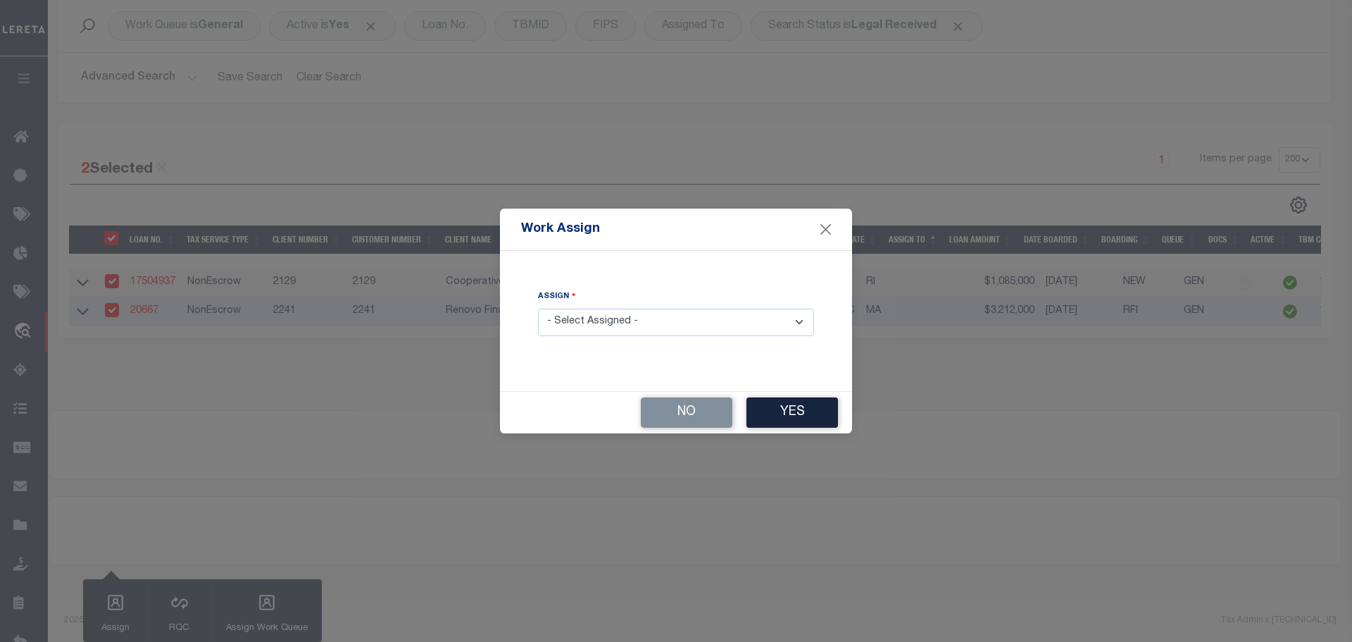
click at [616, 327] on select "- Select Assigned - --Unassigned-- [PERSON_NAME] [PERSON_NAME] [PERSON_NAME] [P…" at bounding box center [676, 321] width 276 height 27
click at [538, 308] on select "- Select Assigned - --Unassigned-- [PERSON_NAME] [PERSON_NAME] [PERSON_NAME] [P…" at bounding box center [676, 321] width 276 height 27
click at [803, 405] on button "Yes" at bounding box center [792, 412] width 92 height 30
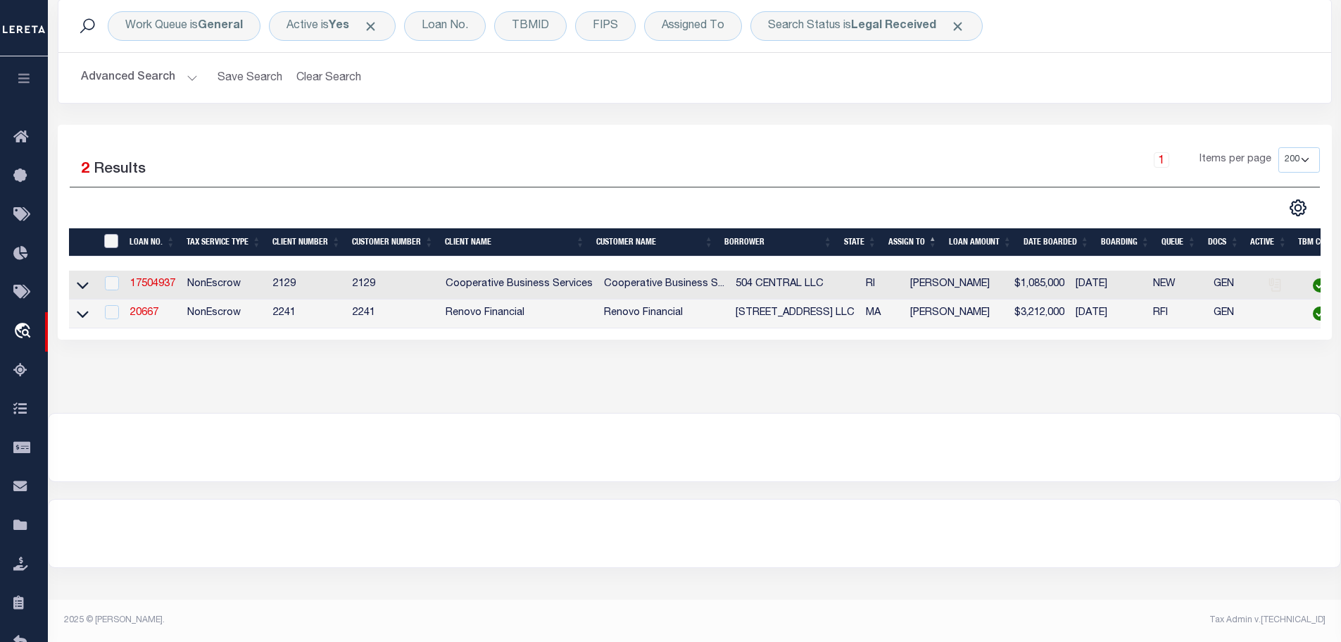
click at [114, 238] on input "" at bounding box center [111, 241] width 14 height 14
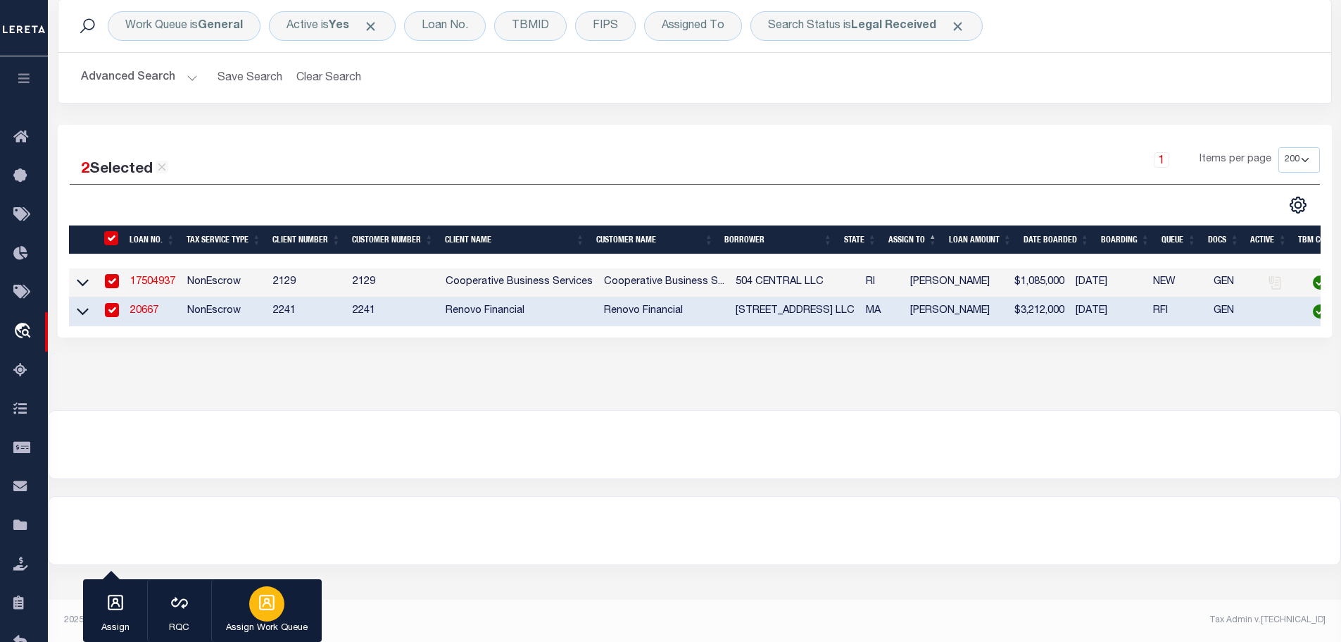
click at [269, 608] on icon "button" at bounding box center [266, 601] width 15 height 15
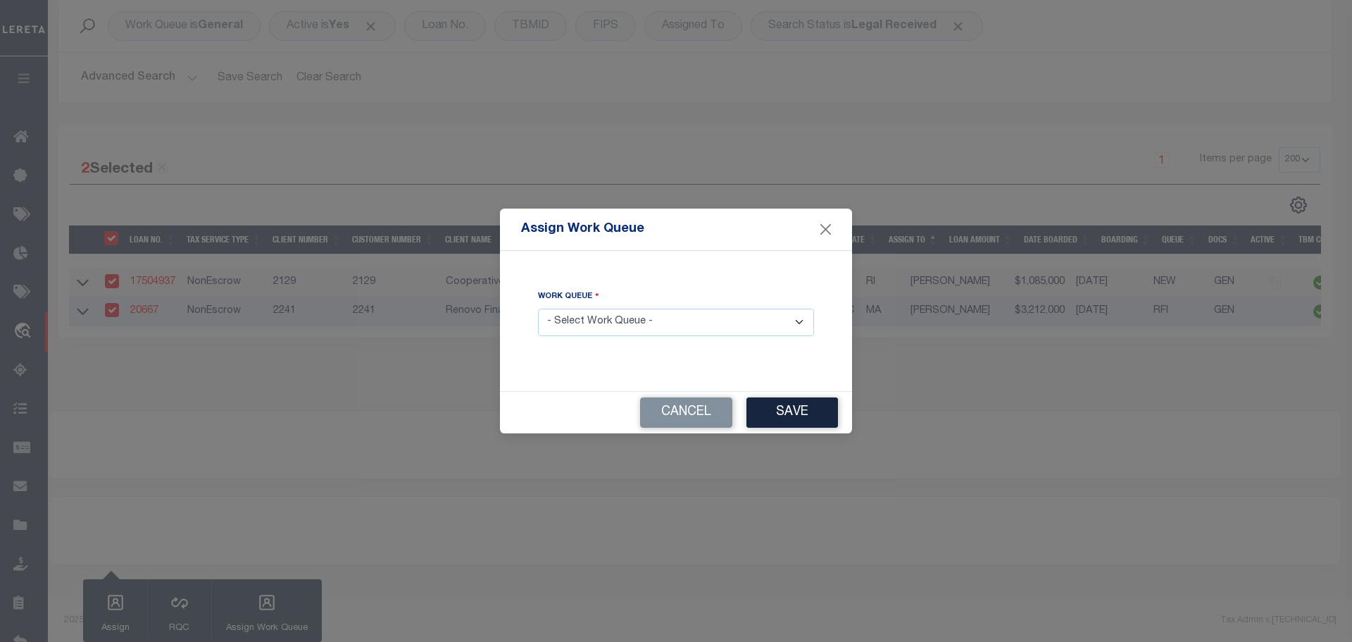
click at [686, 315] on select "- Select Work Queue - factRSystems General ThoughtFocus" at bounding box center [676, 321] width 276 height 27
click at [538, 308] on select "- Select Work Queue - factRSystems General ThoughtFocus" at bounding box center [676, 321] width 276 height 27
click at [809, 409] on button "Save" at bounding box center [792, 412] width 92 height 30
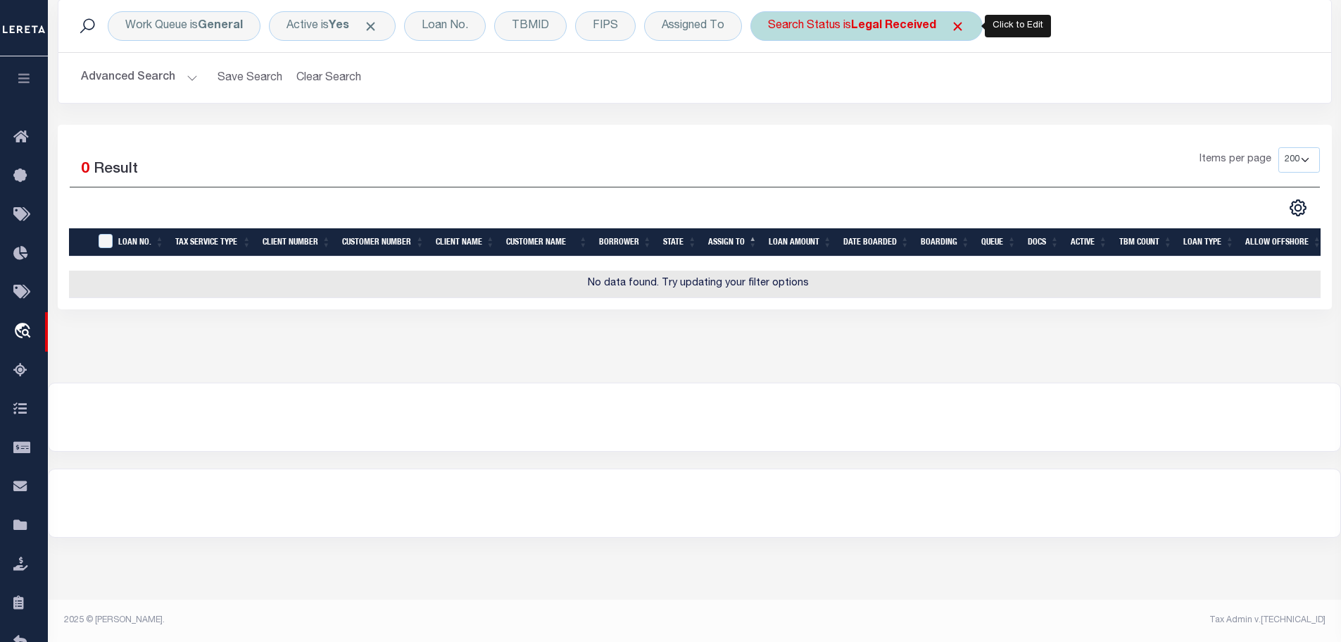
click at [844, 21] on div "Search Status is Legal Received" at bounding box center [867, 26] width 232 height 30
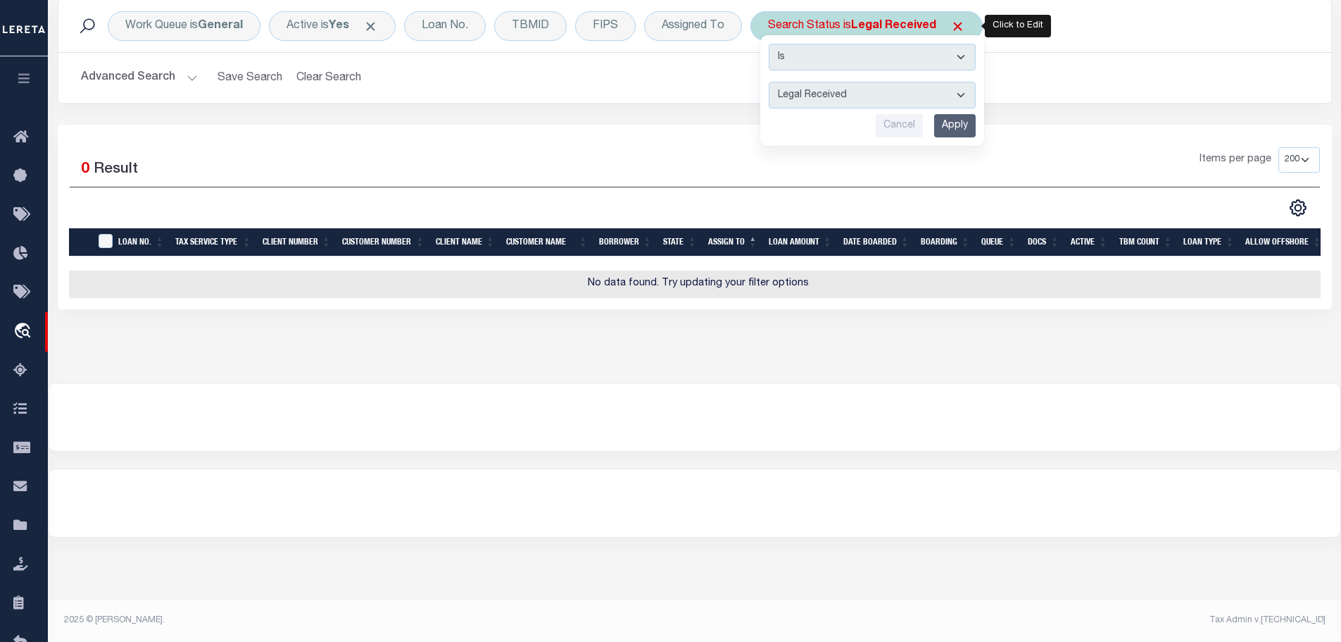
click at [888, 96] on select "Automated Search Bad Parcel Complete Duplicate Parcel High Dollar Reporting In …" at bounding box center [872, 95] width 207 height 27
click at [769, 82] on select "Automated Search Bad Parcel Complete Duplicate Parcel High Dollar Reporting In …" at bounding box center [872, 95] width 207 height 27
click at [956, 125] on input "Apply" at bounding box center [955, 125] width 42 height 23
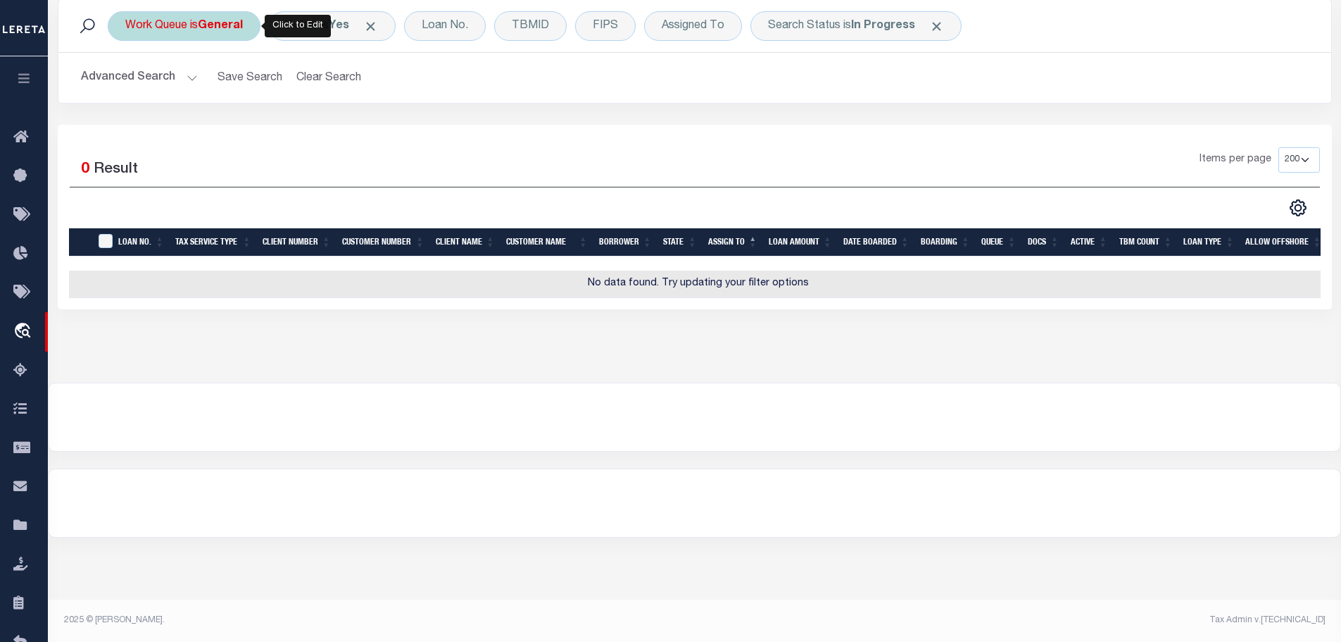
click at [211, 16] on div "Work Queue is General" at bounding box center [184, 26] width 153 height 30
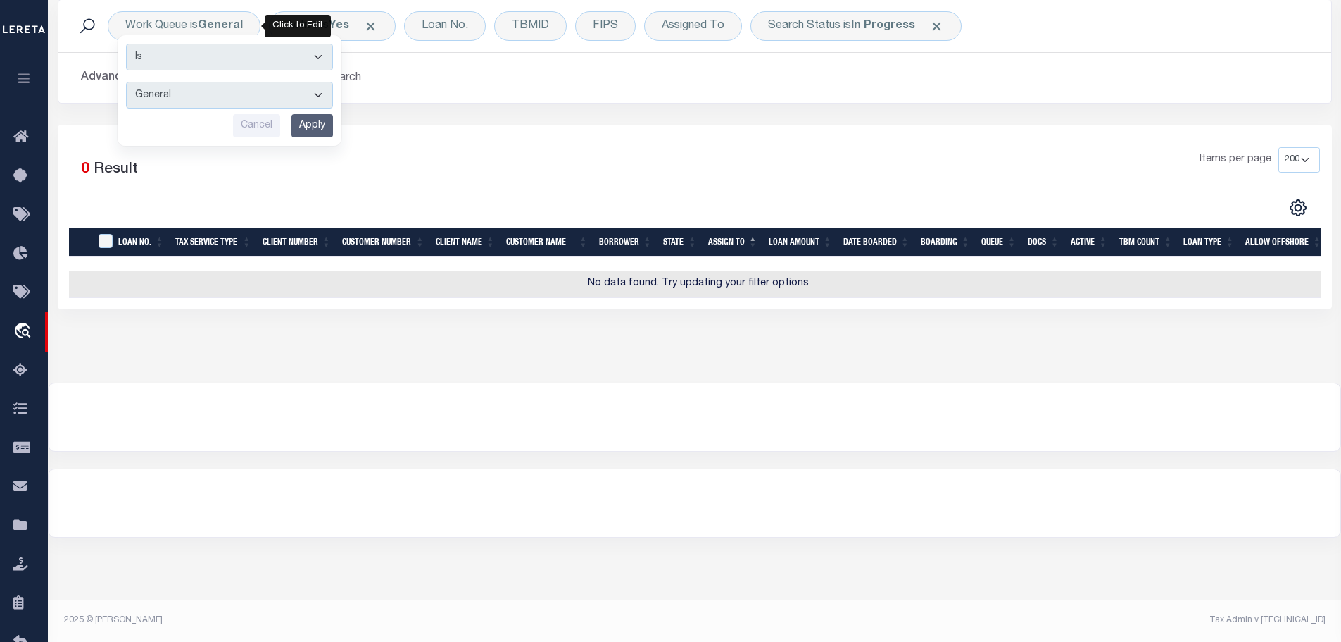
click at [624, 99] on div "Advanced Search Save Search Clear Search tblSearchTopScreen_dynamictable_____De…" at bounding box center [694, 78] width 1273 height 50
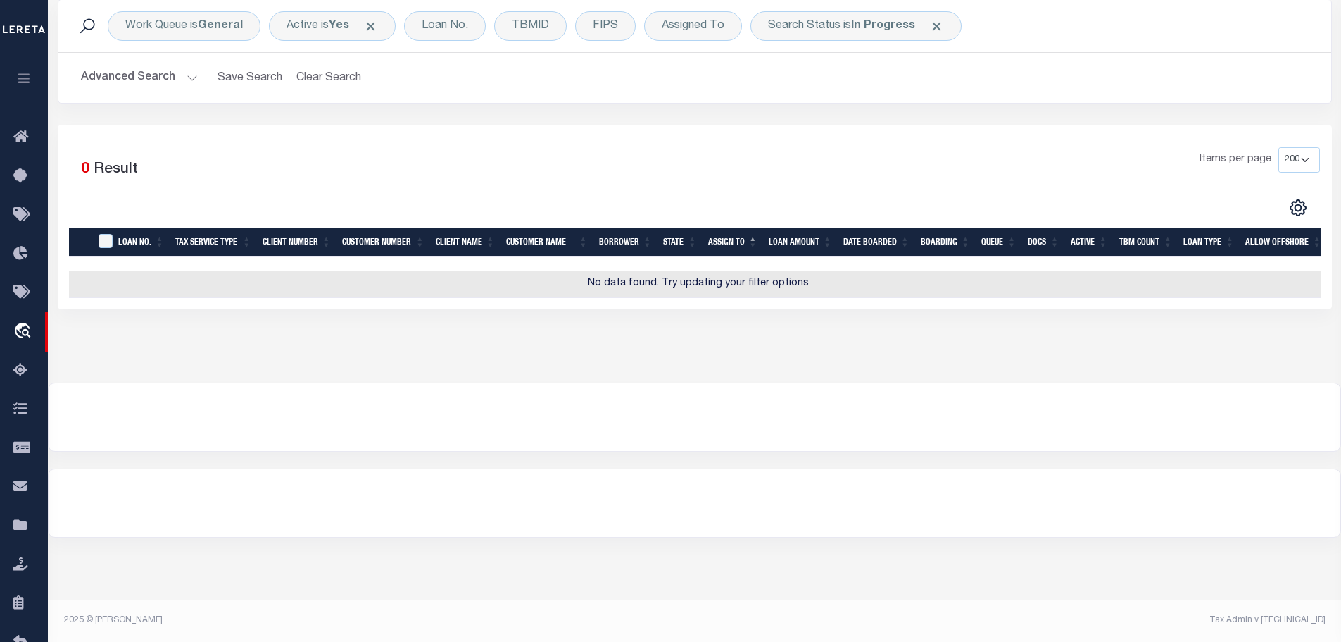
click at [189, 82] on button "Advanced Search" at bounding box center [139, 77] width 117 height 27
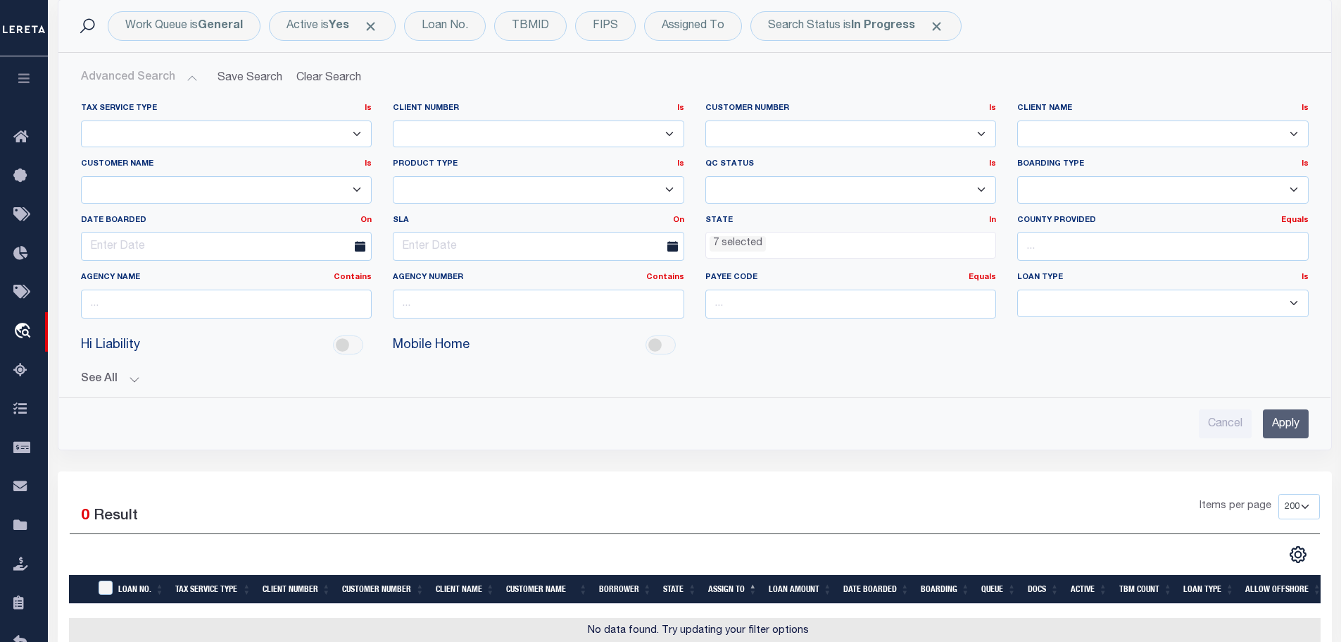
click at [763, 251] on ul "7 selected" at bounding box center [851, 241] width 290 height 19
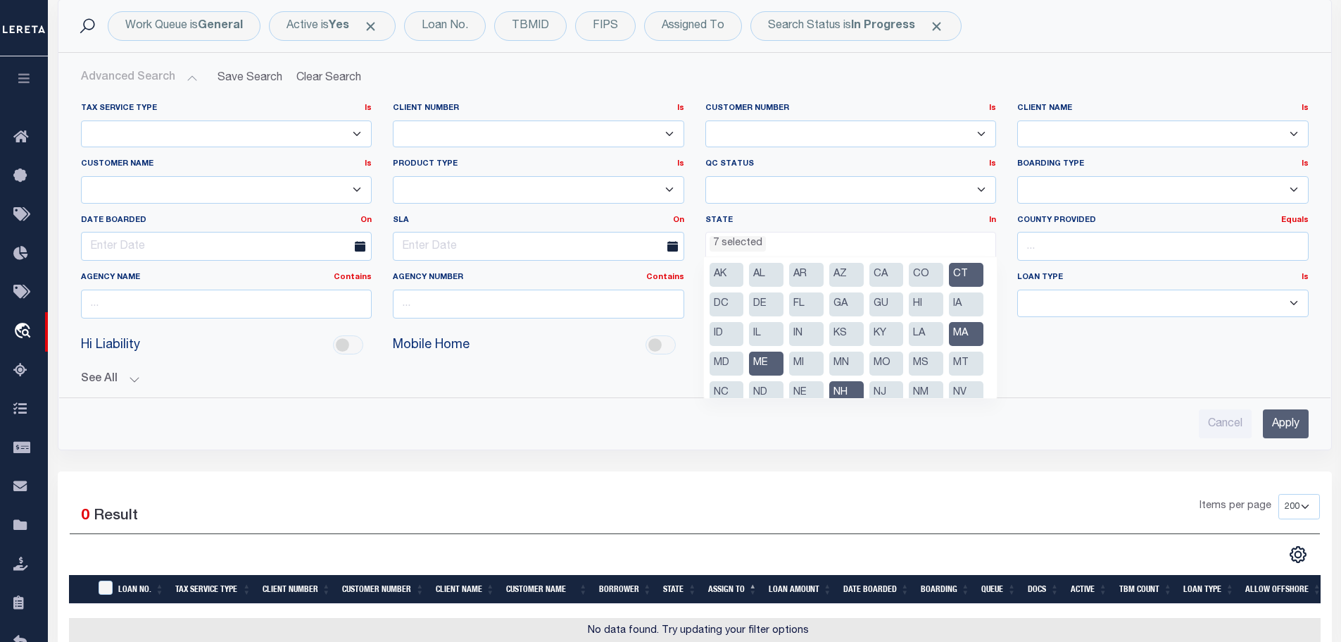
click at [732, 274] on li "AK" at bounding box center [727, 275] width 35 height 24
click at [768, 274] on li "AL" at bounding box center [766, 275] width 35 height 24
click at [801, 276] on li "AR" at bounding box center [806, 275] width 35 height 24
click at [846, 273] on li "AZ" at bounding box center [847, 275] width 35 height 24
click at [890, 275] on li "CA" at bounding box center [887, 275] width 35 height 24
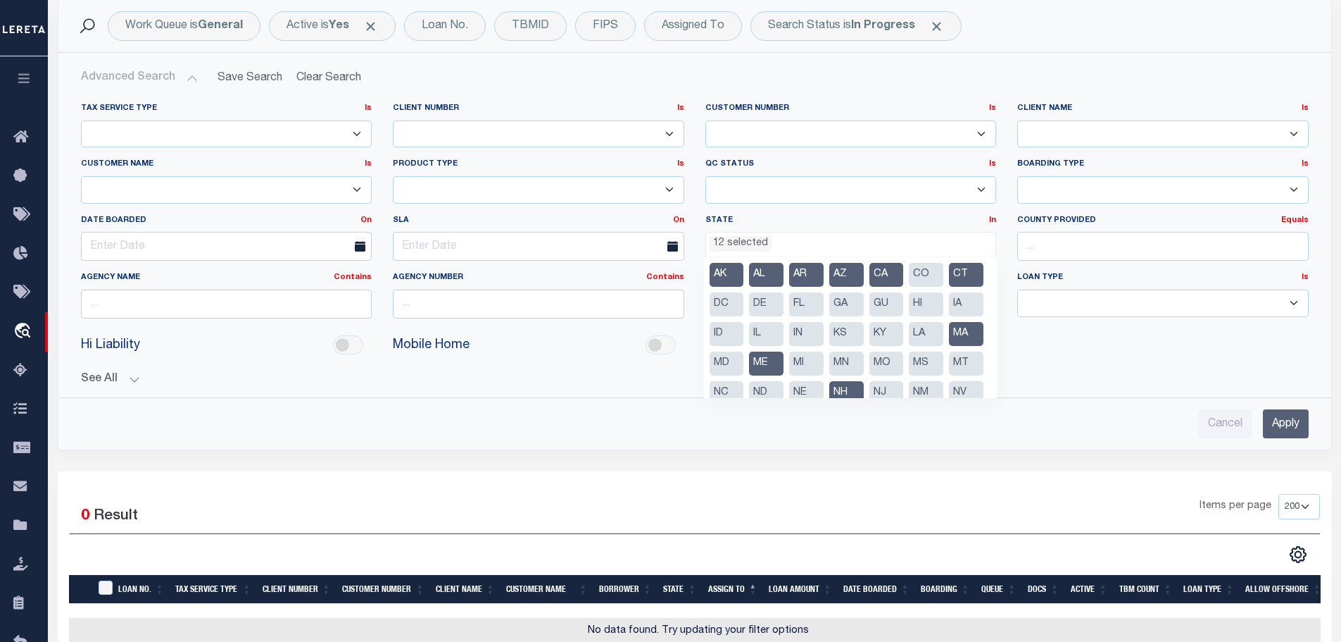
click at [925, 274] on li "CO" at bounding box center [926, 275] width 35 height 24
click at [949, 287] on li "CT" at bounding box center [966, 275] width 35 height 24
click at [744, 308] on li "DC" at bounding box center [727, 304] width 35 height 24
click at [784, 304] on li "DE" at bounding box center [766, 304] width 35 height 24
click at [824, 306] on li "FL" at bounding box center [806, 304] width 35 height 24
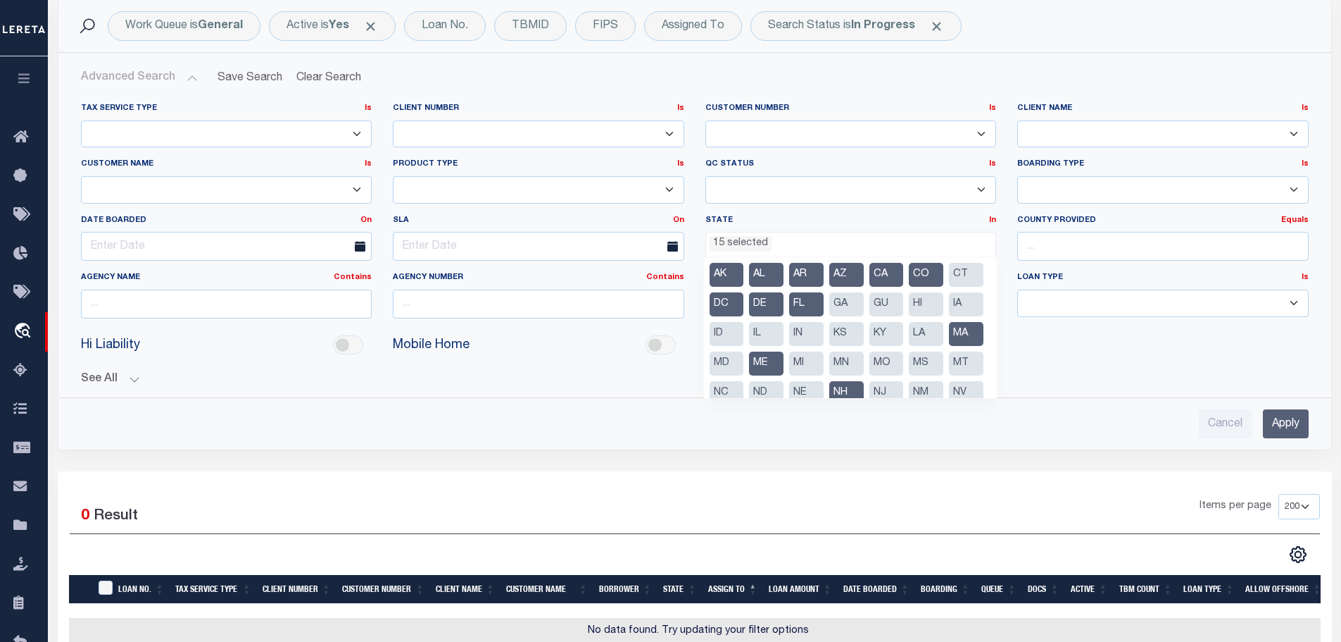
click at [864, 306] on li "GA" at bounding box center [847, 304] width 35 height 24
click at [904, 306] on li "GU" at bounding box center [887, 304] width 35 height 24
click at [909, 316] on li "HI" at bounding box center [926, 304] width 35 height 24
click at [949, 316] on li "IA" at bounding box center [966, 304] width 35 height 24
click at [744, 332] on li "ID" at bounding box center [727, 334] width 35 height 24
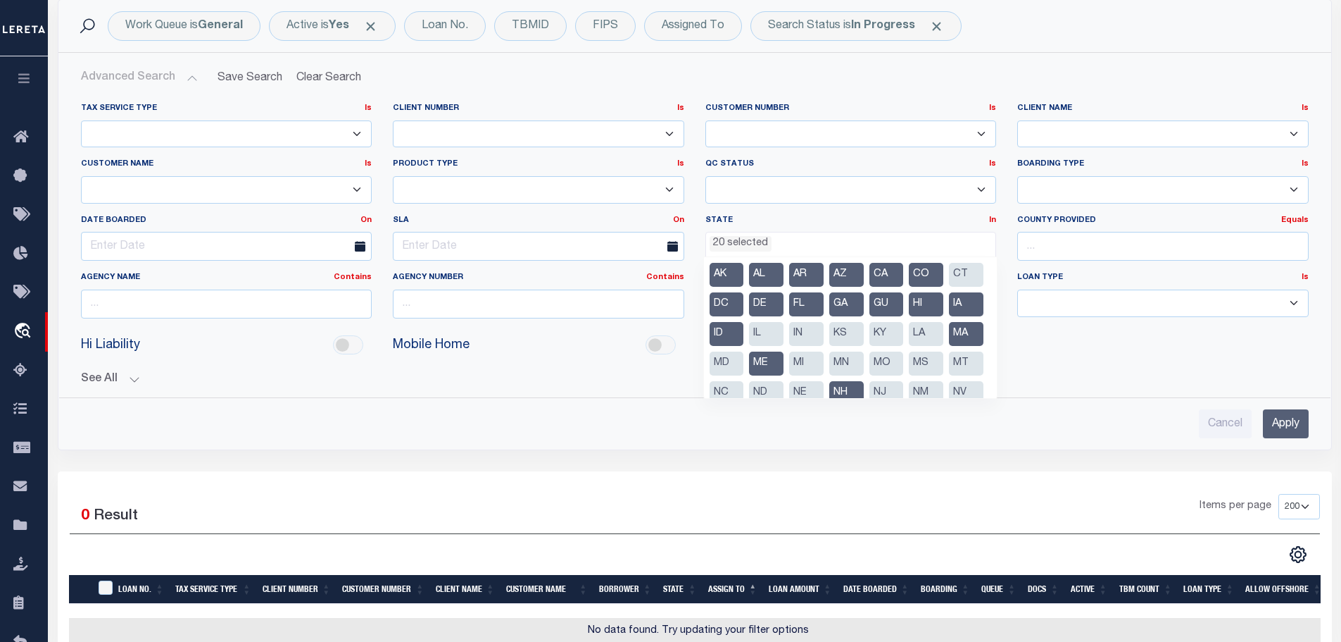
click at [784, 331] on li "IL" at bounding box center [766, 334] width 35 height 24
click at [824, 330] on li "IN" at bounding box center [806, 334] width 35 height 24
click at [864, 334] on li "KS" at bounding box center [847, 334] width 35 height 24
click at [870, 346] on li "KY" at bounding box center [887, 334] width 35 height 24
click at [909, 346] on li "LA" at bounding box center [926, 334] width 35 height 24
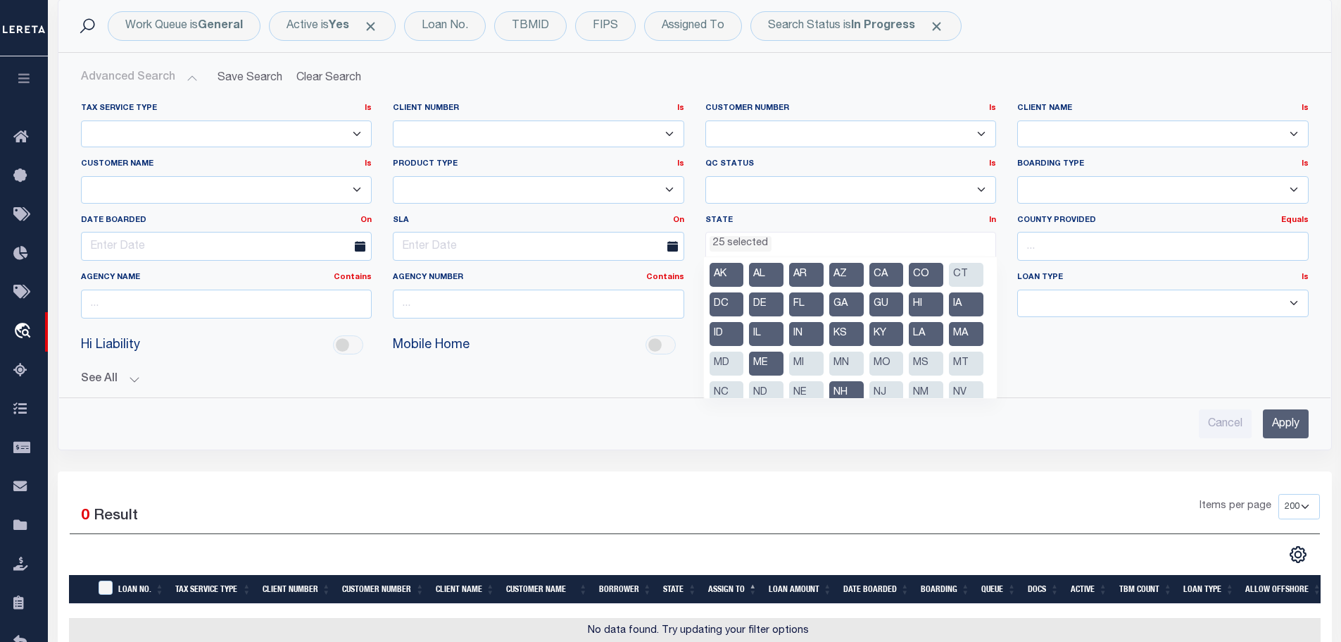
drag, startPoint x: 802, startPoint y: 361, endPoint x: 820, endPoint y: 359, distance: 17.7
click at [949, 346] on li "MA" at bounding box center [966, 334] width 35 height 24
click at [744, 361] on li "MD" at bounding box center [727, 363] width 35 height 24
click at [784, 363] on li "ME" at bounding box center [766, 363] width 35 height 24
click at [824, 361] on li "MI" at bounding box center [806, 363] width 35 height 24
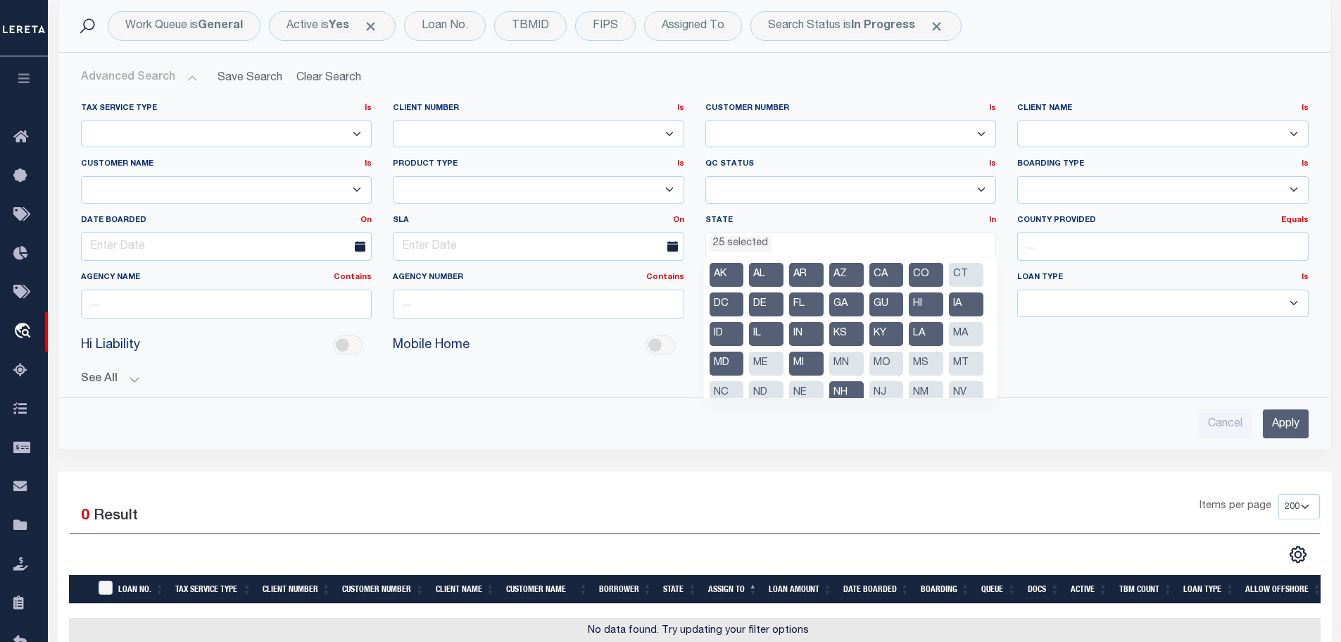
click at [830, 375] on li "MN" at bounding box center [847, 363] width 35 height 24
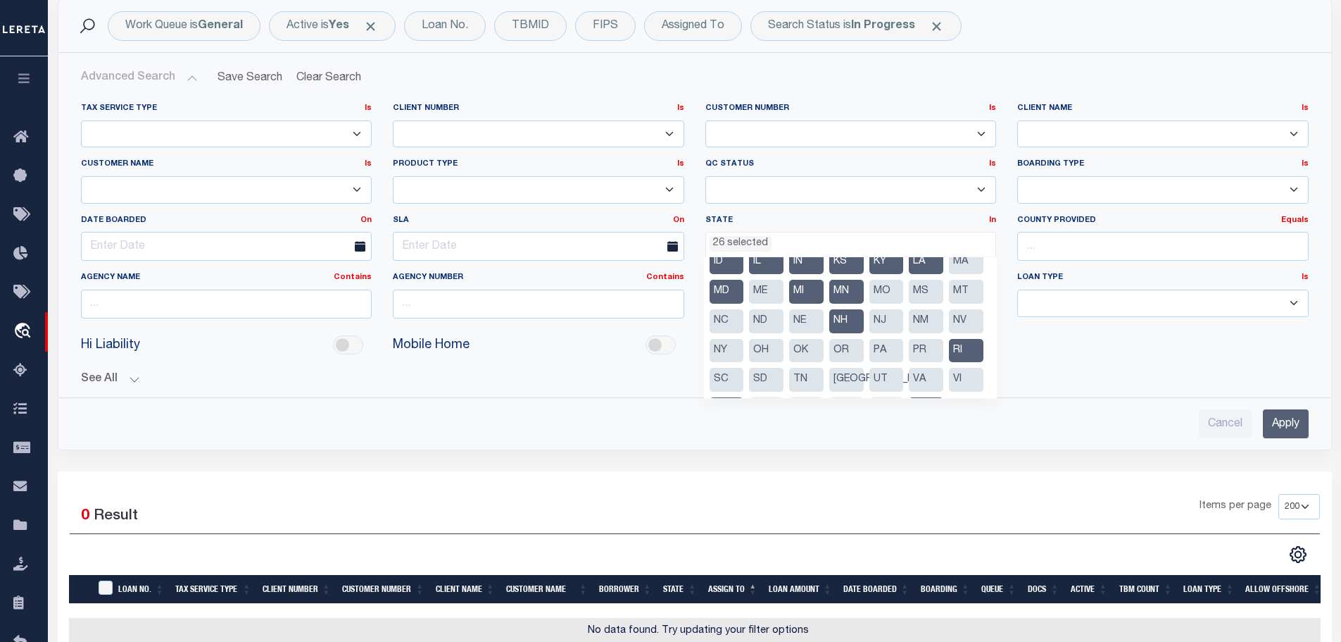
scroll to position [70, 0]
click at [870, 305] on li "MO" at bounding box center [887, 293] width 35 height 24
click at [909, 305] on li "MS" at bounding box center [926, 293] width 35 height 24
click at [949, 305] on li "MT" at bounding box center [966, 293] width 35 height 24
drag, startPoint x: 874, startPoint y: 320, endPoint x: 881, endPoint y: 320, distance: 7.1
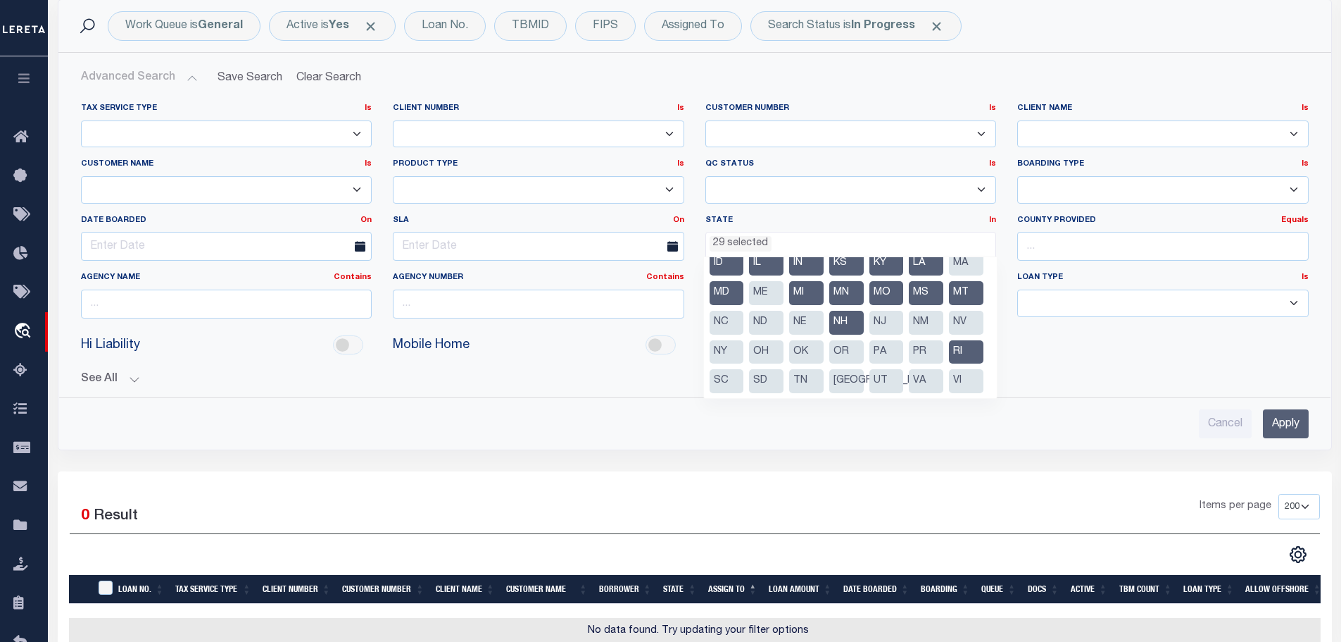
click at [744, 320] on li "NC" at bounding box center [727, 323] width 35 height 24
click at [784, 319] on li "ND" at bounding box center [766, 323] width 35 height 24
click at [789, 334] on li "NE" at bounding box center [806, 323] width 35 height 24
click at [830, 334] on li "NH" at bounding box center [847, 323] width 35 height 24
click at [870, 334] on li "NJ" at bounding box center [887, 323] width 35 height 24
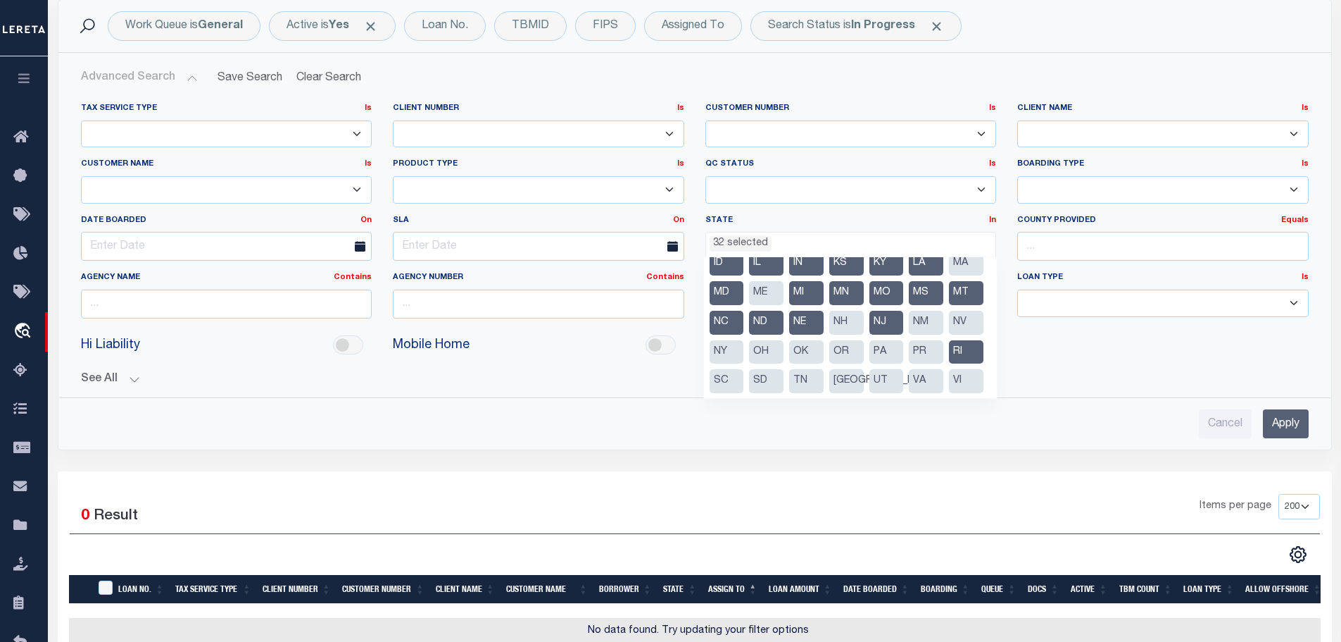
click at [949, 334] on li "NV" at bounding box center [966, 323] width 35 height 24
drag, startPoint x: 853, startPoint y: 351, endPoint x: 866, endPoint y: 350, distance: 12.8
click at [909, 334] on li "NM" at bounding box center [926, 323] width 35 height 24
click at [744, 351] on li "NY" at bounding box center [727, 352] width 35 height 24
drag, startPoint x: 723, startPoint y: 380, endPoint x: 732, endPoint y: 380, distance: 8.5
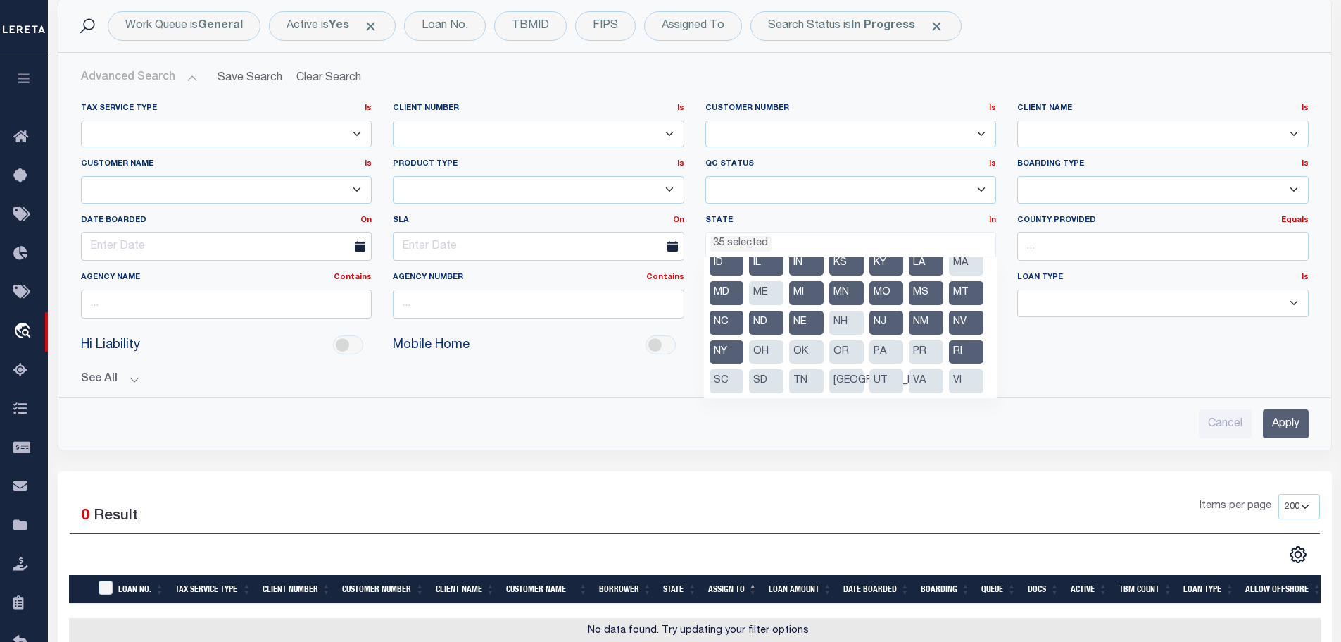
click at [749, 364] on li "OH" at bounding box center [766, 352] width 35 height 24
drag, startPoint x: 742, startPoint y: 381, endPoint x: 751, endPoint y: 380, distance: 8.5
click at [749, 380] on ul "AK AL AR AZ CA CO CT DC DE FL GA GU HI IA ID IL IN KS [GEOGRAPHIC_DATA] LA MA M…" at bounding box center [851, 327] width 294 height 141
click at [830, 364] on li "OR" at bounding box center [847, 352] width 35 height 24
click at [870, 364] on li "PA" at bounding box center [887, 352] width 35 height 24
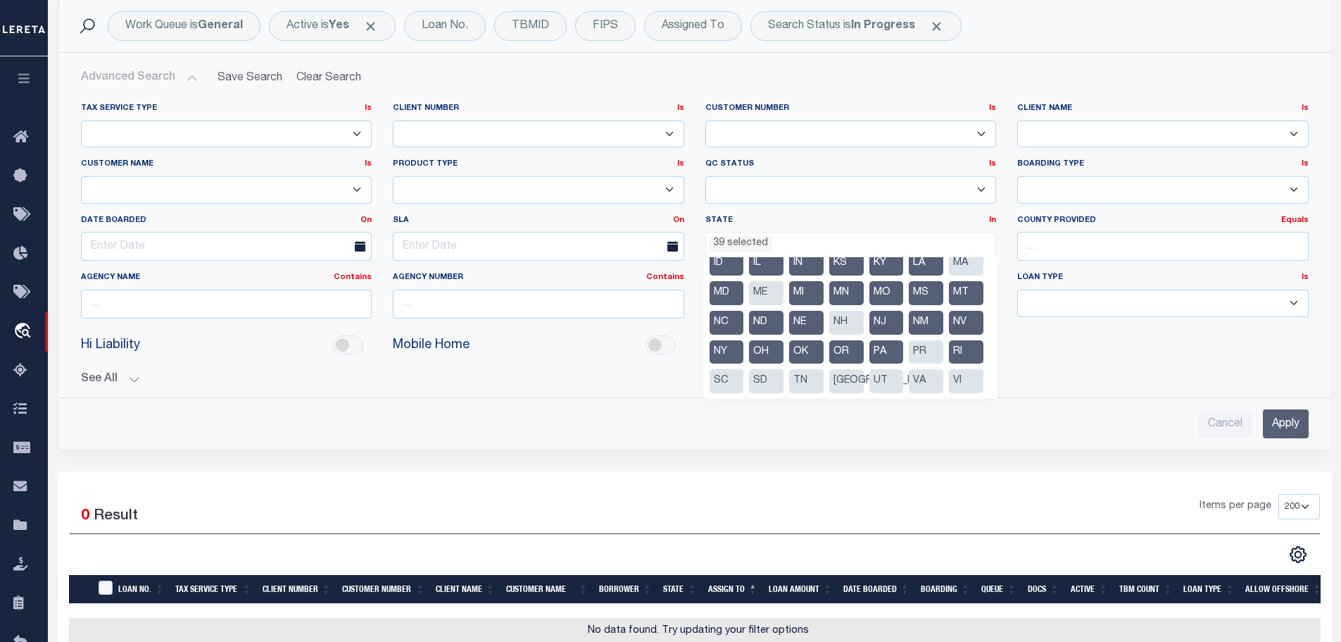
click at [909, 364] on li "PR" at bounding box center [926, 352] width 35 height 24
click at [949, 364] on li "RI" at bounding box center [966, 352] width 35 height 24
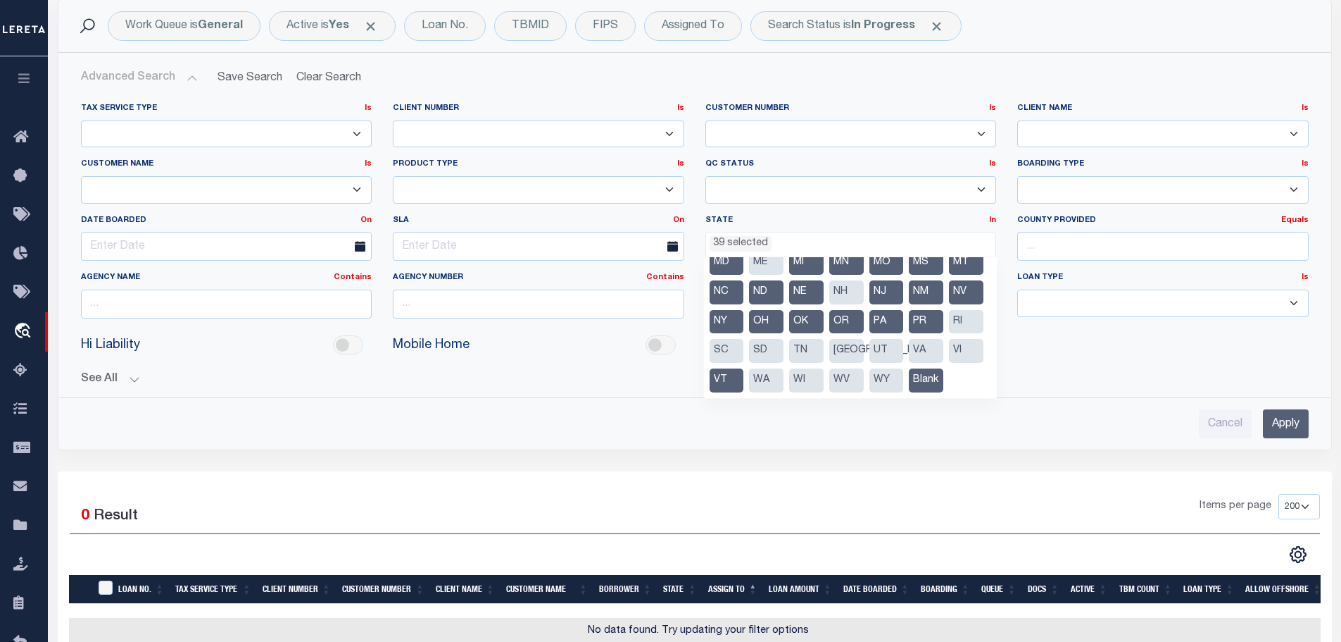
scroll to position [160, 0]
click at [737, 339] on li "SC" at bounding box center [727, 351] width 35 height 24
drag, startPoint x: 749, startPoint y: 321, endPoint x: 757, endPoint y: 321, distance: 7.7
click at [753, 339] on li "SD" at bounding box center [766, 351] width 35 height 24
click at [820, 339] on li "TN" at bounding box center [806, 351] width 35 height 24
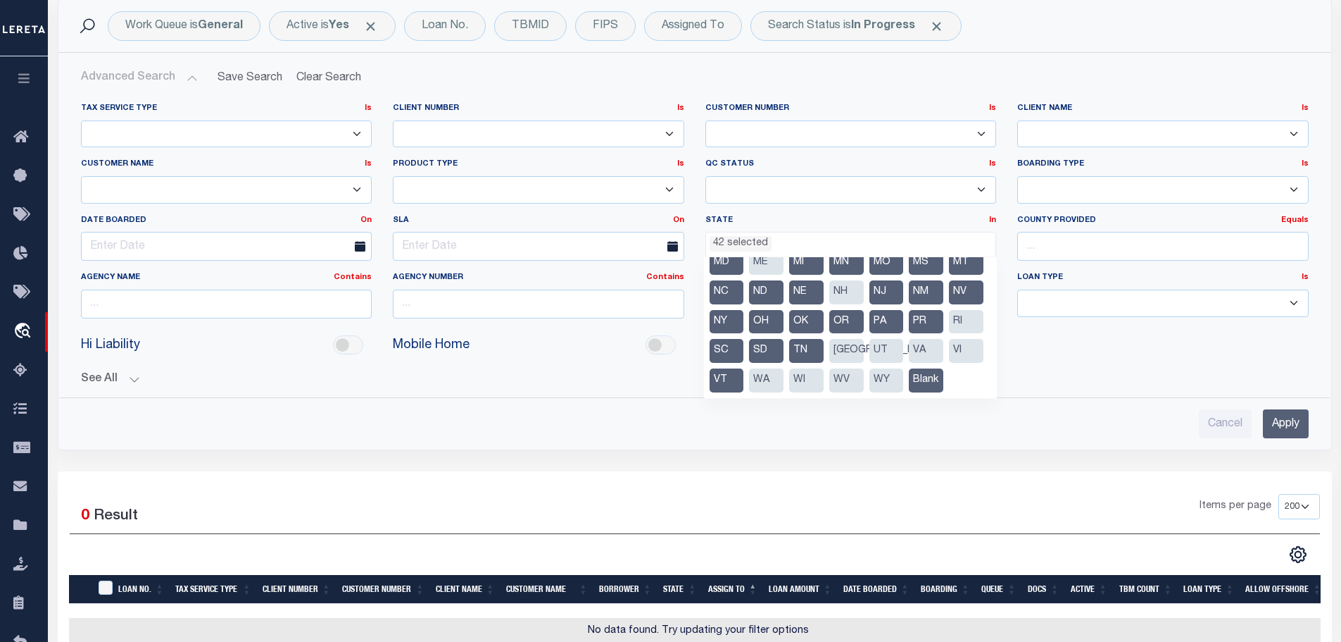
click at [844, 339] on li "[GEOGRAPHIC_DATA]" at bounding box center [847, 351] width 35 height 24
click at [889, 339] on li "UT" at bounding box center [887, 351] width 35 height 24
click at [935, 339] on li "VA" at bounding box center [926, 351] width 35 height 24
click at [949, 346] on li "VI" at bounding box center [966, 351] width 35 height 24
click at [744, 368] on li "VT" at bounding box center [727, 380] width 35 height 24
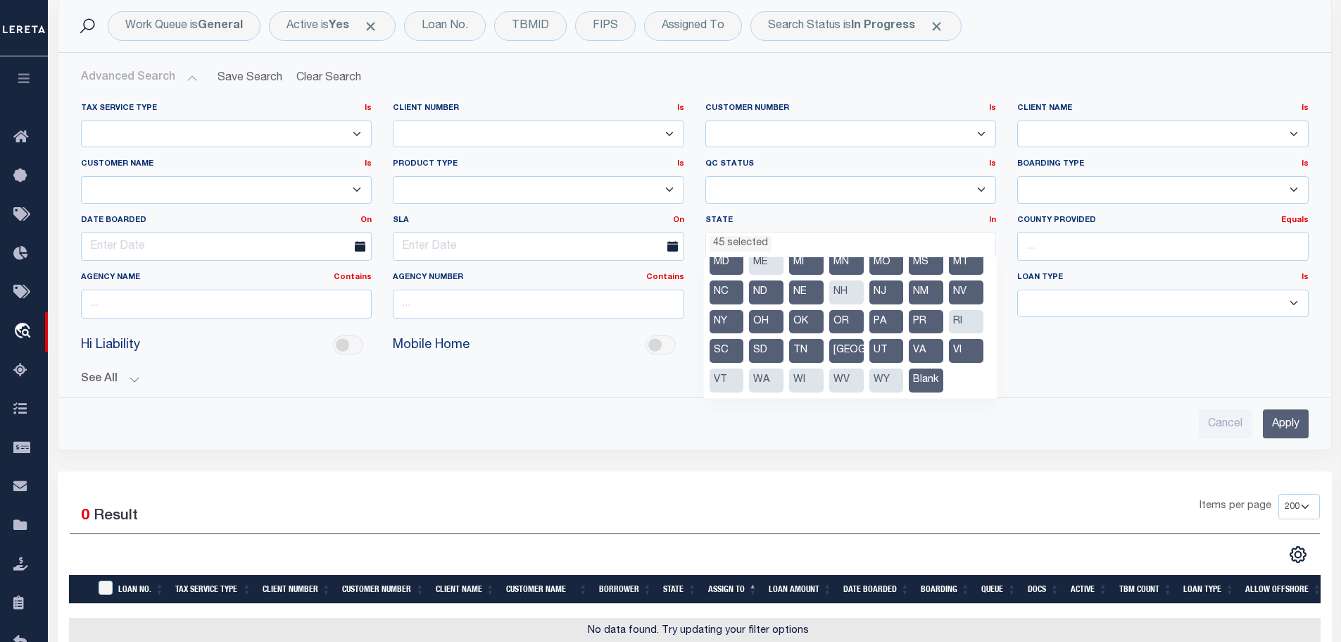
click at [784, 368] on li "WA" at bounding box center [766, 380] width 35 height 24
click at [824, 368] on li "WI" at bounding box center [806, 380] width 35 height 24
drag, startPoint x: 889, startPoint y: 349, endPoint x: 896, endPoint y: 349, distance: 7.7
click at [864, 368] on li "WV" at bounding box center [847, 380] width 35 height 24
click at [904, 368] on li "WY" at bounding box center [887, 380] width 35 height 24
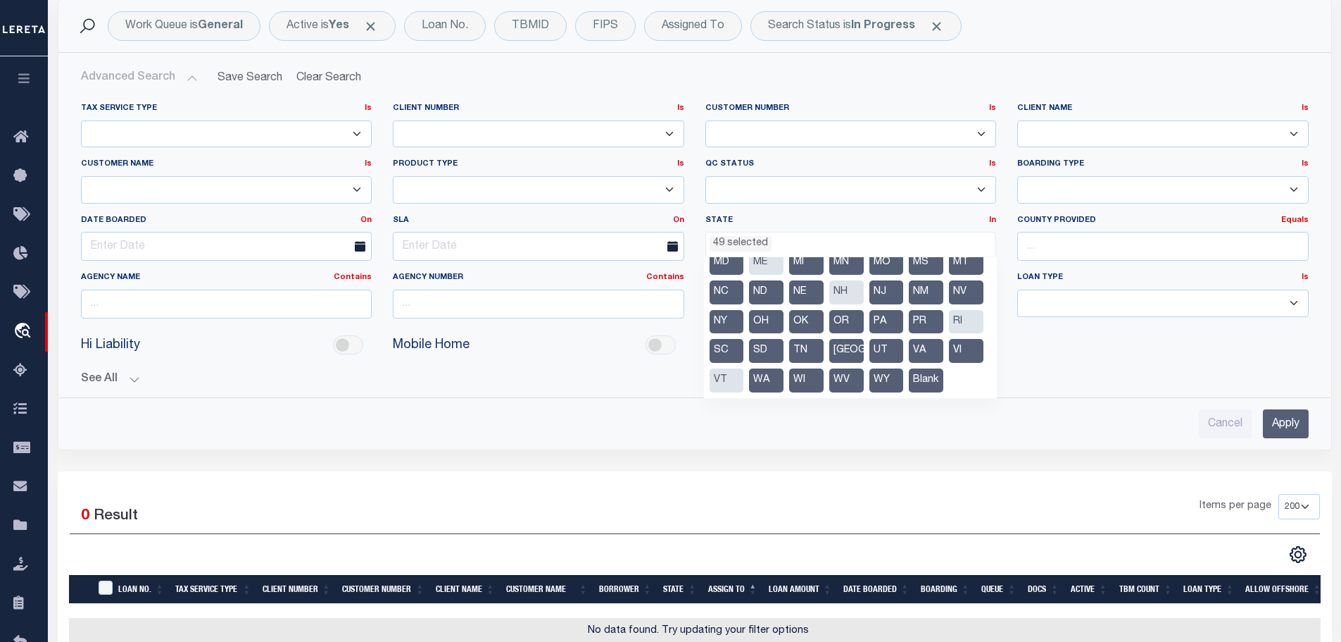
click at [1280, 419] on input "Apply" at bounding box center [1286, 423] width 46 height 29
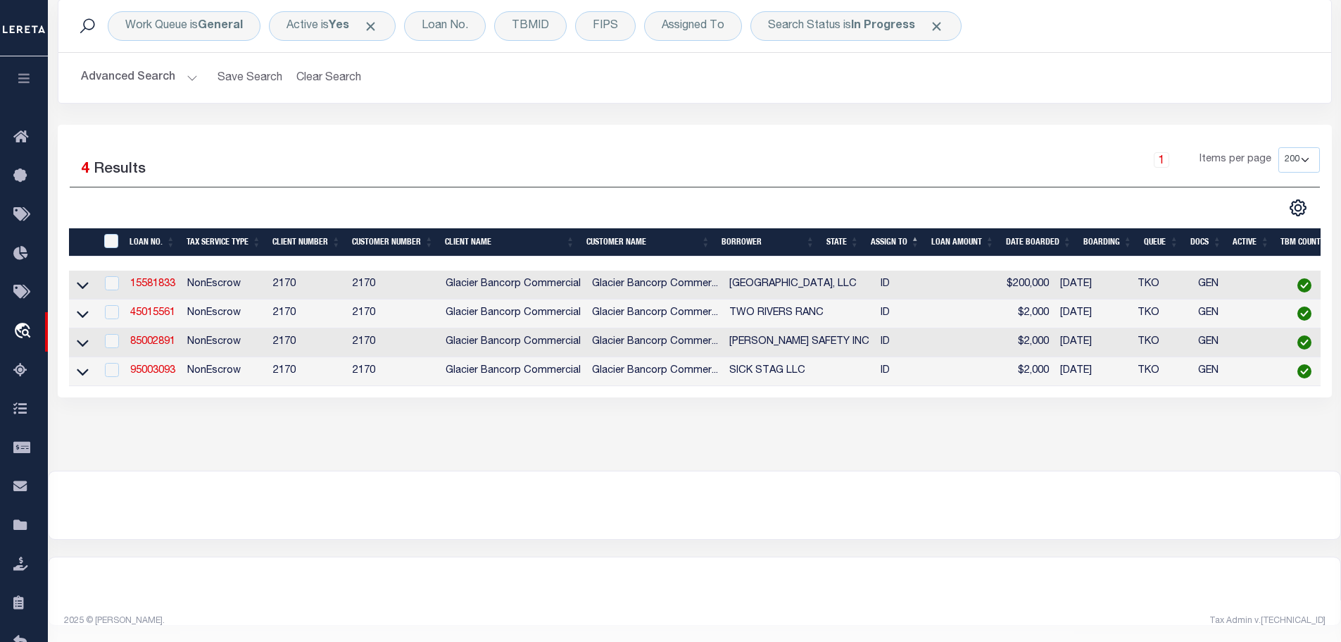
click at [109, 244] on div "" at bounding box center [112, 241] width 23 height 15
click at [109, 235] on input "" at bounding box center [111, 241] width 14 height 14
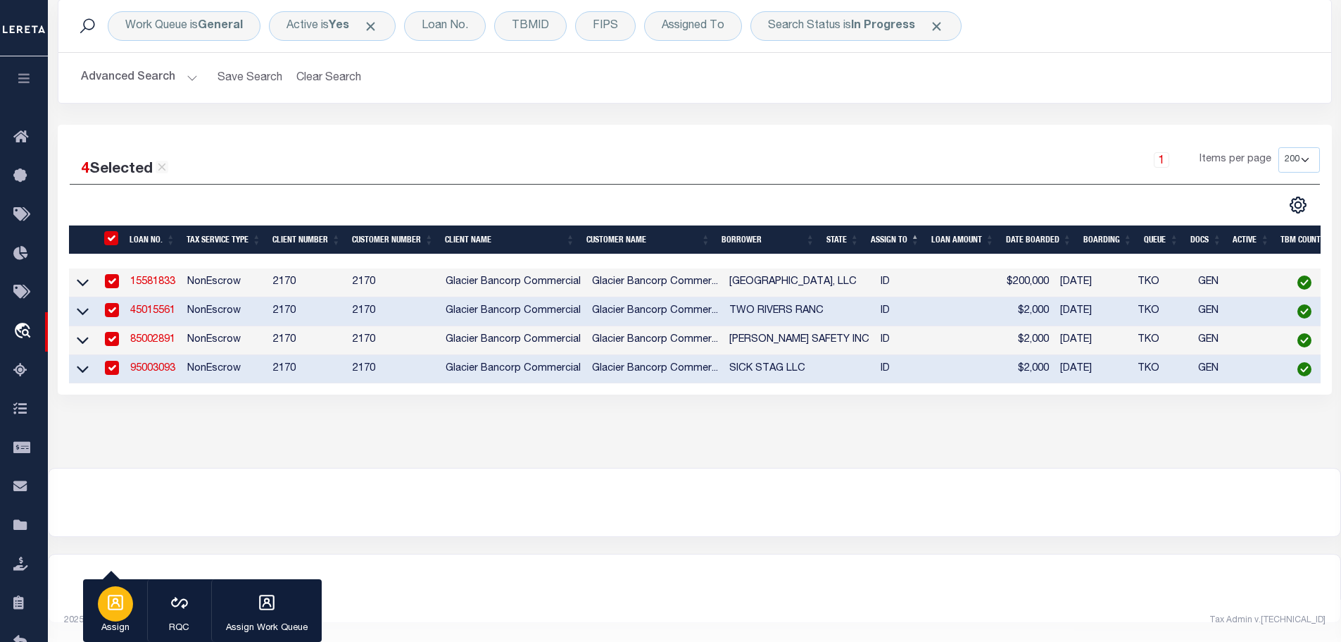
click at [125, 601] on div "button" at bounding box center [115, 603] width 35 height 35
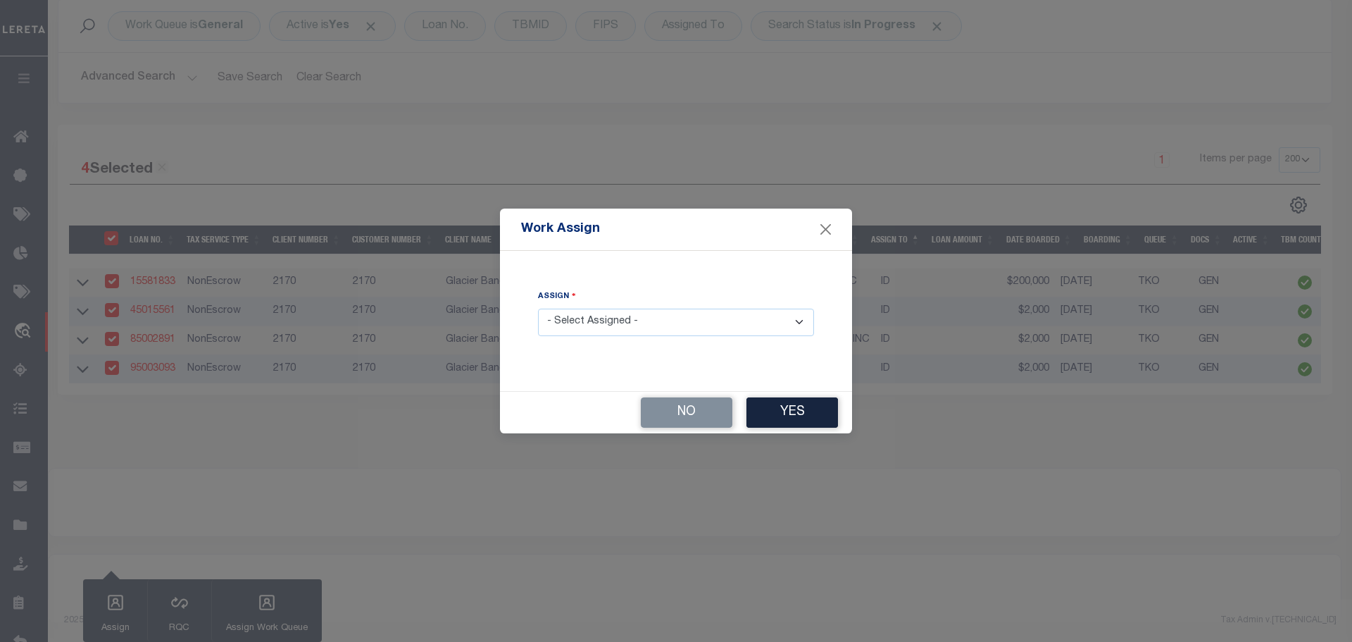
click at [684, 338] on div "Assign - Select Assigned - --Unassigned-- [PERSON_NAME] [PERSON_NAME] [PERSON_N…" at bounding box center [676, 320] width 310 height 97
click at [687, 318] on select "- Select Assigned - --Unassigned-- [PERSON_NAME] [PERSON_NAME] [PERSON_NAME] [P…" at bounding box center [676, 321] width 276 height 27
click at [538, 308] on select "- Select Assigned - --Unassigned-- [PERSON_NAME] [PERSON_NAME] [PERSON_NAME] [P…" at bounding box center [676, 321] width 276 height 27
click at [789, 413] on button "Yes" at bounding box center [792, 412] width 92 height 30
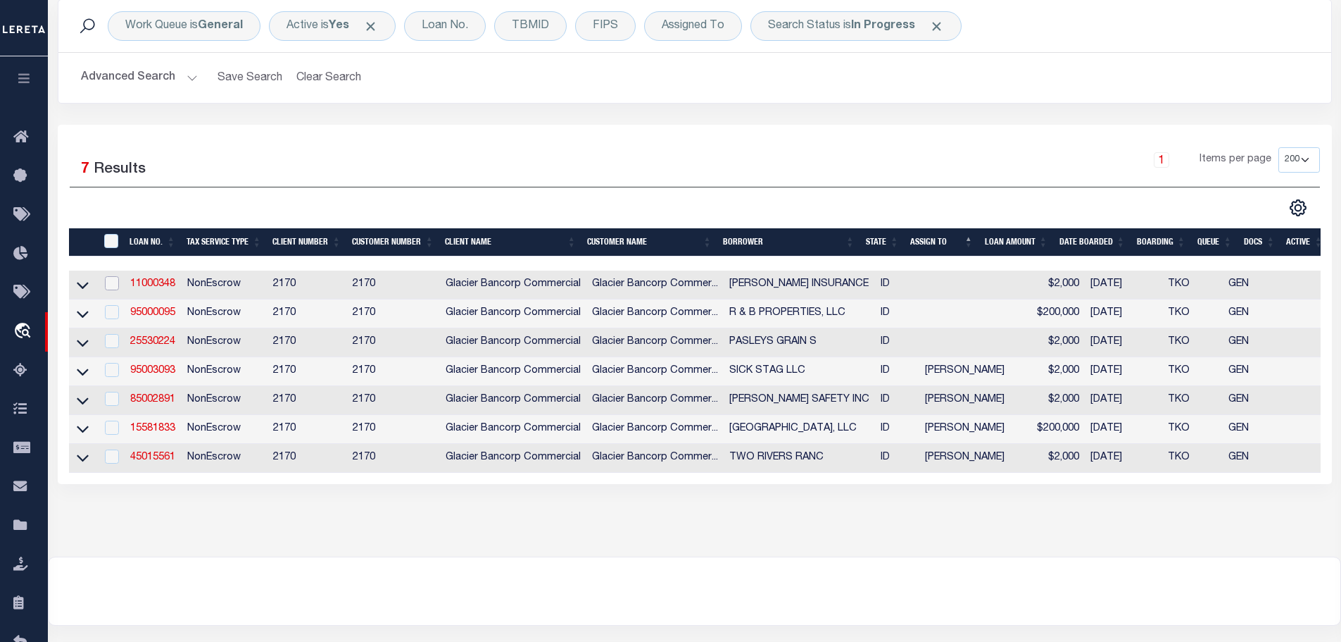
click at [107, 277] on input "checkbox" at bounding box center [112, 283] width 14 height 14
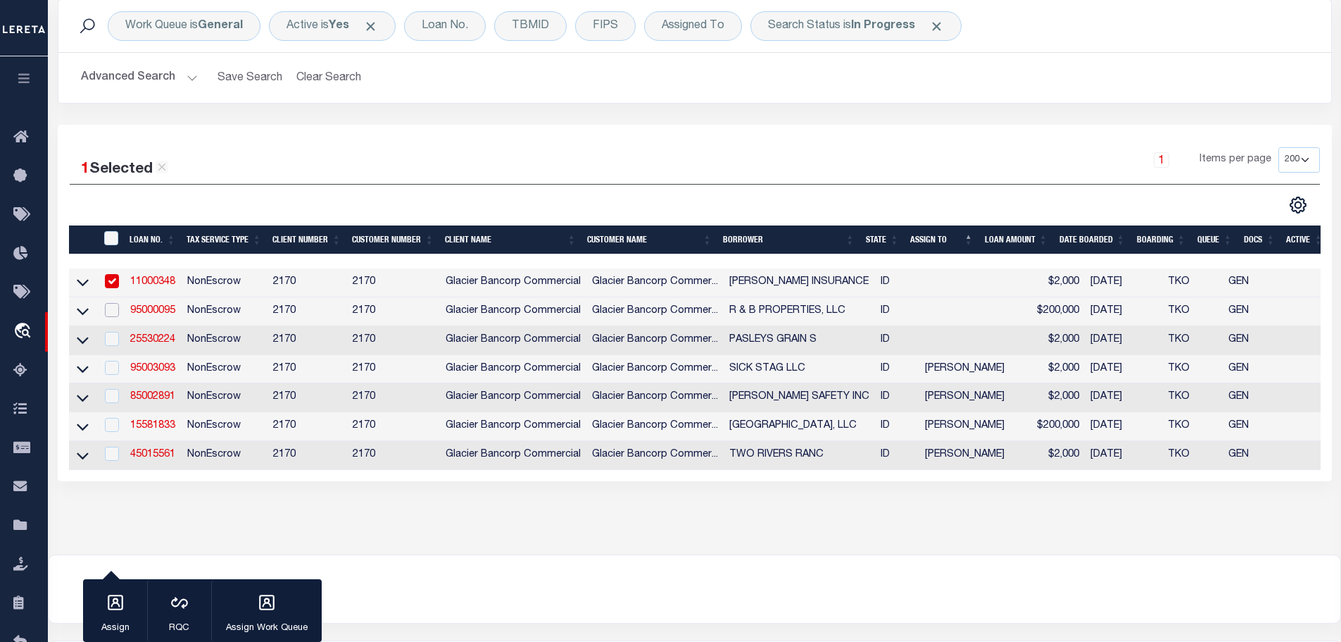
click at [107, 305] on input "checkbox" at bounding box center [112, 310] width 14 height 14
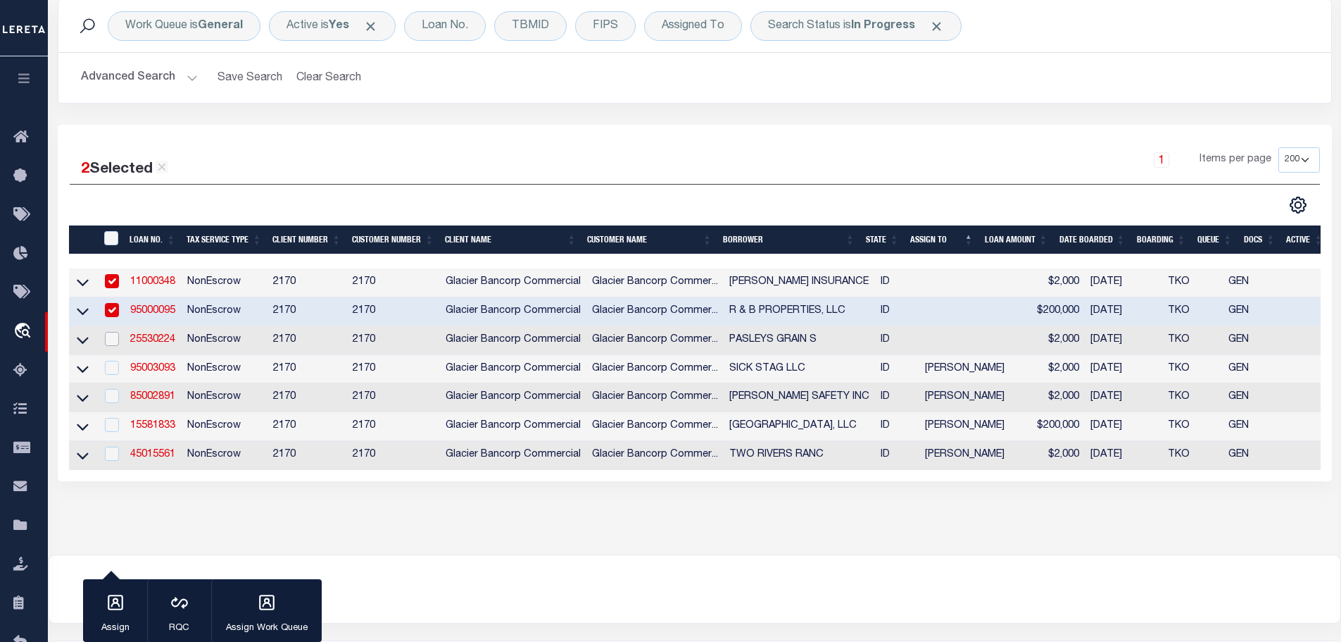
click at [115, 338] on input "checkbox" at bounding box center [112, 339] width 14 height 14
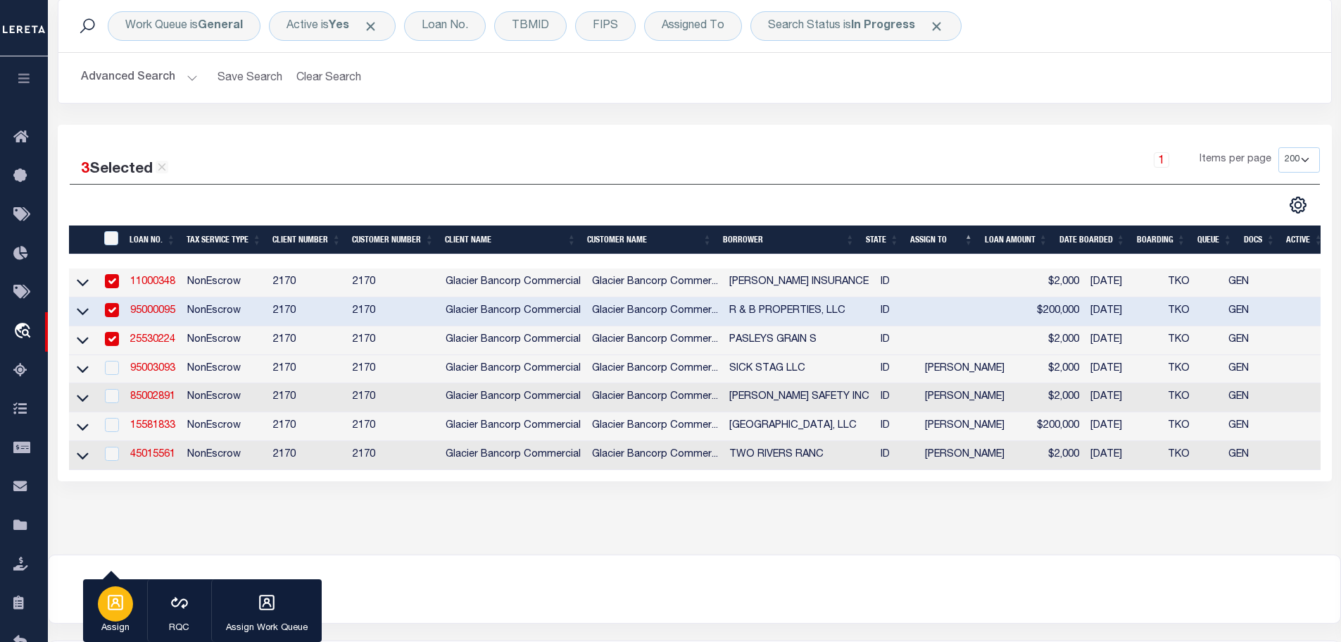
click at [125, 600] on div "button" at bounding box center [115, 603] width 35 height 35
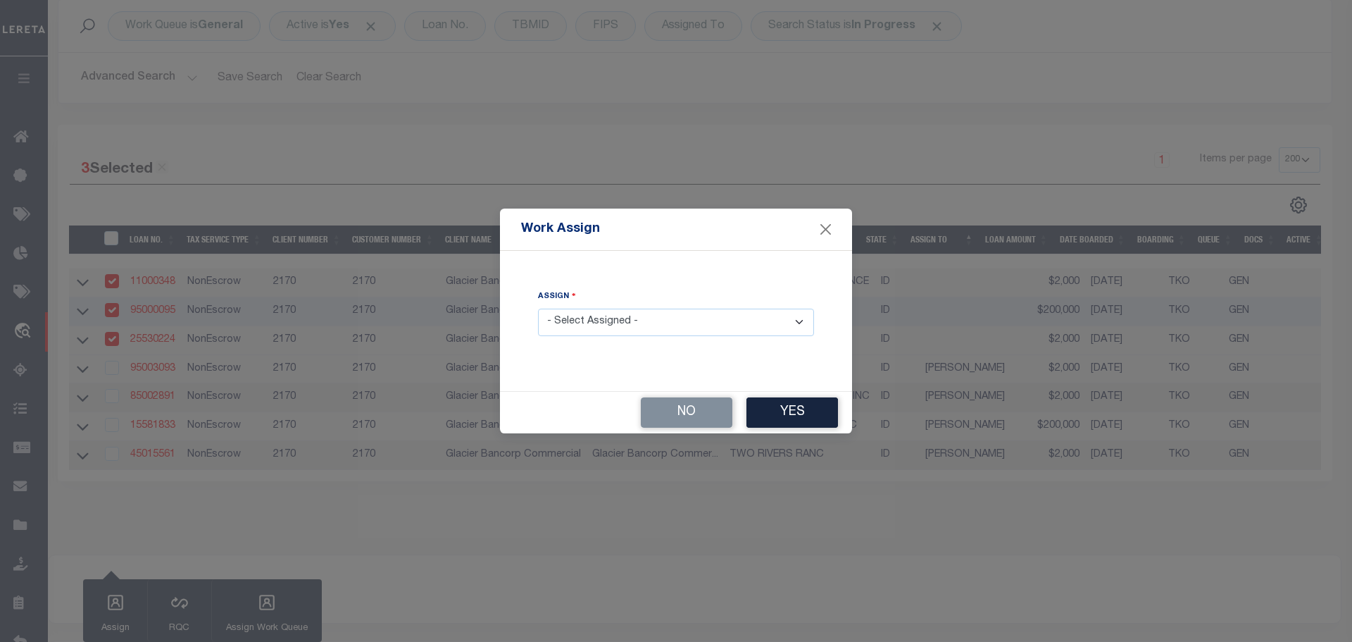
click at [702, 337] on div "Assign - Select Assigned - --Unassigned-- [PERSON_NAME] [PERSON_NAME] [PERSON_N…" at bounding box center [676, 320] width 310 height 97
click at [701, 323] on select "- Select Assigned - --Unassigned-- [PERSON_NAME] [PERSON_NAME] [PERSON_NAME] [P…" at bounding box center [676, 321] width 276 height 27
click at [538, 308] on select "- Select Assigned - --Unassigned-- [PERSON_NAME] [PERSON_NAME] [PERSON_NAME] [P…" at bounding box center [676, 321] width 276 height 27
click at [816, 414] on button "Yes" at bounding box center [792, 412] width 92 height 30
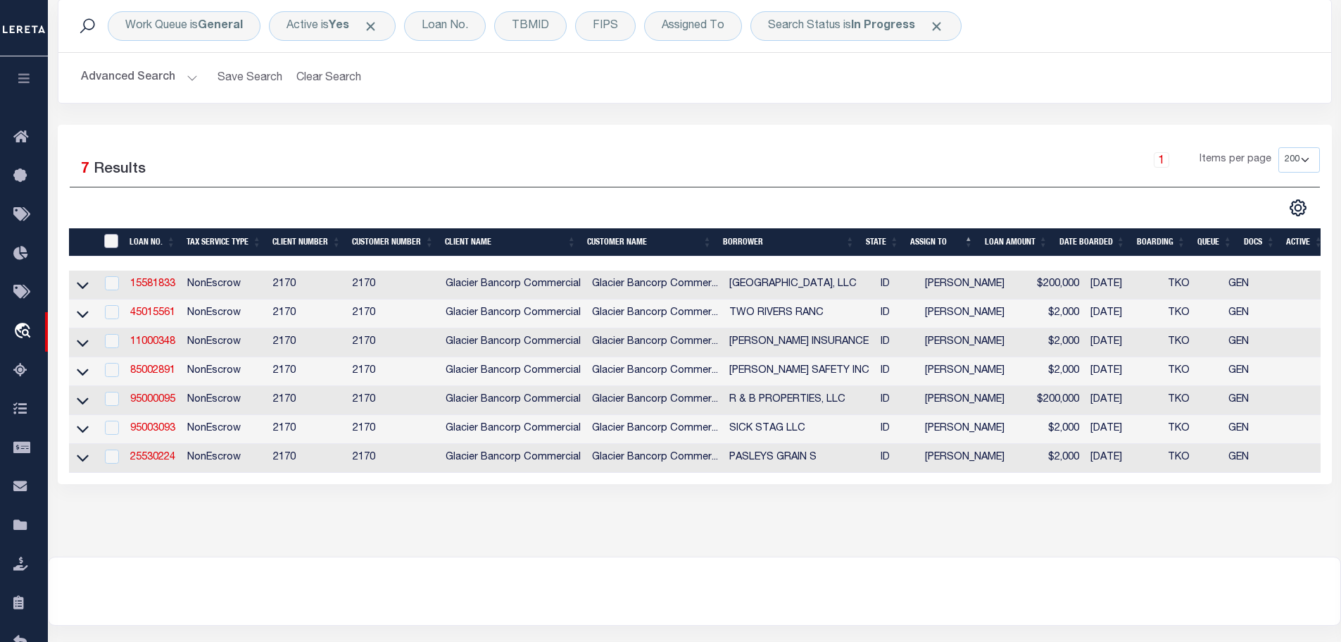
click at [111, 243] on input "" at bounding box center [111, 241] width 14 height 14
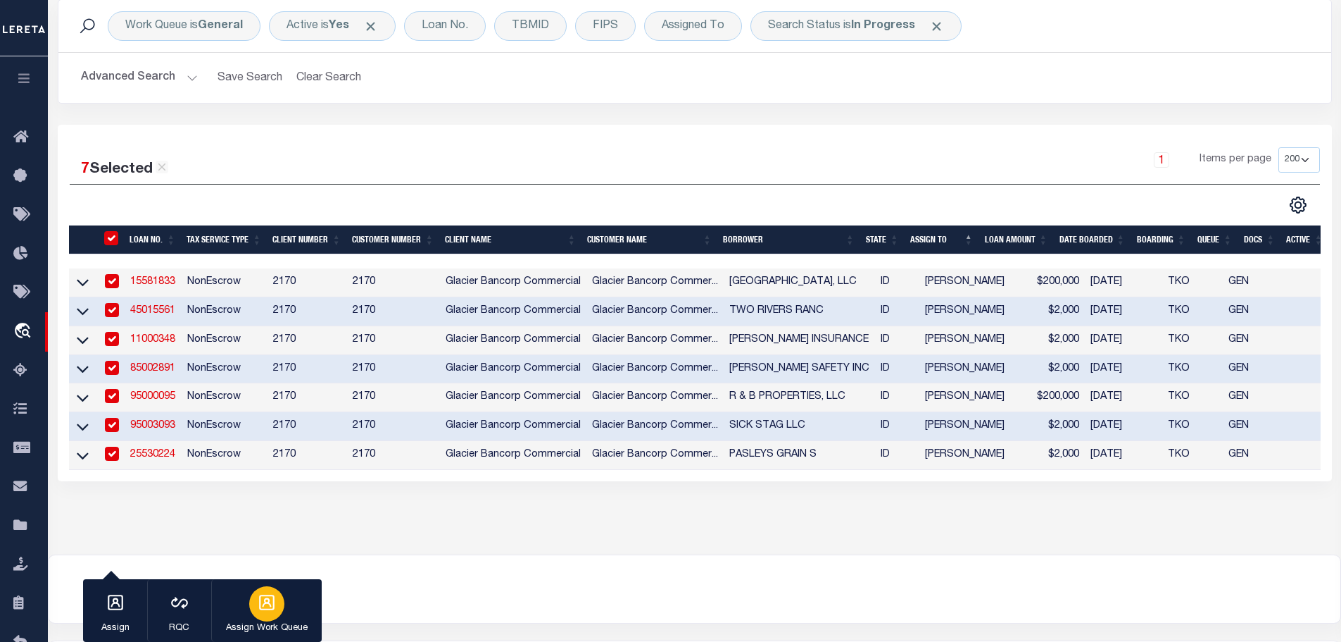
click at [254, 605] on div "button" at bounding box center [266, 603] width 35 height 35
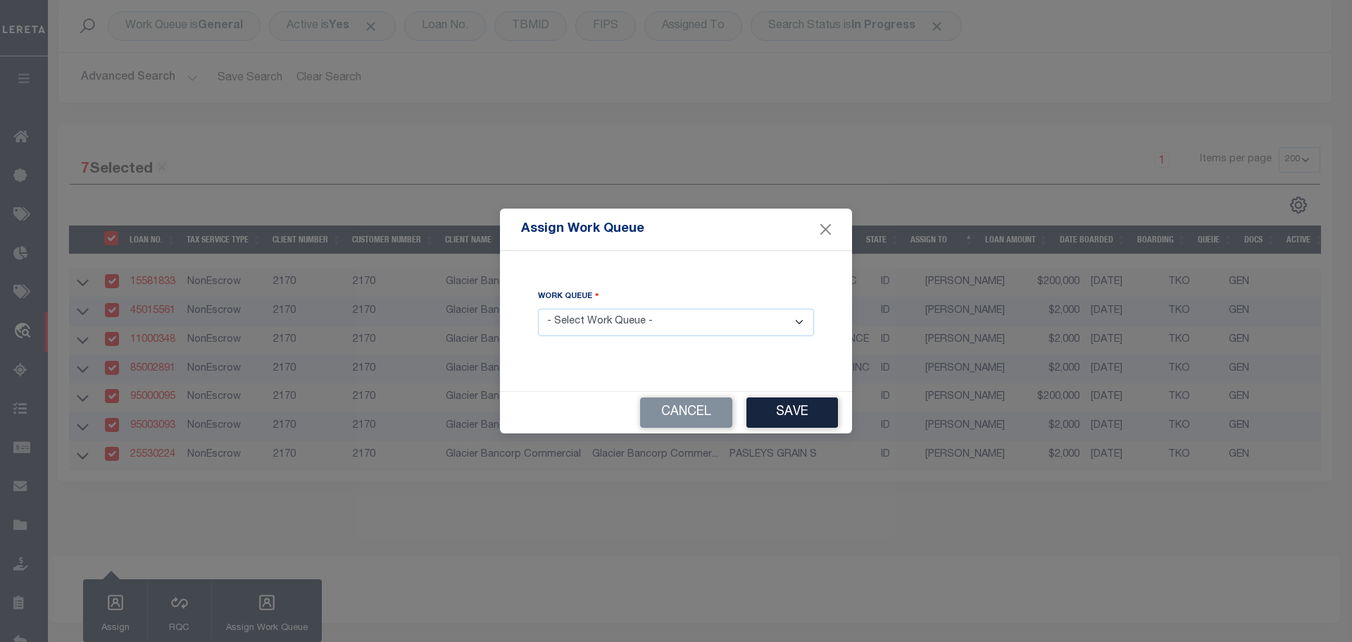
click at [611, 327] on select "- Select Work Queue - factRSystems General ThoughtFocus" at bounding box center [676, 321] width 276 height 27
click at [538, 308] on select "- Select Work Queue - factRSystems General ThoughtFocus" at bounding box center [676, 321] width 276 height 27
click at [835, 420] on button "Save" at bounding box center [792, 412] width 92 height 30
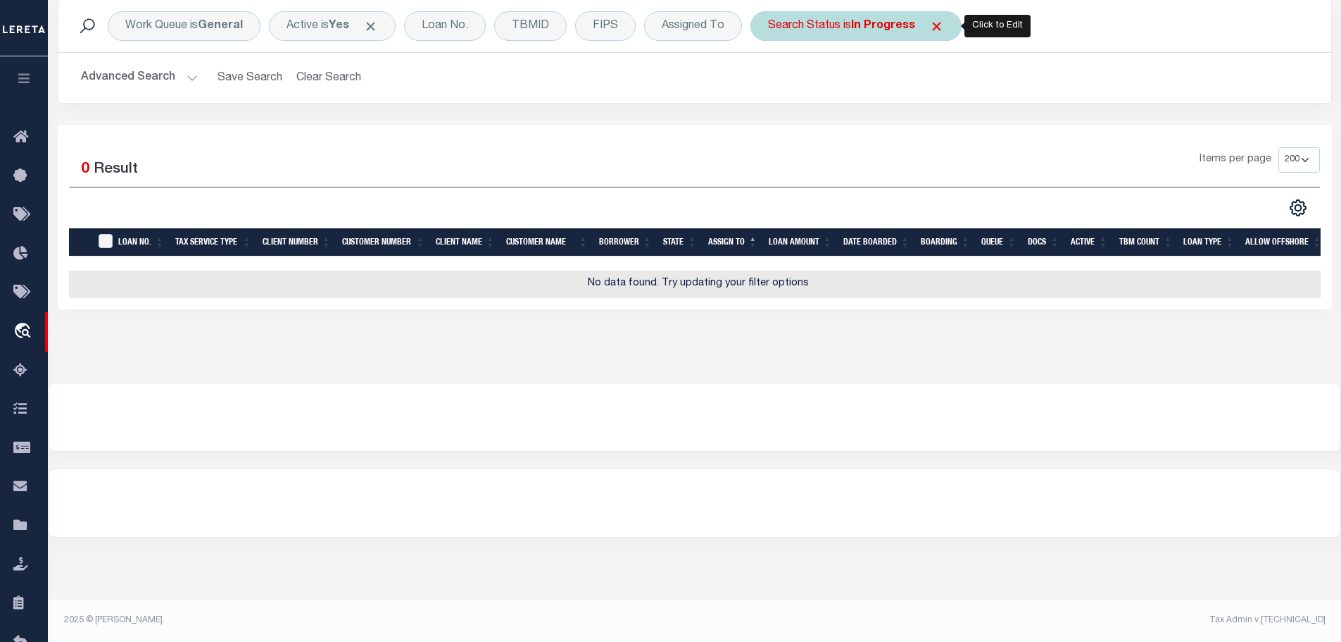
click at [902, 27] on b "In Progress" at bounding box center [883, 25] width 64 height 11
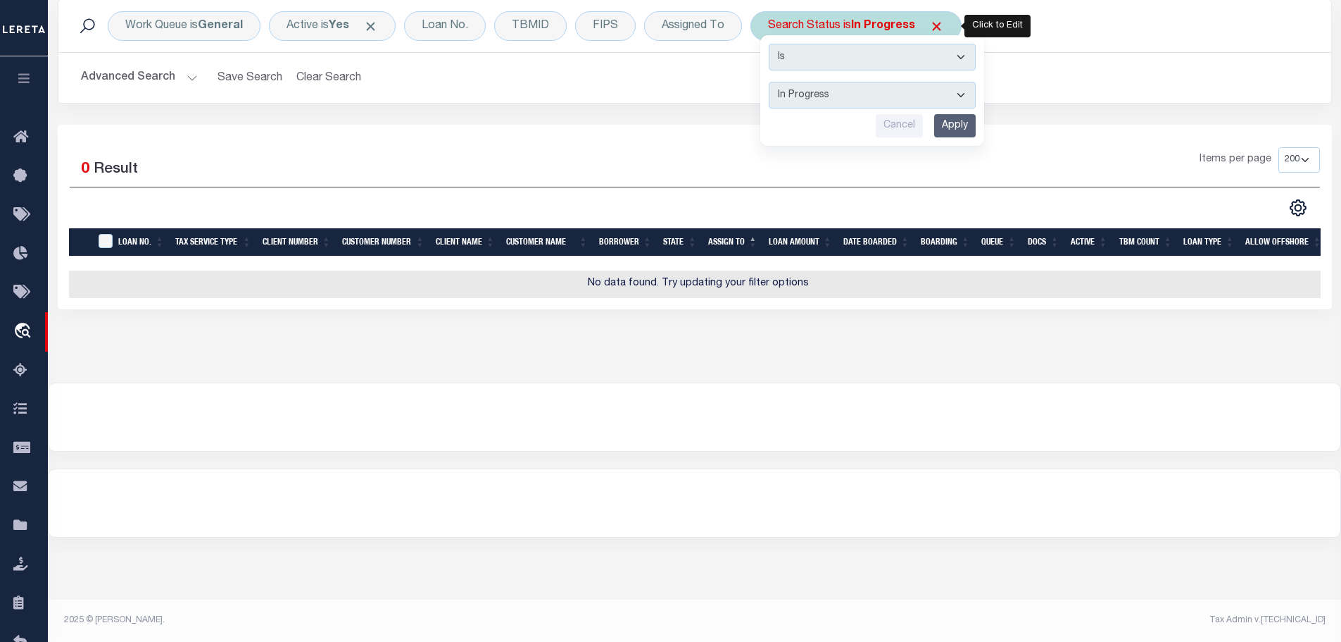
click at [898, 106] on select "Automated Search Bad Parcel Complete Duplicate Parcel High Dollar Reporting In …" at bounding box center [872, 95] width 207 height 27
click at [769, 82] on select "Automated Search Bad Parcel Complete Duplicate Parcel High Dollar Reporting In …" at bounding box center [872, 95] width 207 height 27
click at [952, 127] on input "Apply" at bounding box center [955, 125] width 42 height 23
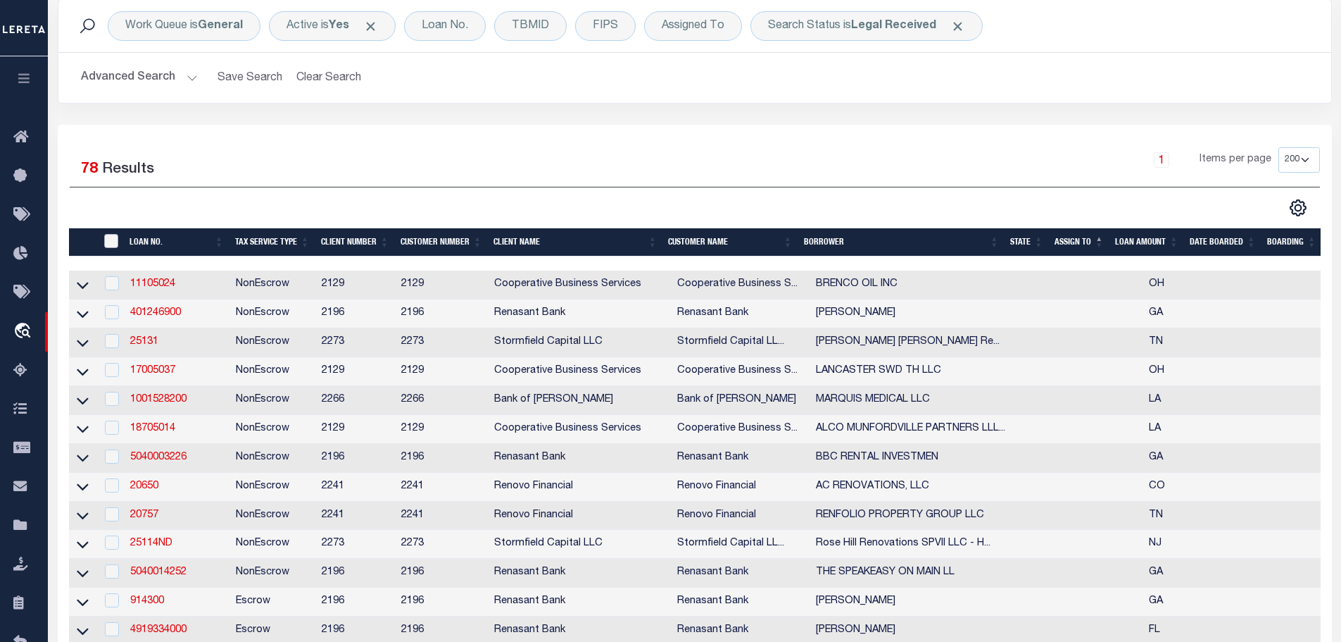
click at [108, 242] on input "" at bounding box center [111, 241] width 14 height 14
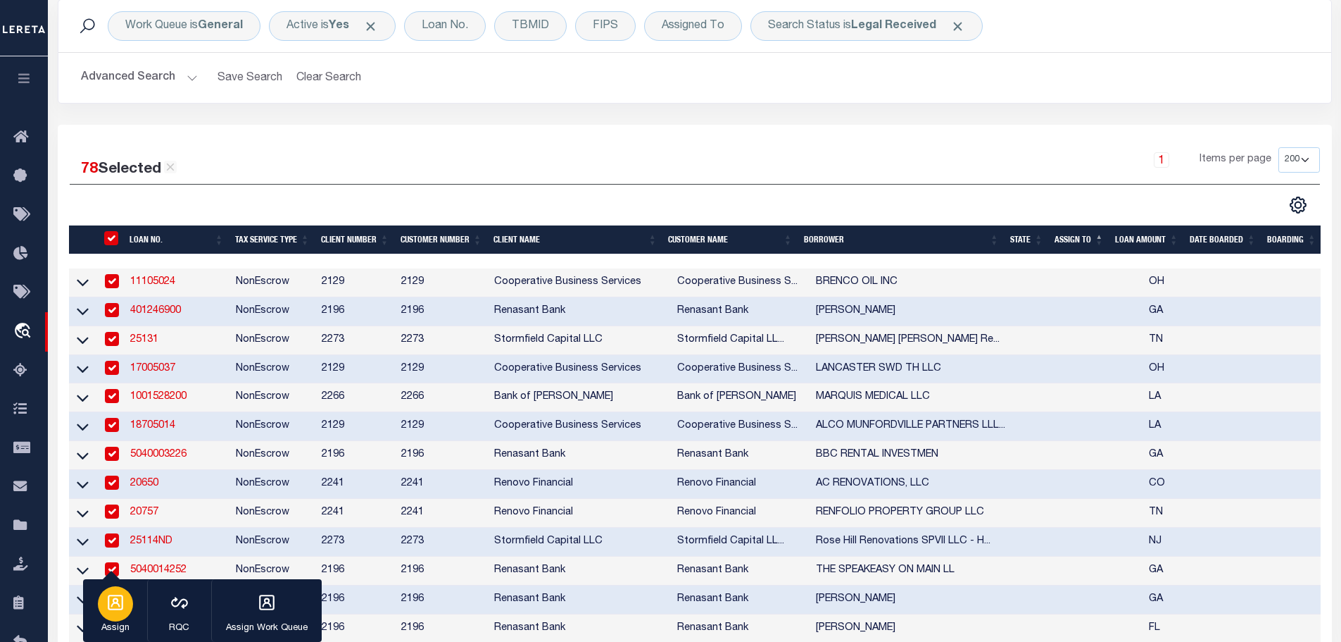
click at [111, 611] on icon "button" at bounding box center [115, 602] width 18 height 18
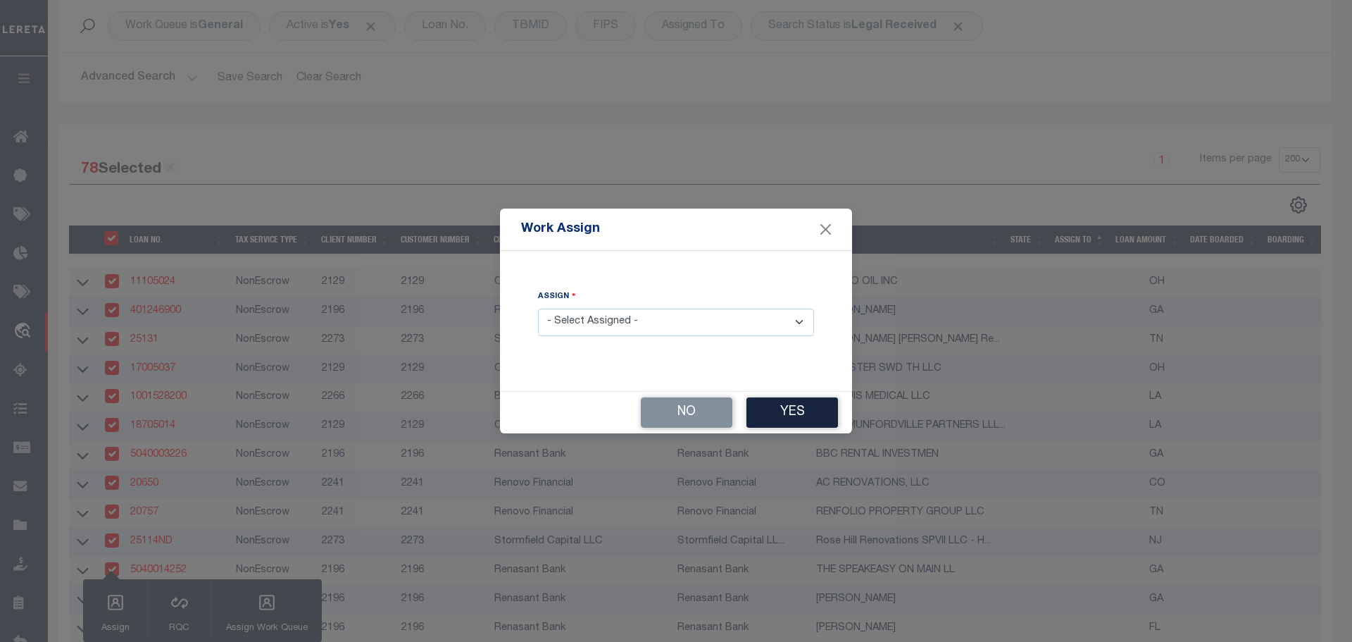
click at [615, 331] on select "- Select Assigned - --Unassigned-- [PERSON_NAME] [PERSON_NAME] [PERSON_NAME] [P…" at bounding box center [676, 321] width 276 height 27
click at [538, 308] on select "- Select Assigned - --Unassigned-- [PERSON_NAME] [PERSON_NAME] [PERSON_NAME] [P…" at bounding box center [676, 321] width 276 height 27
click at [783, 414] on button "Yes" at bounding box center [792, 412] width 92 height 30
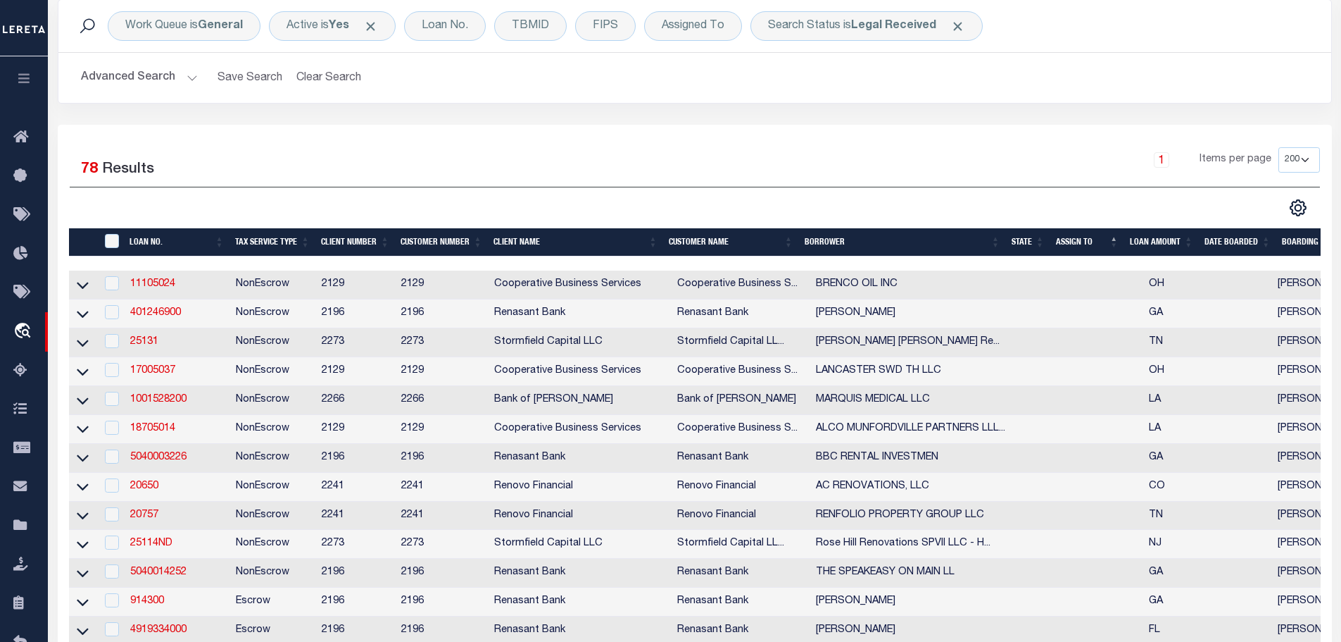
click at [119, 236] on div "" at bounding box center [112, 241] width 23 height 15
click at [111, 241] on input "" at bounding box center [112, 241] width 14 height 14
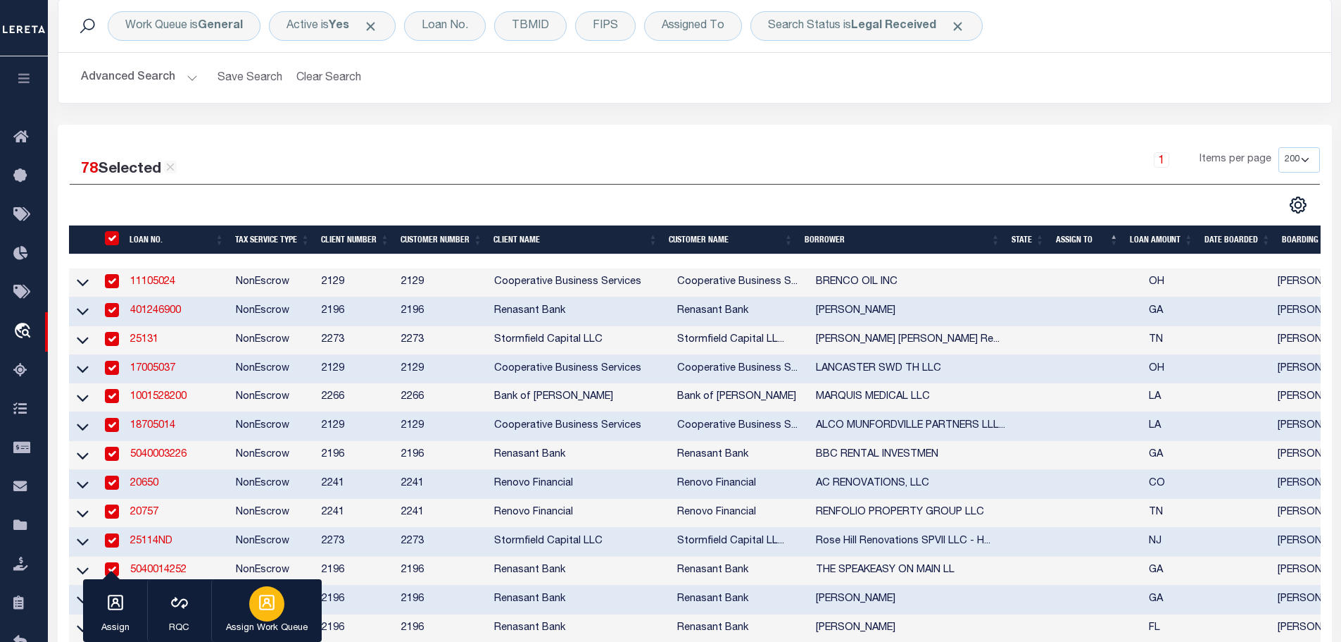
click at [267, 603] on icon "button" at bounding box center [266, 601] width 15 height 15
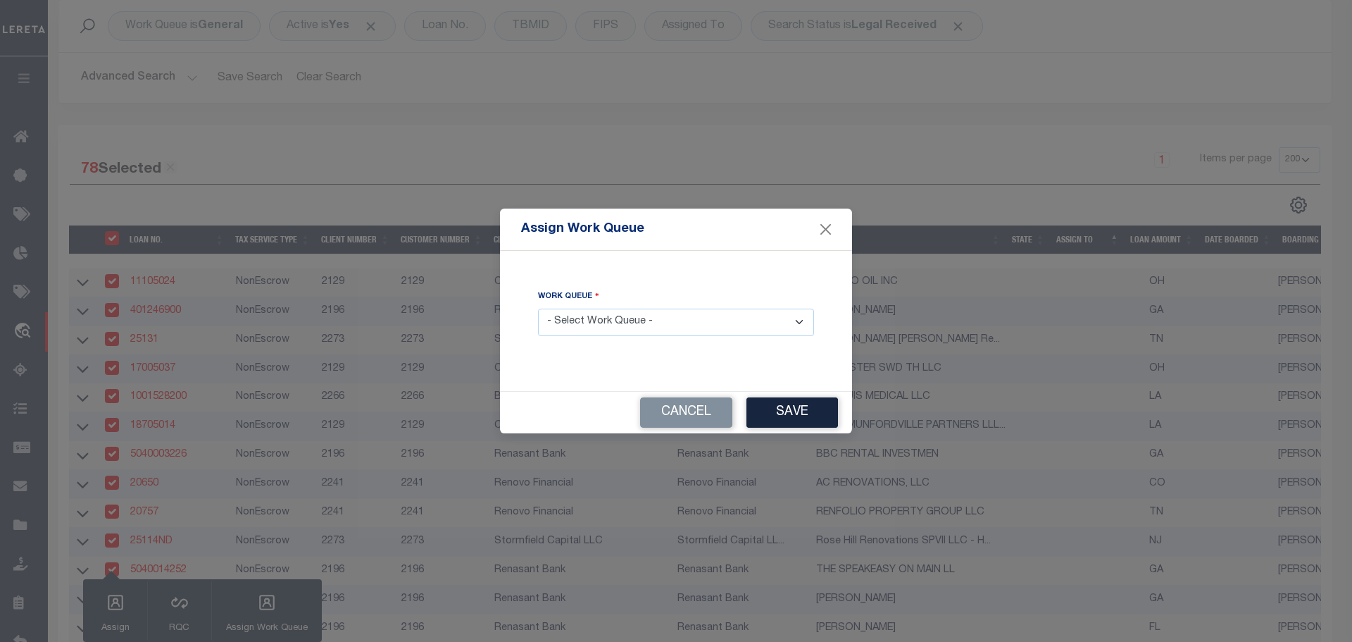
click at [703, 322] on select "- Select Work Queue - factRSystems General ThoughtFocus" at bounding box center [676, 321] width 276 height 27
click at [538, 308] on select "- Select Work Queue - factRSystems General ThoughtFocus" at bounding box center [676, 321] width 276 height 27
click at [782, 413] on button "Save" at bounding box center [792, 412] width 92 height 30
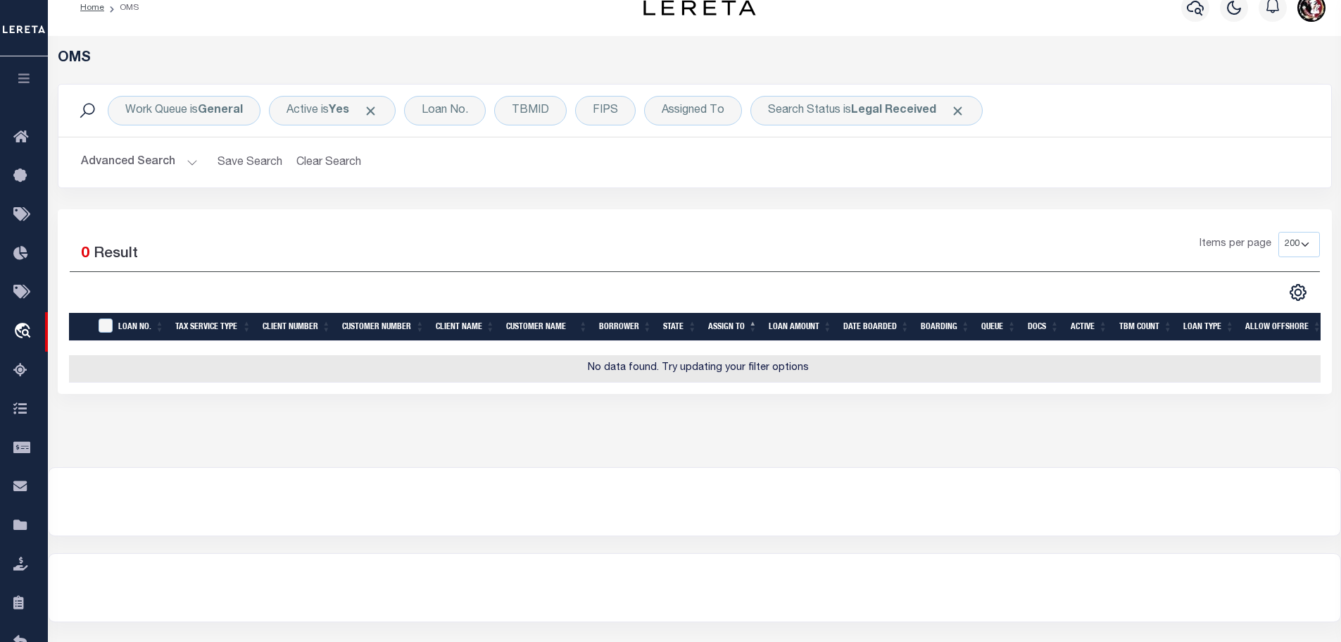
scroll to position [0, 0]
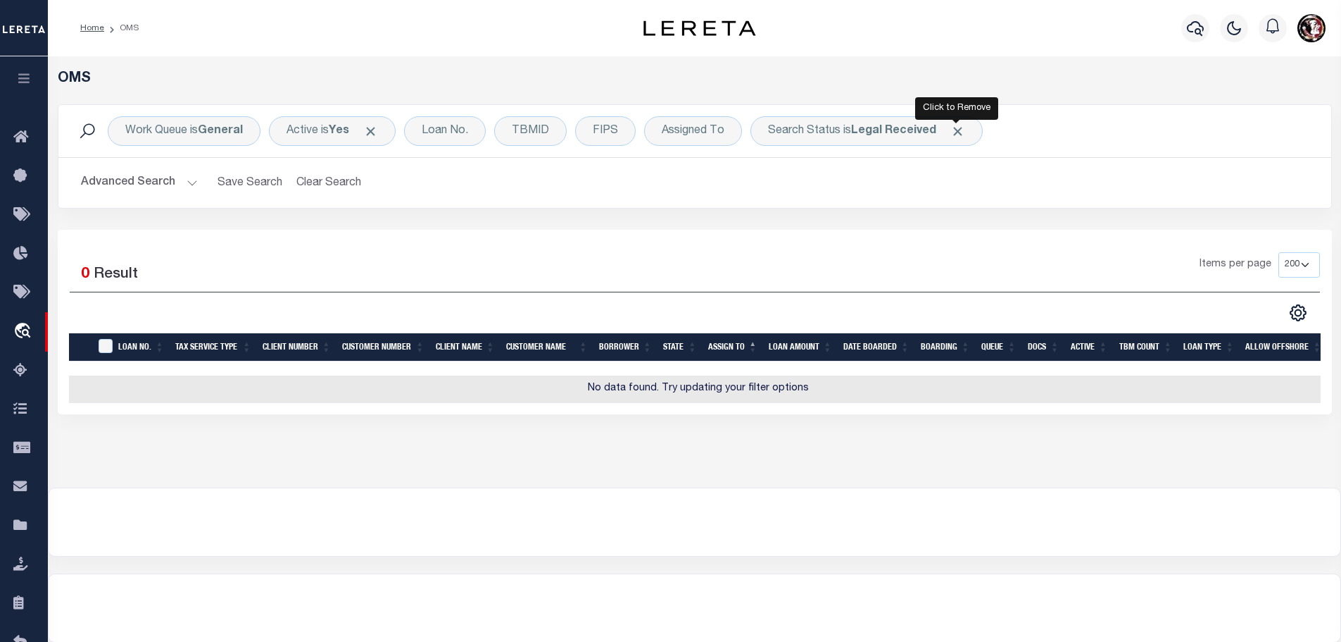
click at [958, 132] on span "Click to Remove" at bounding box center [958, 131] width 15 height 15
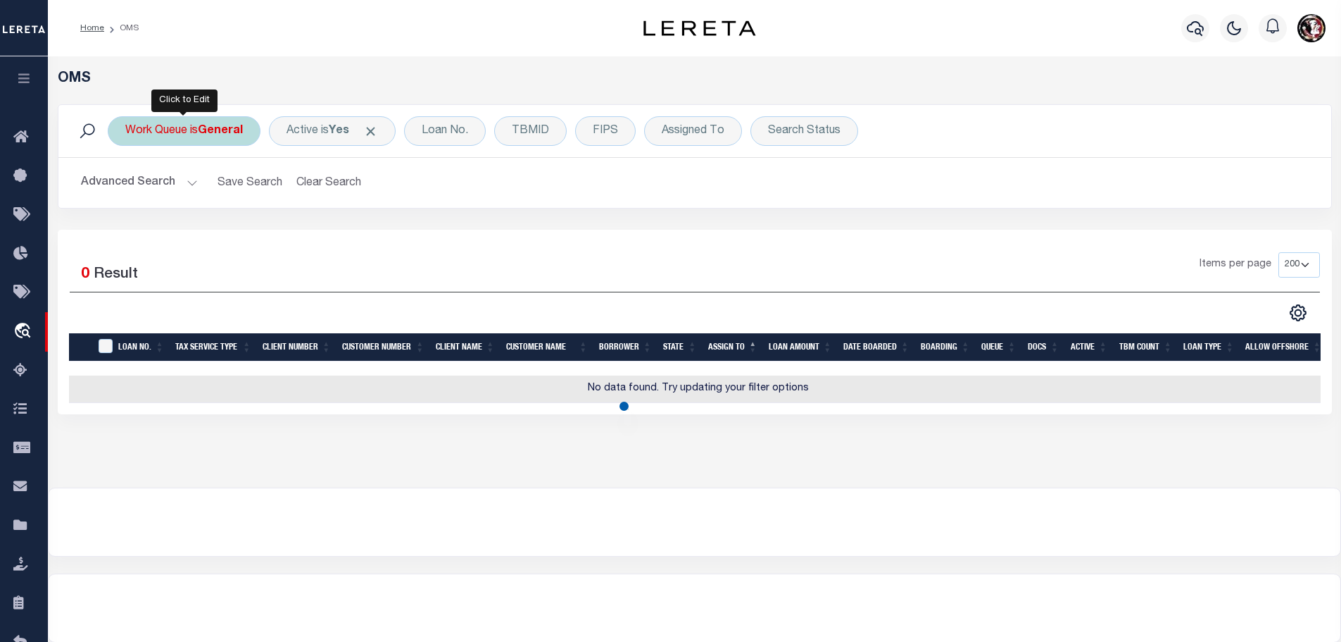
click at [194, 125] on div "Work Queue is General" at bounding box center [184, 131] width 153 height 30
click at [196, 200] on select "--ALL-- factRSystems General ThoughtFocus" at bounding box center [229, 200] width 207 height 27
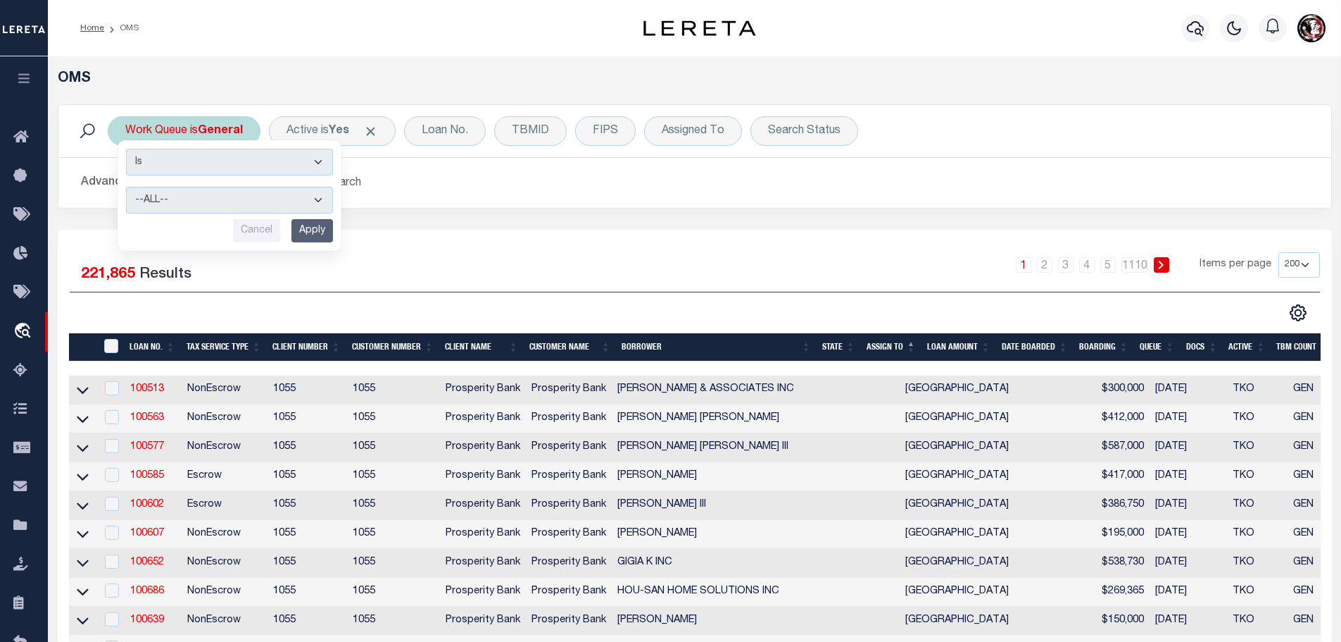
click at [126, 187] on select "--ALL-- factRSystems General ThoughtFocus" at bounding box center [229, 200] width 207 height 27
click at [310, 231] on input "Apply" at bounding box center [313, 230] width 42 height 23
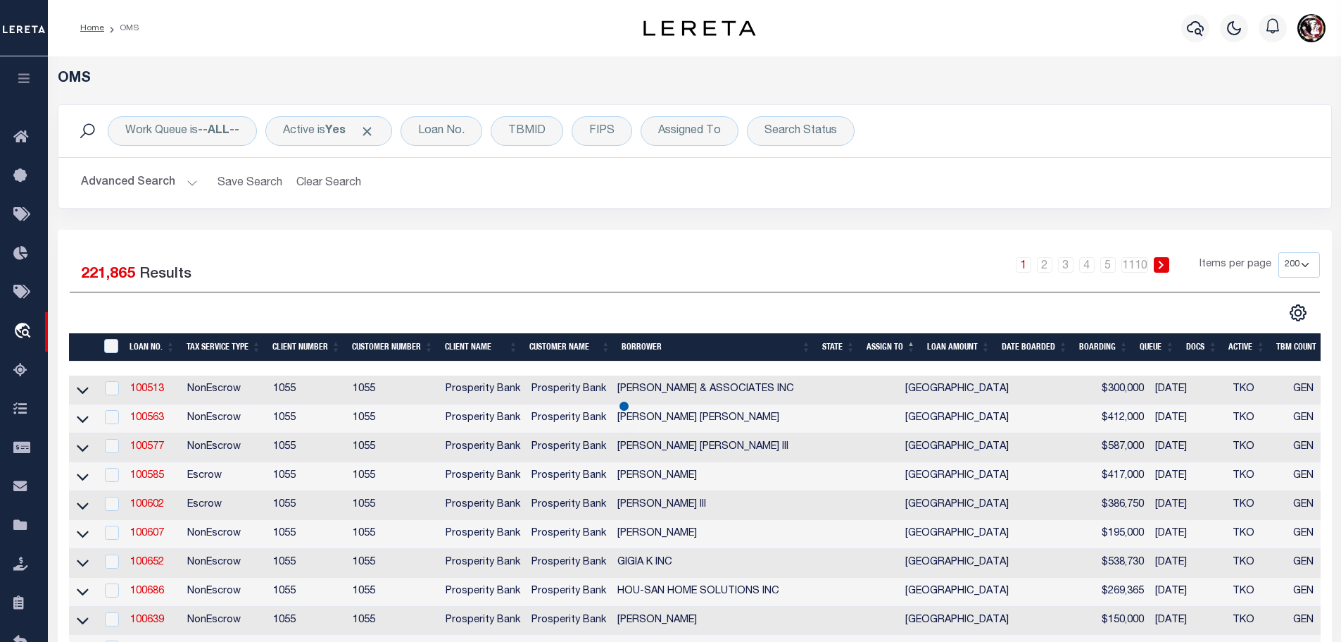
click at [184, 174] on button "Advanced Search" at bounding box center [139, 182] width 117 height 27
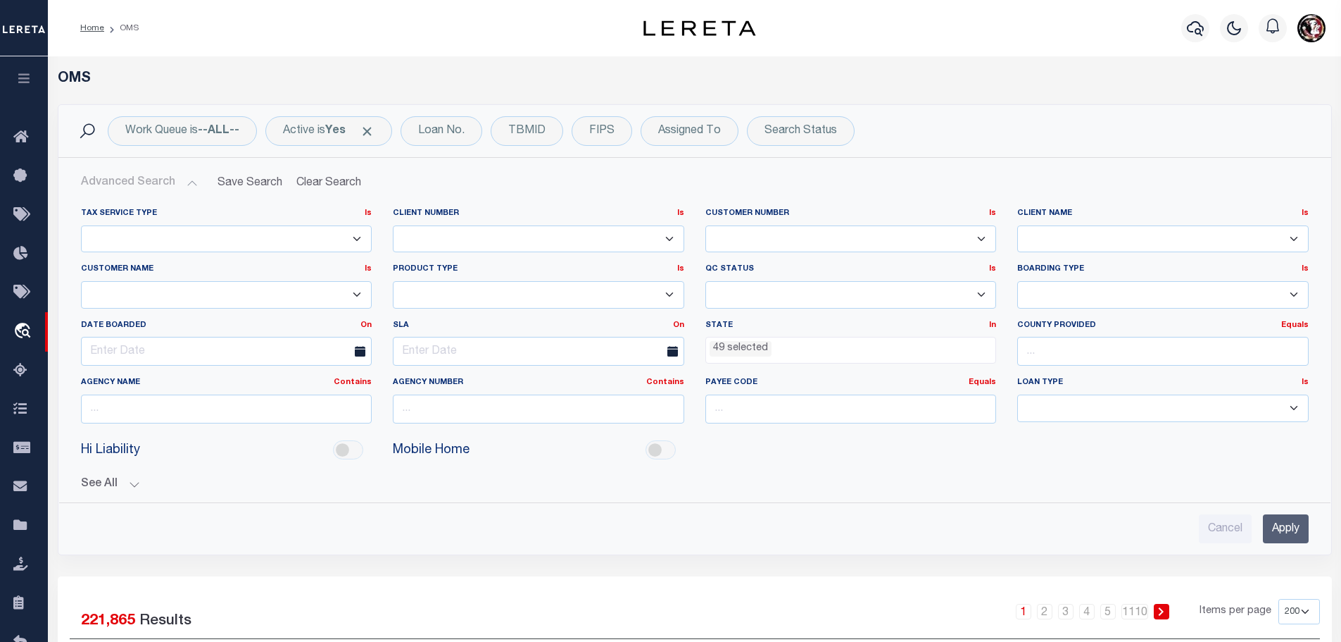
click at [811, 348] on ul "49 selected" at bounding box center [851, 346] width 290 height 19
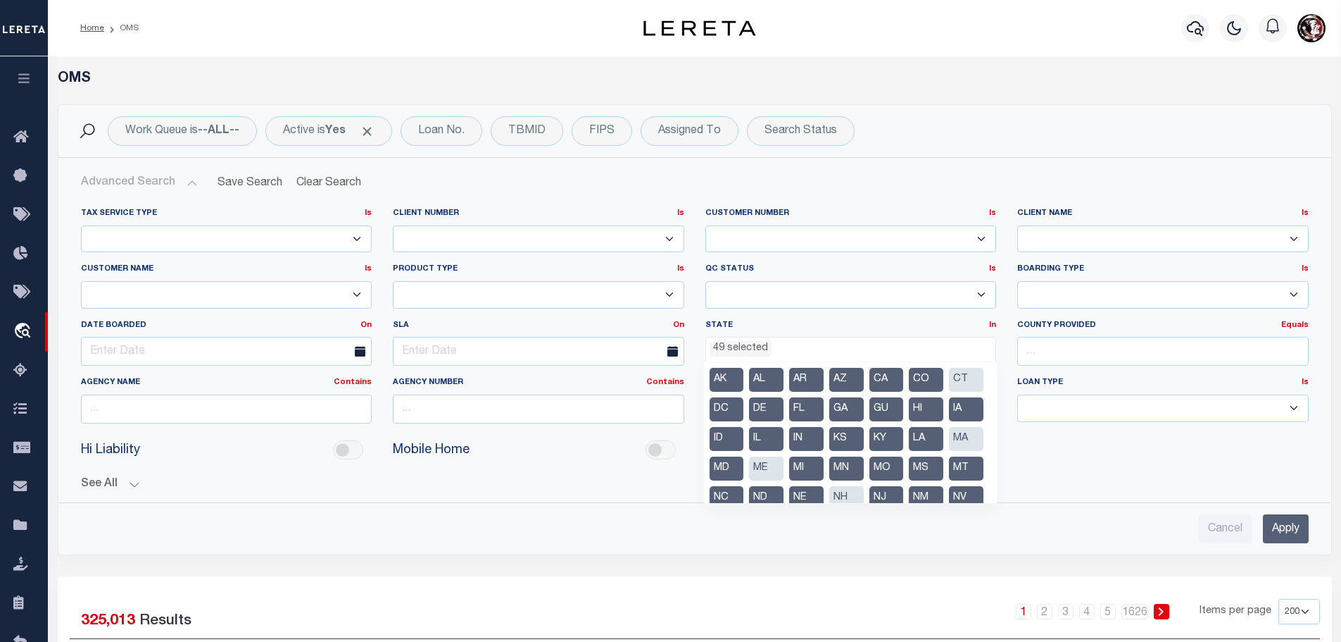
click at [1030, 463] on div "Hi Liability Mobile Home" at bounding box center [694, 450] width 1249 height 32
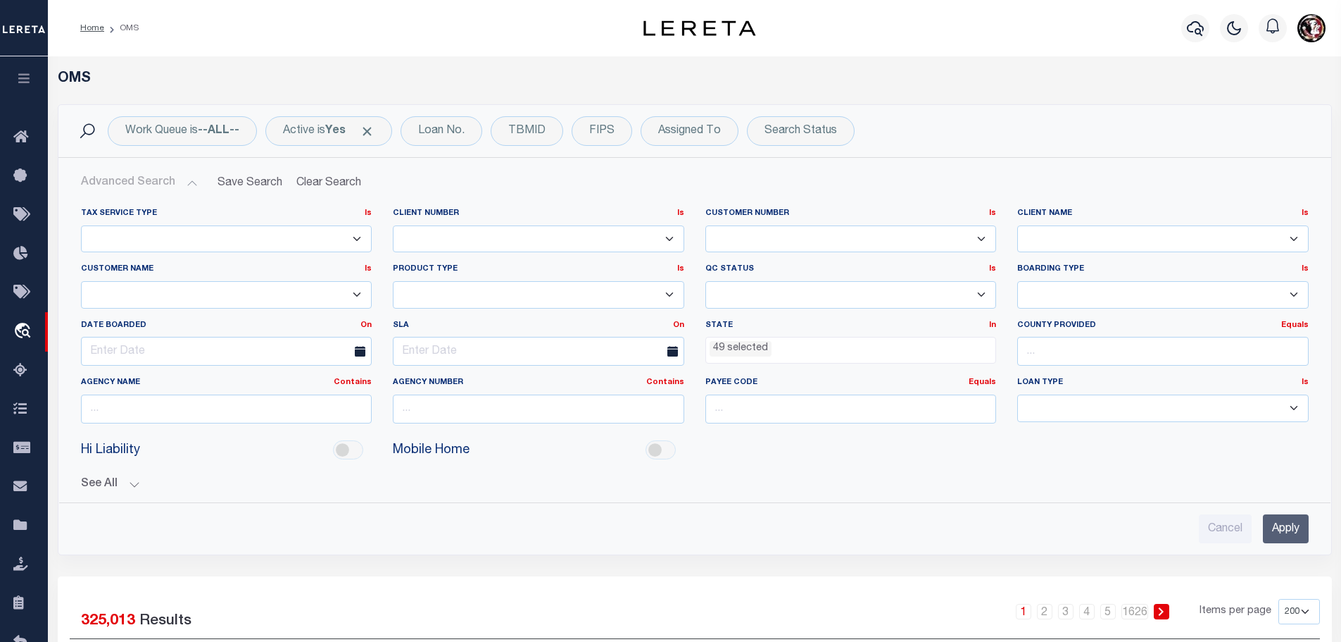
click at [1284, 521] on input "Apply" at bounding box center [1286, 528] width 46 height 29
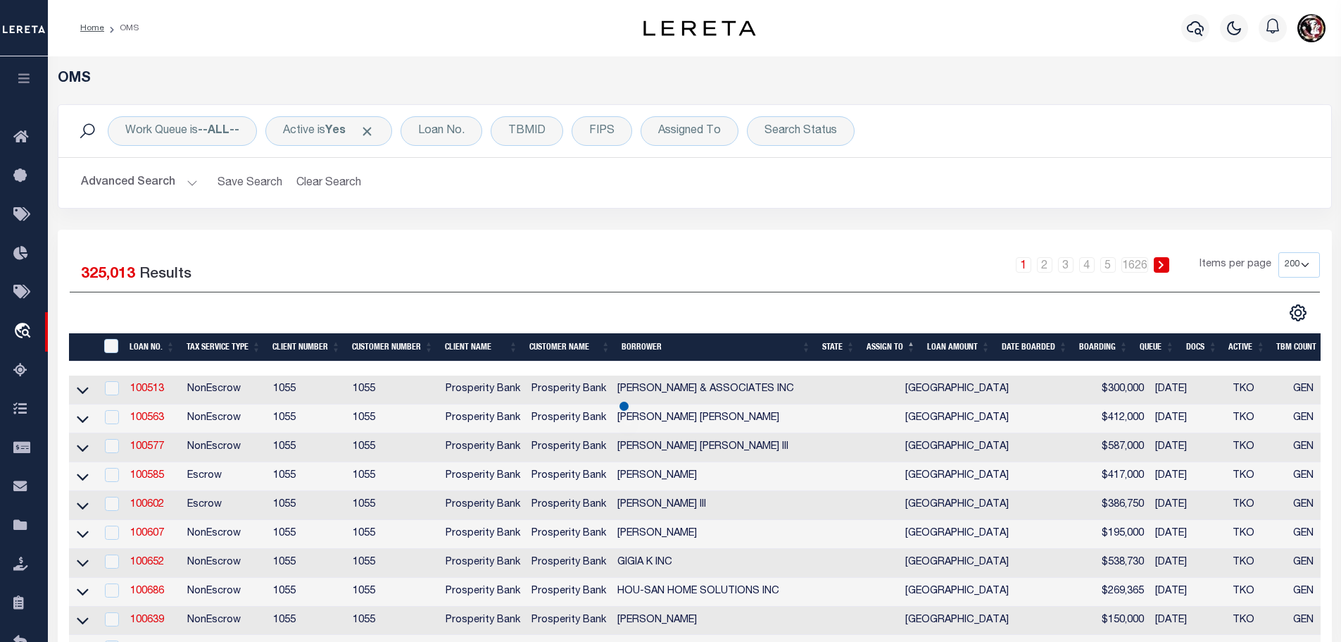
click at [194, 182] on button "Advanced Search" at bounding box center [139, 182] width 117 height 27
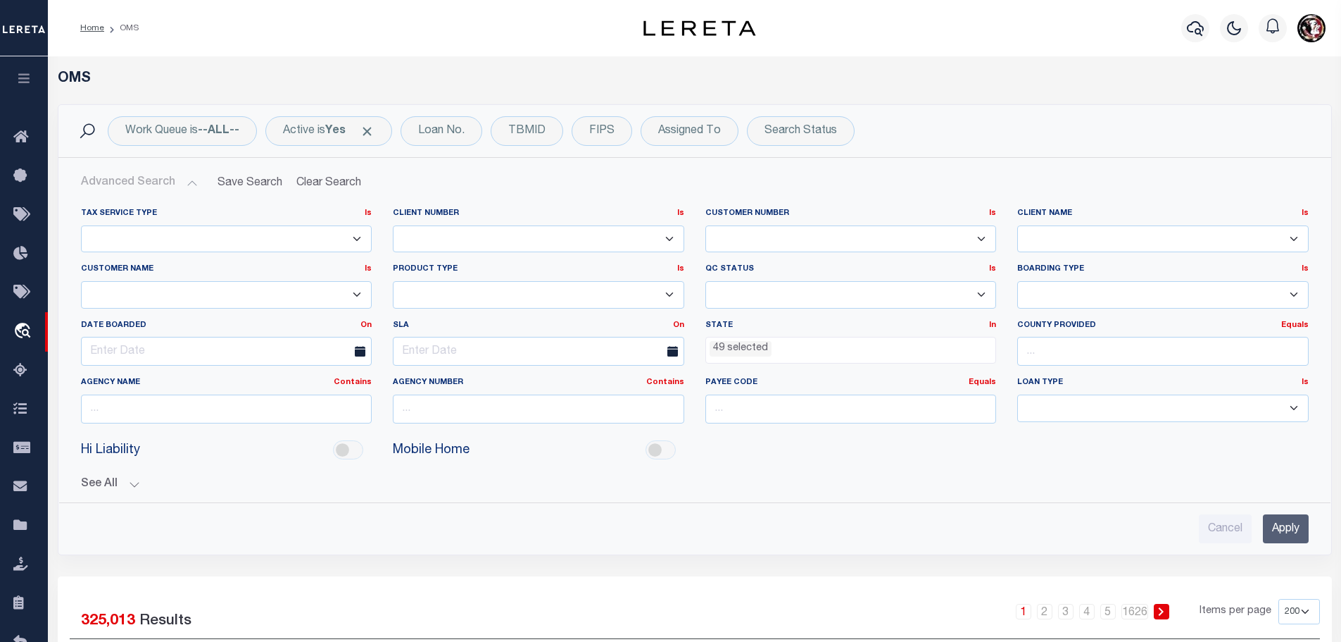
click at [860, 353] on ul "49 selected" at bounding box center [851, 346] width 290 height 19
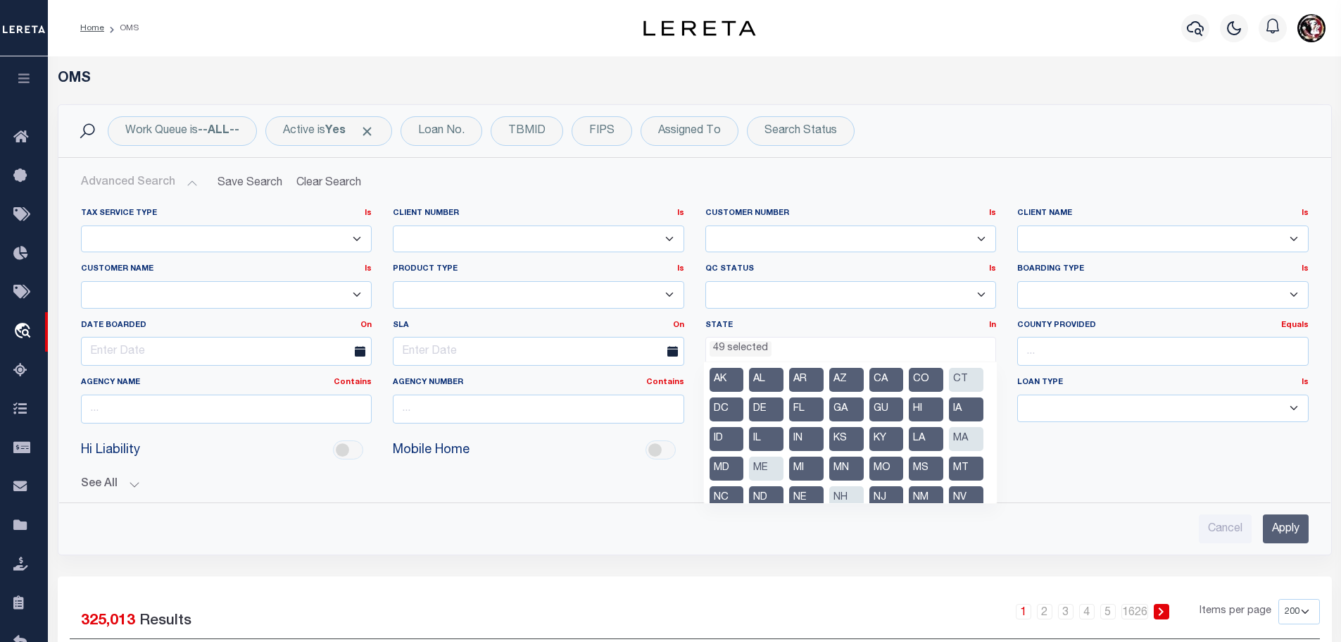
select select "200"
click at [330, 185] on button "Clear Search" at bounding box center [329, 182] width 77 height 27
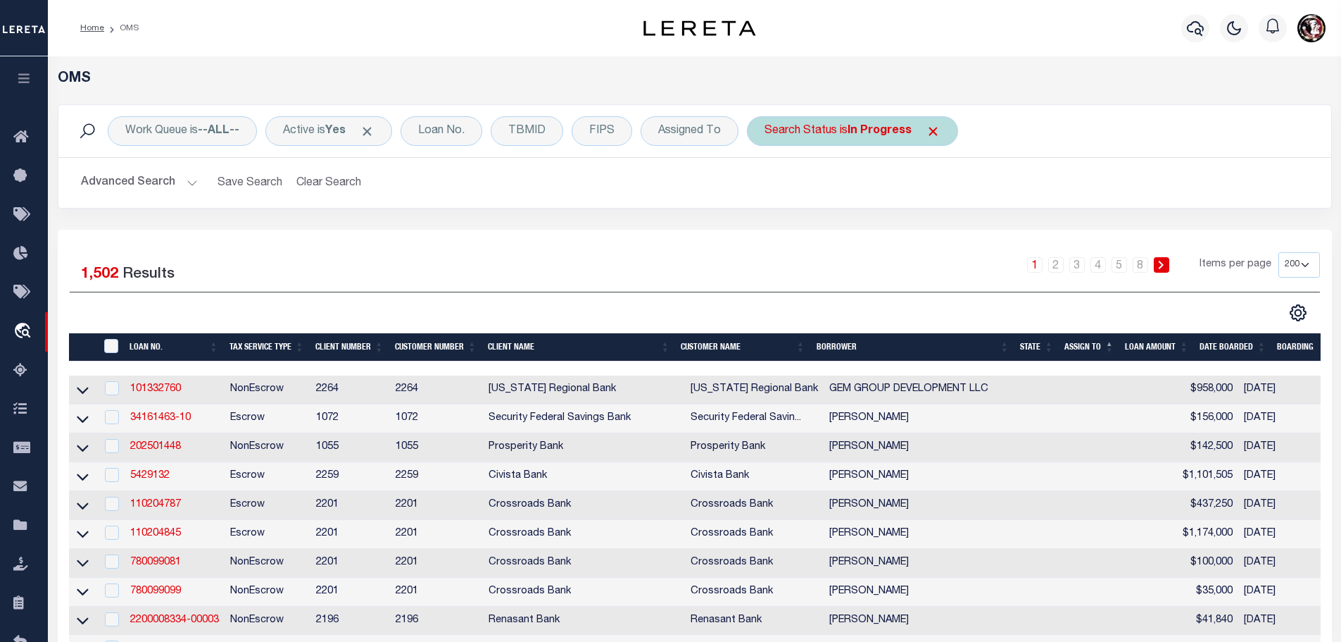
click at [934, 132] on span "Click to Remove" at bounding box center [933, 131] width 15 height 15
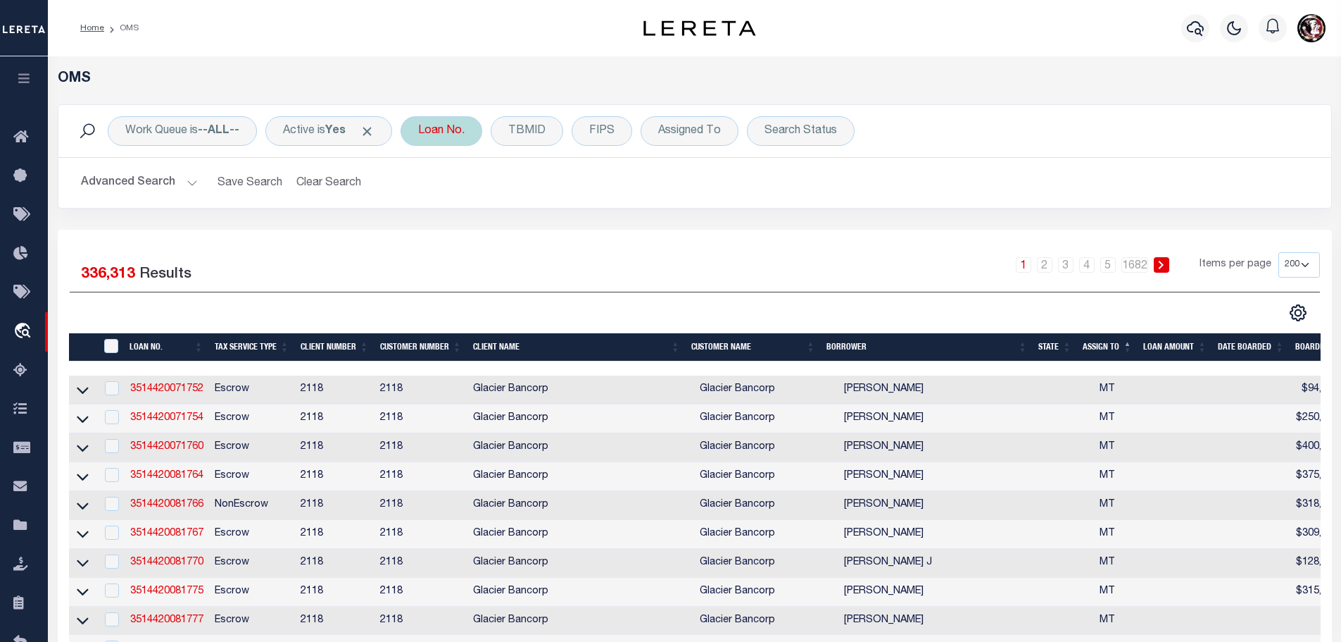
click at [458, 132] on div "Loan No." at bounding box center [442, 131] width 82 height 30
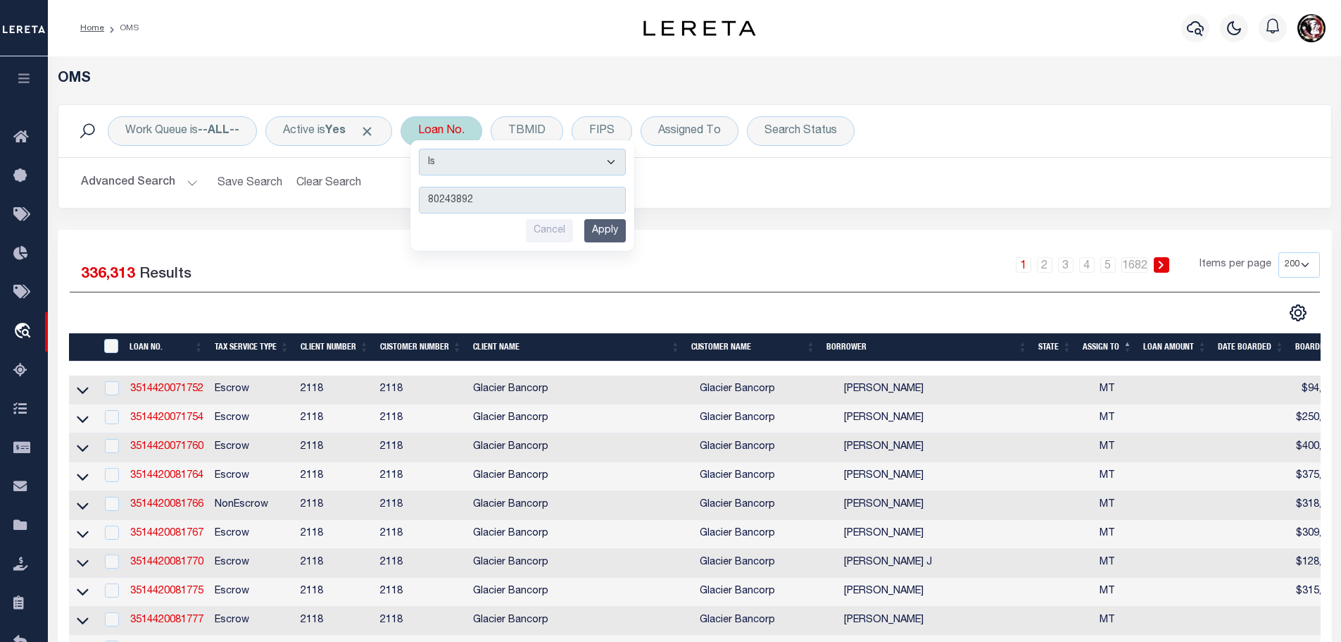
type input "80243892"
click at [606, 234] on input "Apply" at bounding box center [605, 230] width 42 height 23
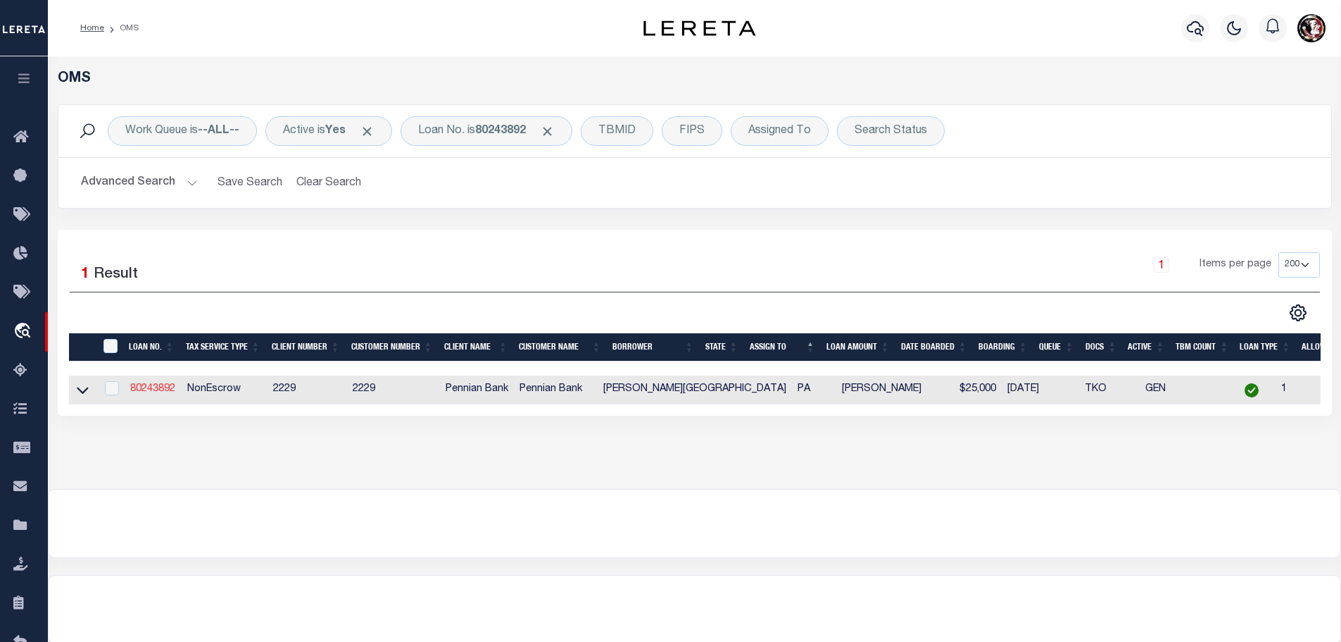
click at [153, 387] on link "80243892" at bounding box center [152, 389] width 45 height 10
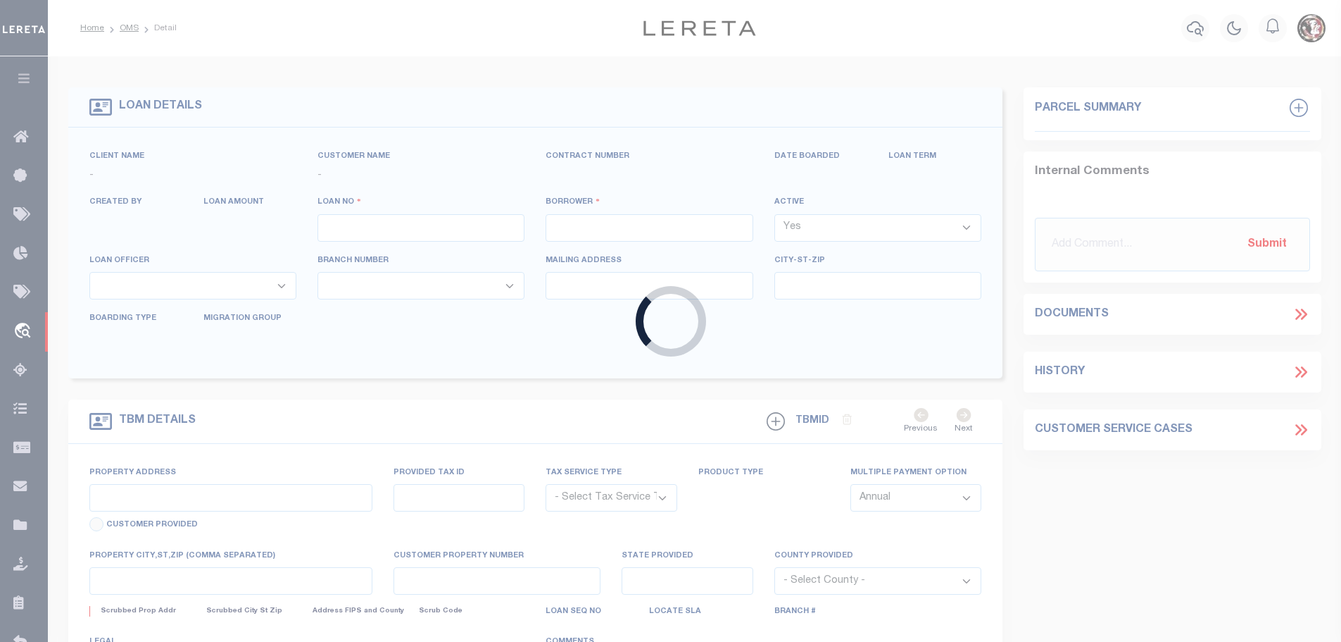
type input "80243892"
type input "Ivan A Petersheim"
select select
select select "NonEscrow"
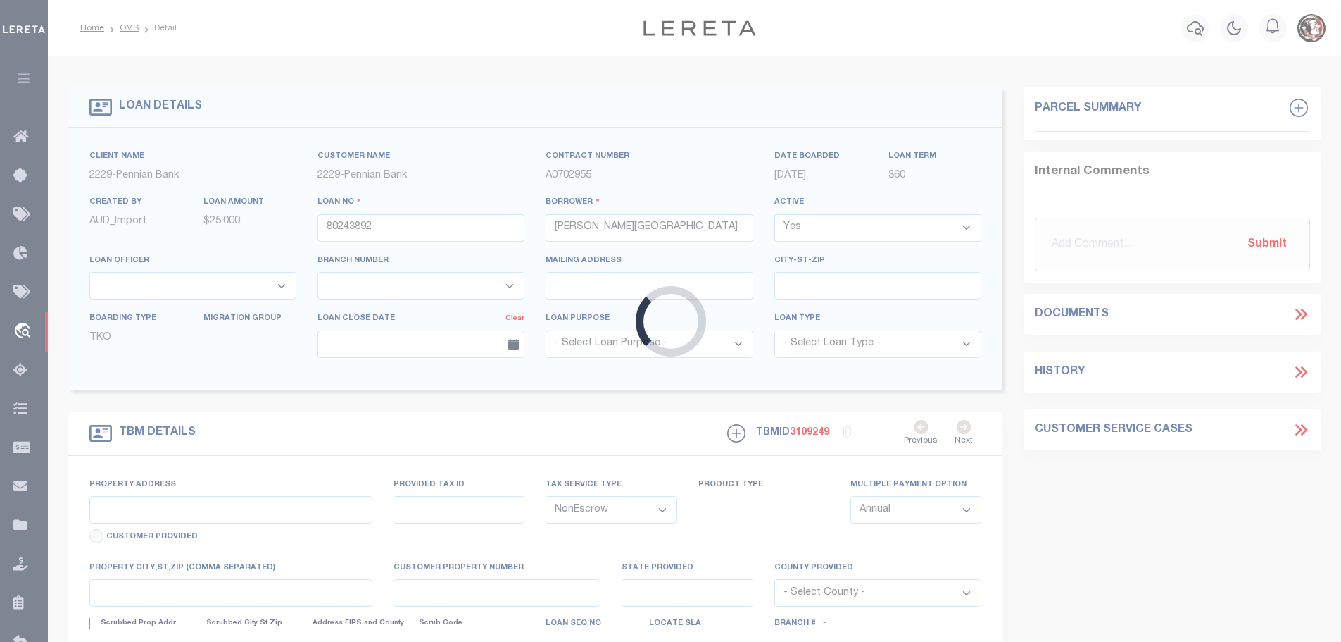
type input "146 Fairview Rd"
select select
type input "McAlisterville PA 17049"
type input "PA"
select select
